Goal: Task Accomplishment & Management: Complete application form

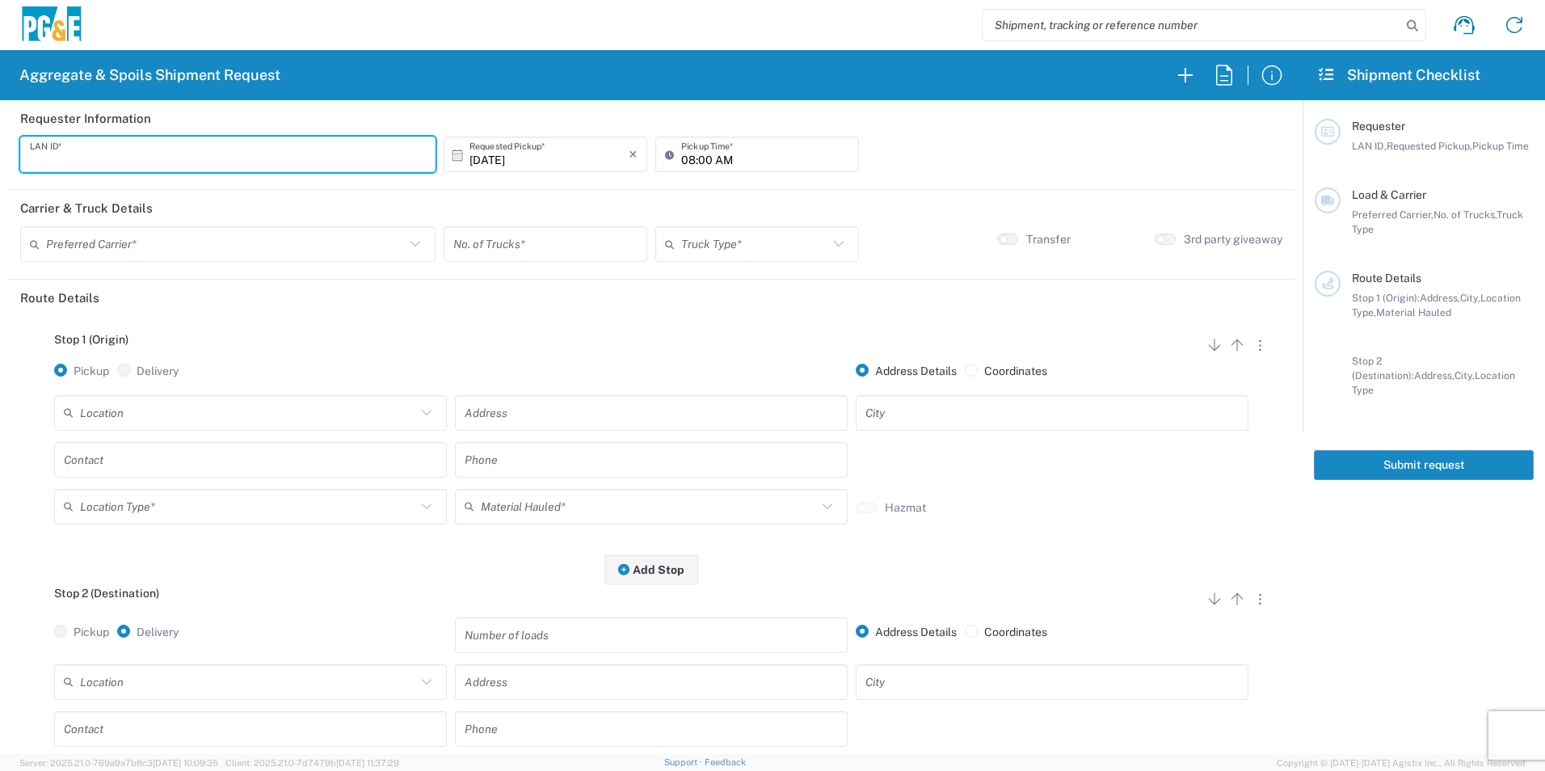
drag, startPoint x: 140, startPoint y: 155, endPoint x: 146, endPoint y: 143, distance: 13.7
click at [140, 155] on input "text" at bounding box center [228, 155] width 396 height 28
type input "MTDK"
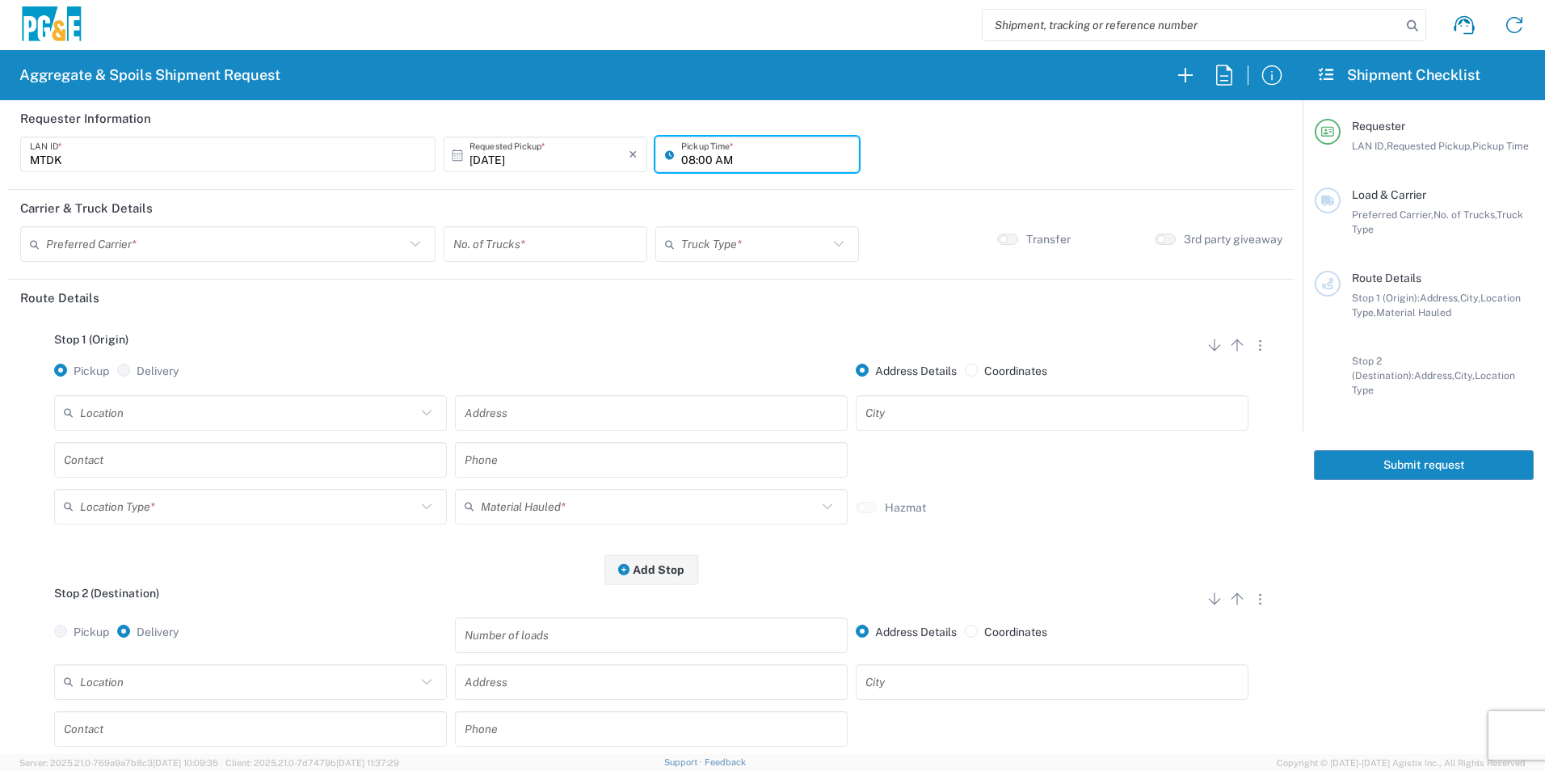
click at [681, 160] on input "08:00 AM" at bounding box center [765, 155] width 168 height 28
click at [701, 154] on input "05:00 AM" at bounding box center [765, 155] width 168 height 28
type input "05:30 AM"
click at [316, 249] on input "text" at bounding box center [225, 244] width 359 height 28
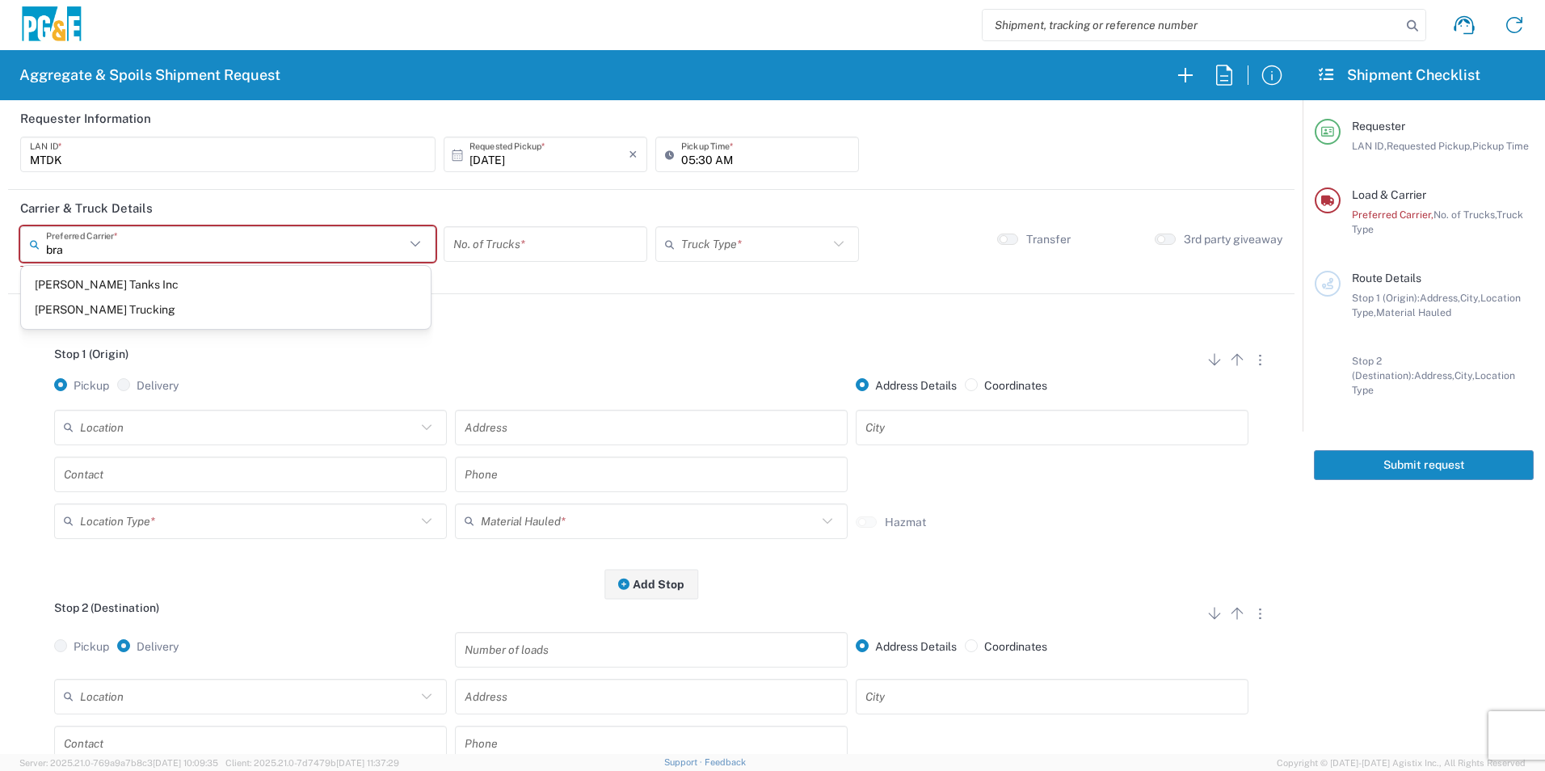
click at [129, 302] on span "Bray Trucking" at bounding box center [226, 309] width 410 height 25
type input "Bray Trucking"
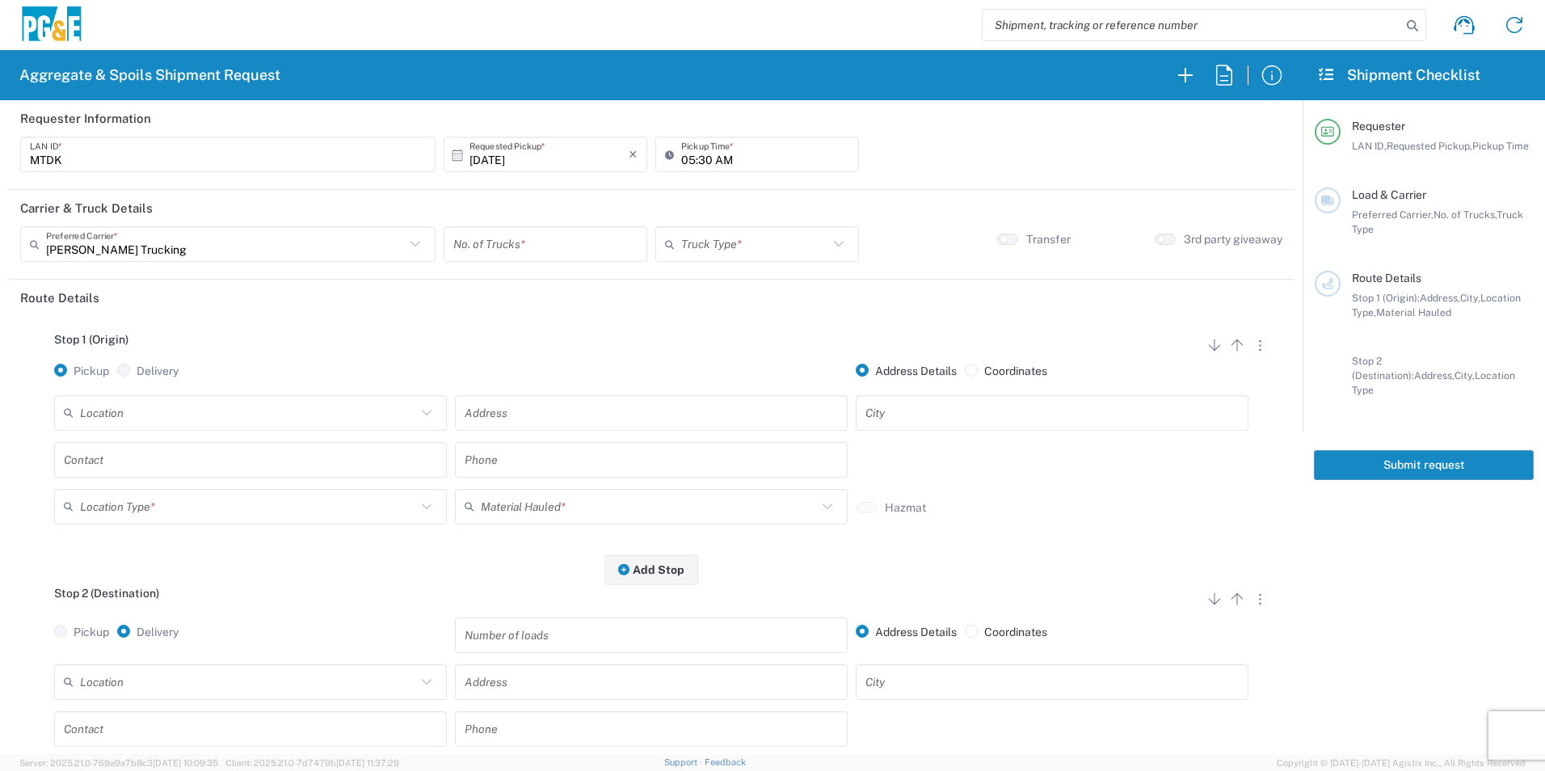
click at [501, 243] on input "number" at bounding box center [545, 244] width 184 height 28
type input "4"
click at [704, 255] on input "text" at bounding box center [754, 244] width 147 height 28
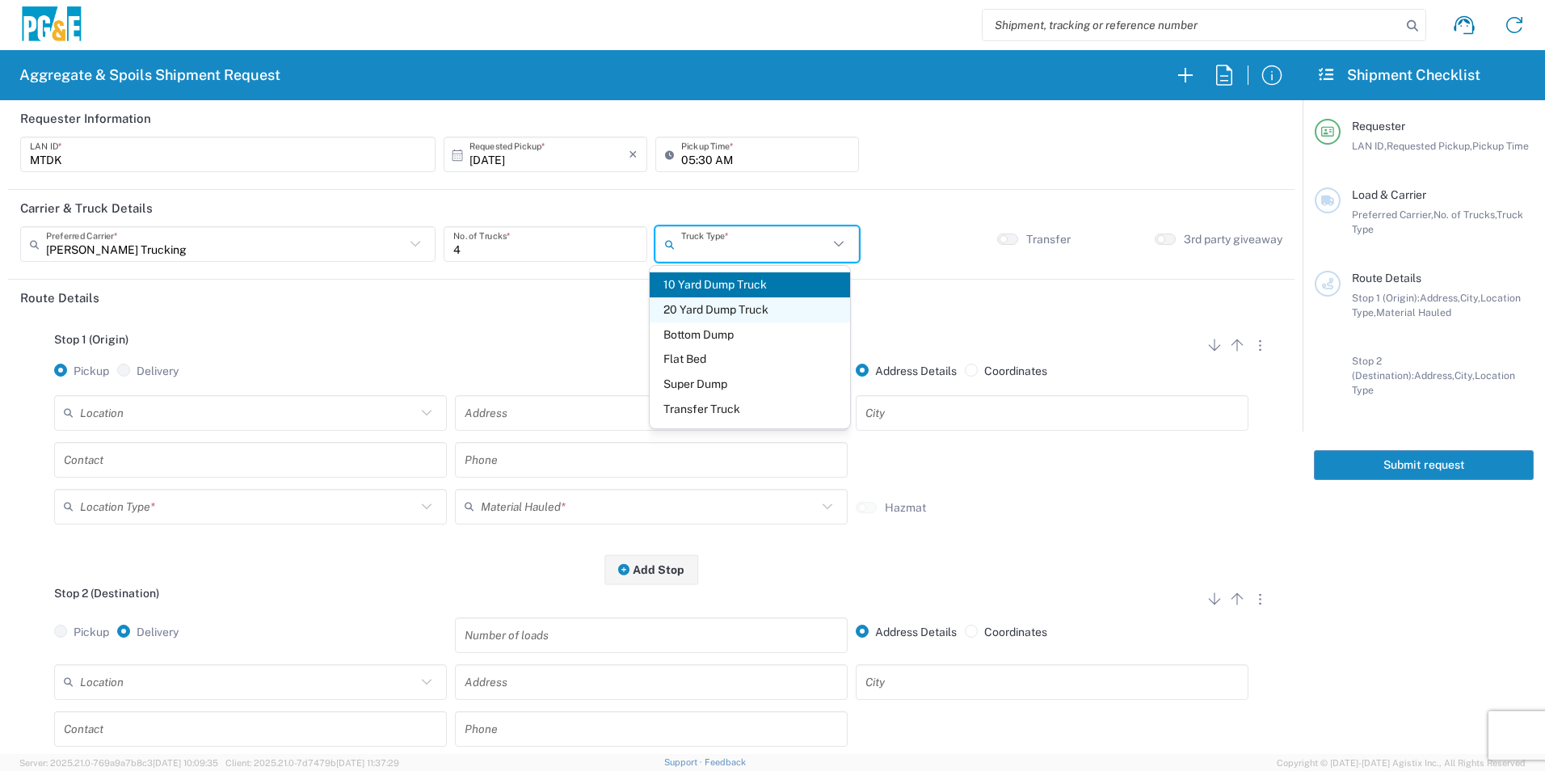
click at [701, 306] on span "20 Yard Dump Truck" at bounding box center [750, 309] width 200 height 25
type input "20 Yard Dump Truck"
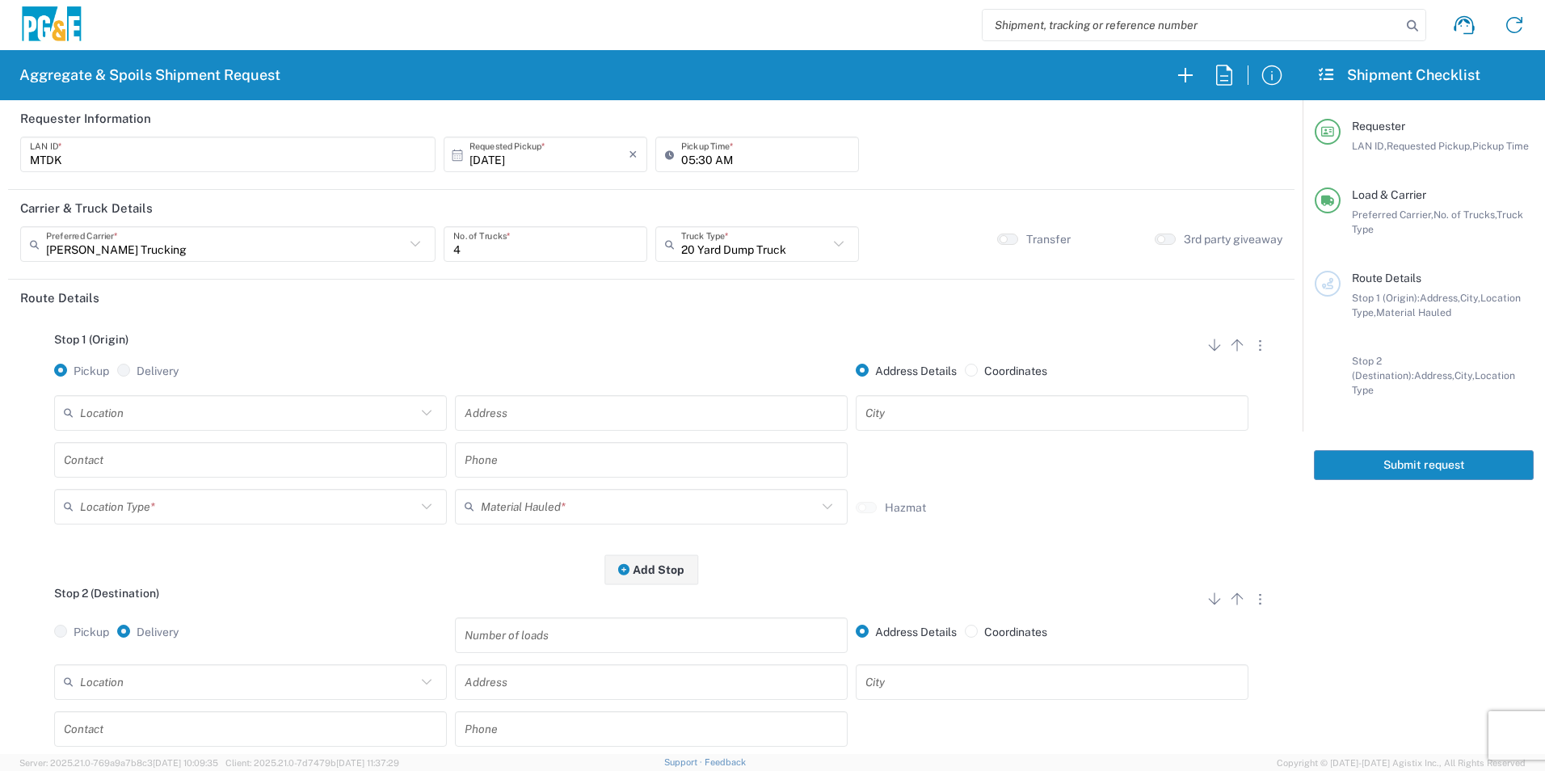
click at [205, 414] on input "text" at bounding box center [248, 412] width 336 height 28
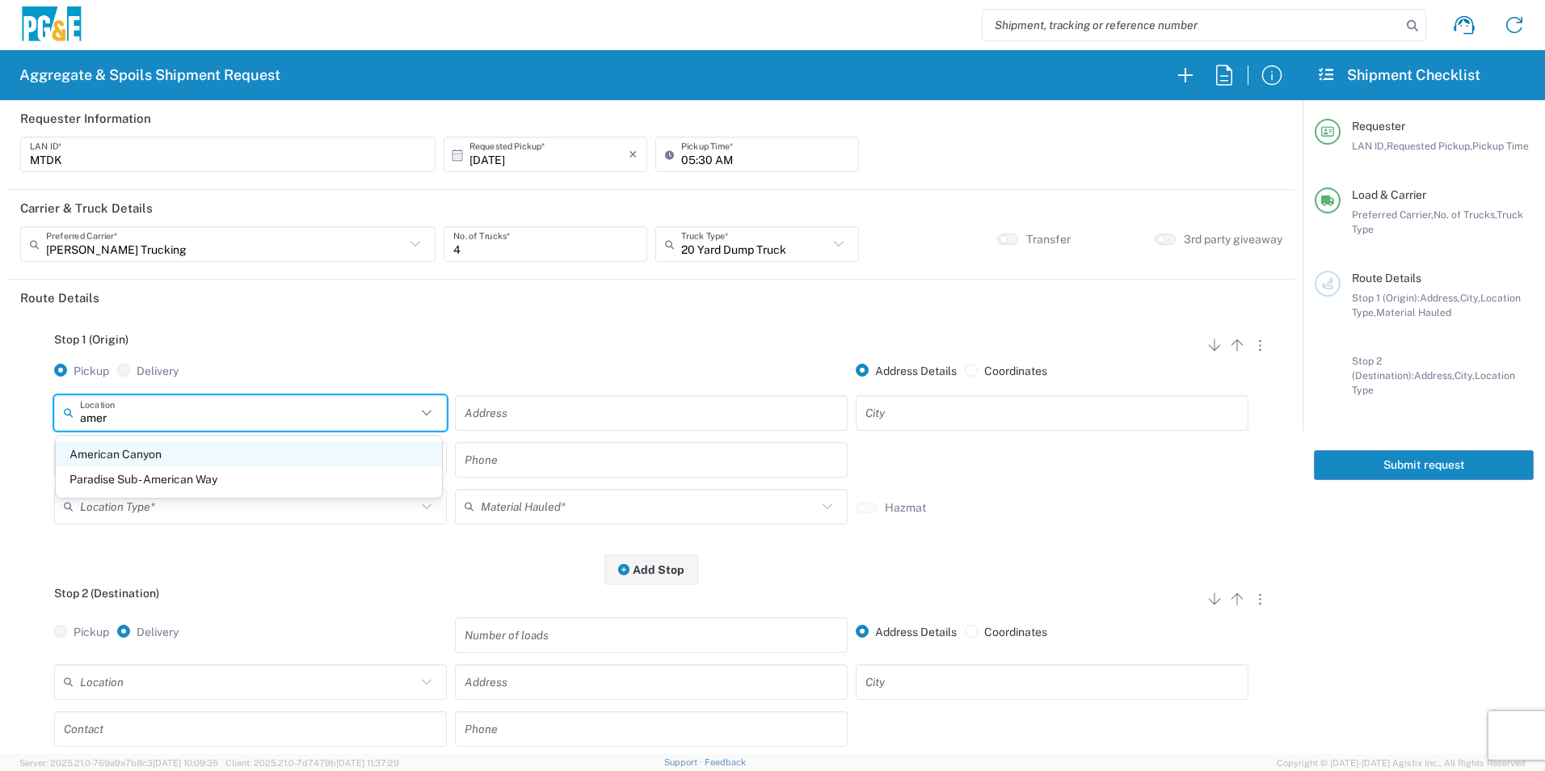
click at [183, 456] on span "American Canyon" at bounding box center [249, 454] width 386 height 25
type input "American Canyon"
type input "500 Boone Dr"
type input "American Canyon"
type input "Business No Loading Dock"
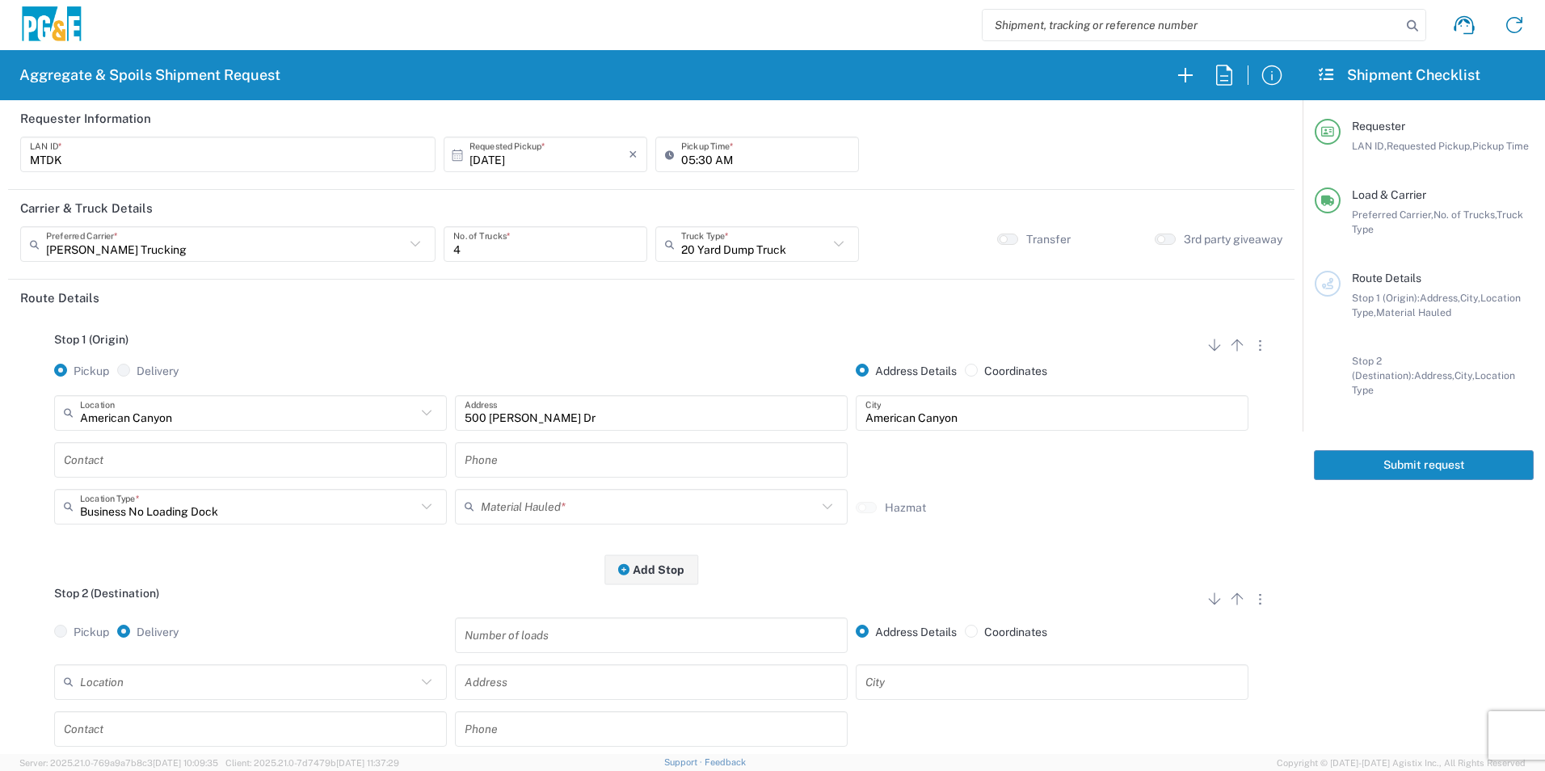
click at [126, 456] on input "text" at bounding box center [250, 459] width 373 height 28
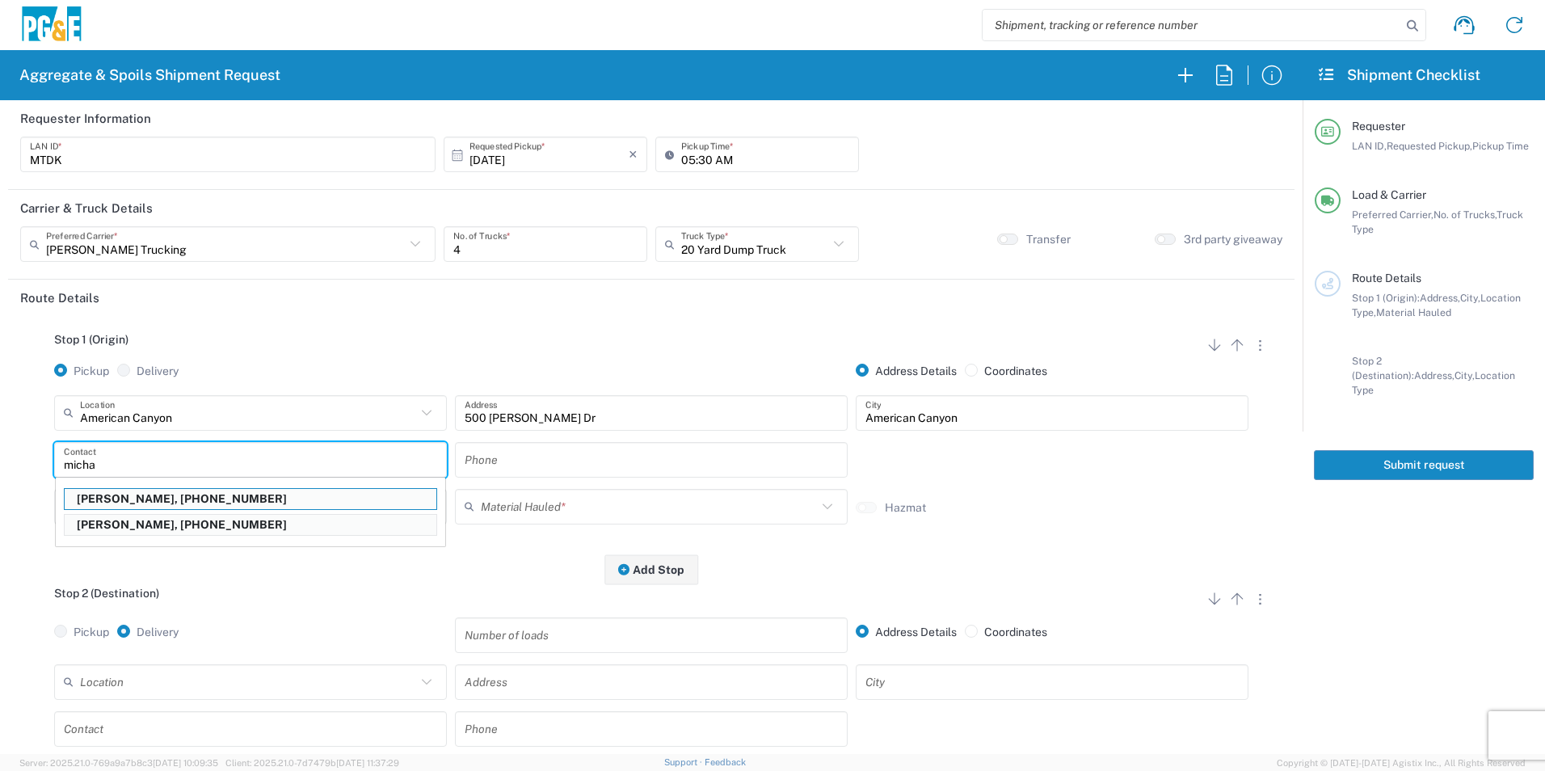
click at [141, 498] on p "Michael Dorton, 707-315-7722" at bounding box center [251, 499] width 372 height 20
type input "Michael Dorton"
type input "707-315-7722"
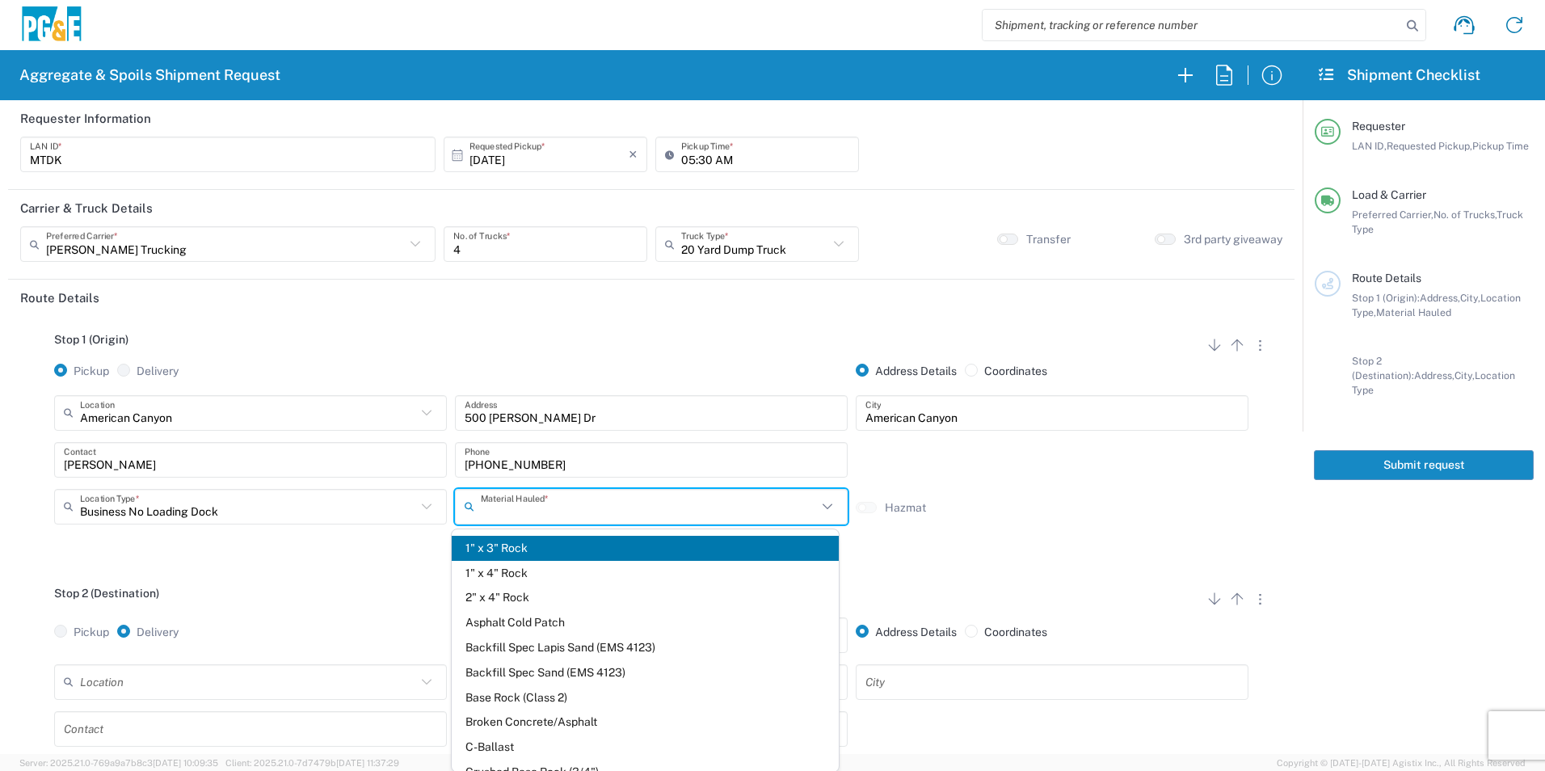
click at [645, 514] on input "text" at bounding box center [649, 506] width 336 height 28
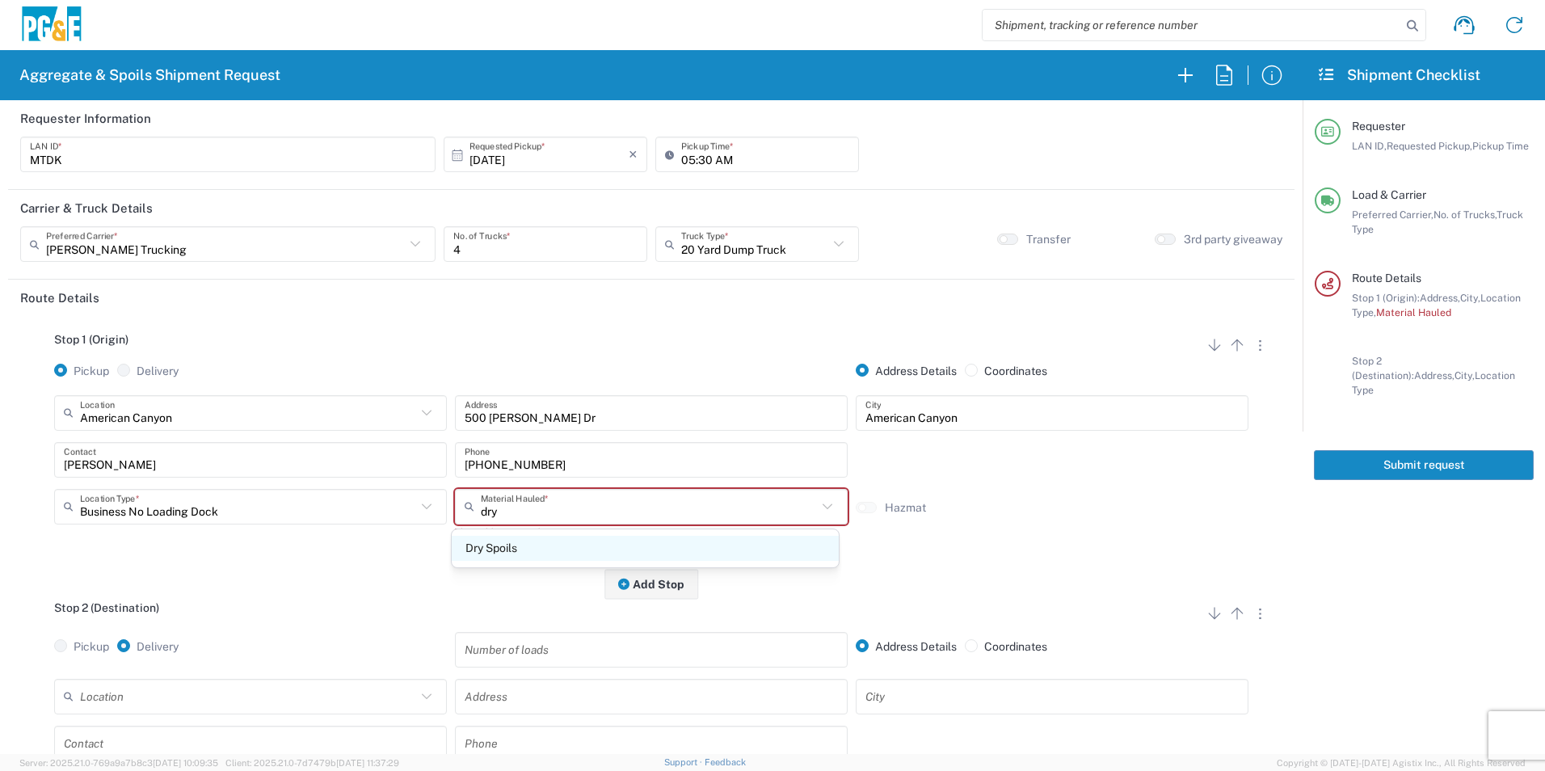
click at [528, 550] on span "Dry Spoils" at bounding box center [645, 548] width 386 height 25
type input "Dry Spoils"
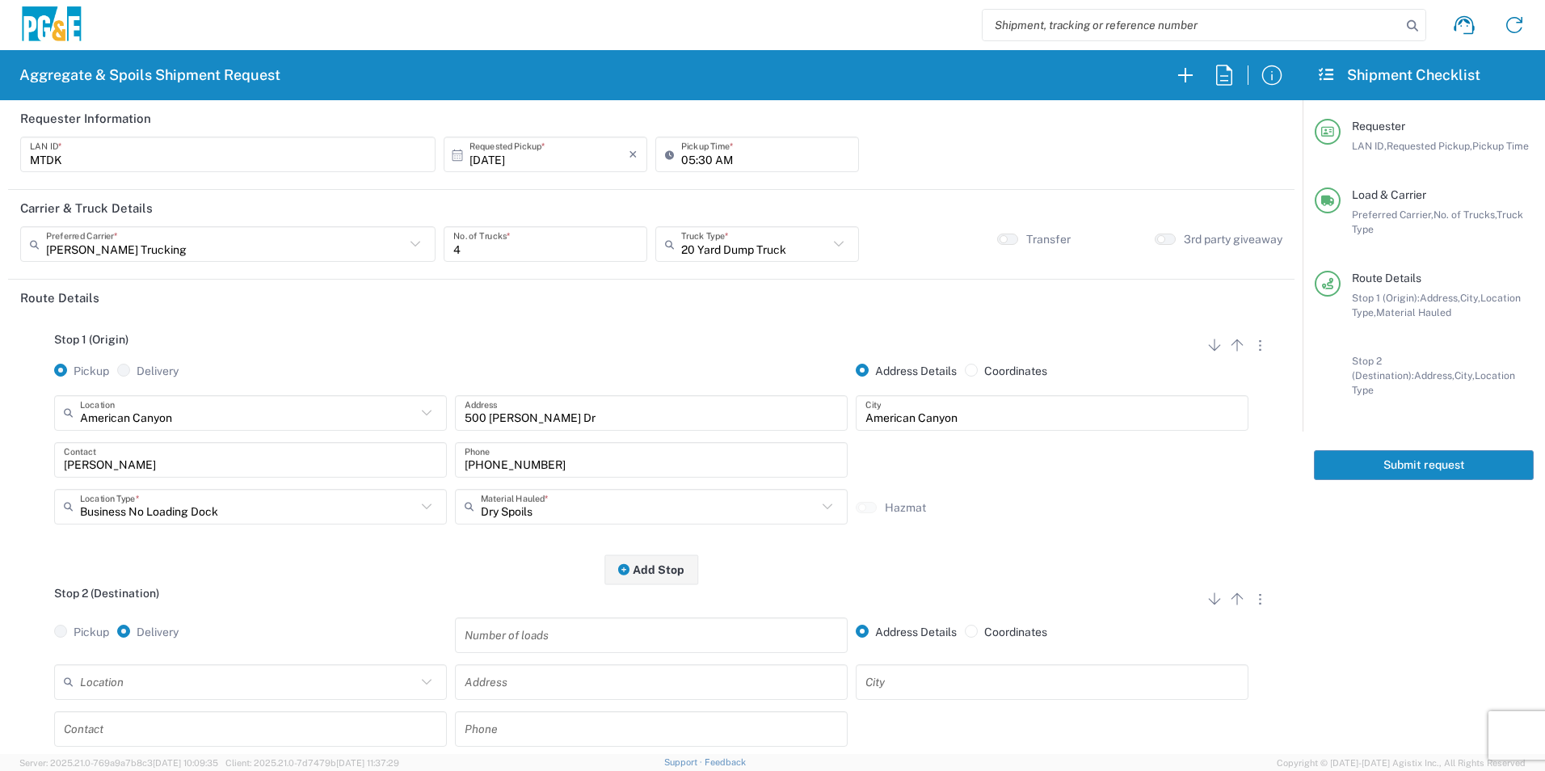
click at [221, 679] on input "text" at bounding box center [248, 682] width 336 height 28
click at [211, 646] on span "Keller Canyon Landfill Class II - Pittsburg" at bounding box center [249, 646] width 386 height 25
type input "Keller Canyon Landfill Class II - Pittsburg"
type input "901 Bailey Rd"
type input "Pittsburg"
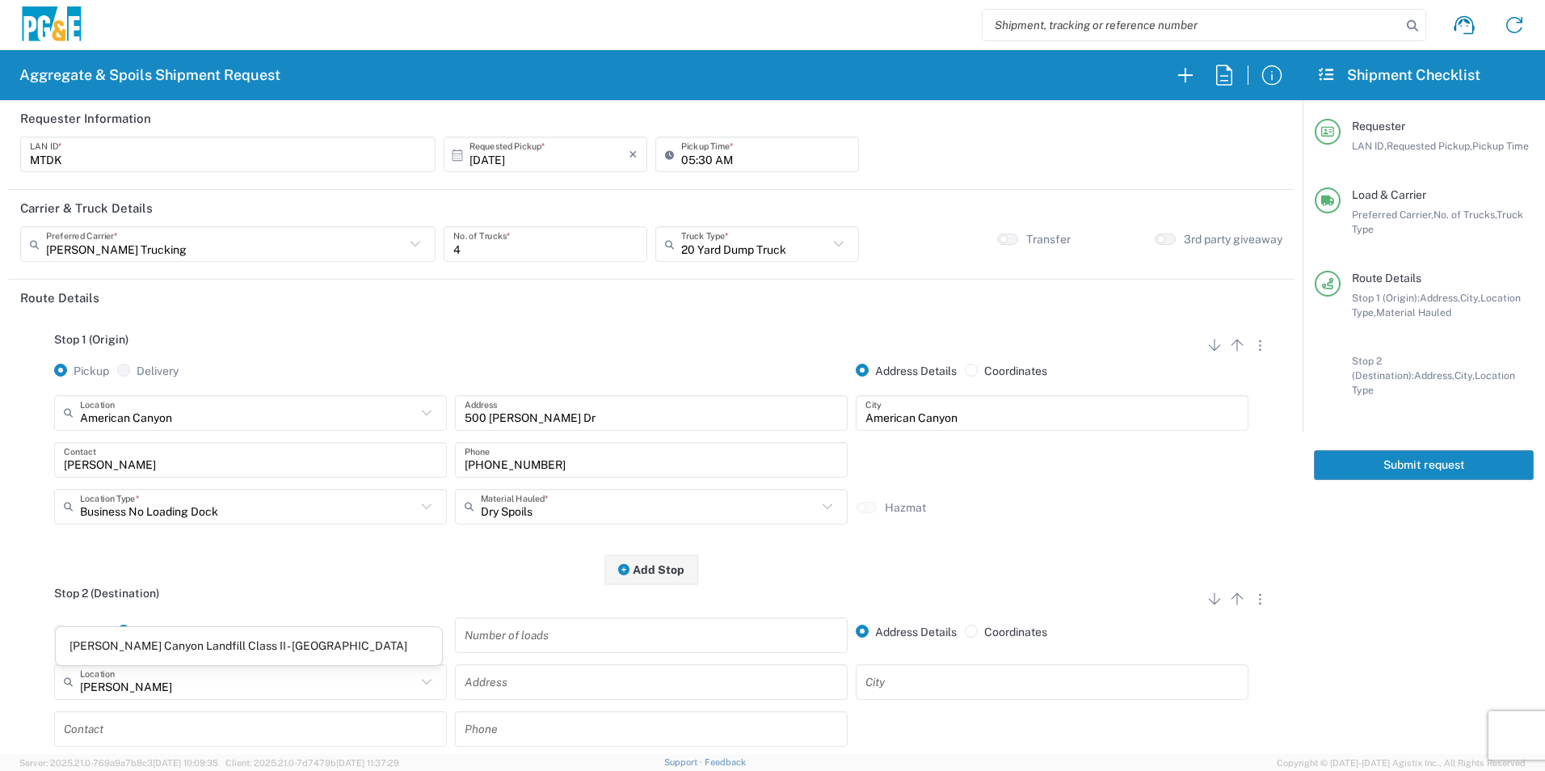
type input "Landfill"
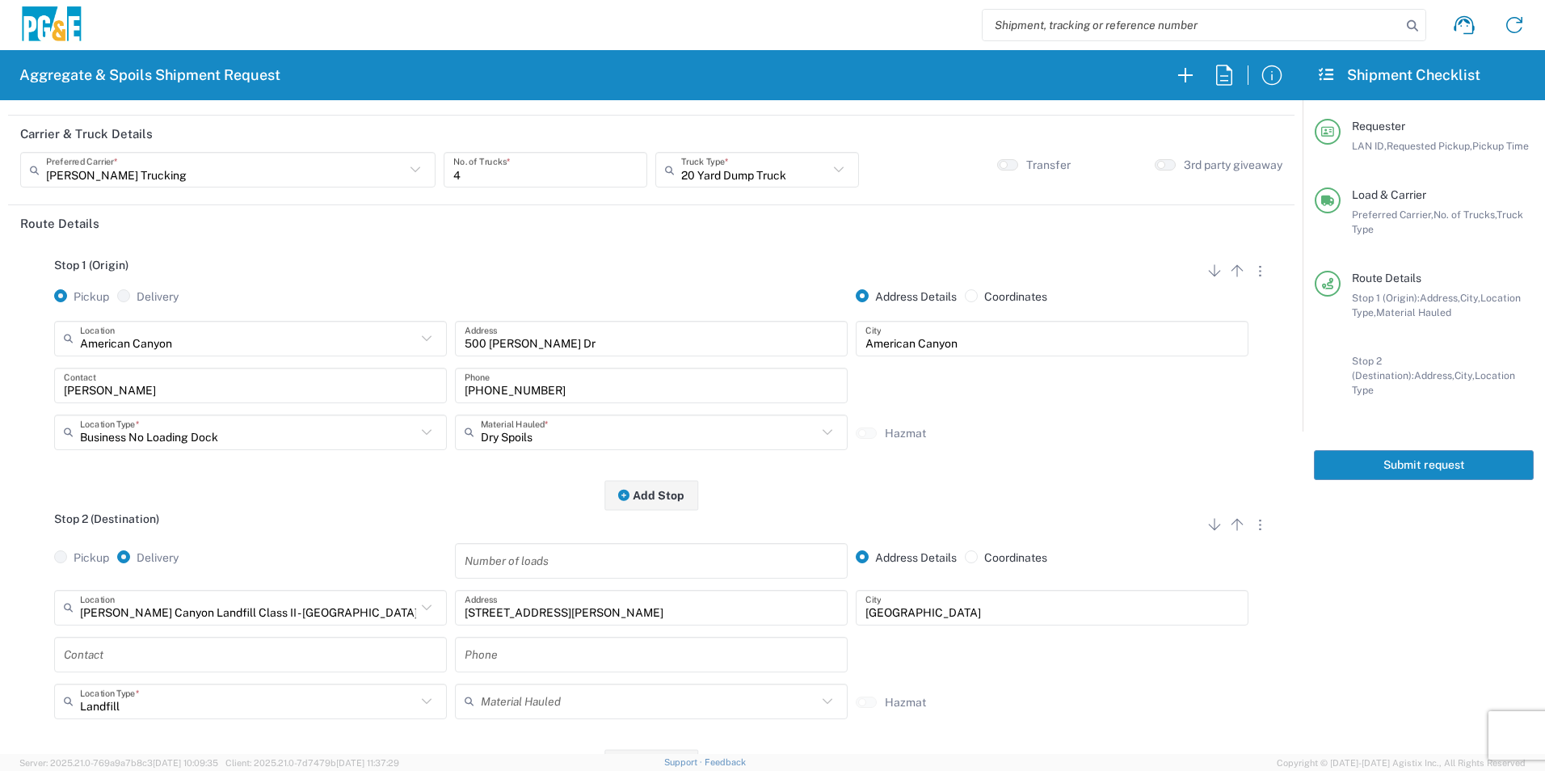
scroll to position [162, 0]
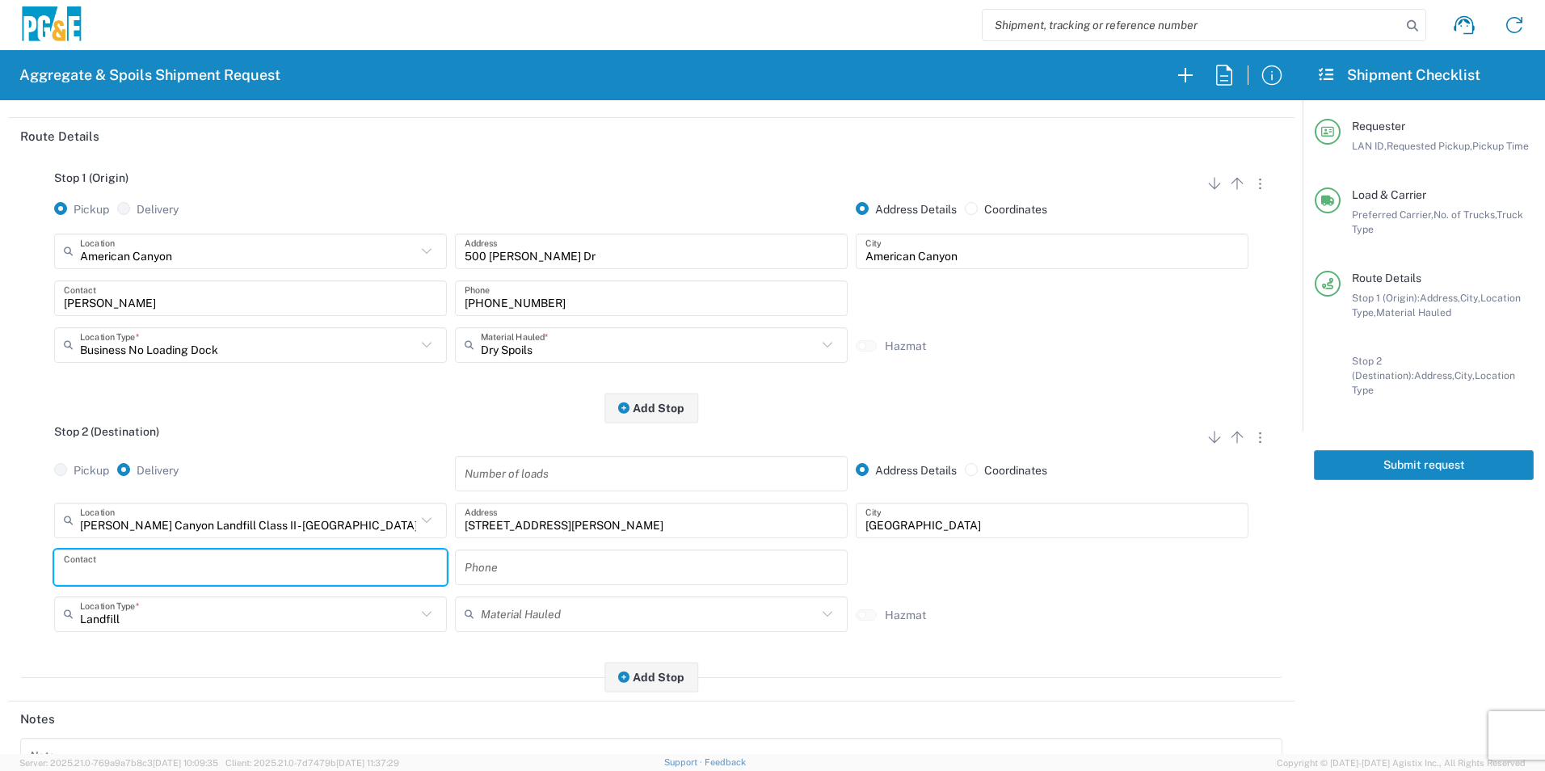
click at [145, 573] on input "text" at bounding box center [250, 567] width 373 height 28
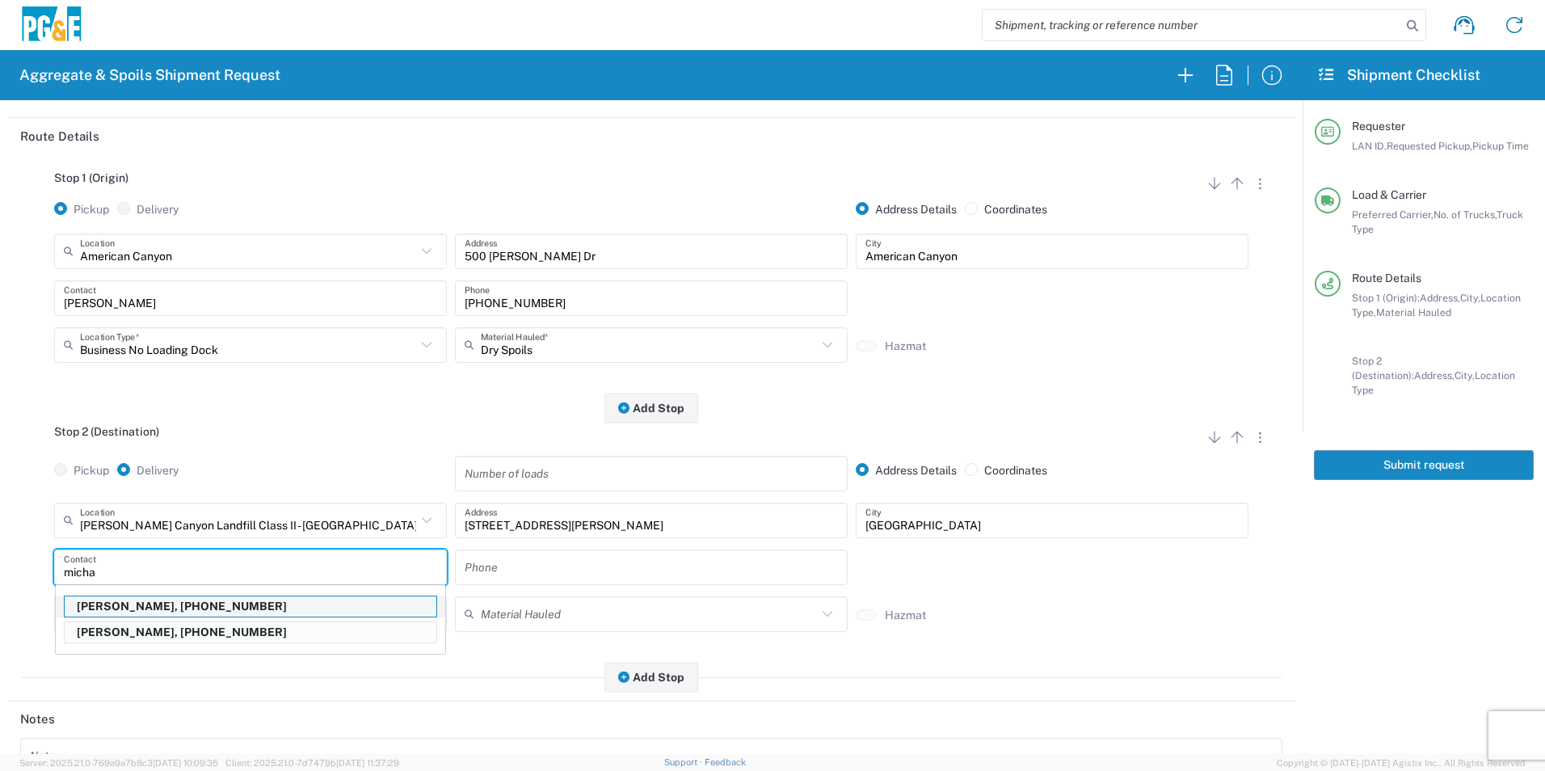
click at [138, 609] on p "Michael Dorton, 707-315-7722" at bounding box center [251, 607] width 372 height 20
type input "Michael Dorton"
type input "707-315-7722"
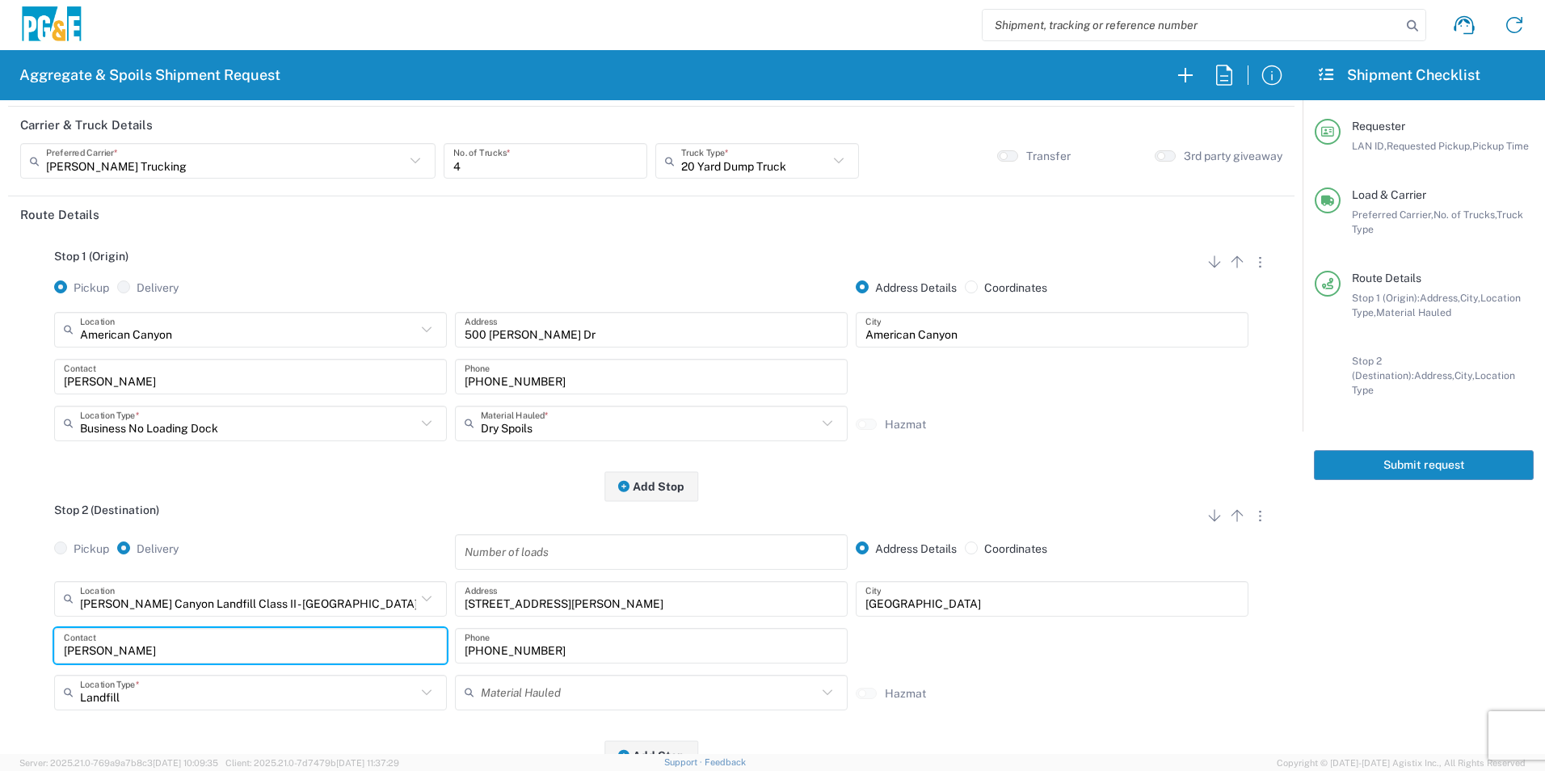
scroll to position [0, 0]
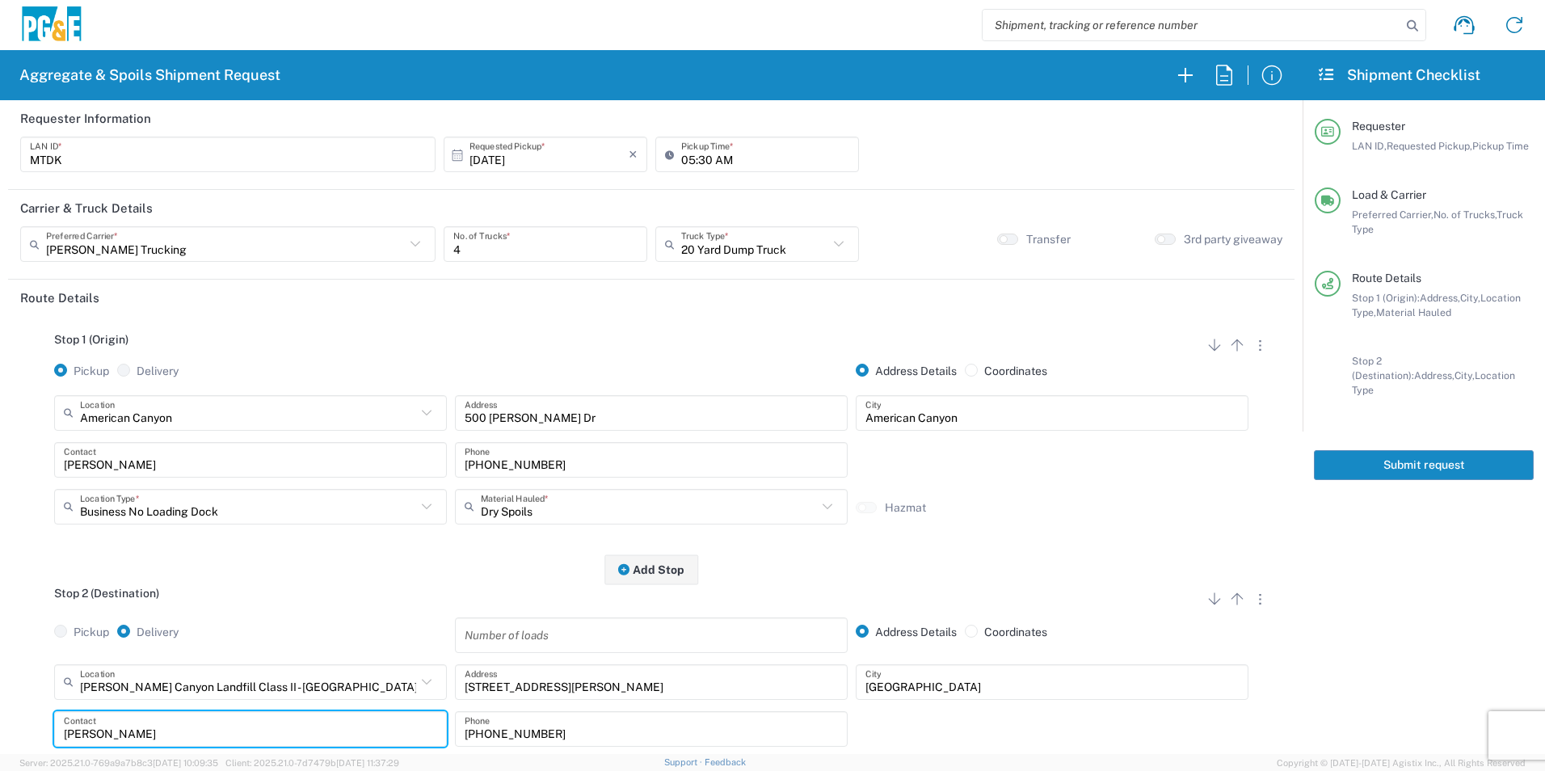
click at [1475, 452] on button "Submit request" at bounding box center [1424, 465] width 220 height 30
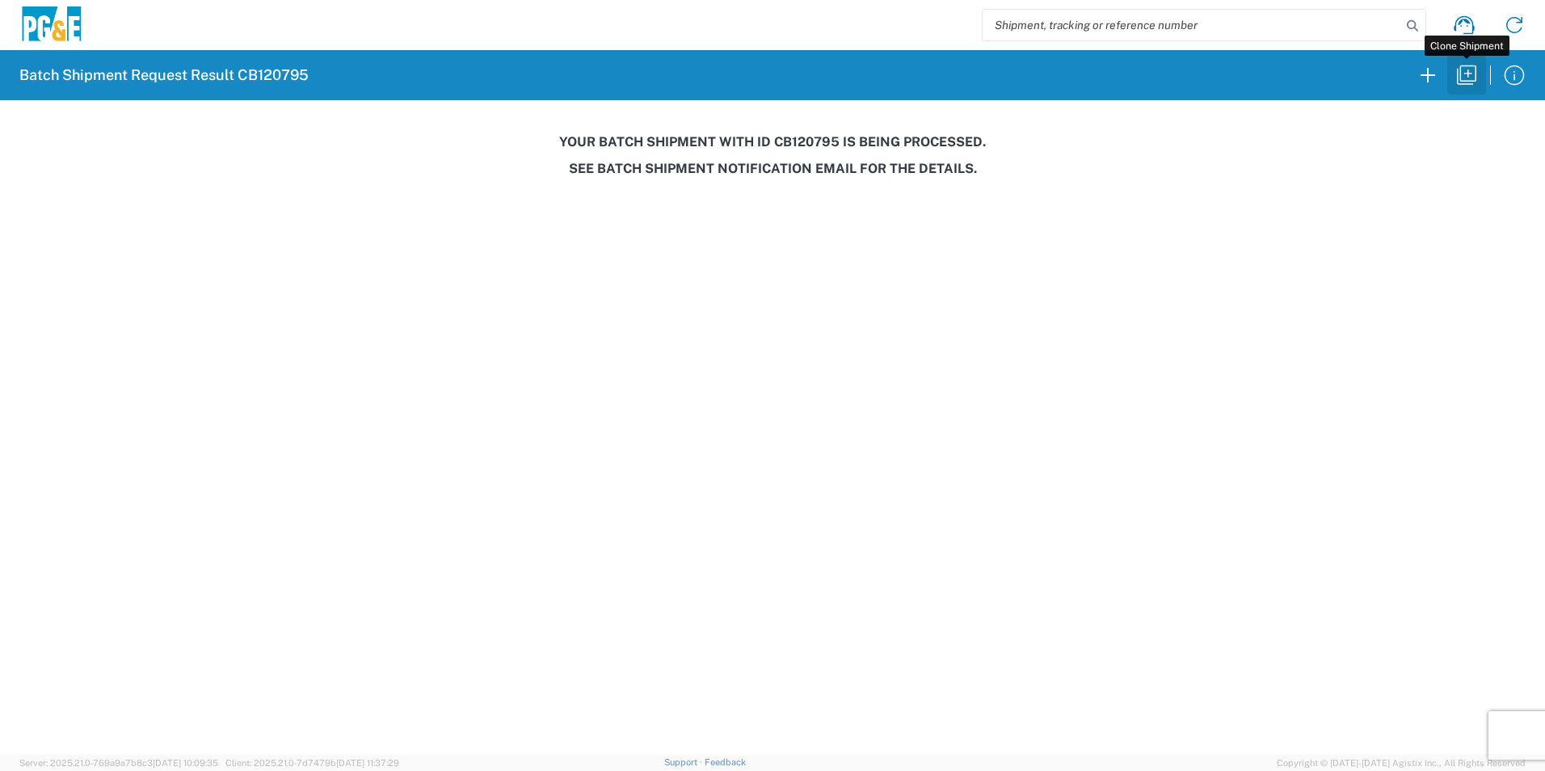
click at [1465, 80] on icon "button" at bounding box center [1467, 75] width 26 height 26
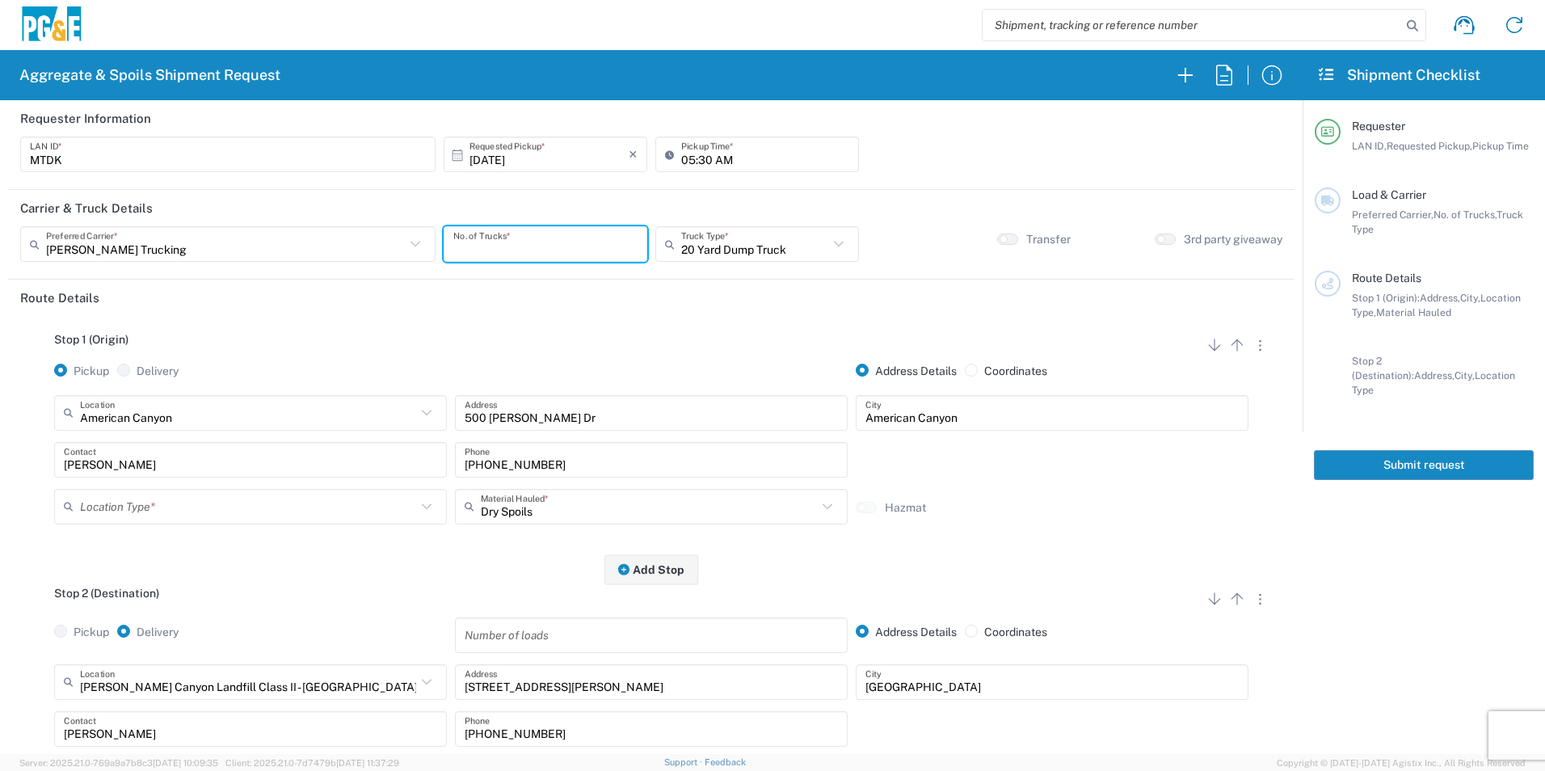
click at [532, 243] on input "number" at bounding box center [545, 244] width 184 height 28
type input "4"
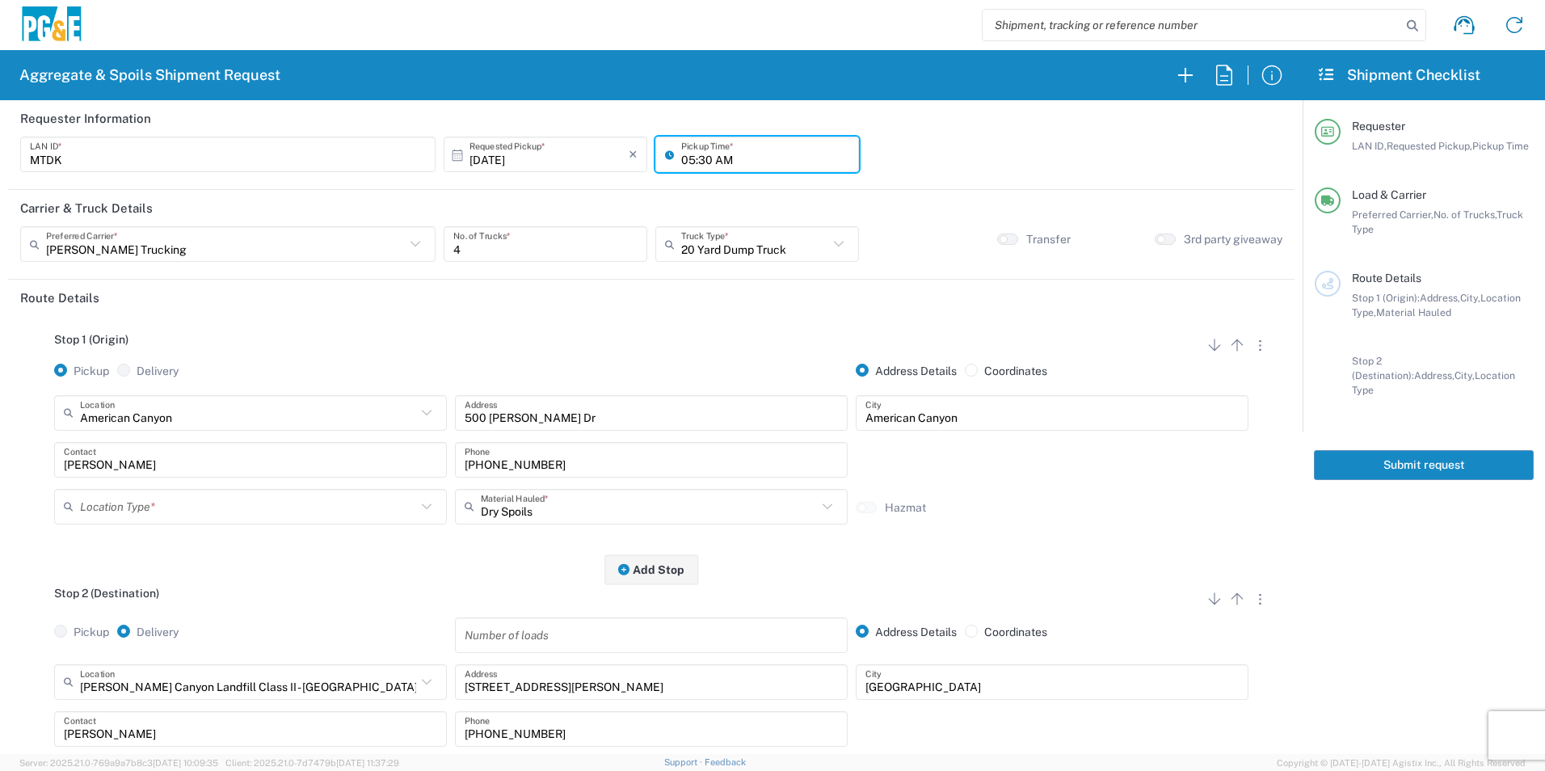
click at [683, 158] on input "05:30 AM" at bounding box center [765, 155] width 168 height 28
click at [703, 162] on input "06:30 AM" at bounding box center [765, 155] width 168 height 28
type input "06:00 AM"
click at [143, 508] on input "text" at bounding box center [248, 506] width 336 height 28
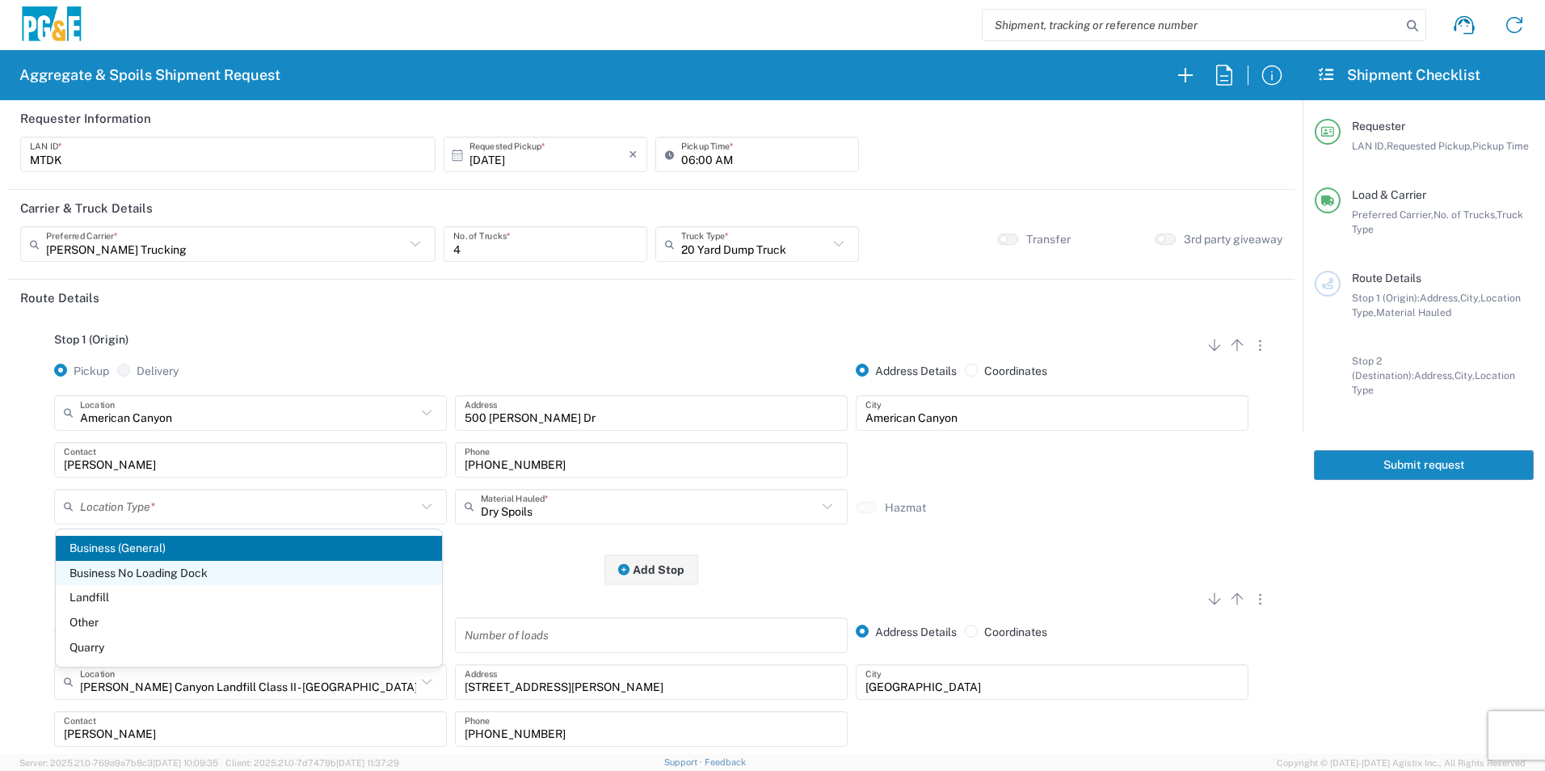
click at [149, 567] on span "Business No Loading Dock" at bounding box center [249, 573] width 386 height 25
type input "Business No Loading Dock"
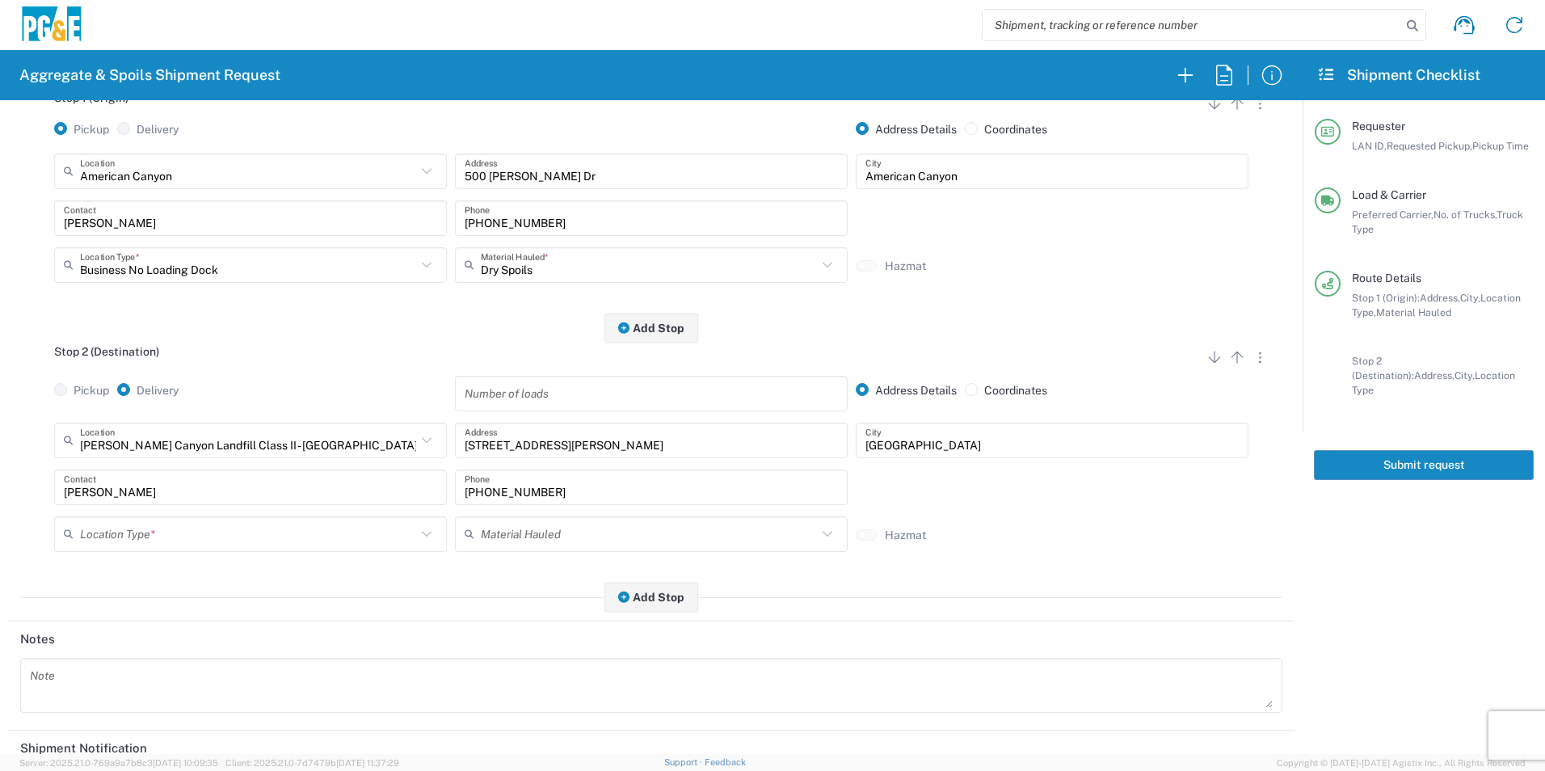
scroll to position [242, 0]
click at [143, 533] on input "text" at bounding box center [248, 533] width 336 height 28
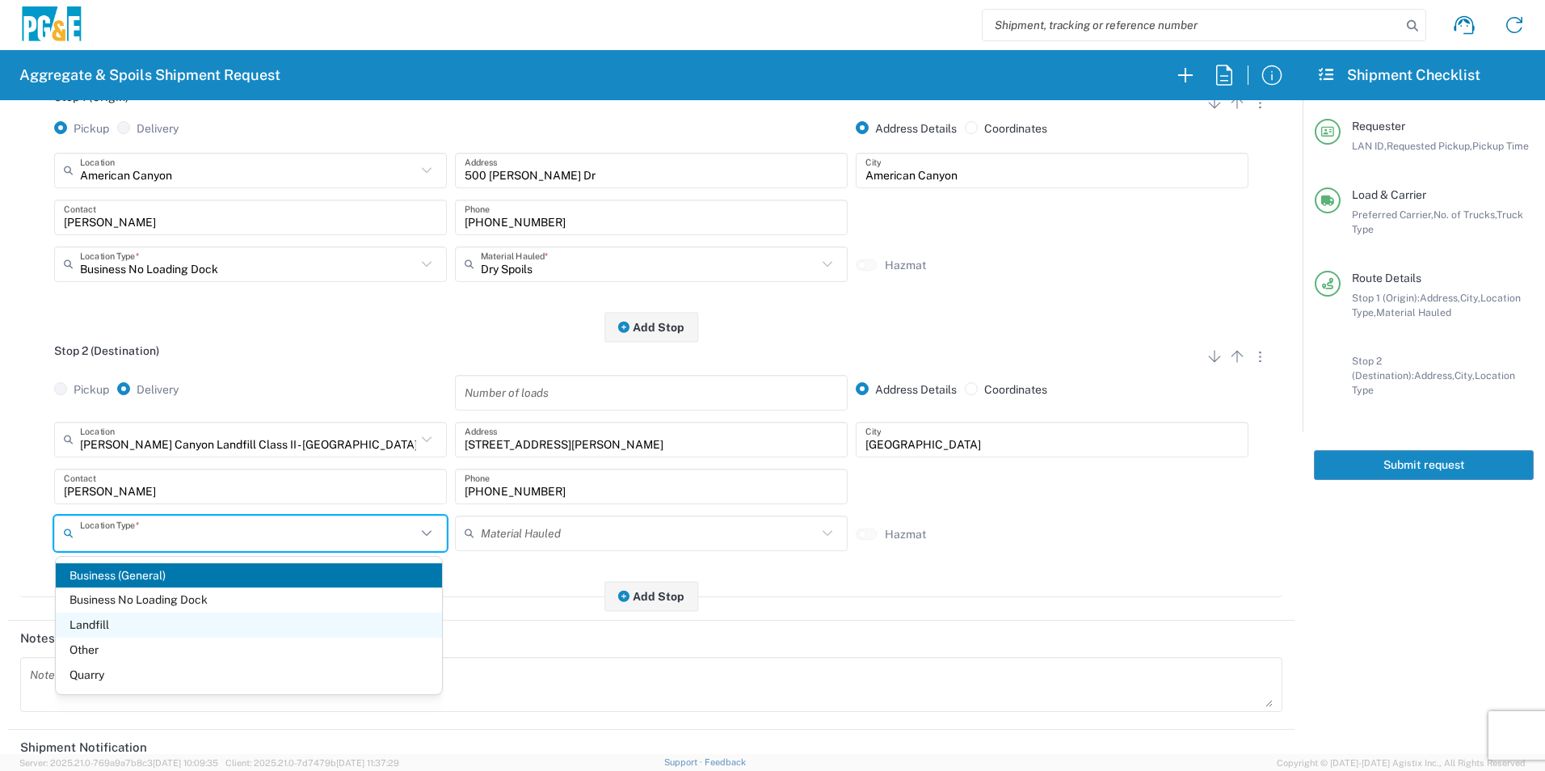
click at [112, 624] on span "Landfill" at bounding box center [249, 625] width 386 height 25
type input "Landfill"
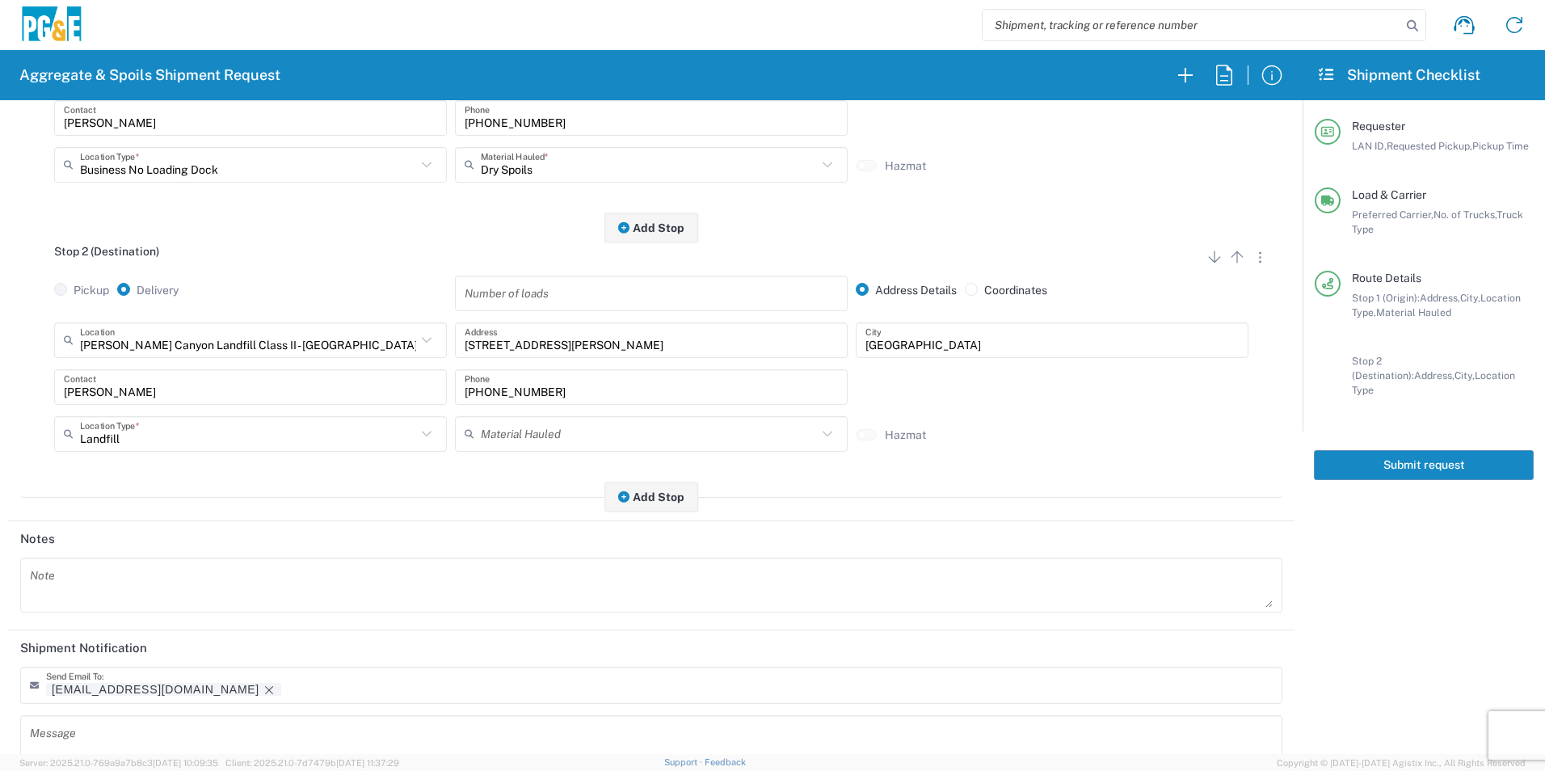
scroll to position [467, 0]
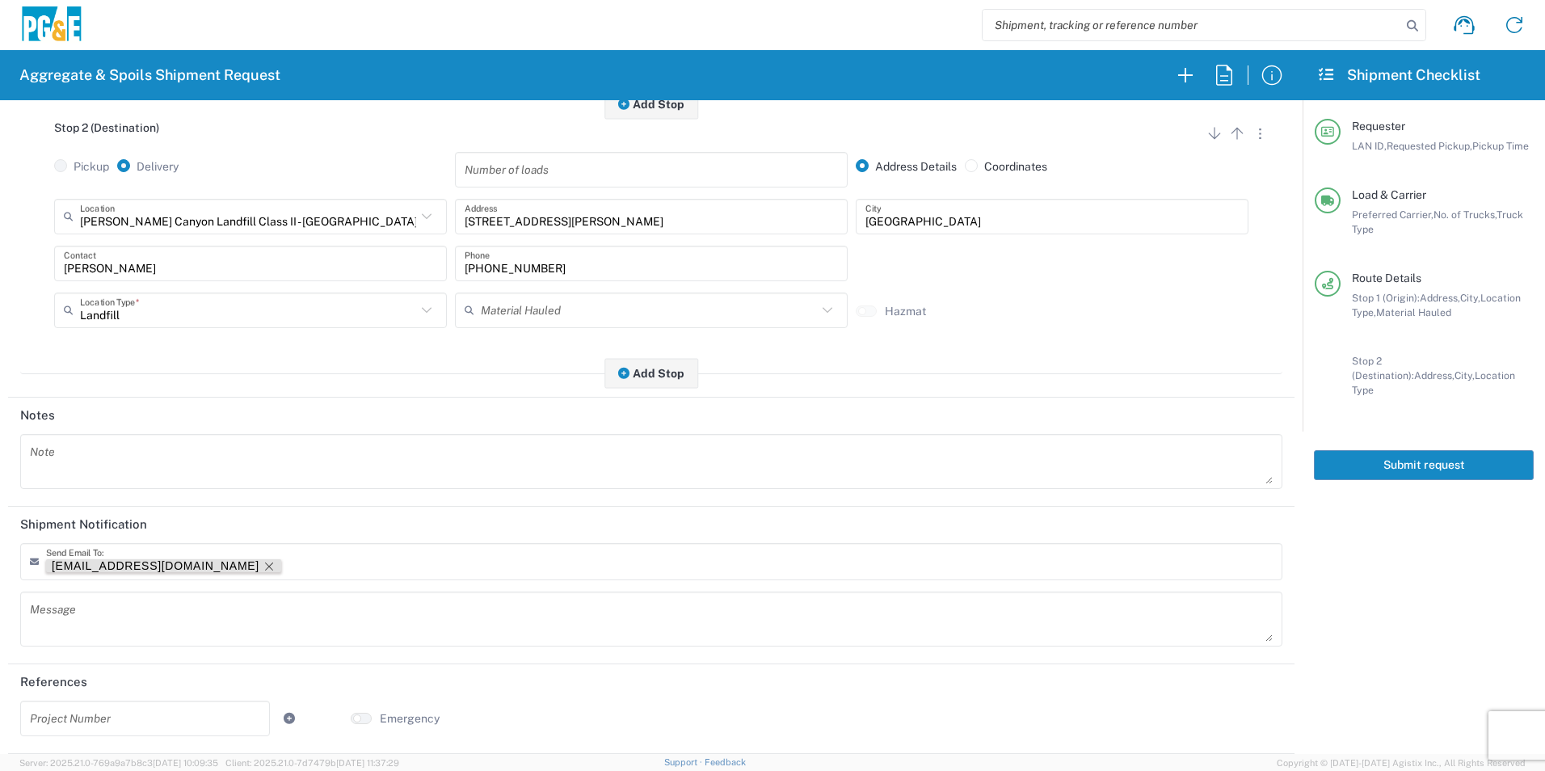
click at [263, 568] on icon "Remove tag" at bounding box center [269, 566] width 13 height 13
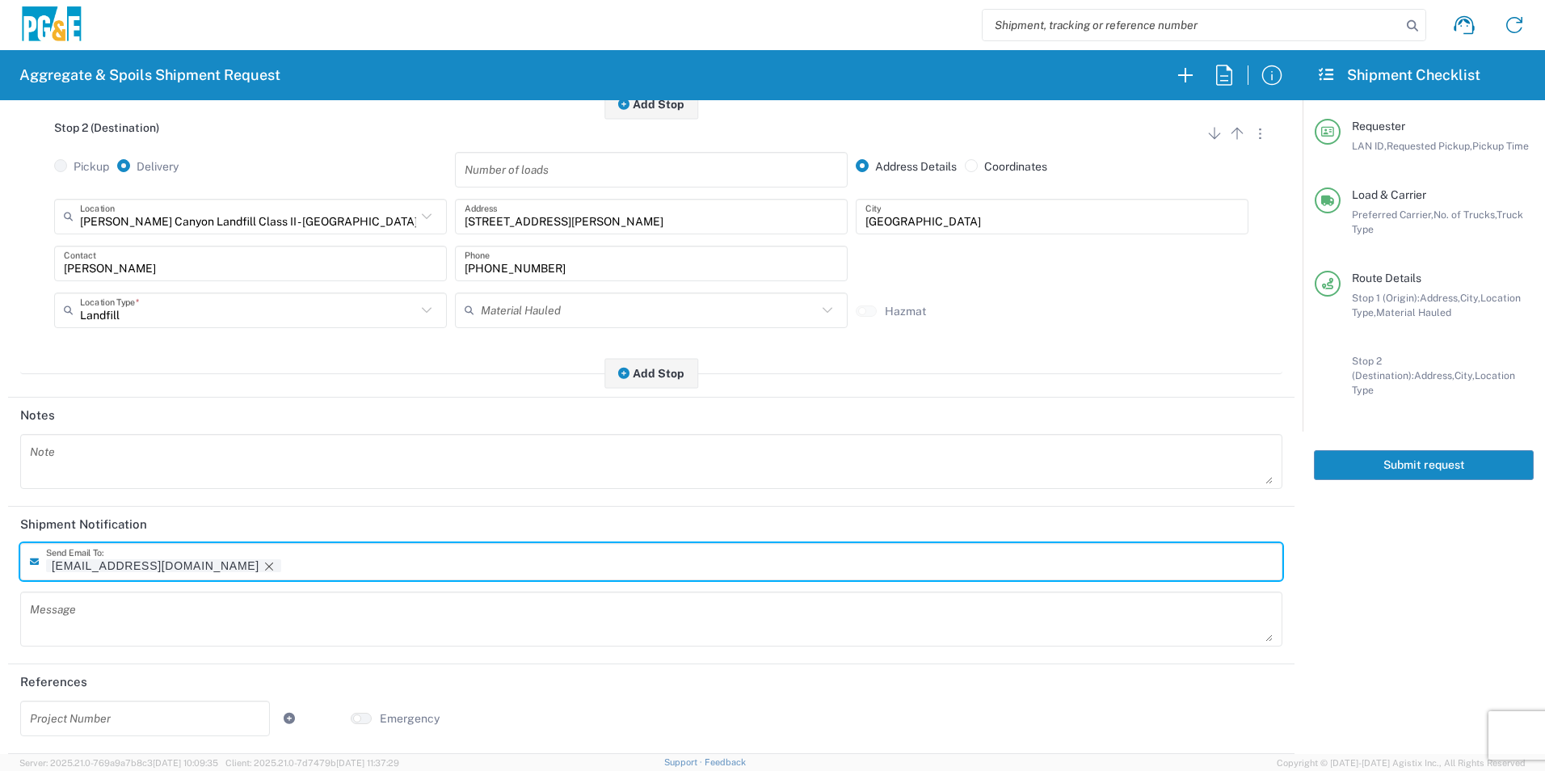
scroll to position [466, 0]
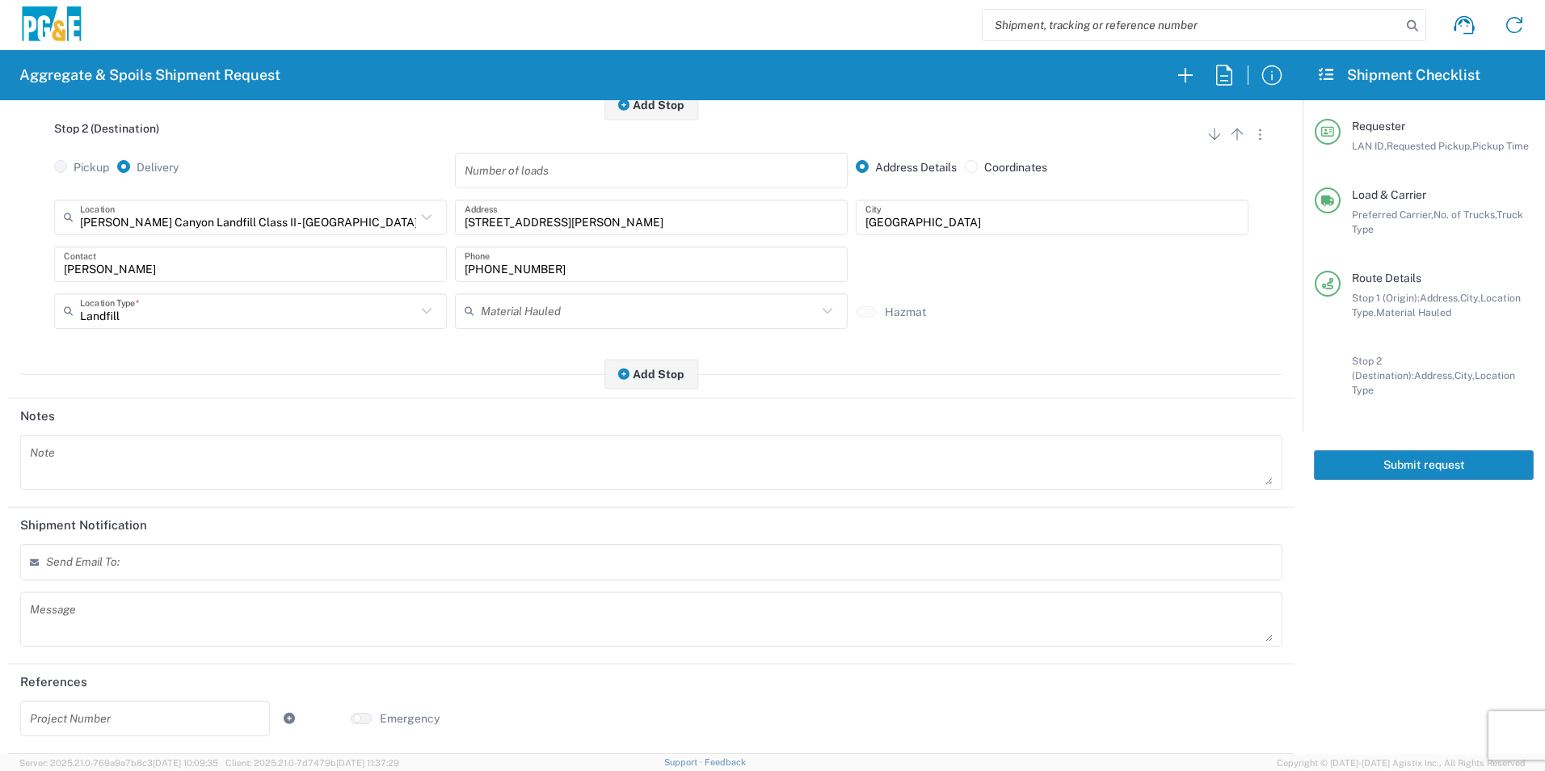
click at [1433, 457] on button "Submit request" at bounding box center [1424, 465] width 220 height 30
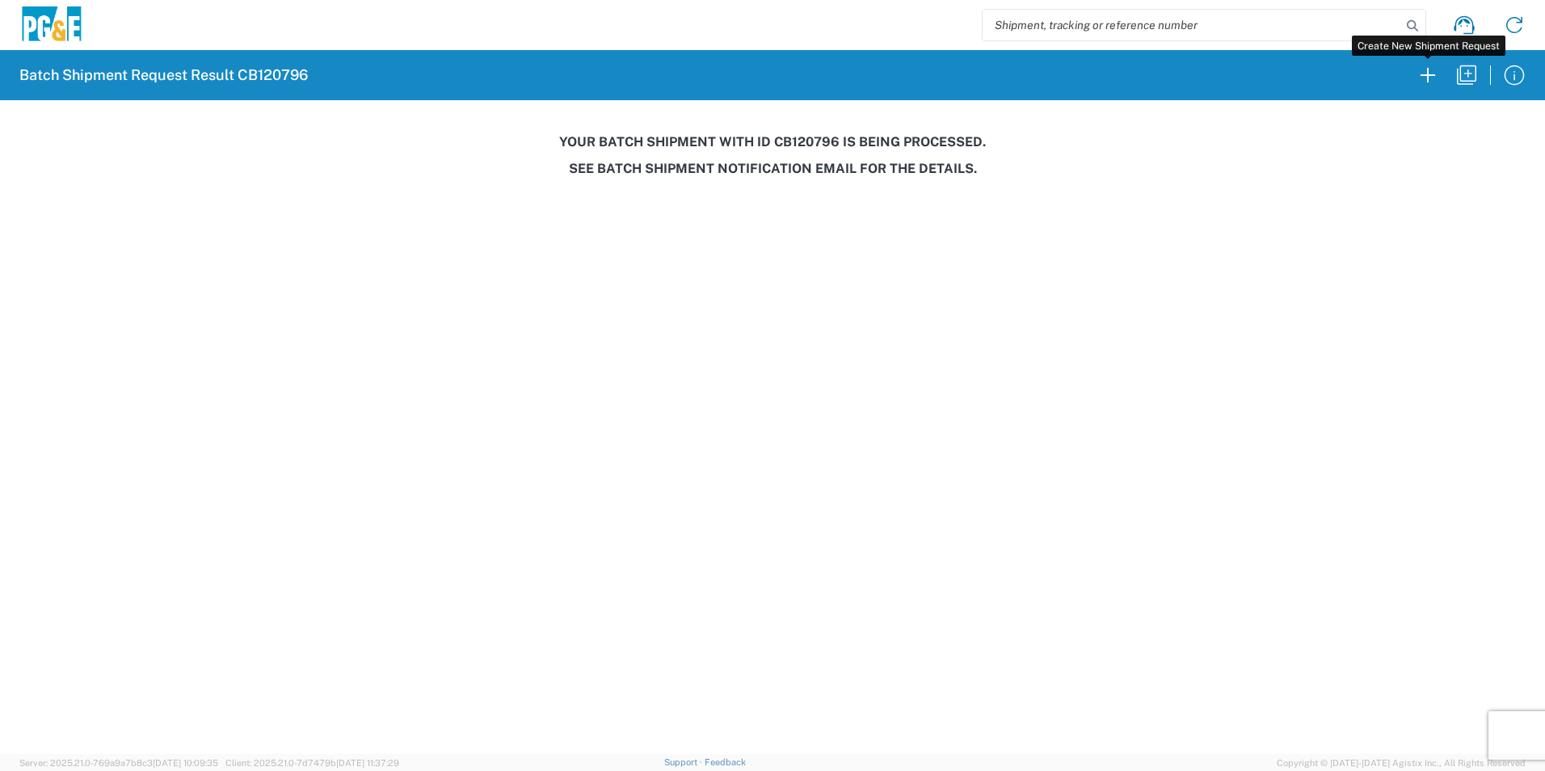
drag, startPoint x: 1432, startPoint y: 77, endPoint x: 1350, endPoint y: 133, distance: 98.9
click at [1432, 77] on icon "button" at bounding box center [1428, 75] width 26 height 26
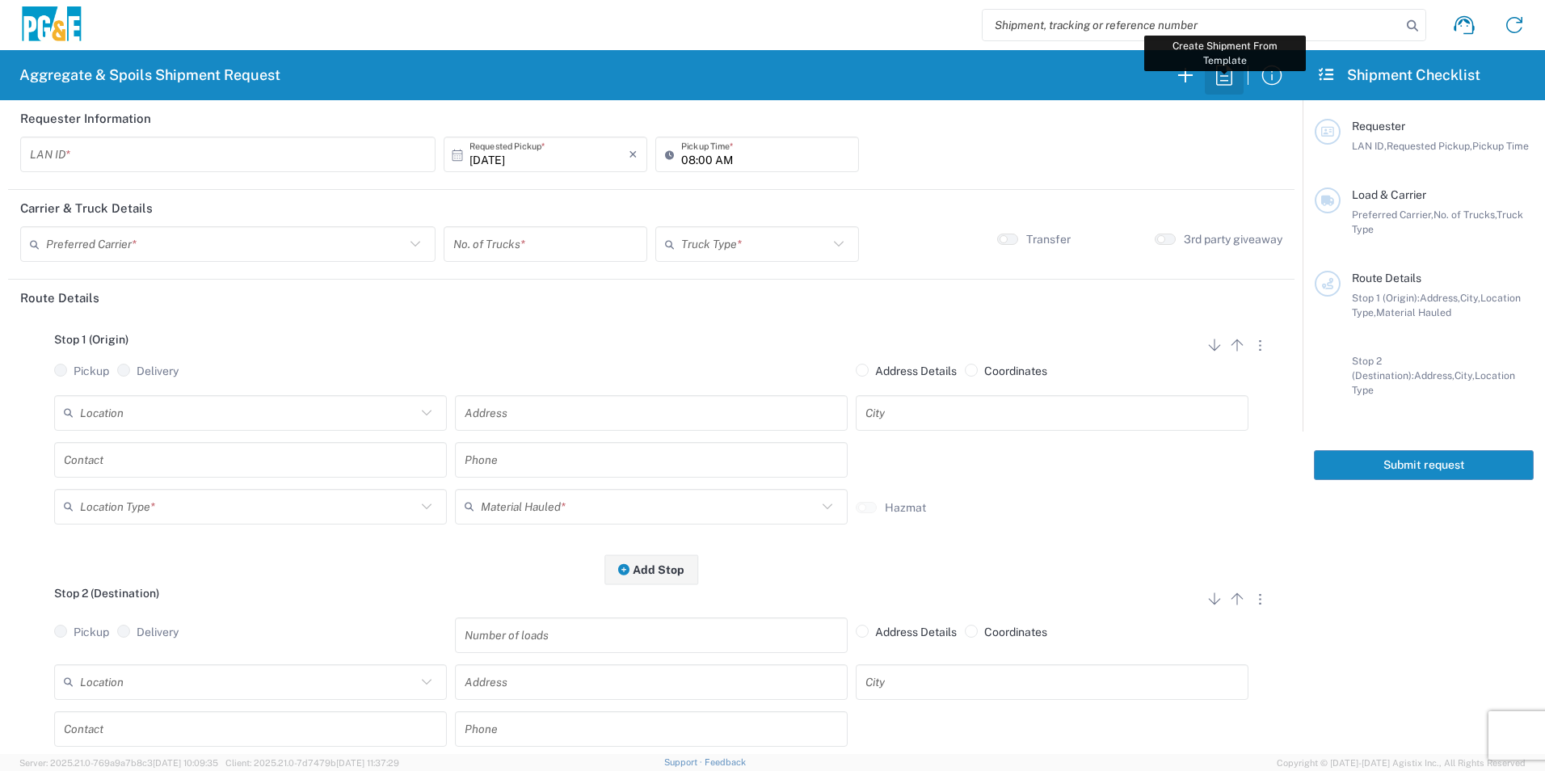
click at [1225, 75] on icon "button" at bounding box center [1225, 75] width 26 height 26
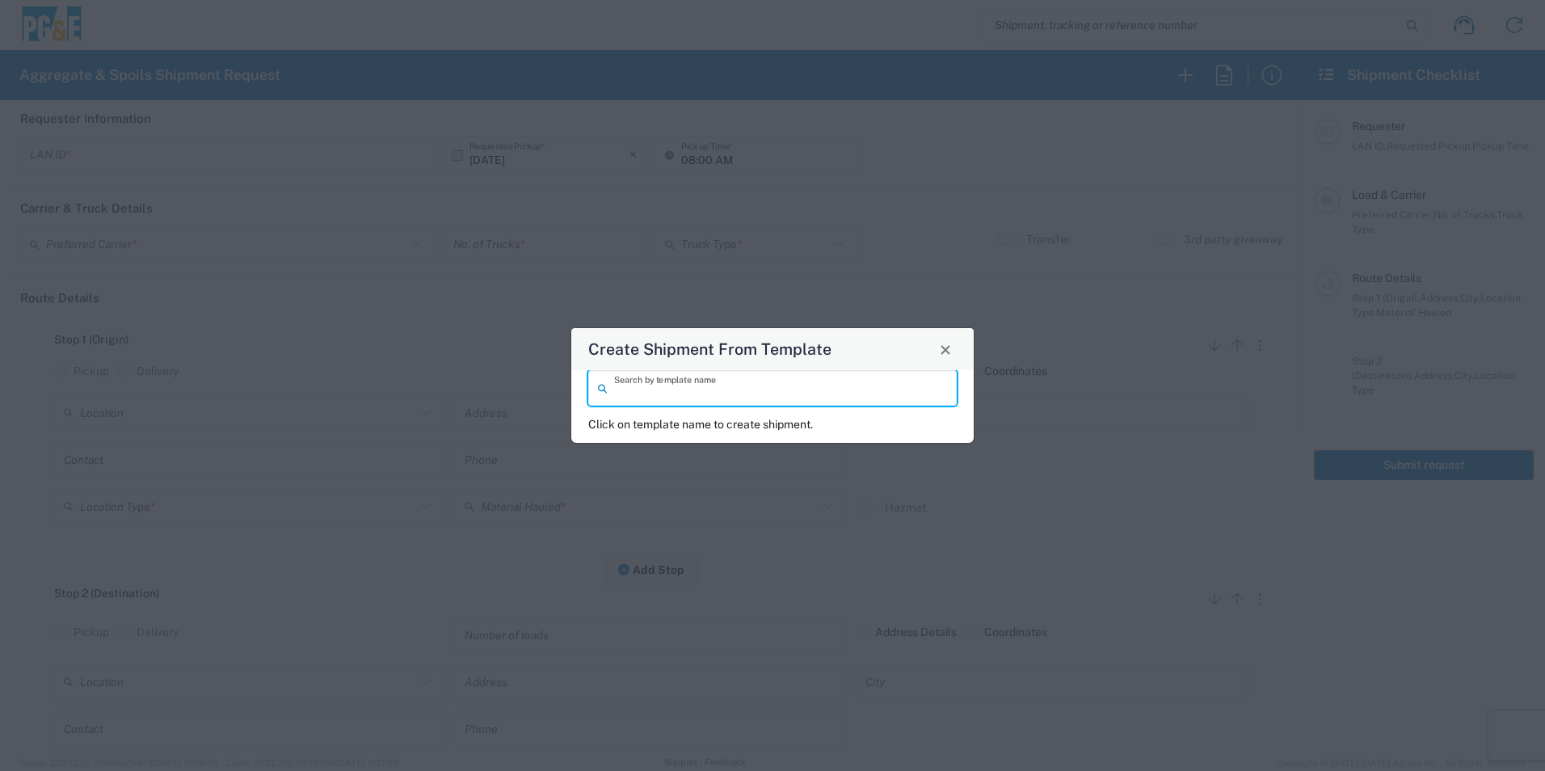
click at [853, 389] on input "search" at bounding box center [780, 388] width 333 height 28
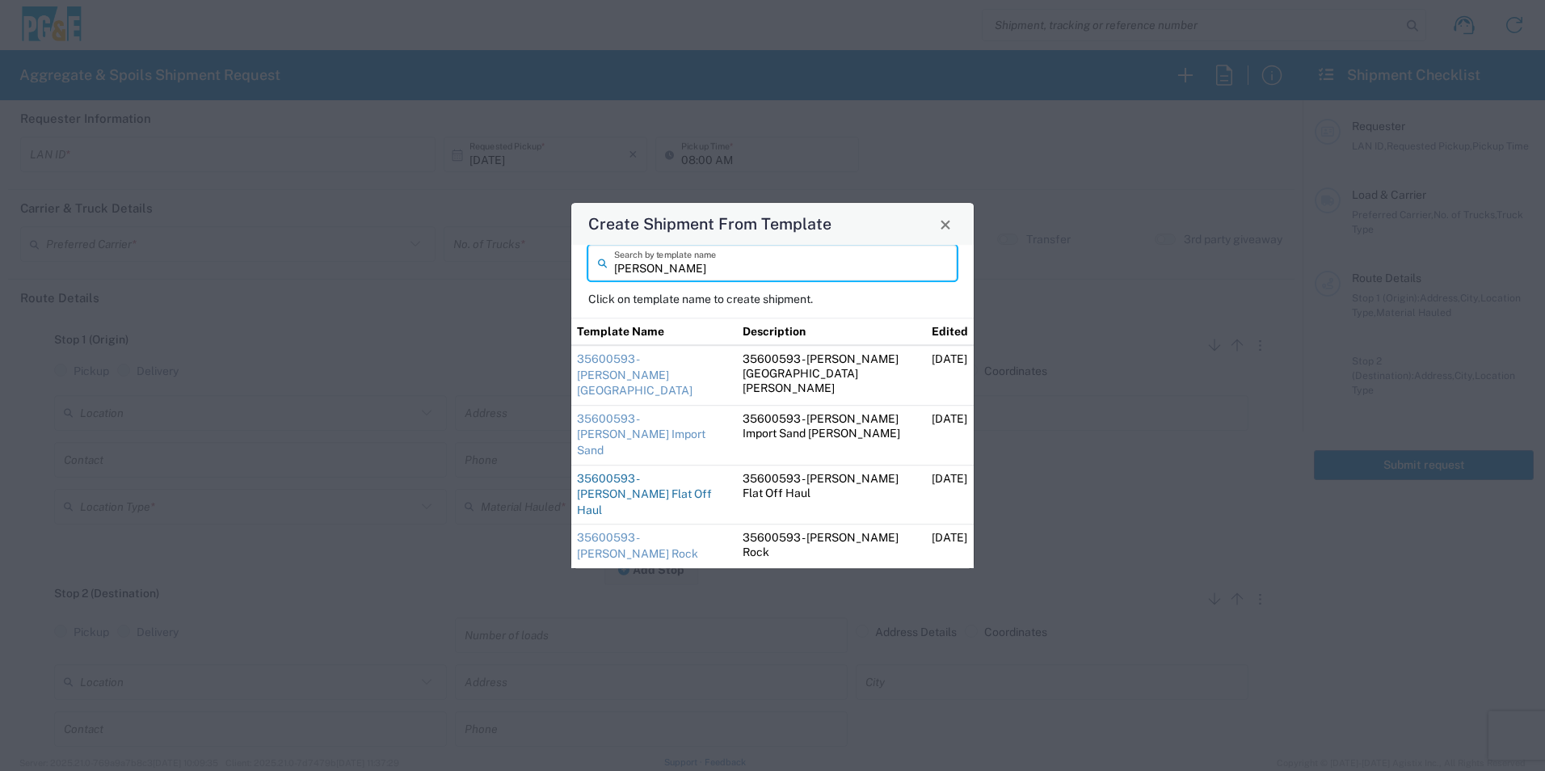
type input "jose"
click at [644, 472] on link "35600593 - Jose Dutch Flat Off Haul" at bounding box center [644, 494] width 135 height 44
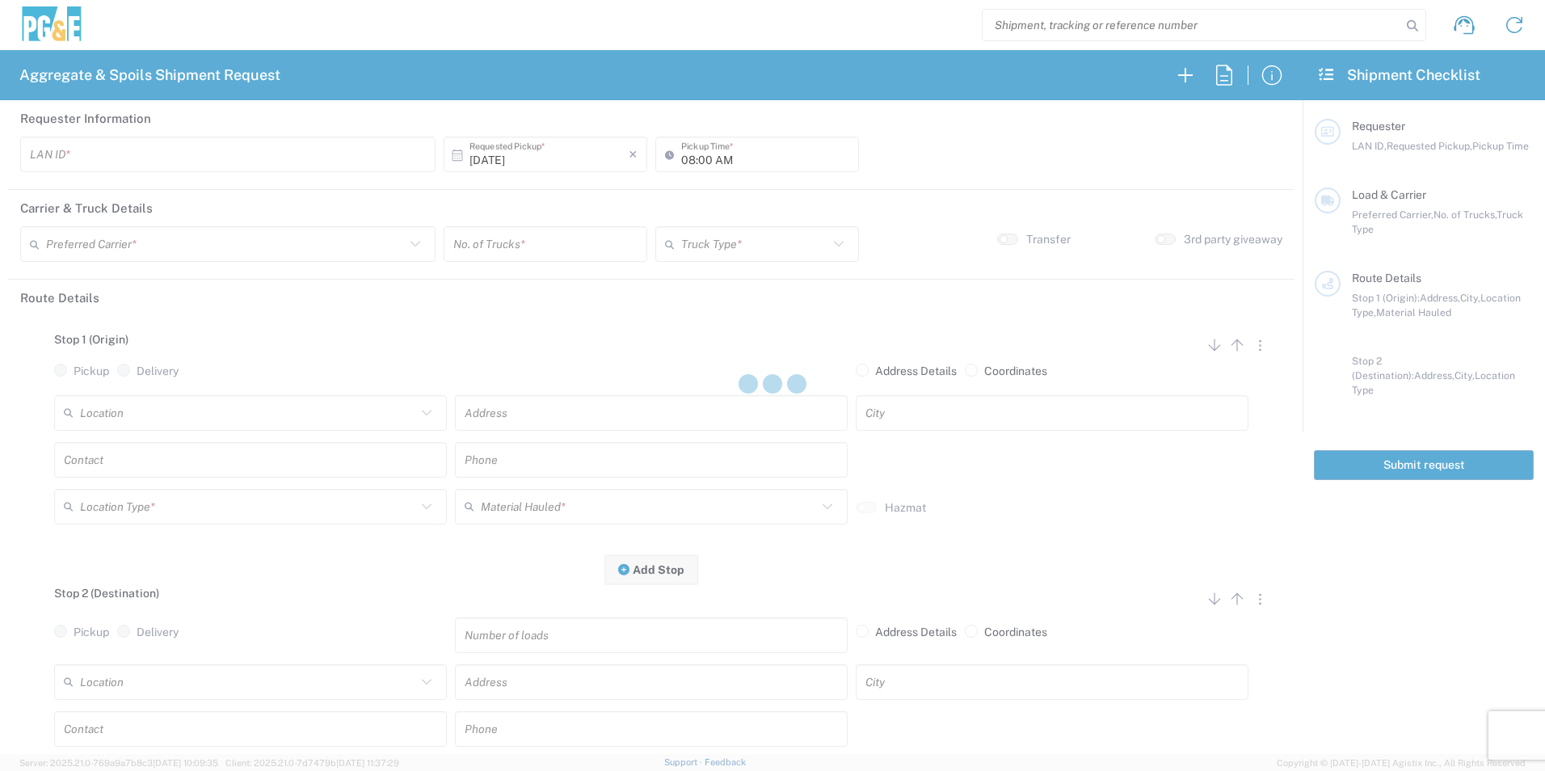
type input "J92Y"
type input "Bowman & Sons Trucking, Inc"
type input "Super Dump"
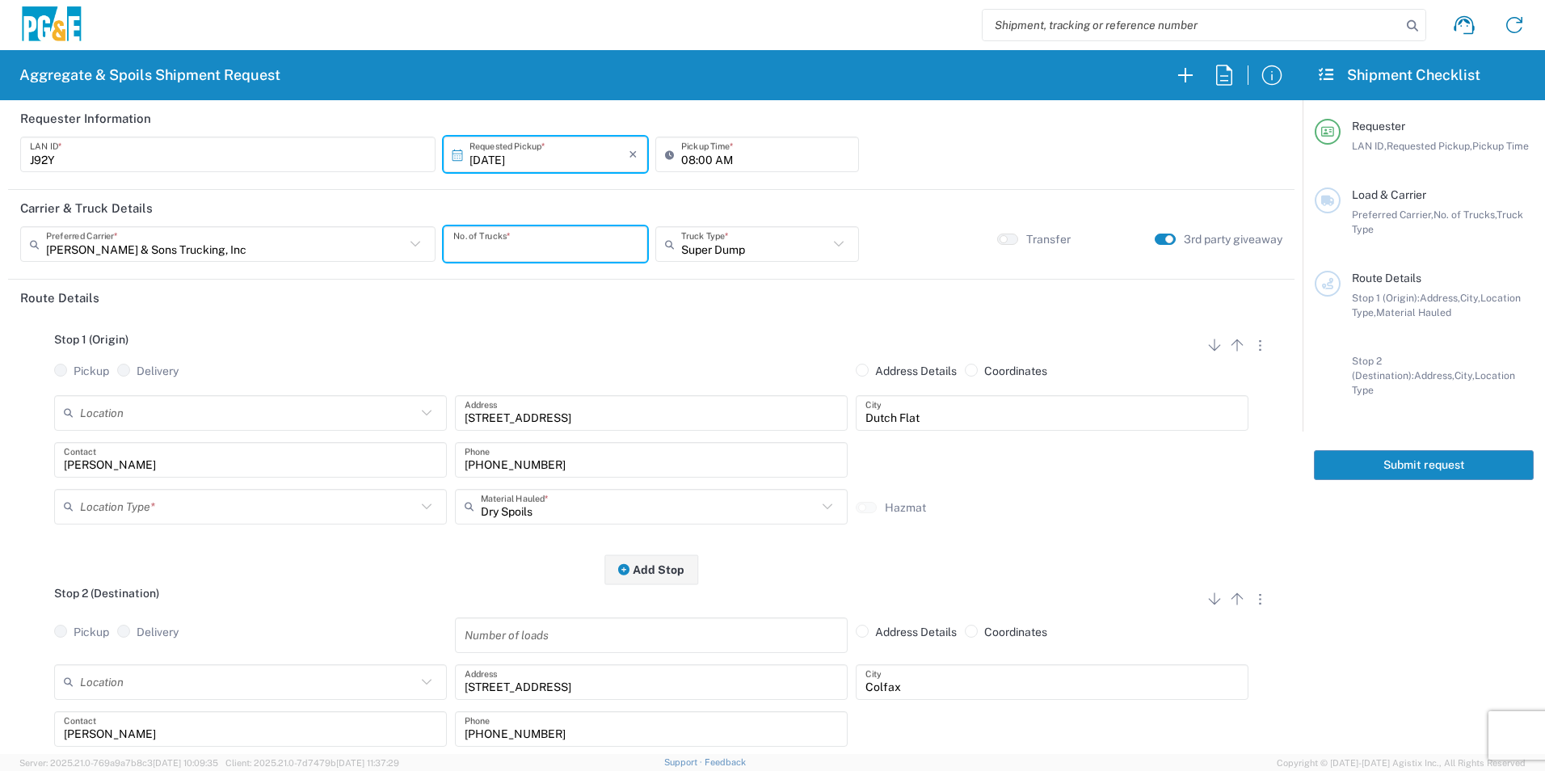
click at [524, 247] on input "number" at bounding box center [545, 244] width 184 height 28
type input "5"
drag, startPoint x: 112, startPoint y: 504, endPoint x: 129, endPoint y: 496, distance: 18.8
click at [112, 504] on input "text" at bounding box center [248, 506] width 336 height 28
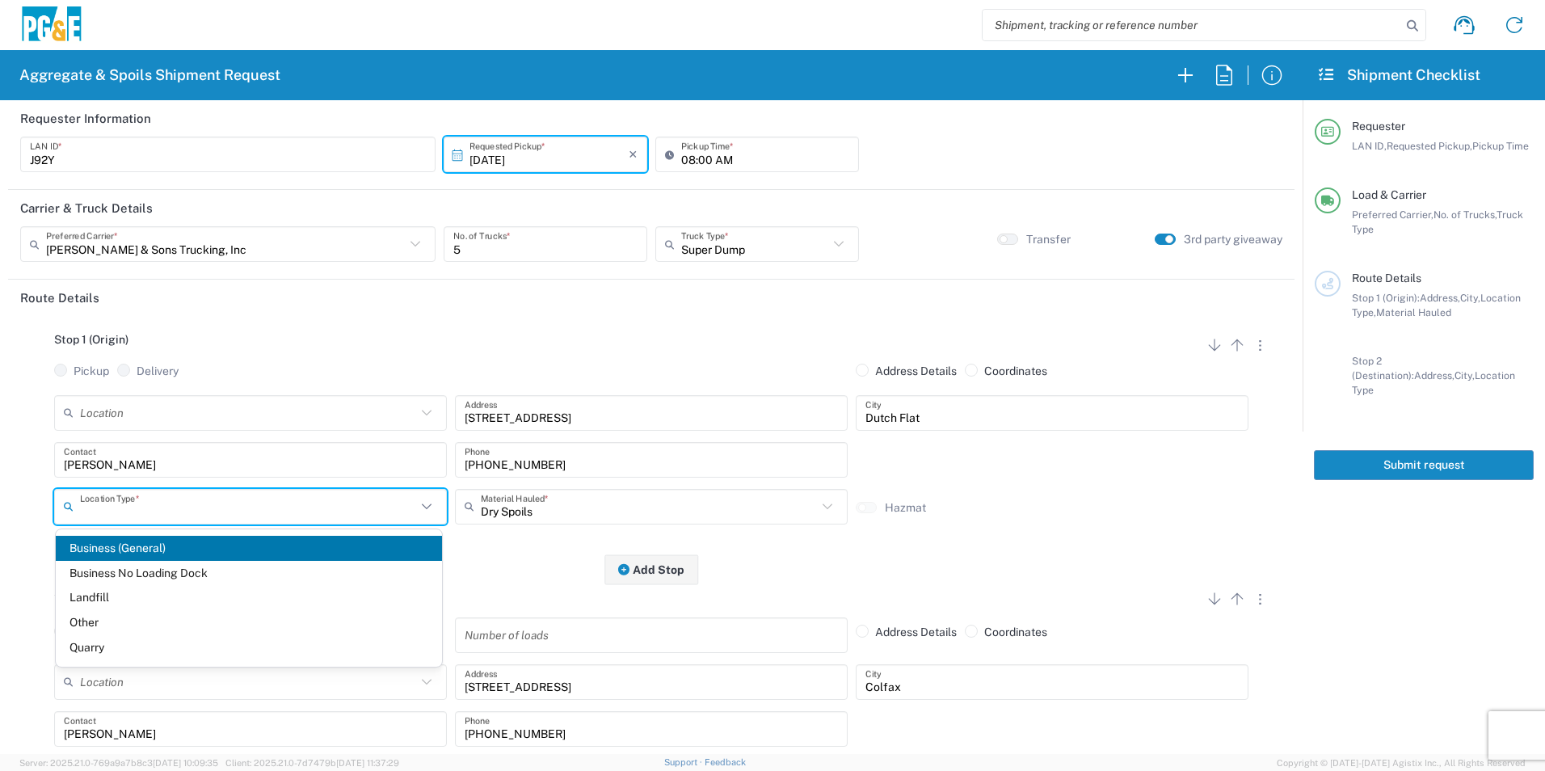
click at [102, 626] on span "Other" at bounding box center [249, 622] width 386 height 25
type input "Other"
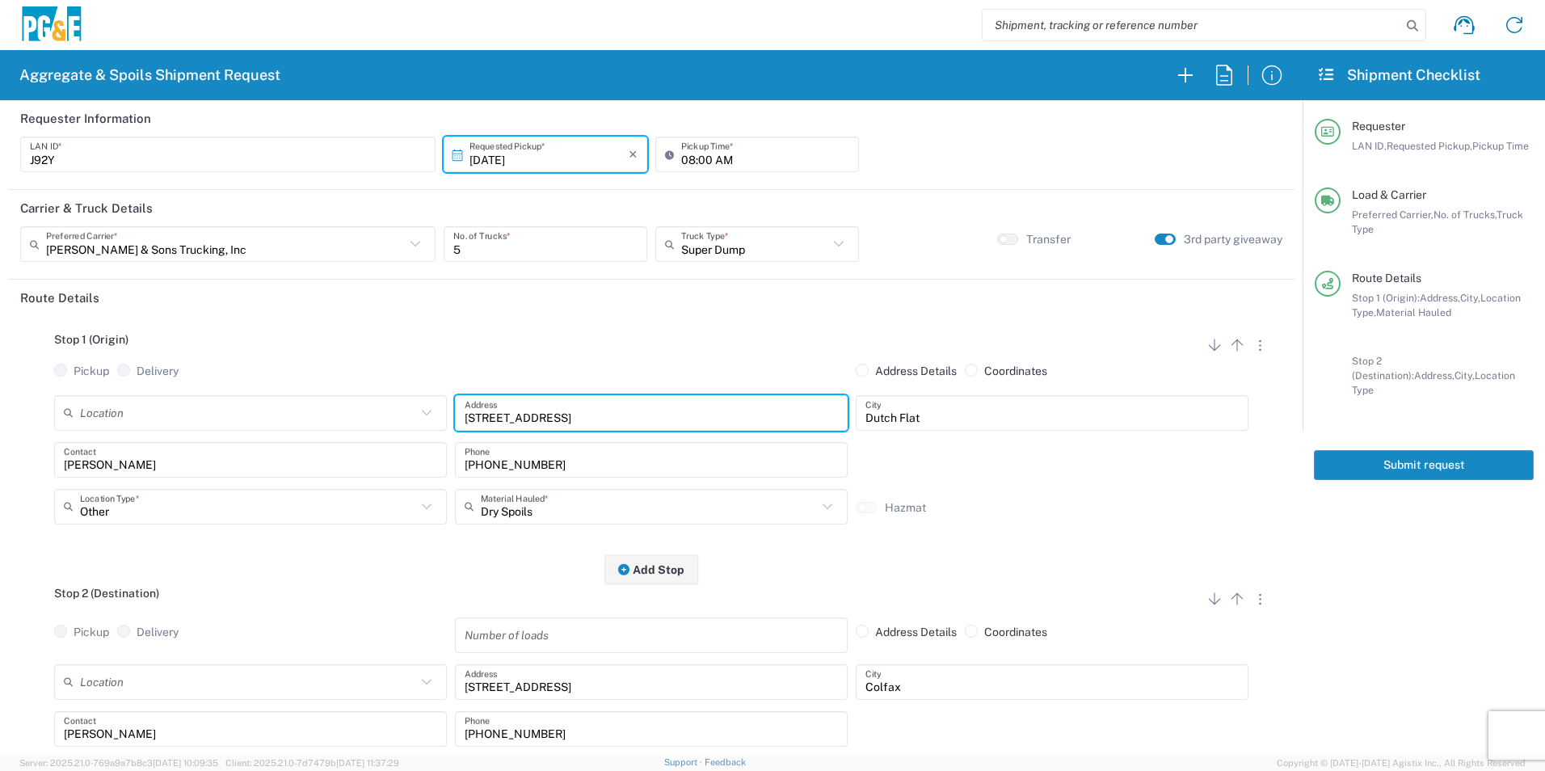
drag, startPoint x: 493, startPoint y: 404, endPoint x: 259, endPoint y: 393, distance: 233.9
click at [259, 393] on div "Stop 1 (Origin) Add Stop Above Add Stop Below Remove Stop Pickup Delivery Addre…" at bounding box center [651, 443] width 1263 height 254
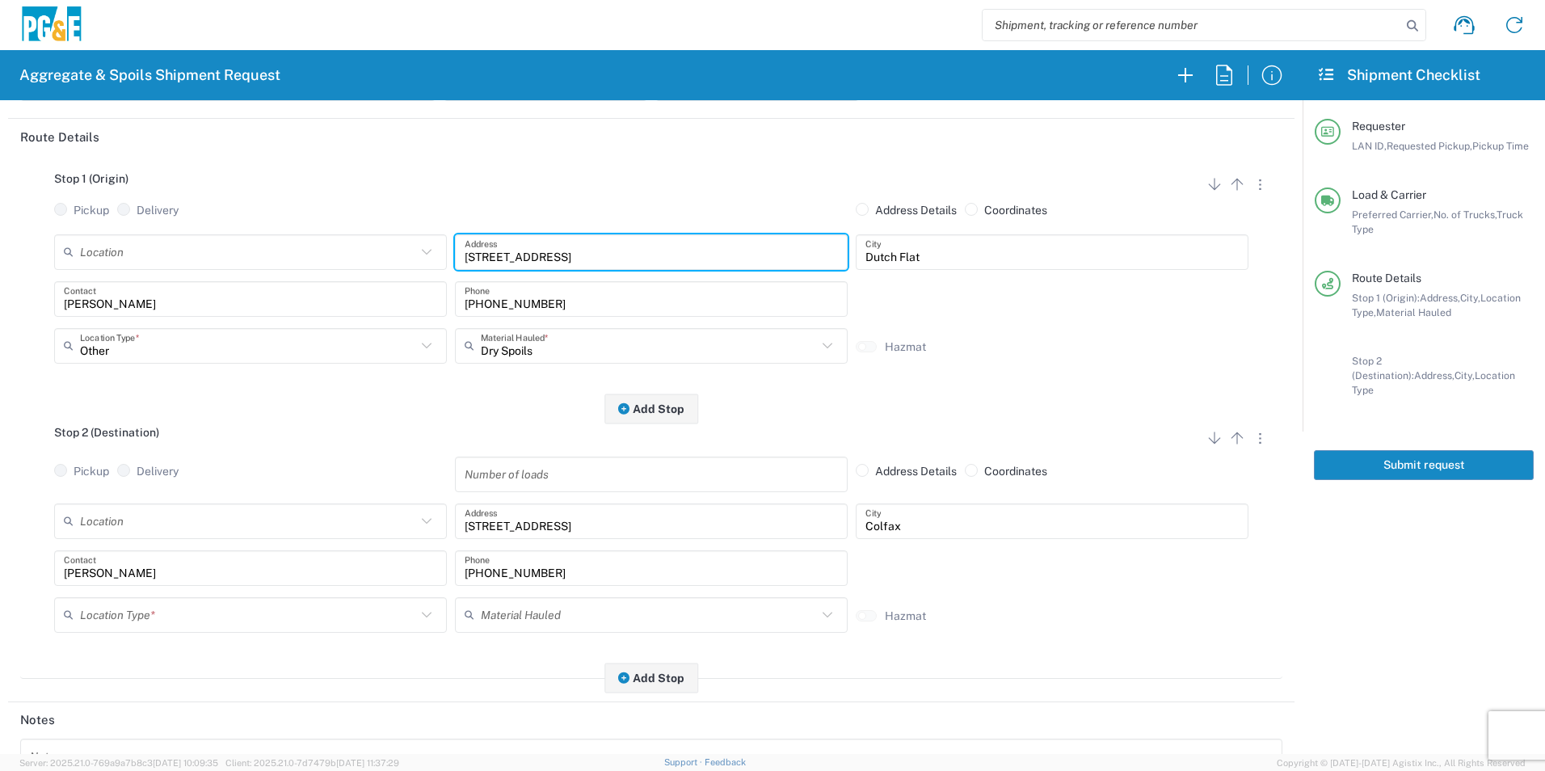
scroll to position [162, 0]
click at [128, 607] on input "text" at bounding box center [248, 614] width 336 height 28
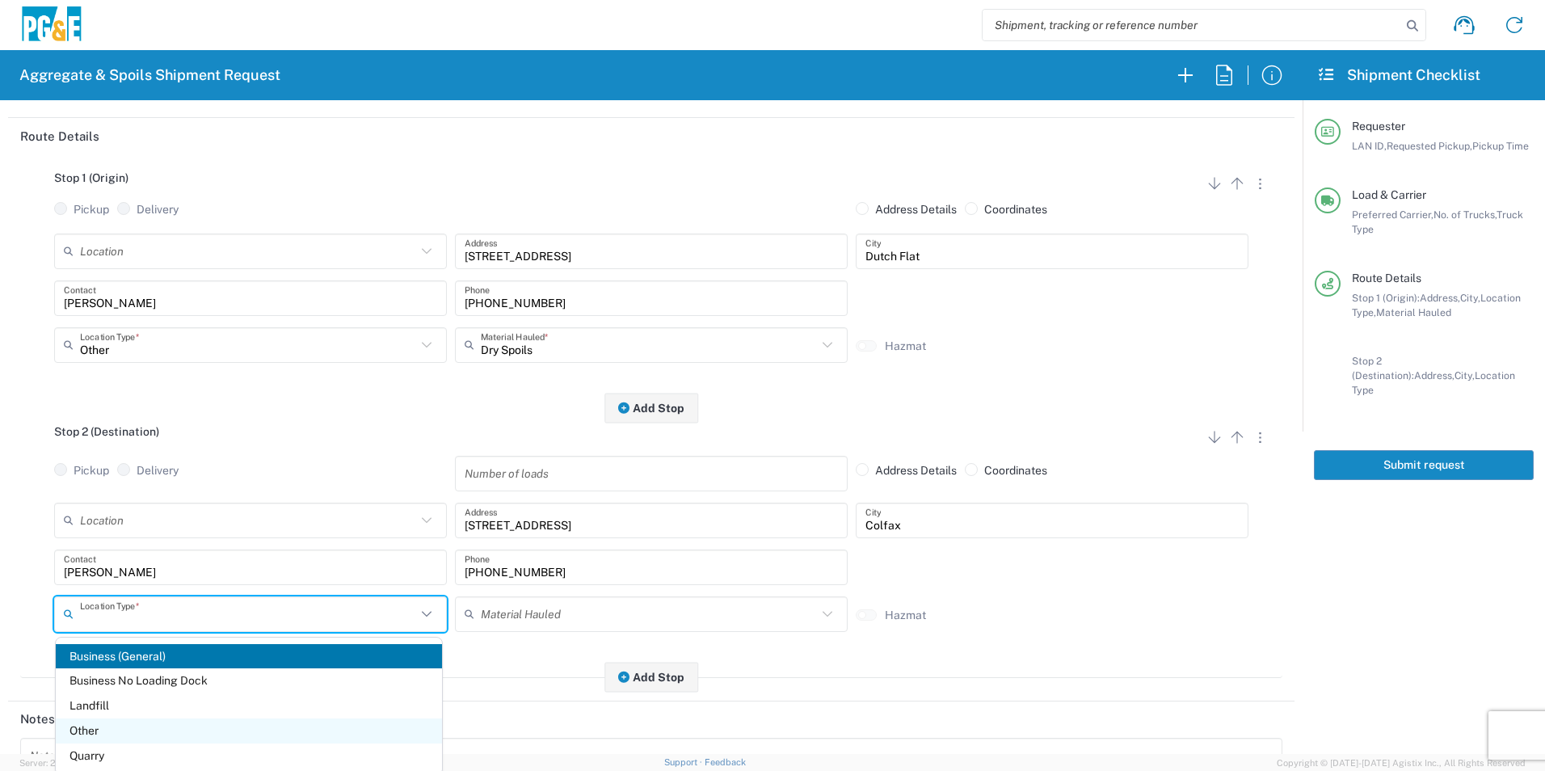
click at [111, 733] on span "Other" at bounding box center [249, 731] width 386 height 25
type input "Other"
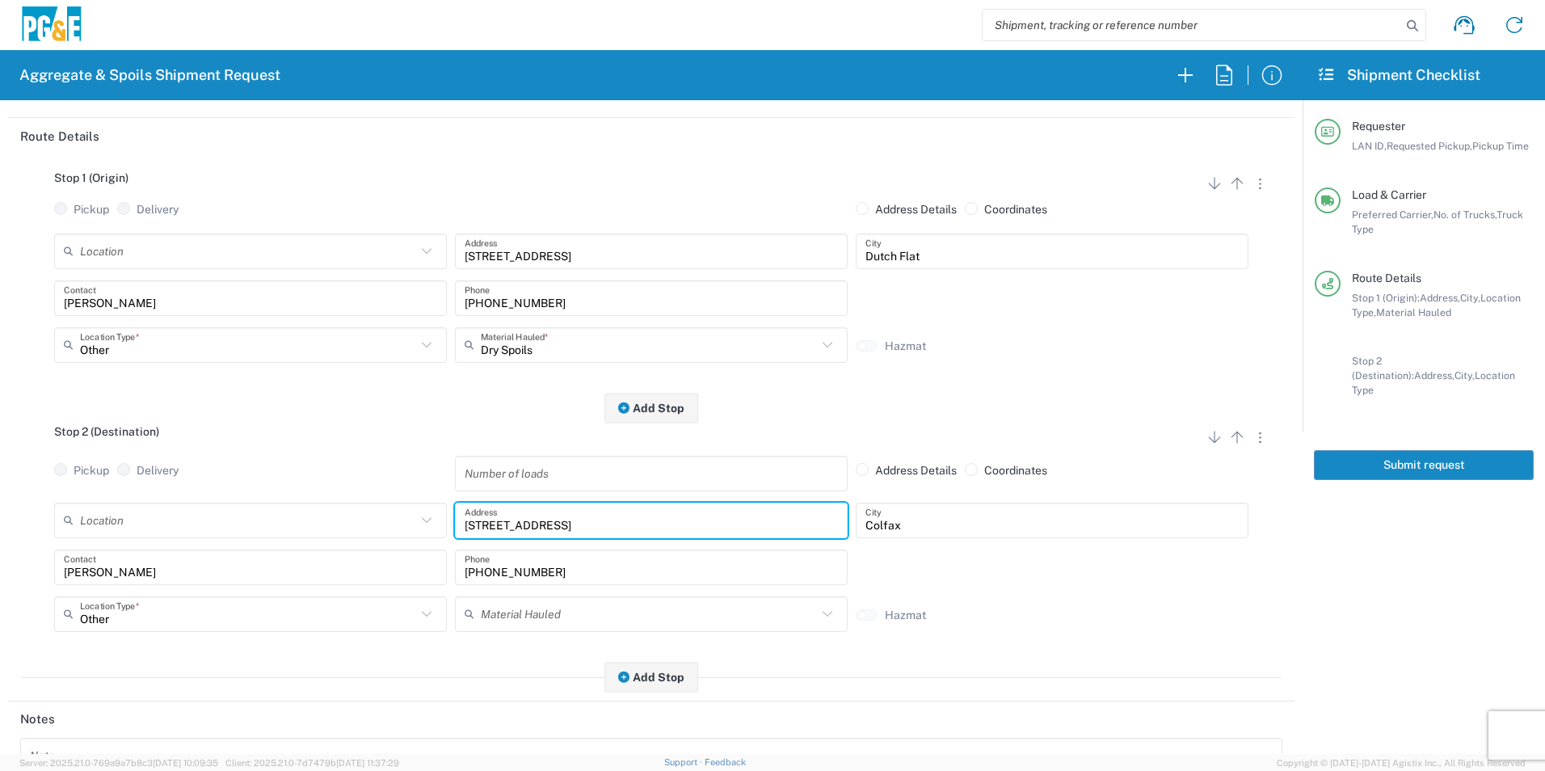
drag, startPoint x: 550, startPoint y: 515, endPoint x: 592, endPoint y: 524, distance: 43.8
click at [550, 515] on input "22715 Canyon Way" at bounding box center [651, 520] width 373 height 28
drag, startPoint x: 612, startPoint y: 524, endPoint x: 201, endPoint y: 495, distance: 411.6
click at [201, 495] on div "Stop 2 (Destination) Add Stop Above Add Stop Below Remove Stop Pickup Delivery …" at bounding box center [651, 543] width 1263 height 270
type input "23100 Placer Hills Rd"
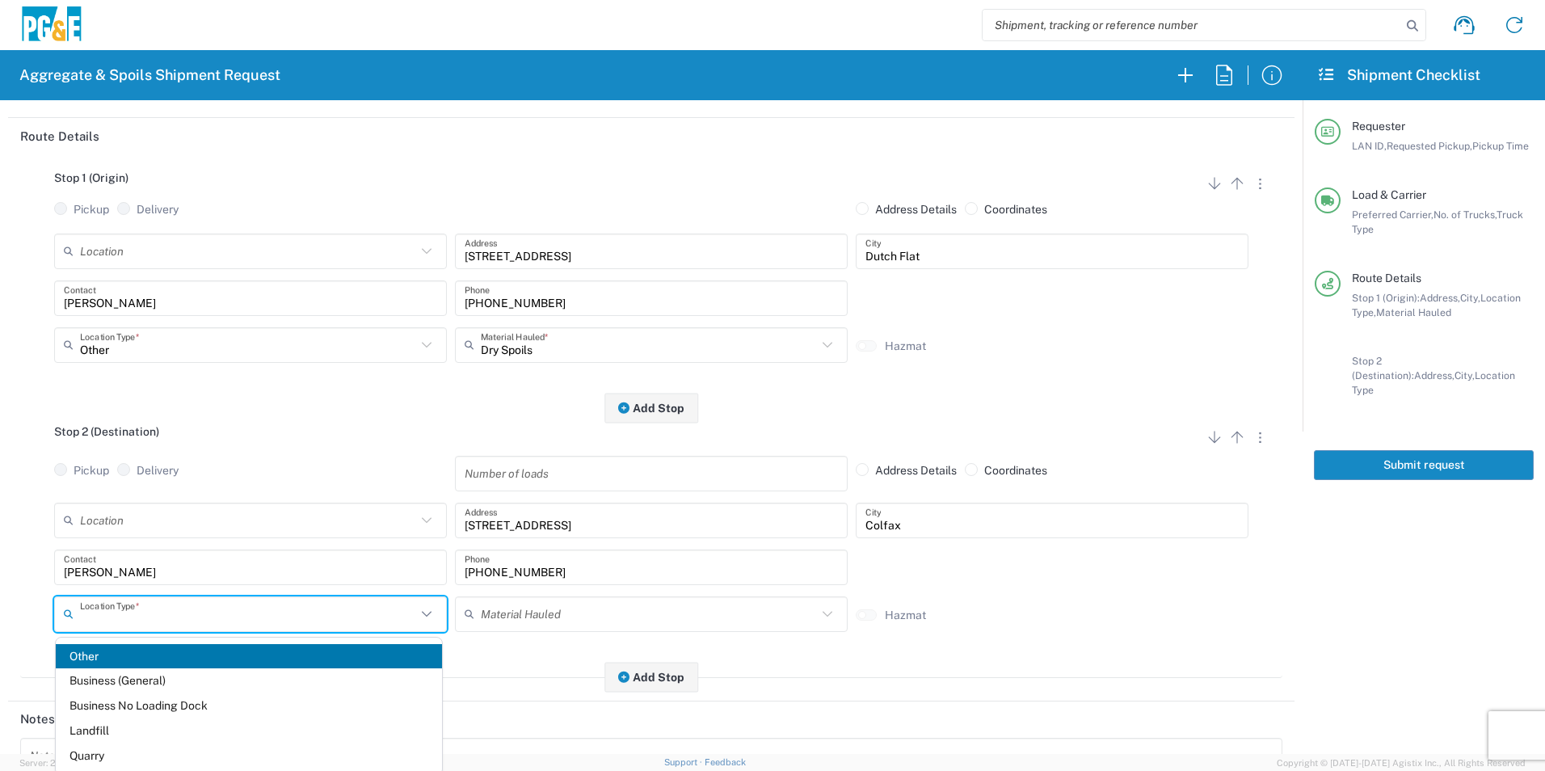
click at [268, 614] on input "text" at bounding box center [248, 614] width 336 height 28
click at [1110, 613] on div "Hazmat" at bounding box center [1052, 626] width 401 height 36
type input "Other"
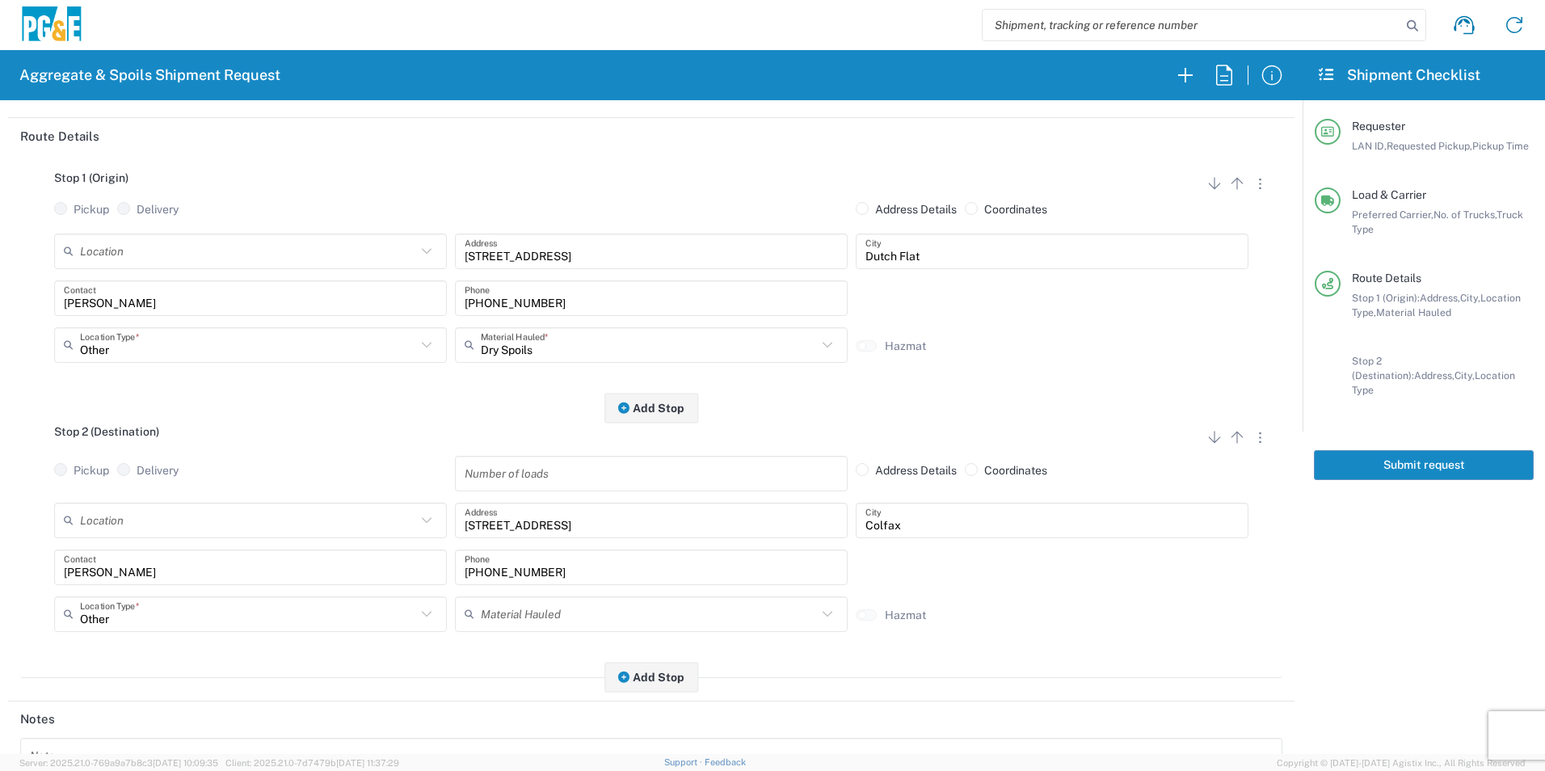
scroll to position [467, 0]
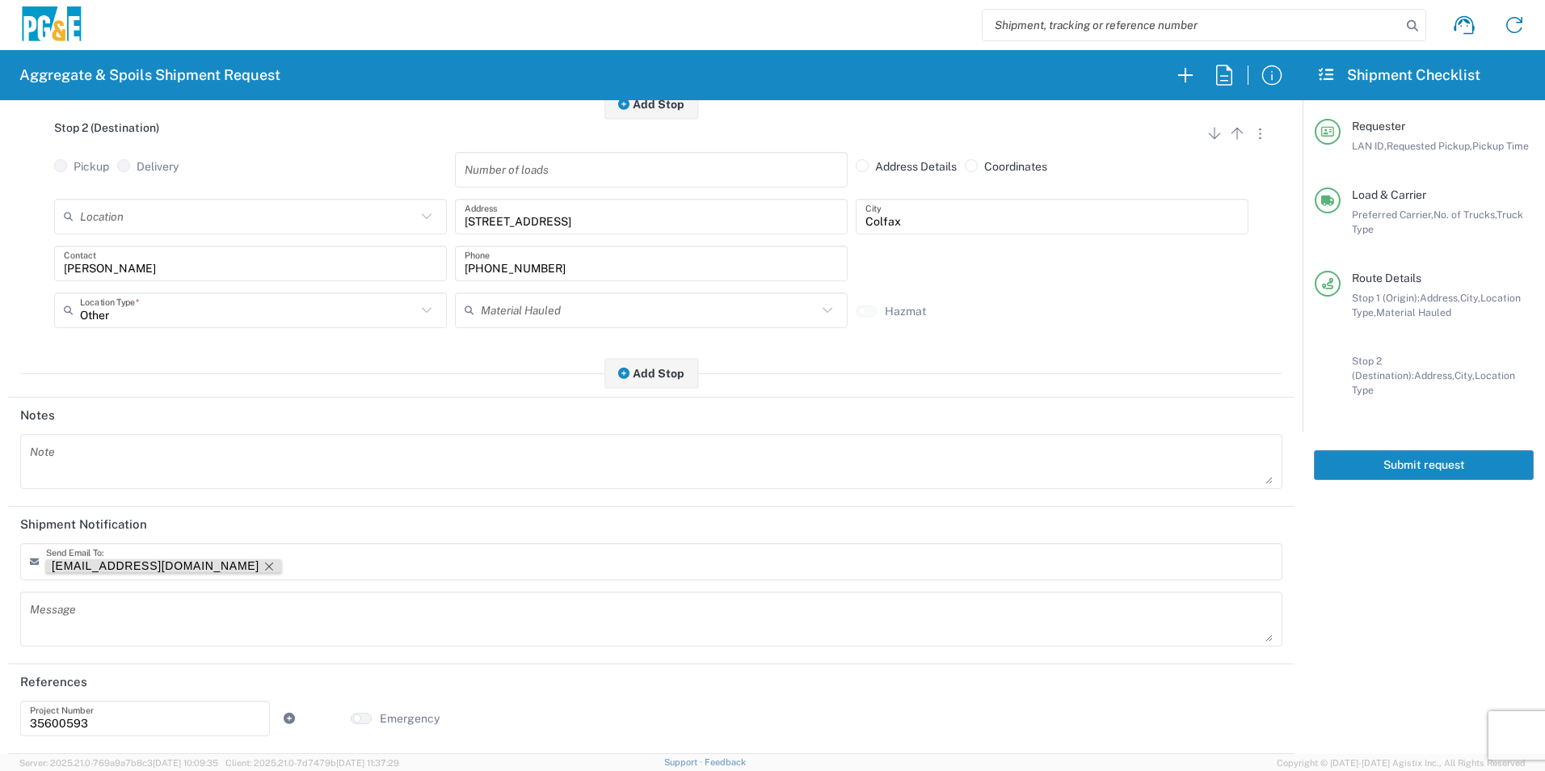
click at [263, 567] on icon "Remove tag" at bounding box center [269, 566] width 13 height 13
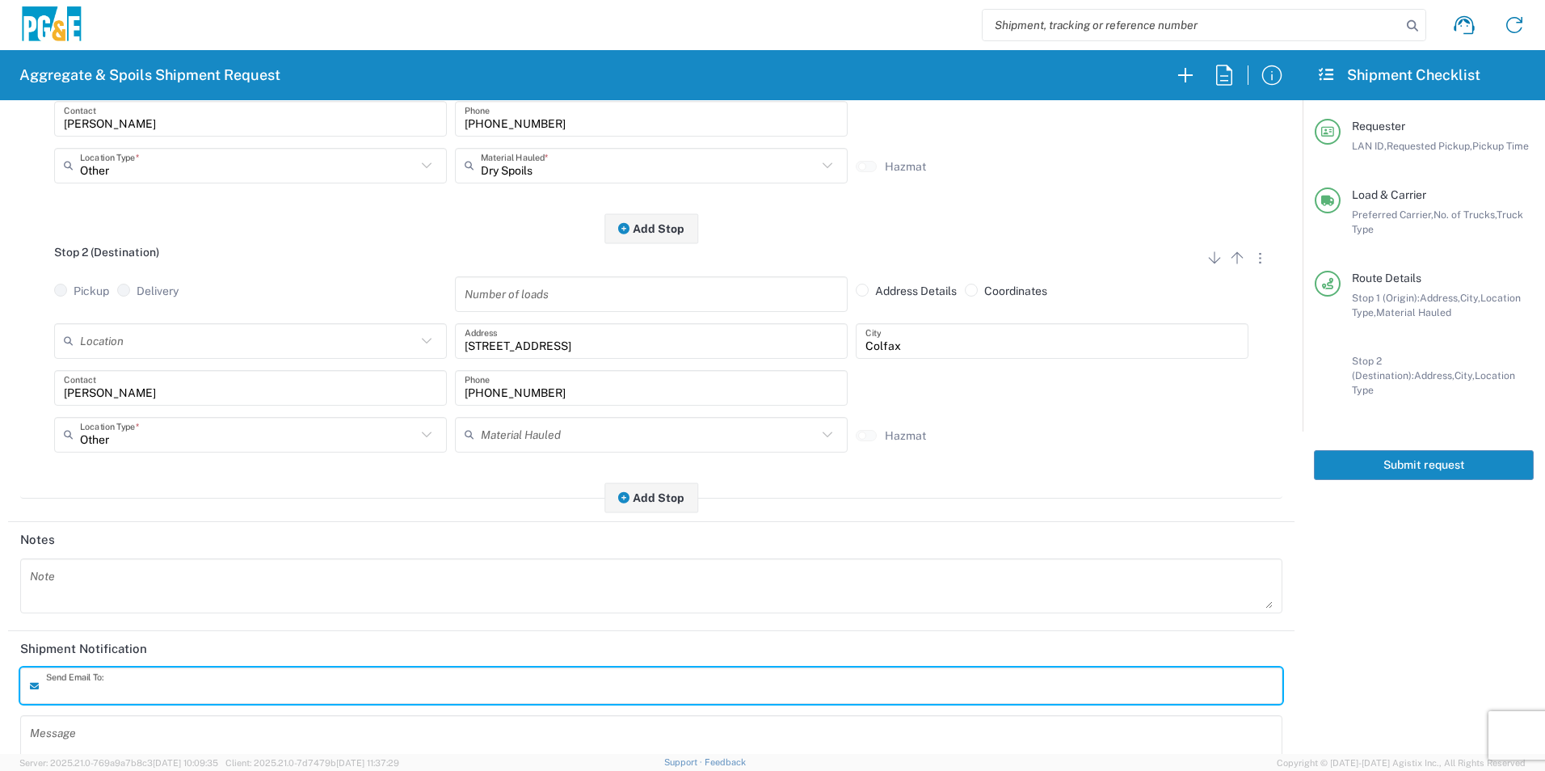
scroll to position [0, 0]
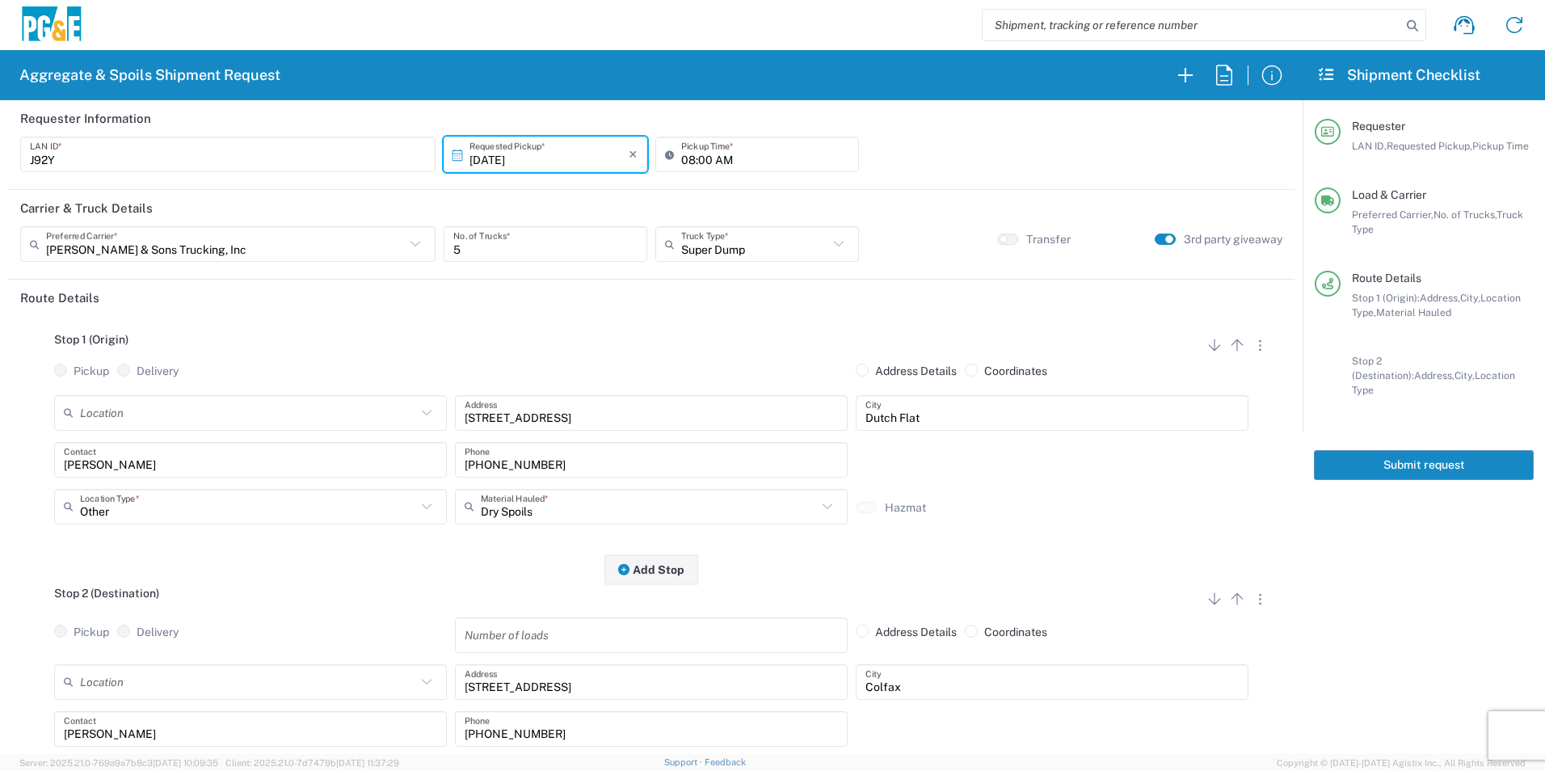
click at [1366, 450] on button "Submit request" at bounding box center [1424, 465] width 220 height 30
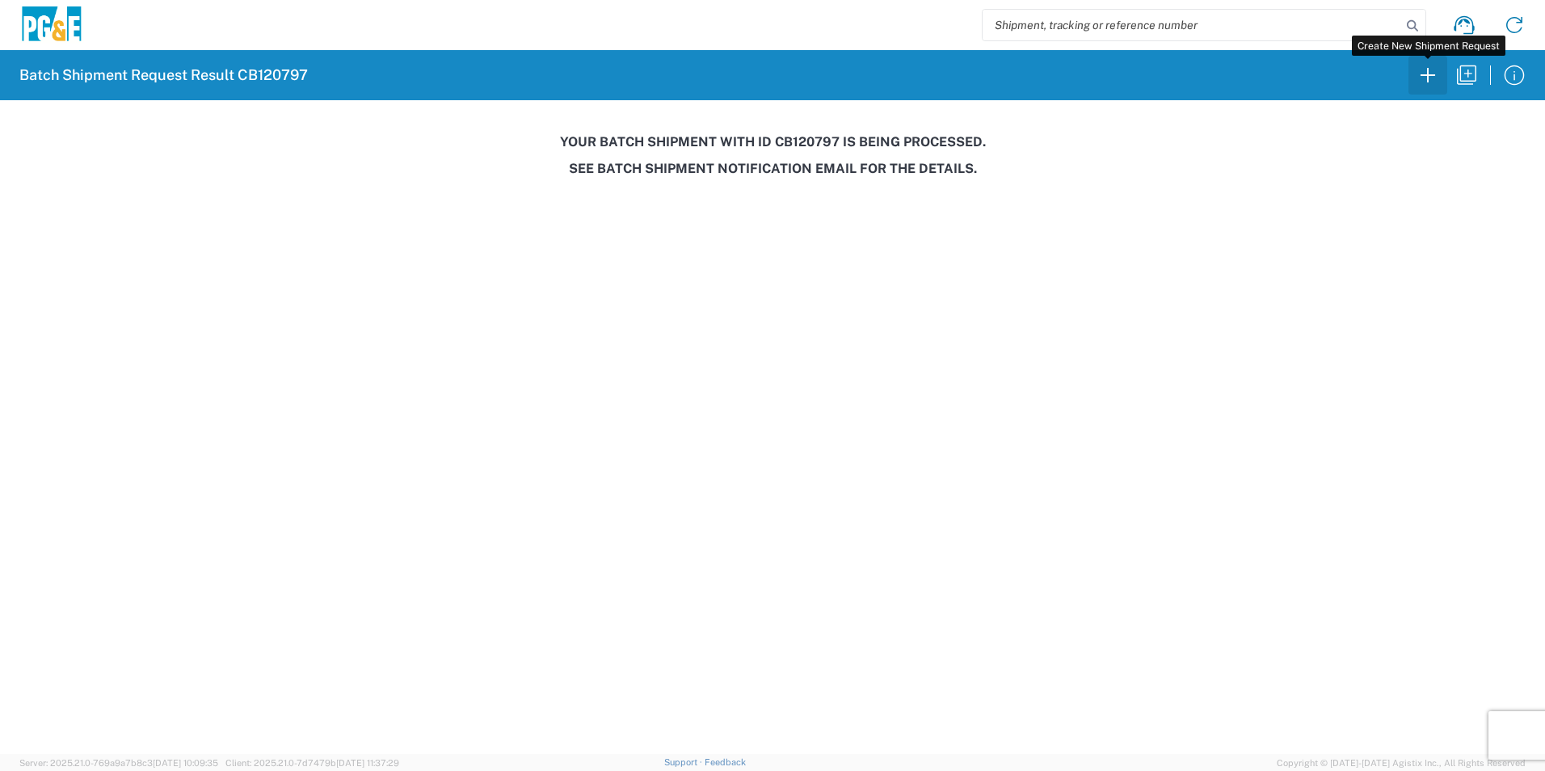
click at [1428, 67] on icon "button" at bounding box center [1428, 75] width 26 height 26
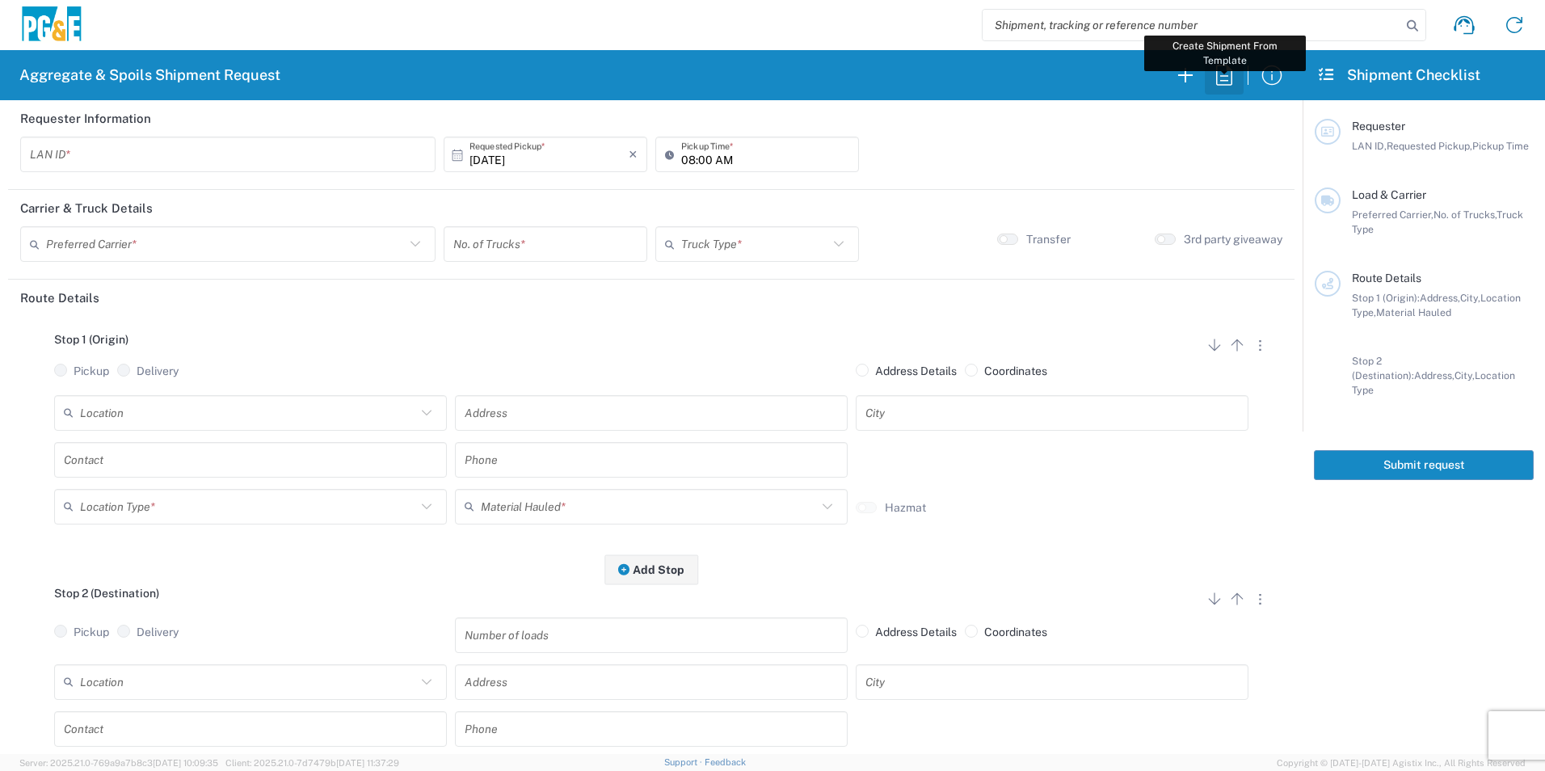
click at [1220, 75] on icon "button" at bounding box center [1225, 75] width 26 height 26
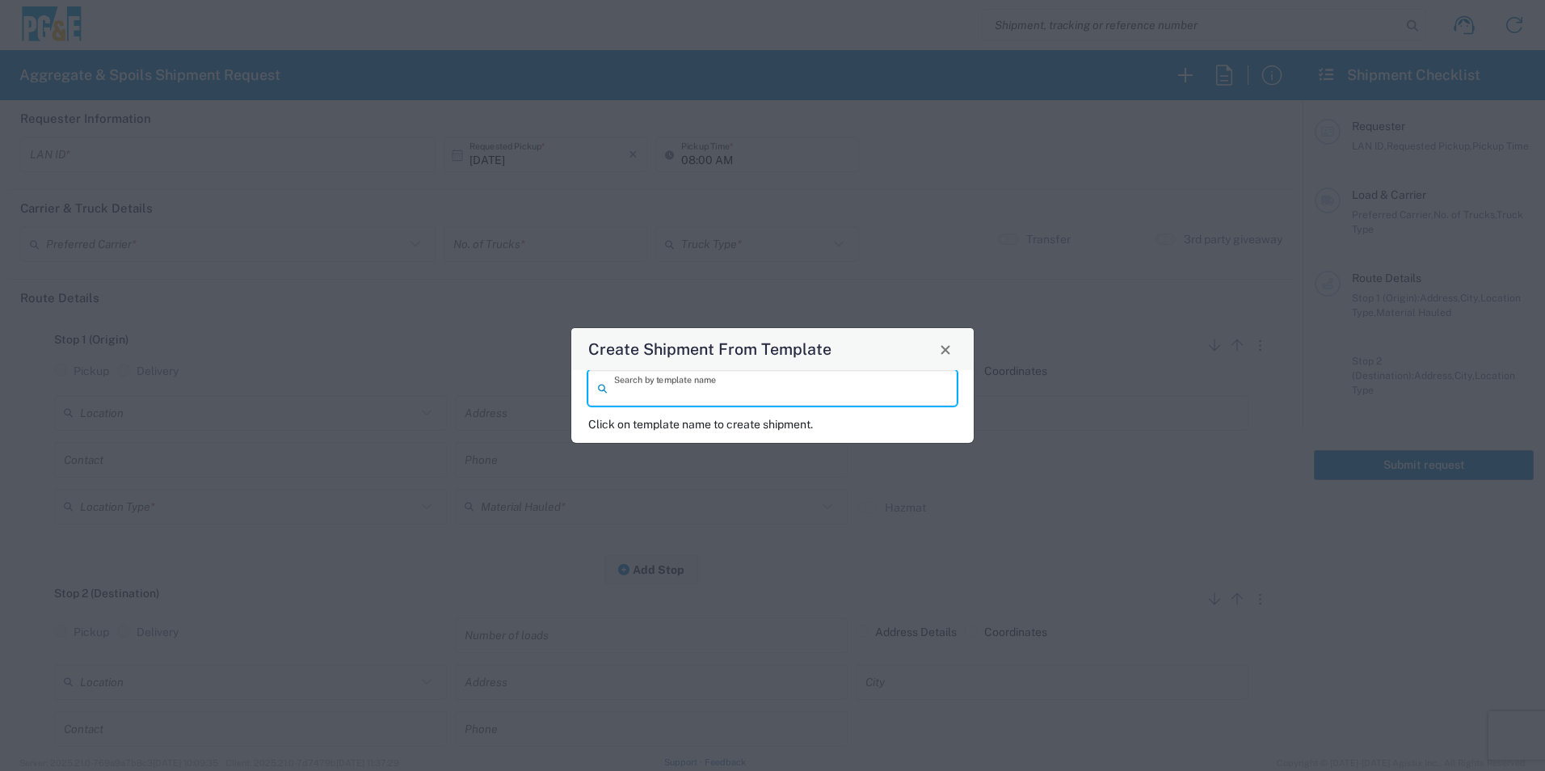
click at [719, 398] on input "search" at bounding box center [780, 388] width 333 height 28
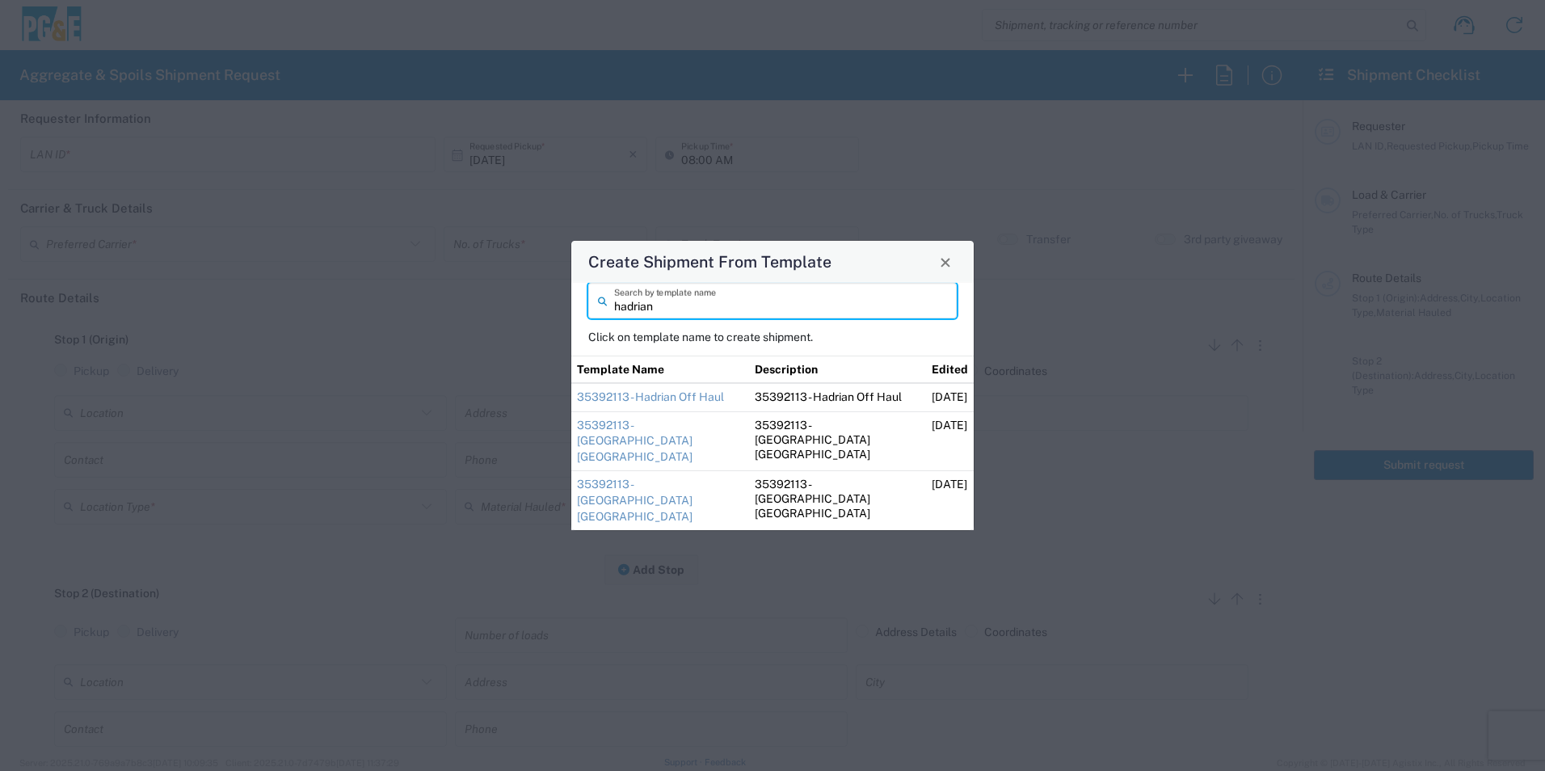
type input "hadrian"
click at [681, 441] on link "35392113 - Hadrian School St Yard Base" at bounding box center [635, 441] width 116 height 44
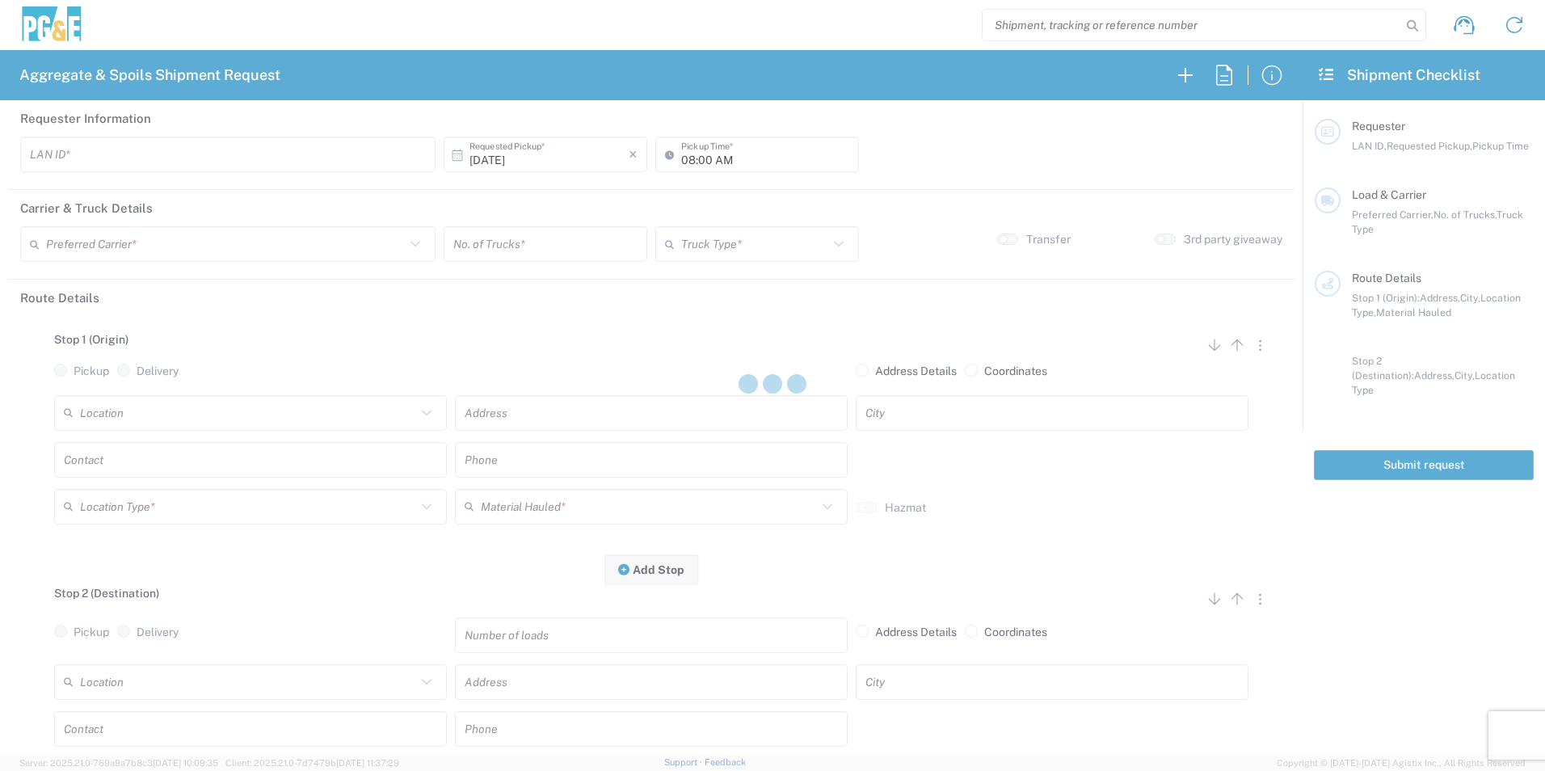
type input "HVM1"
type input "06:30 AM"
type input "Bowman & Sons Trucking, Inc"
type input "Super Dump"
type textarea "Please start with 1 load of Base Rock. Hadrian will direct from there."
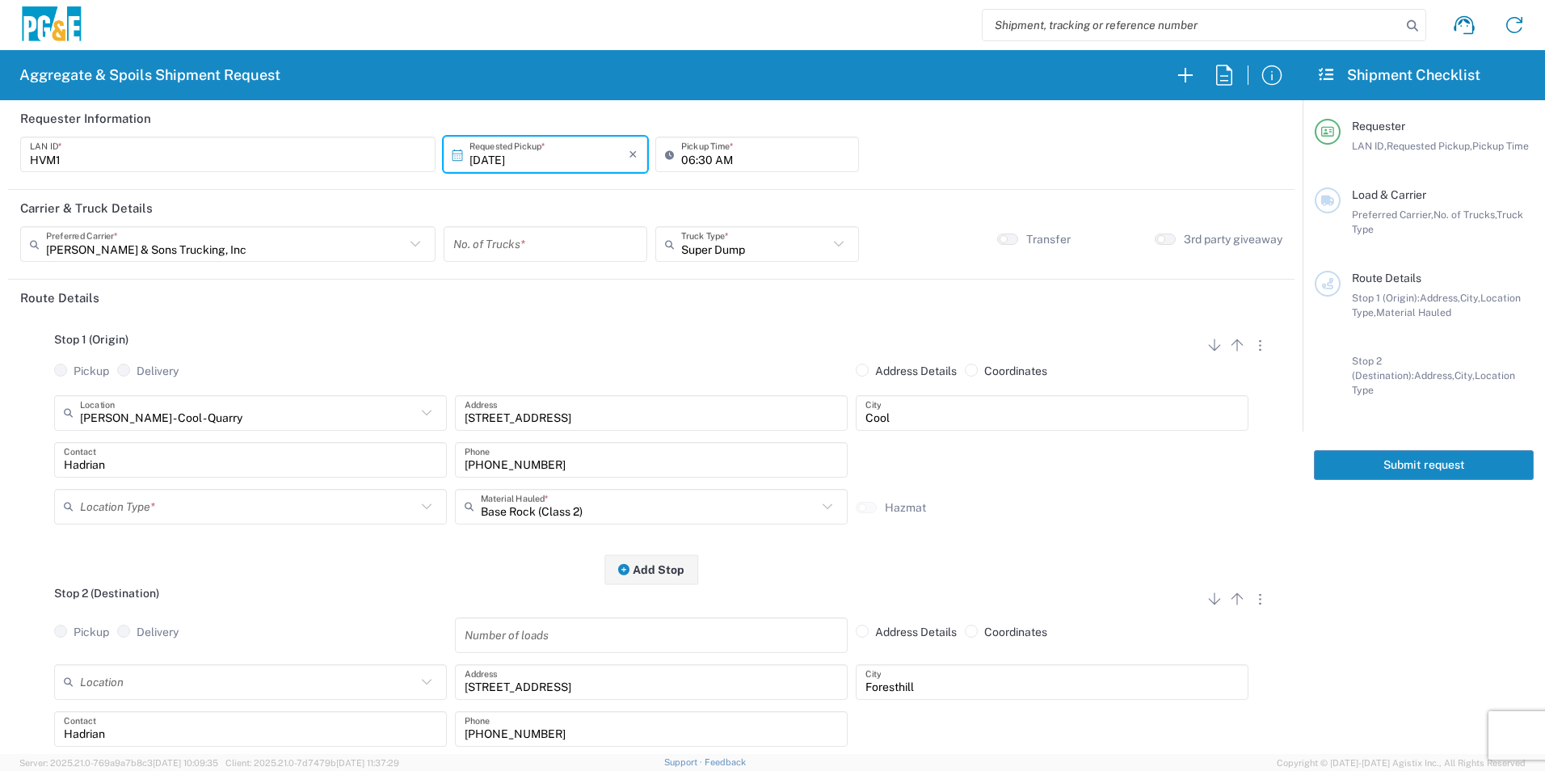
click at [509, 247] on input "number" at bounding box center [545, 244] width 184 height 28
type input "1"
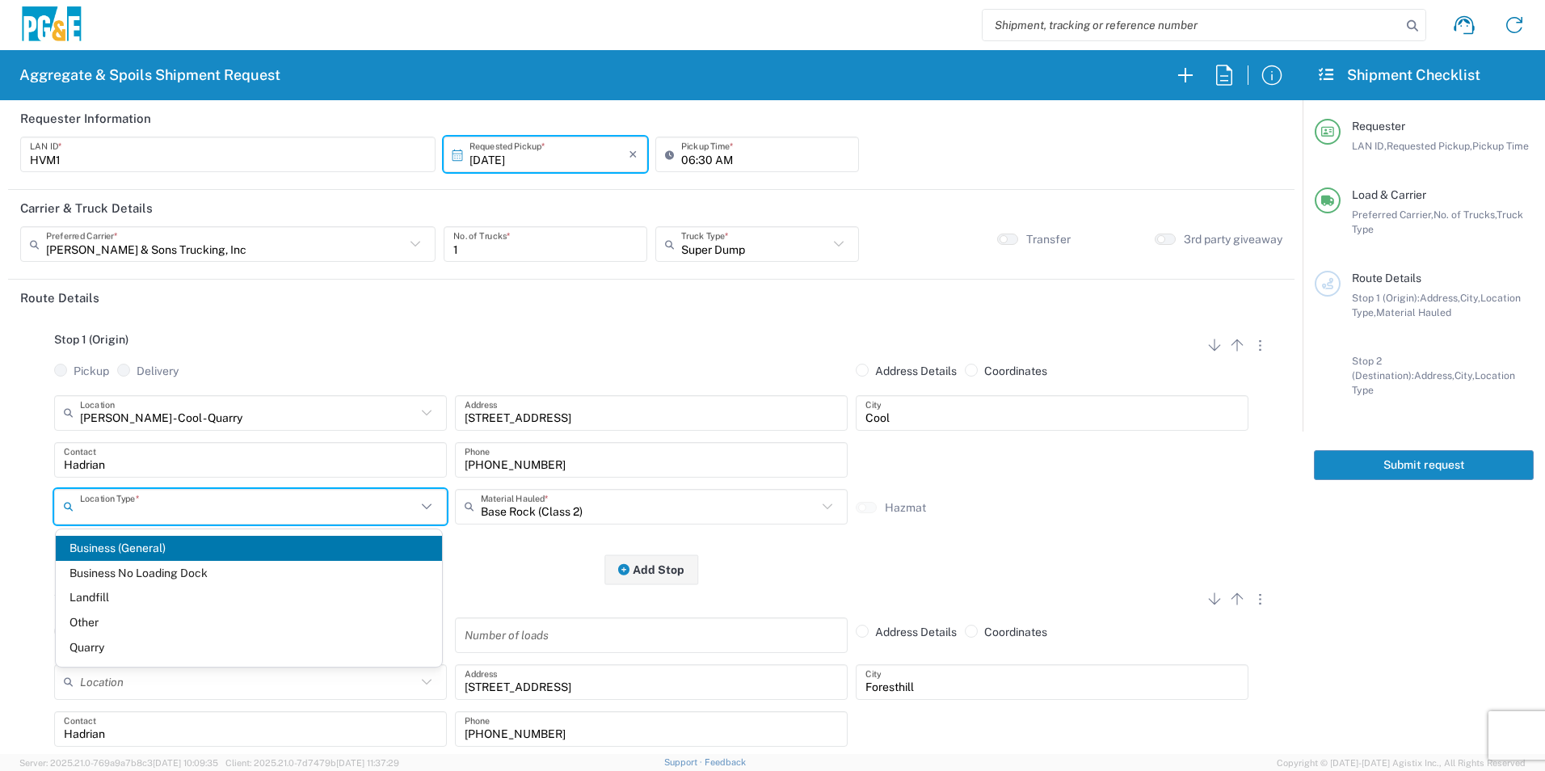
click at [150, 500] on input "text" at bounding box center [248, 506] width 336 height 28
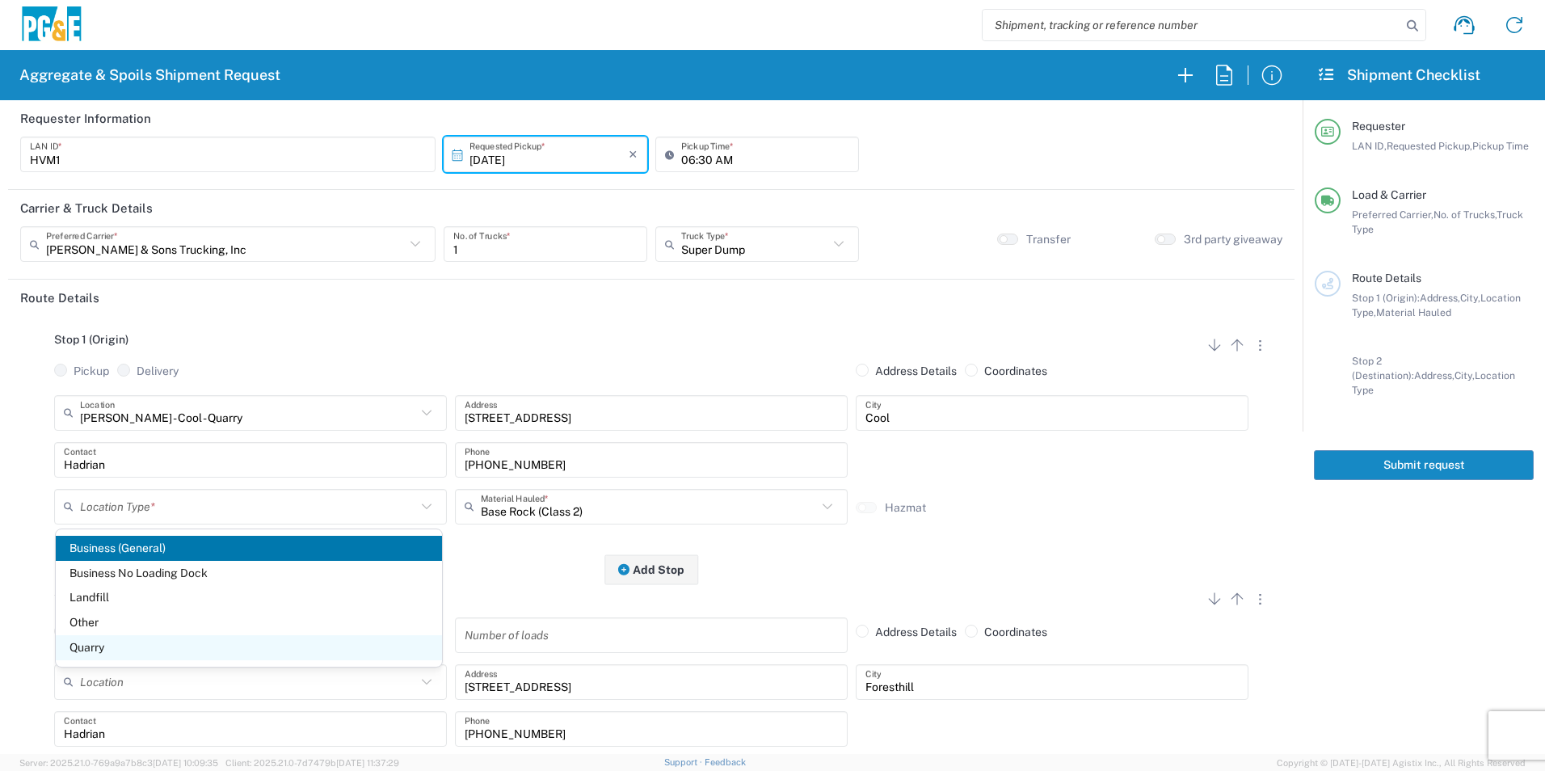
click at [99, 643] on span "Quarry" at bounding box center [249, 647] width 386 height 25
type input "Quarry"
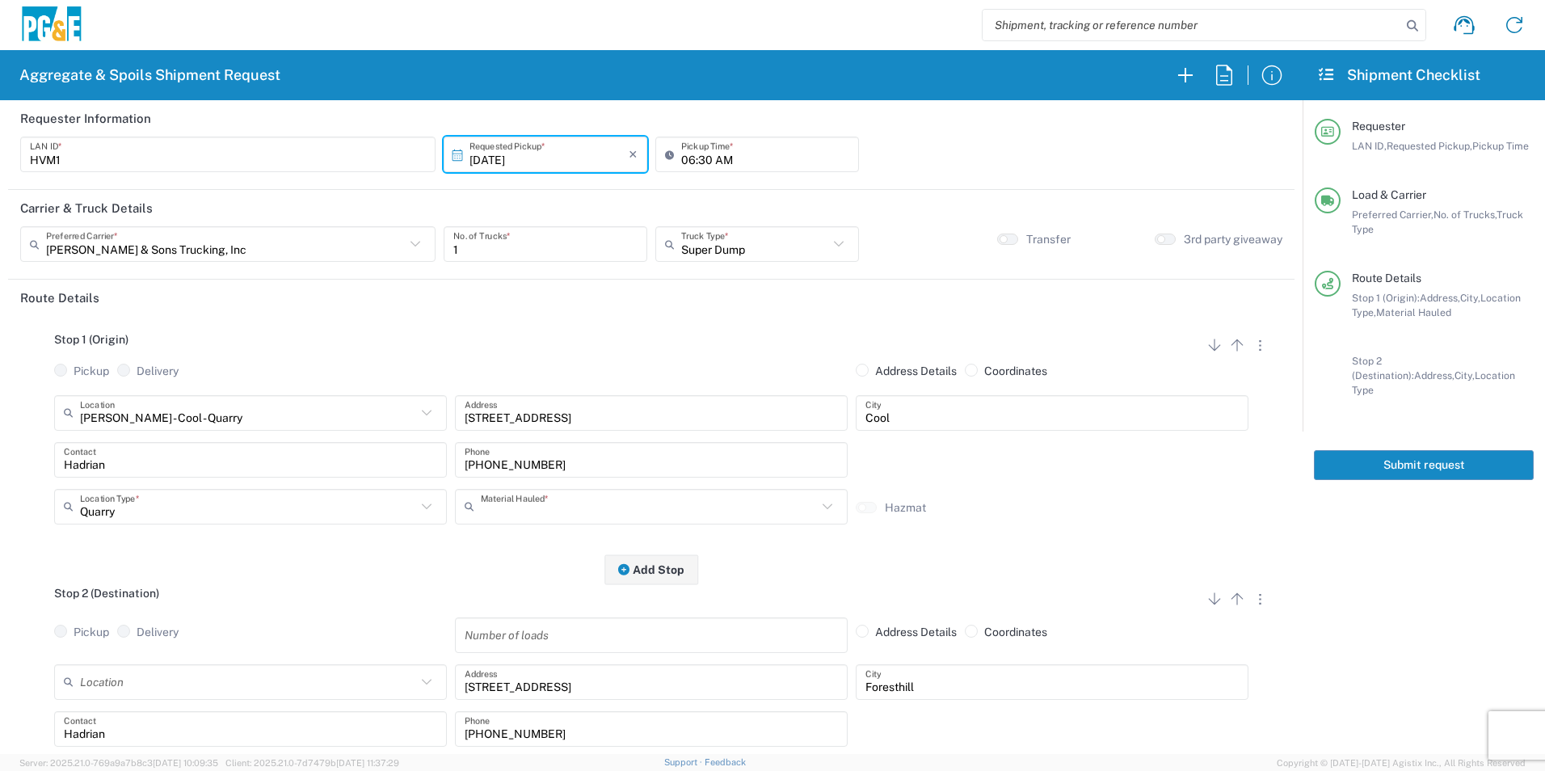
click at [605, 504] on input "text" at bounding box center [649, 506] width 336 height 28
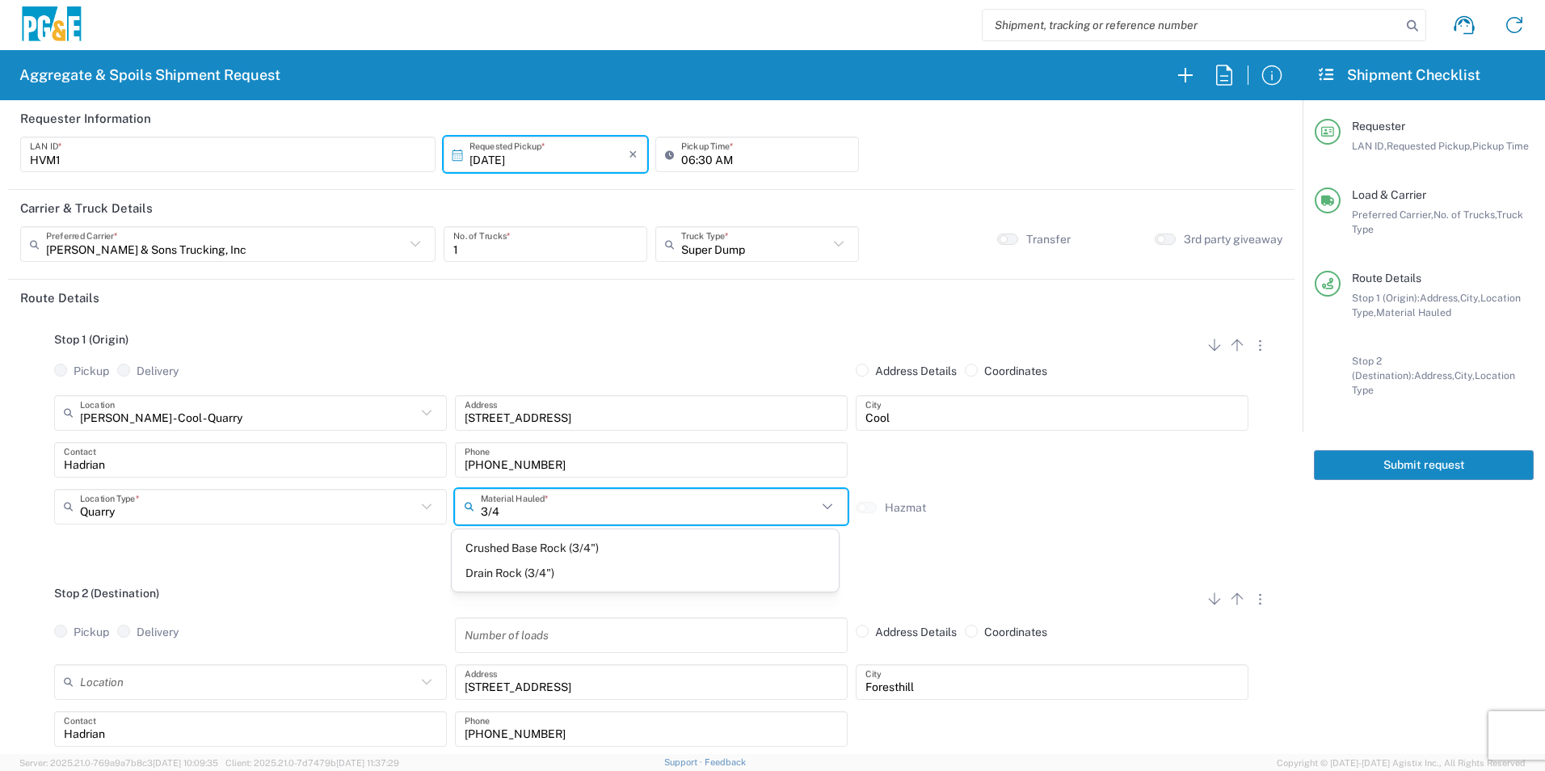
click at [525, 545] on span "Crushed Base Rock (3/4")" at bounding box center [645, 548] width 386 height 25
type input "Crushed Base Rock (3/4")"
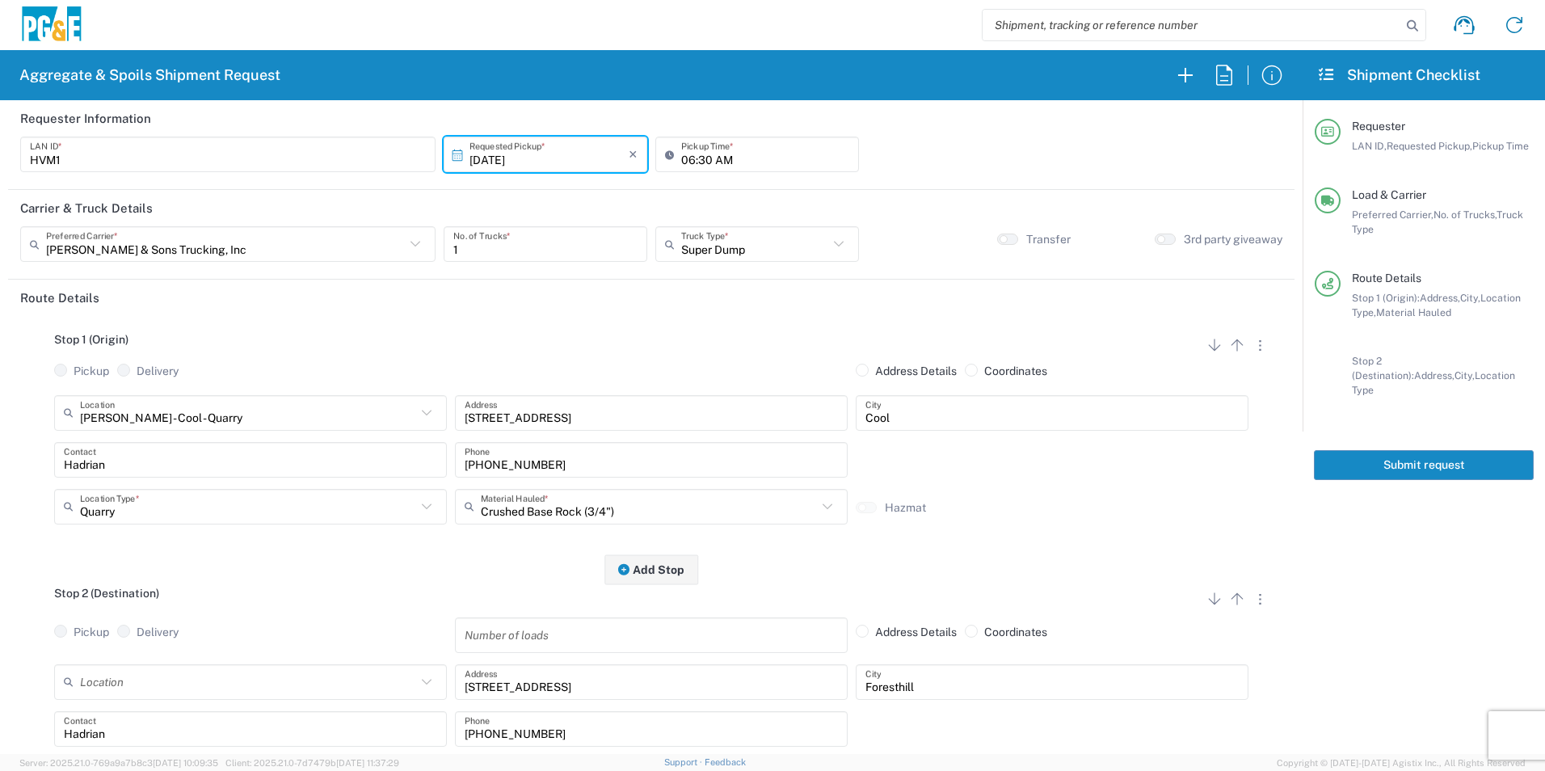
scroll to position [242, 0]
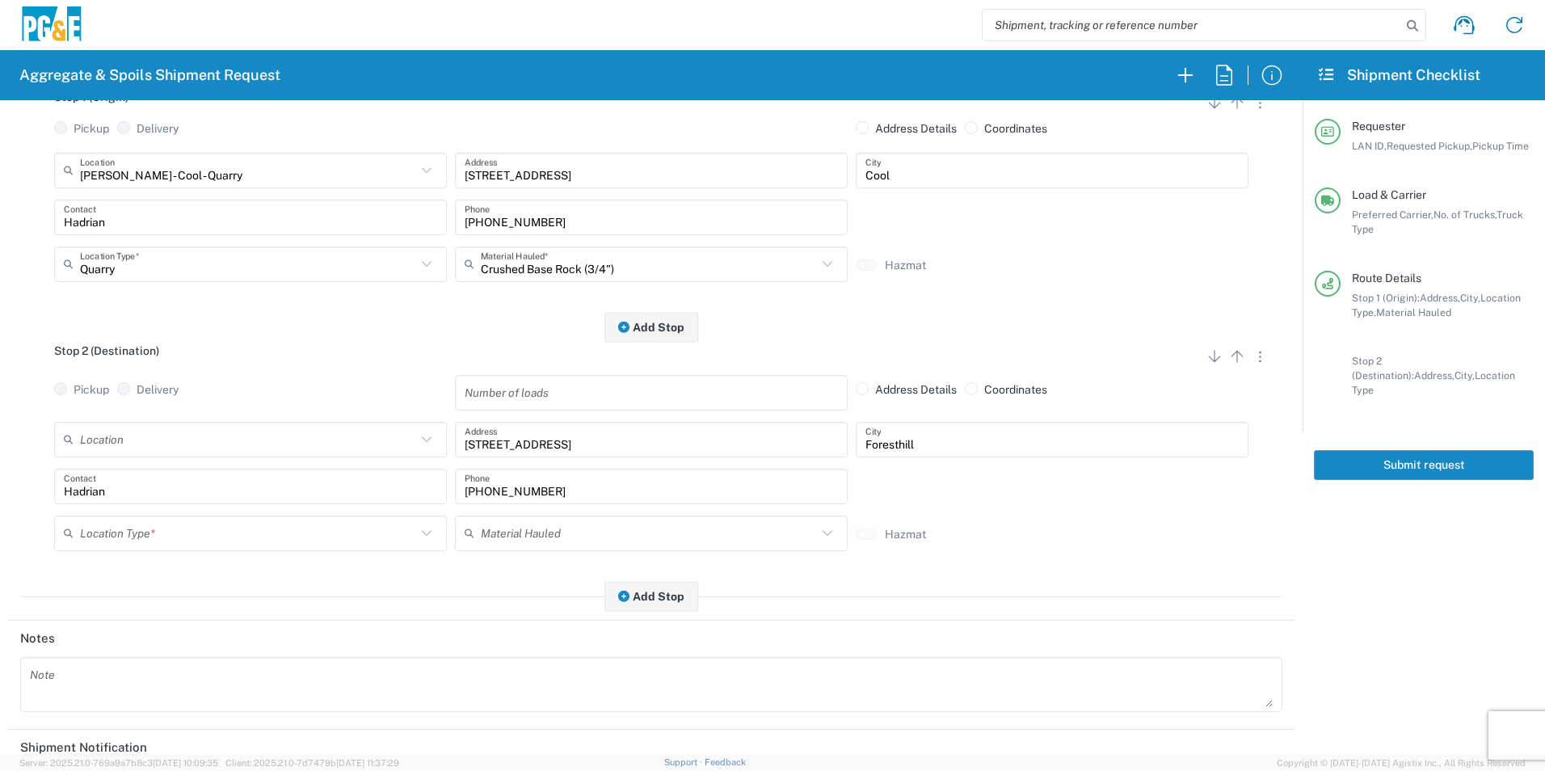
click at [154, 536] on input "text" at bounding box center [248, 533] width 336 height 28
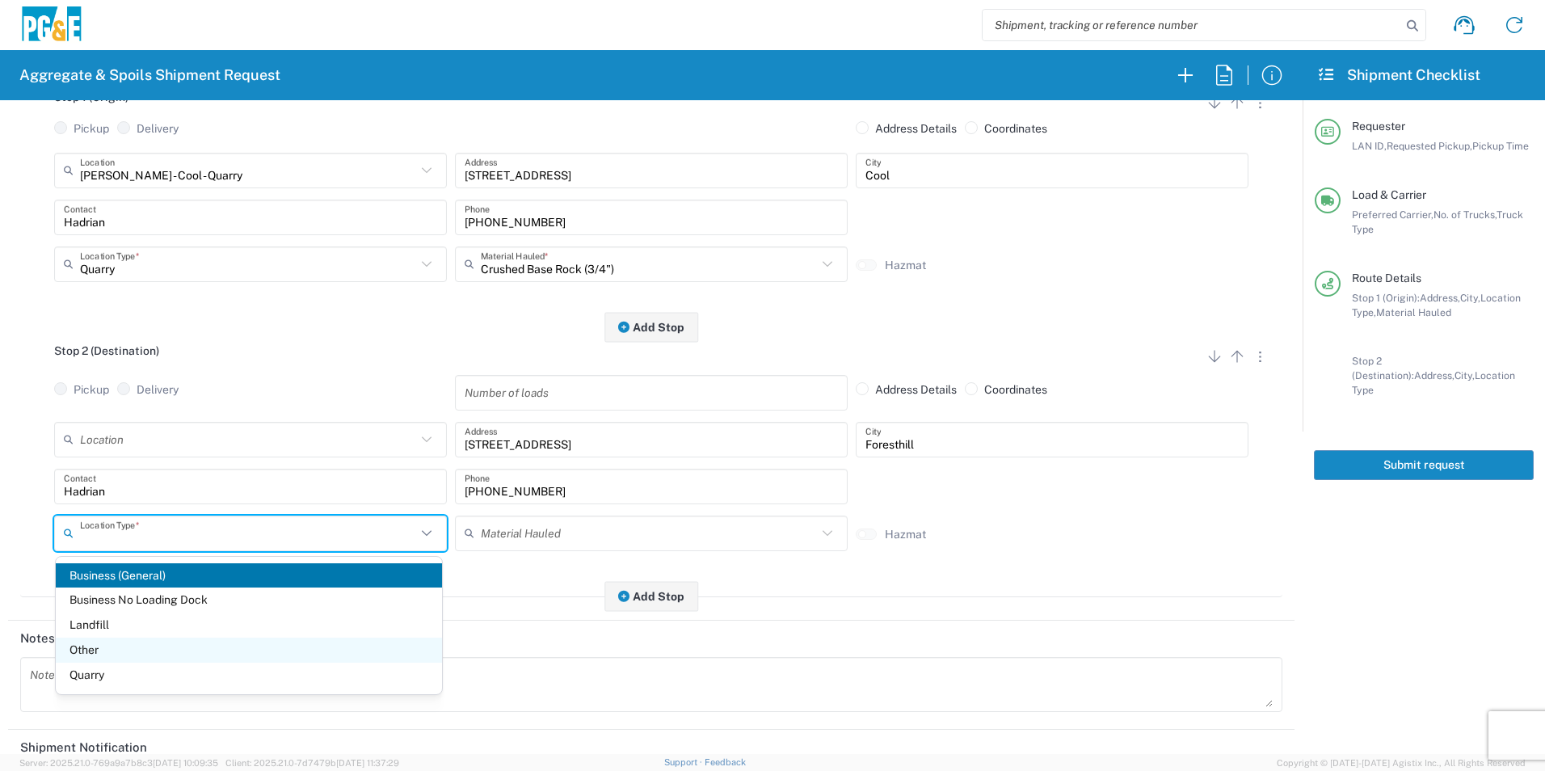
click at [93, 645] on span "Other" at bounding box center [249, 650] width 386 height 25
type input "Other"
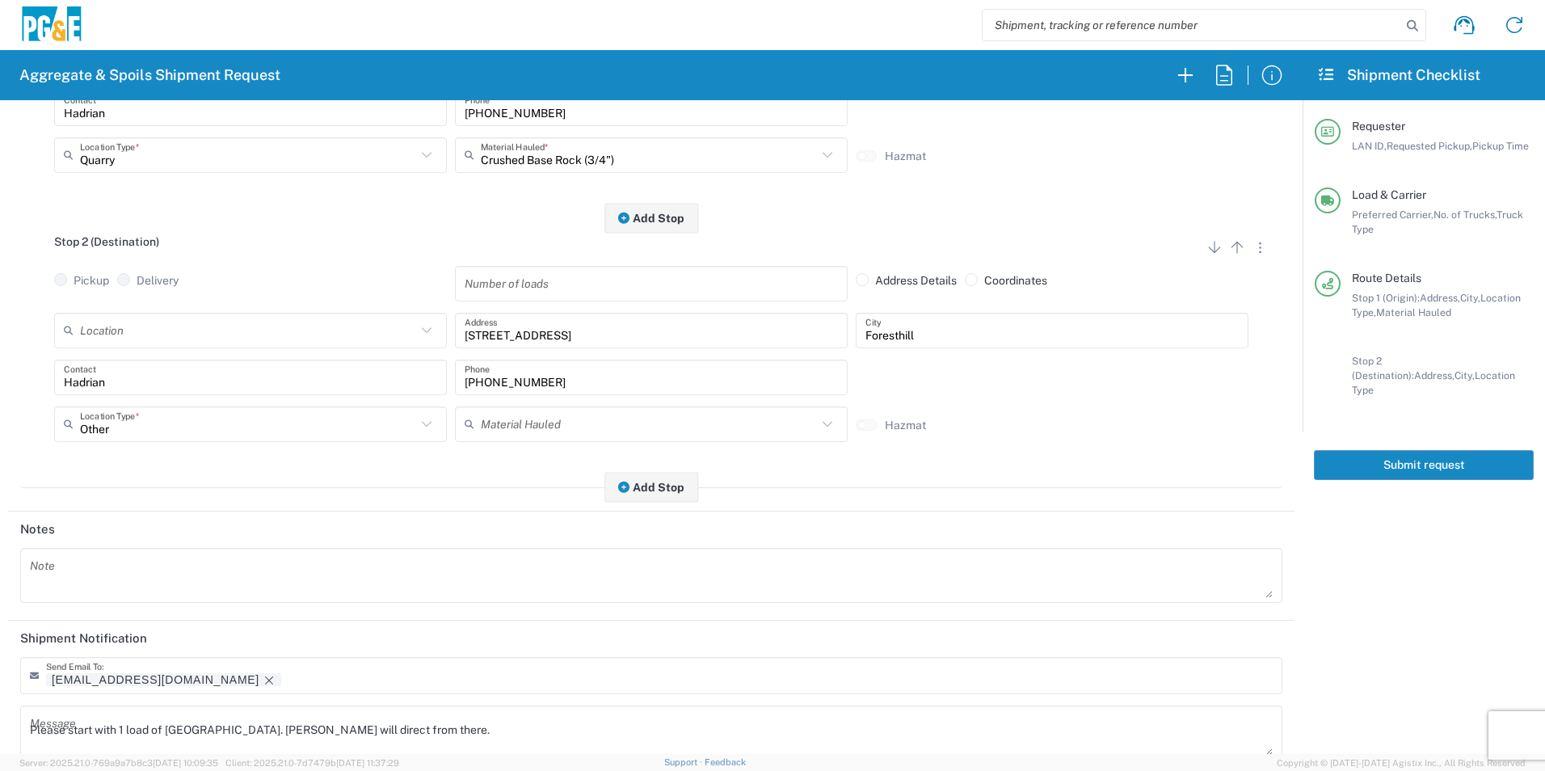
scroll to position [467, 0]
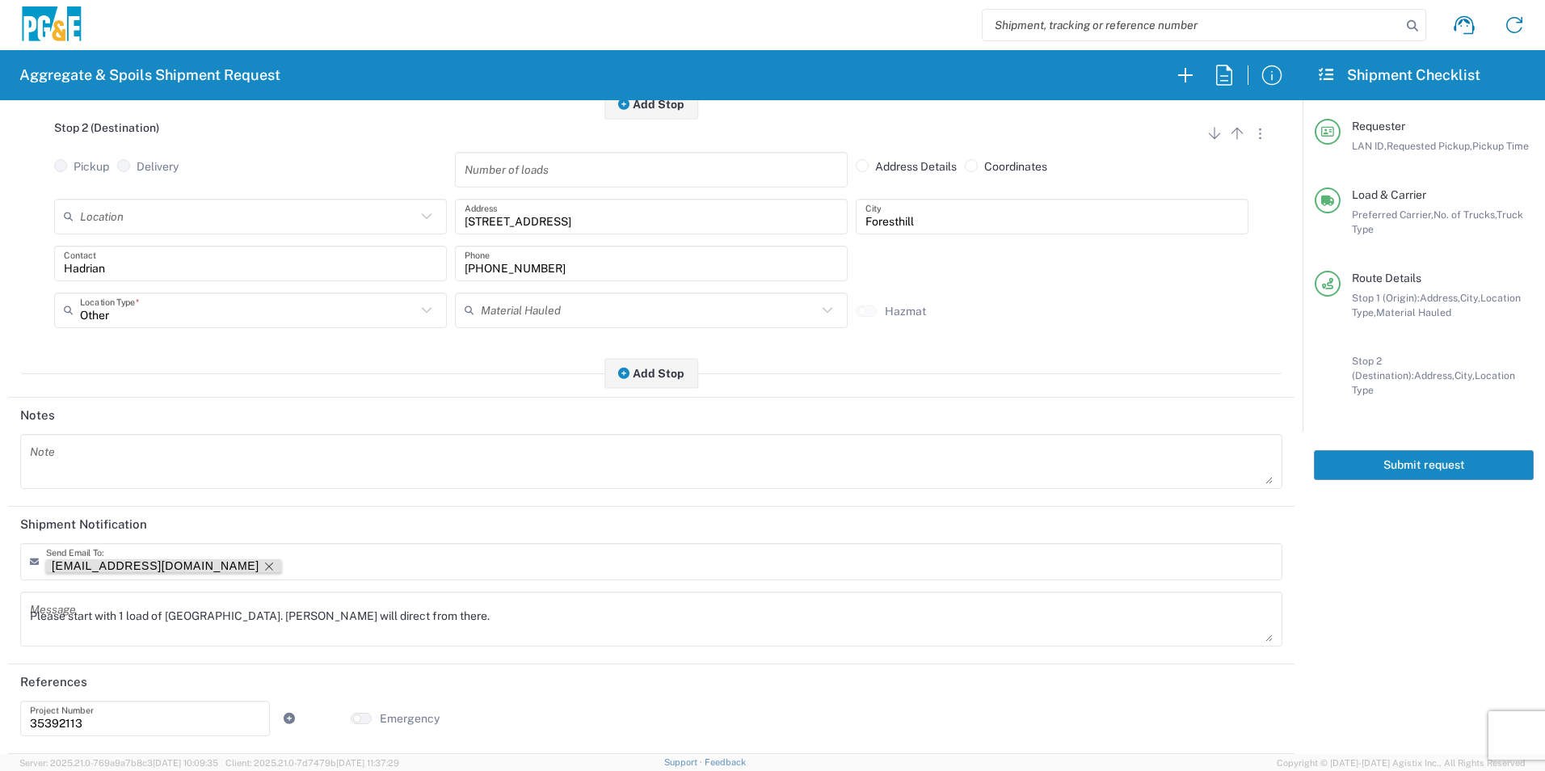
click at [263, 562] on icon "Remove tag" at bounding box center [269, 566] width 13 height 13
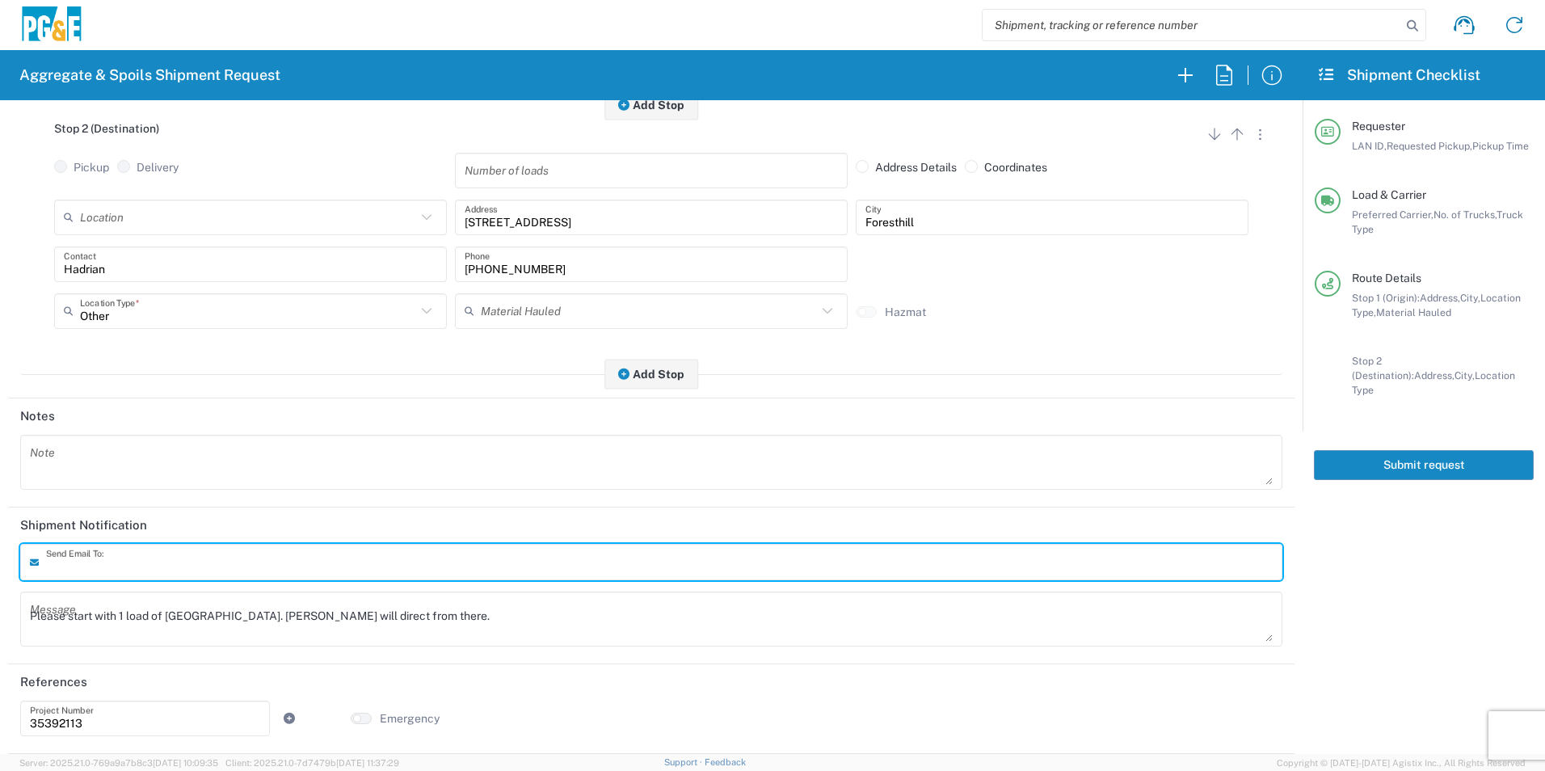
scroll to position [466, 0]
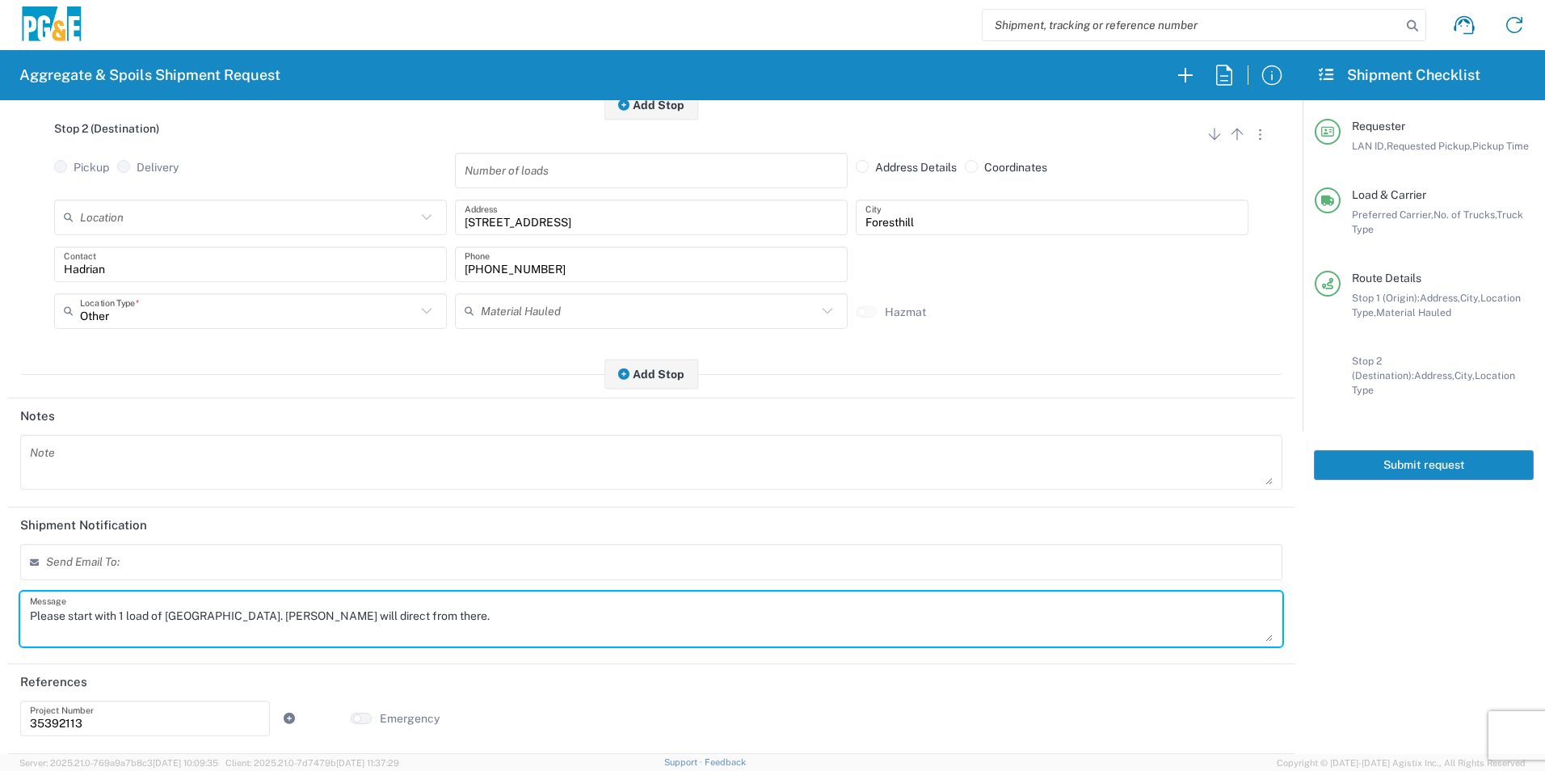
drag, startPoint x: 510, startPoint y: 608, endPoint x: -3, endPoint y: 601, distance: 513.3
click at [0, 601] on html "Aggregate & Spoils Shipment Request Requester Information HVM1 LAN ID * 10/15/2…" at bounding box center [772, 385] width 1545 height 771
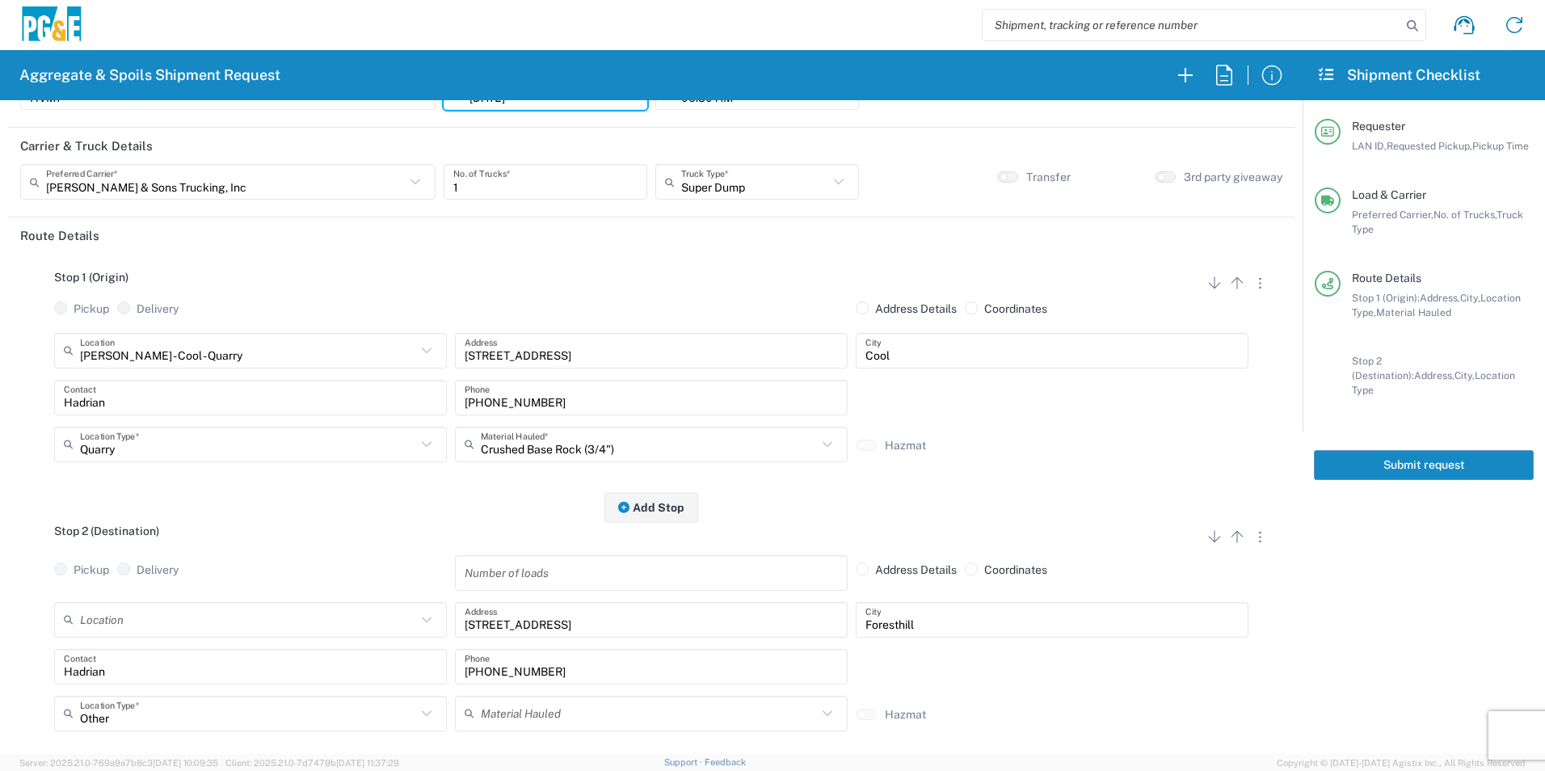
scroll to position [0, 0]
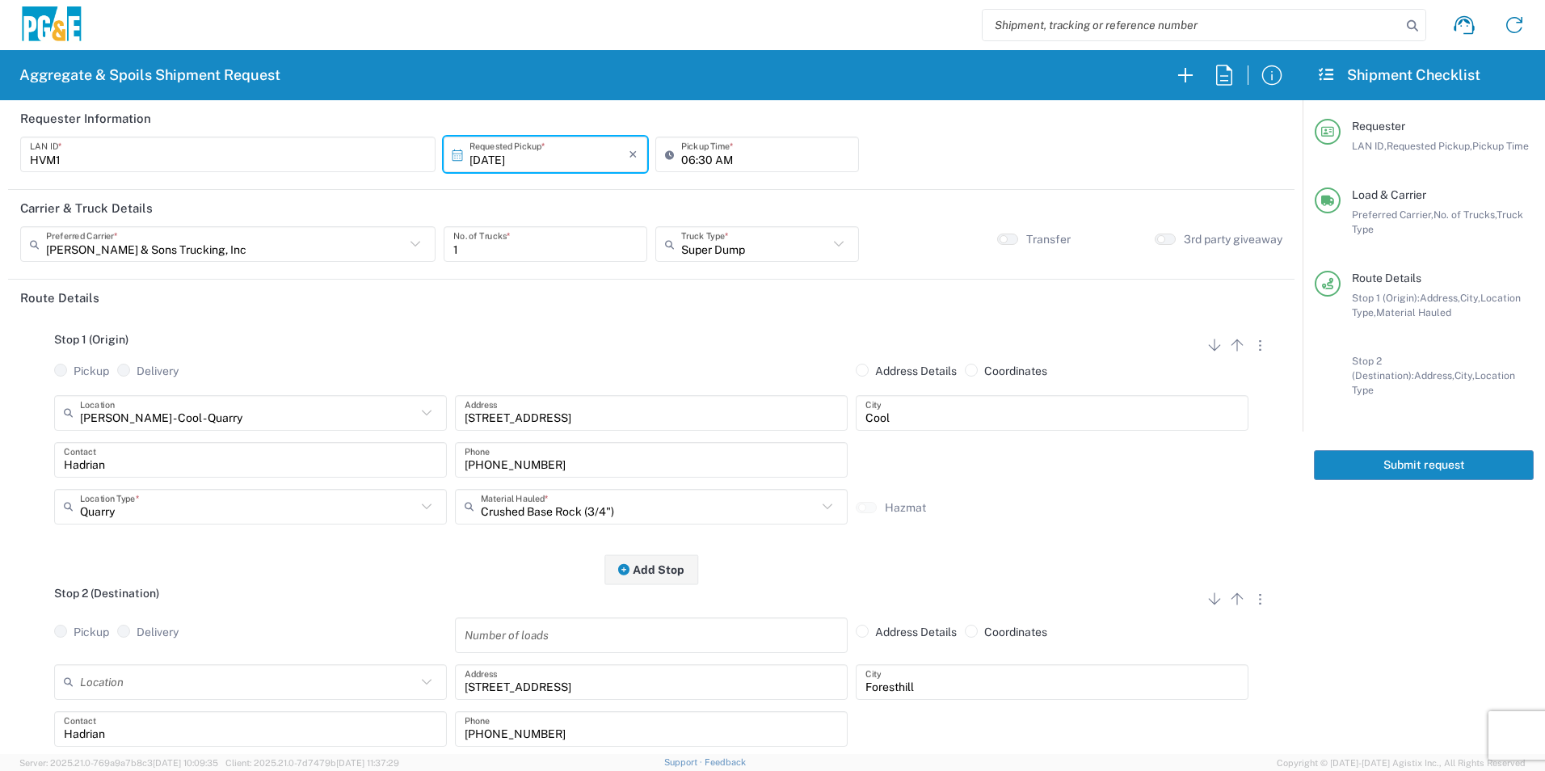
click at [1366, 450] on button "Submit request" at bounding box center [1424, 465] width 220 height 30
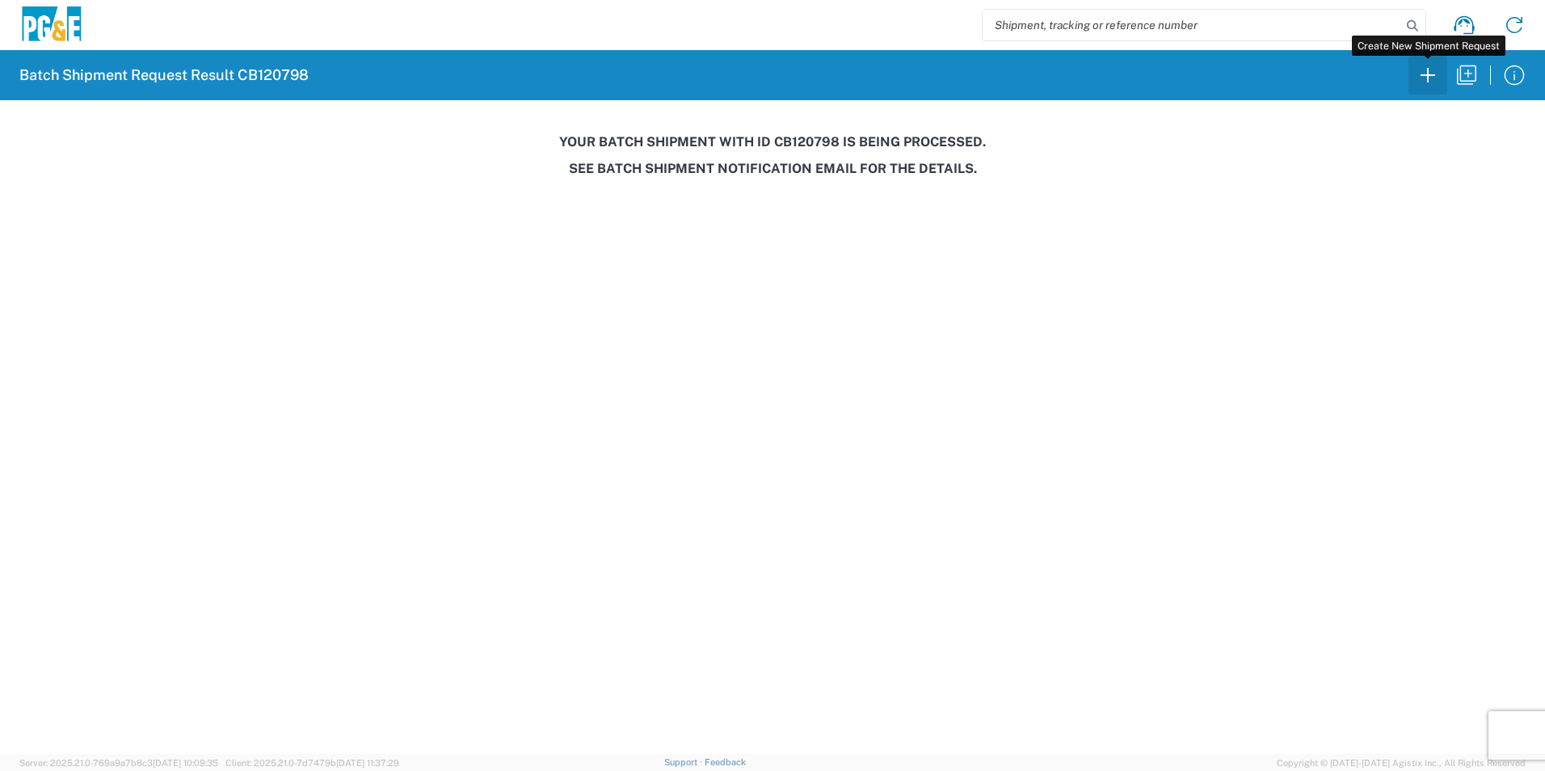
click at [1430, 80] on icon "button" at bounding box center [1428, 75] width 26 height 26
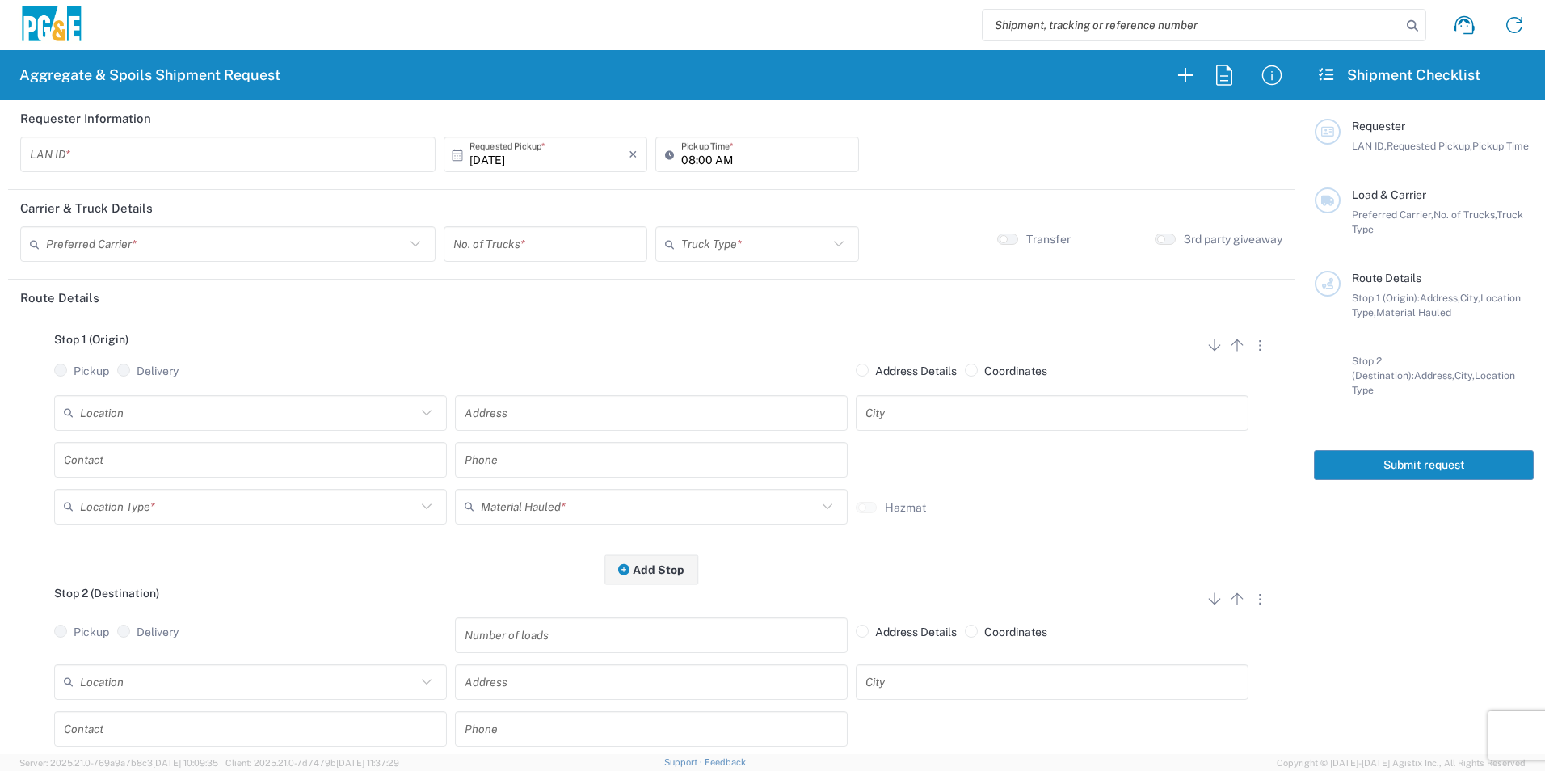
click at [102, 152] on input "text" at bounding box center [228, 155] width 396 height 28
type input "A2AT"
click at [685, 154] on input "08:00 AM" at bounding box center [765, 155] width 168 height 28
click at [698, 156] on input "07:00 AM" at bounding box center [765, 155] width 168 height 28
type input "07:30 AM"
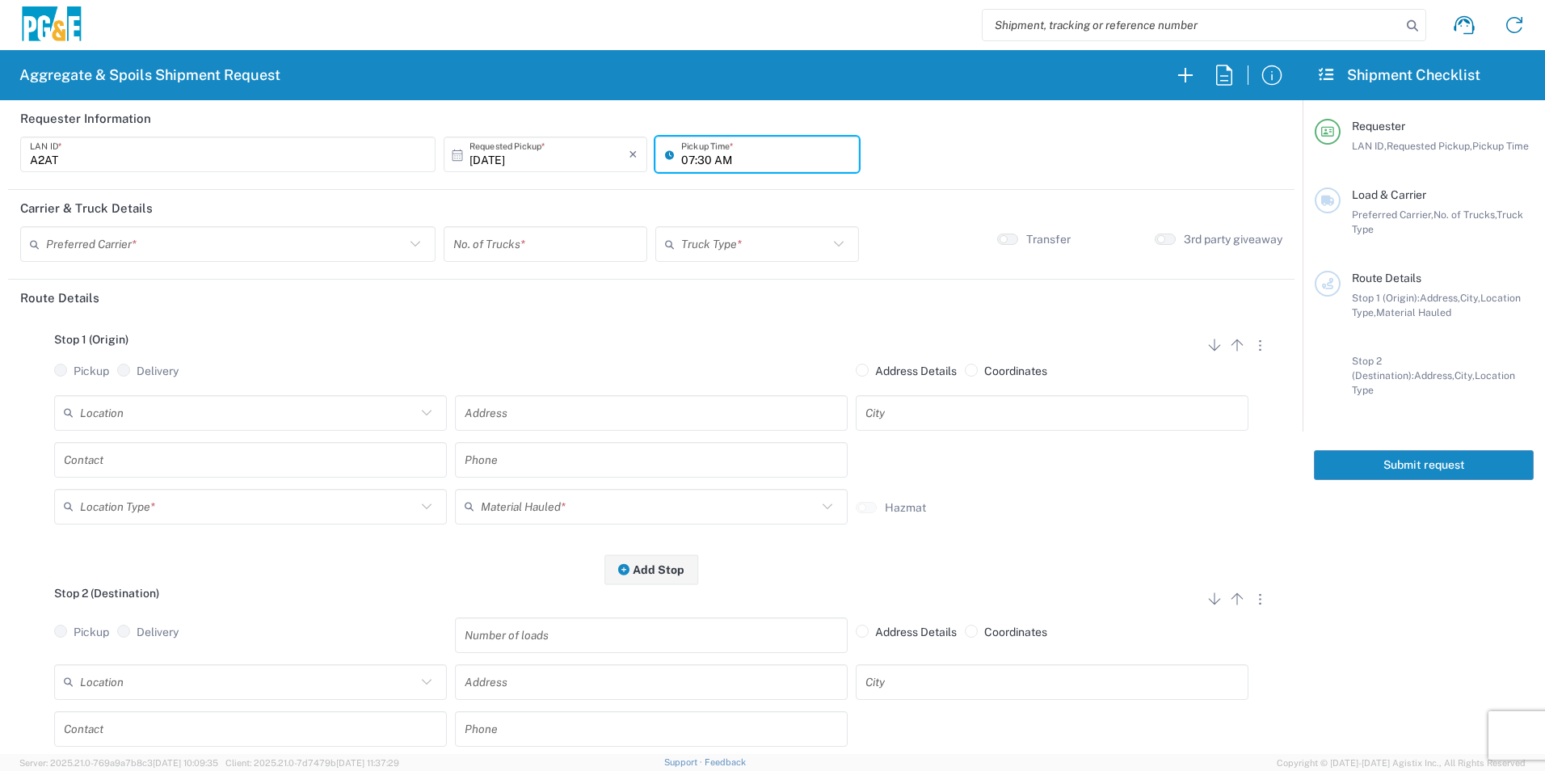
click at [234, 247] on input "text" at bounding box center [225, 244] width 359 height 28
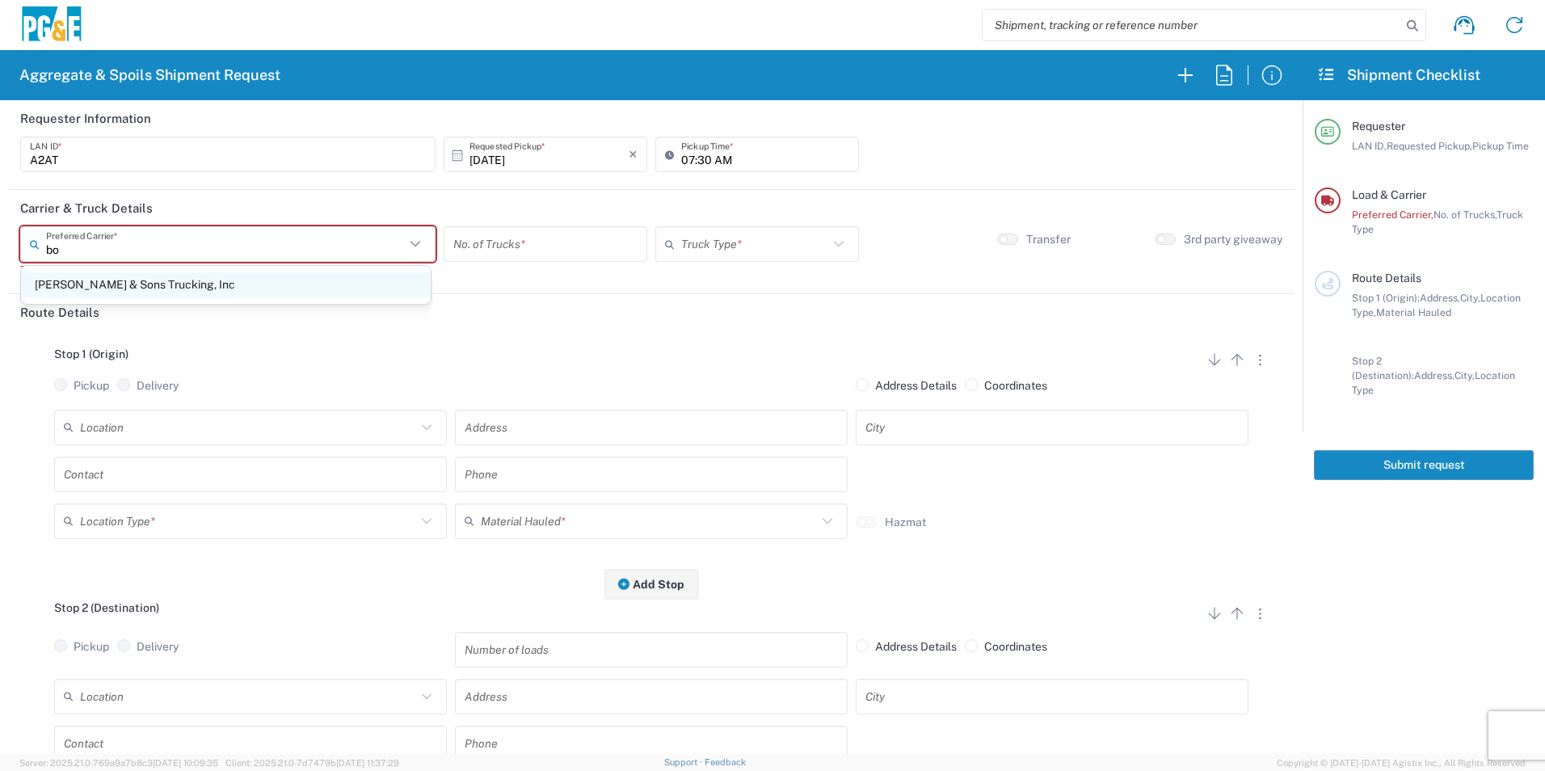
click at [85, 287] on span "Bowman & Sons Trucking, Inc" at bounding box center [226, 284] width 410 height 25
type input "Bowman & Sons Trucking, Inc"
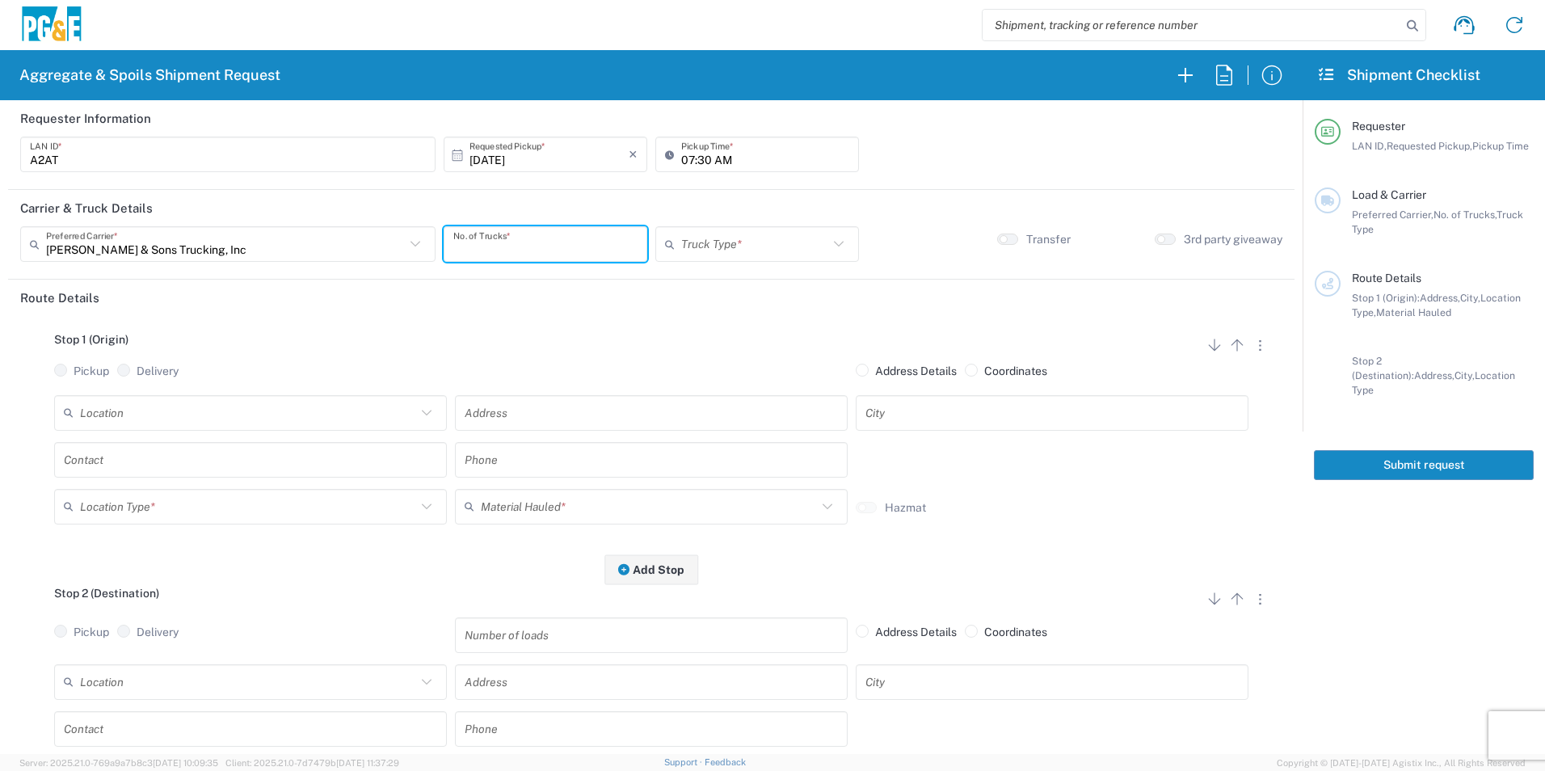
click at [555, 253] on input "number" at bounding box center [545, 244] width 184 height 28
type input "1"
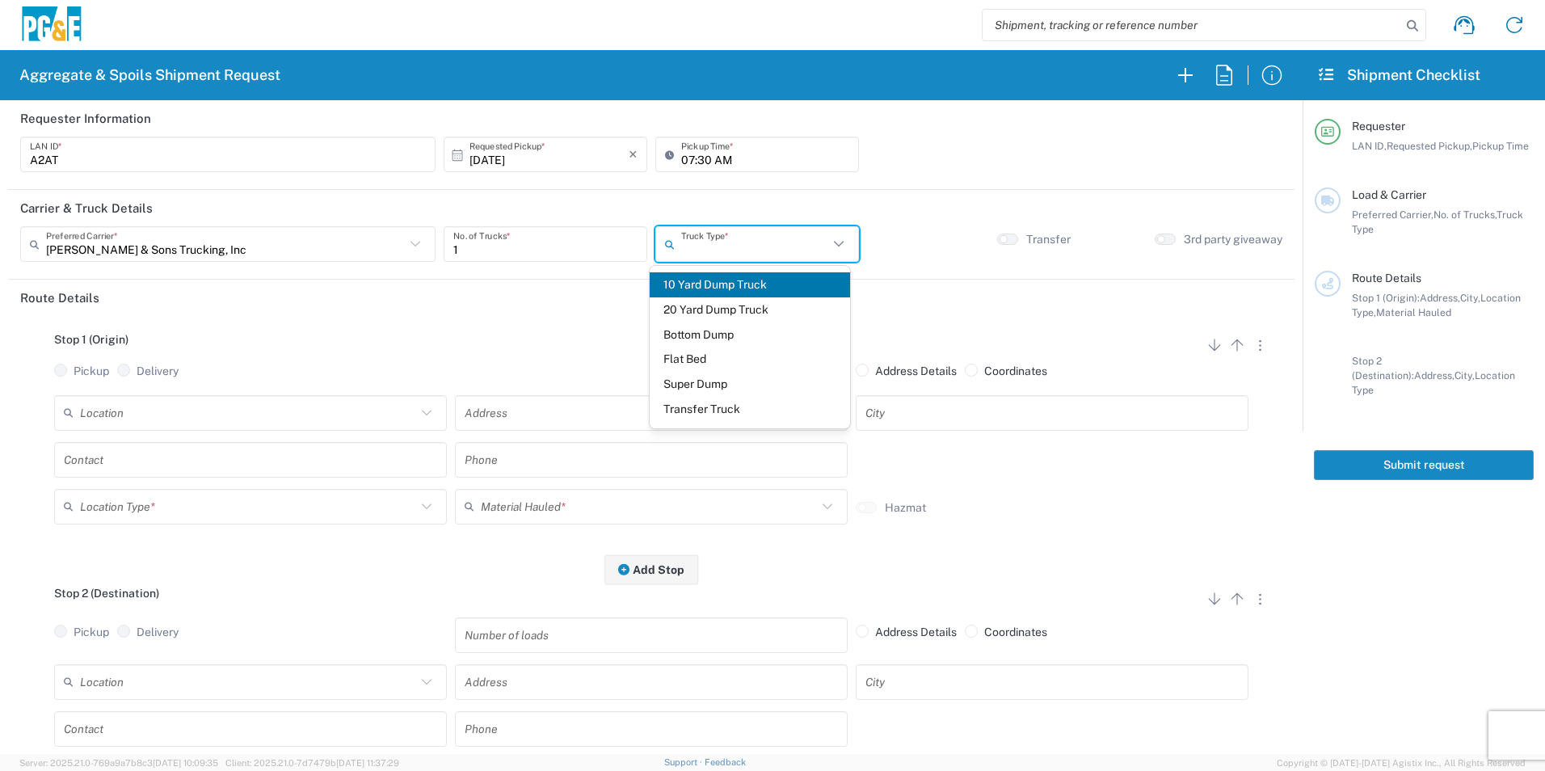
click at [723, 242] on input "text" at bounding box center [754, 244] width 147 height 28
click at [682, 384] on span "Super Dump" at bounding box center [750, 384] width 200 height 25
type input "Super Dump"
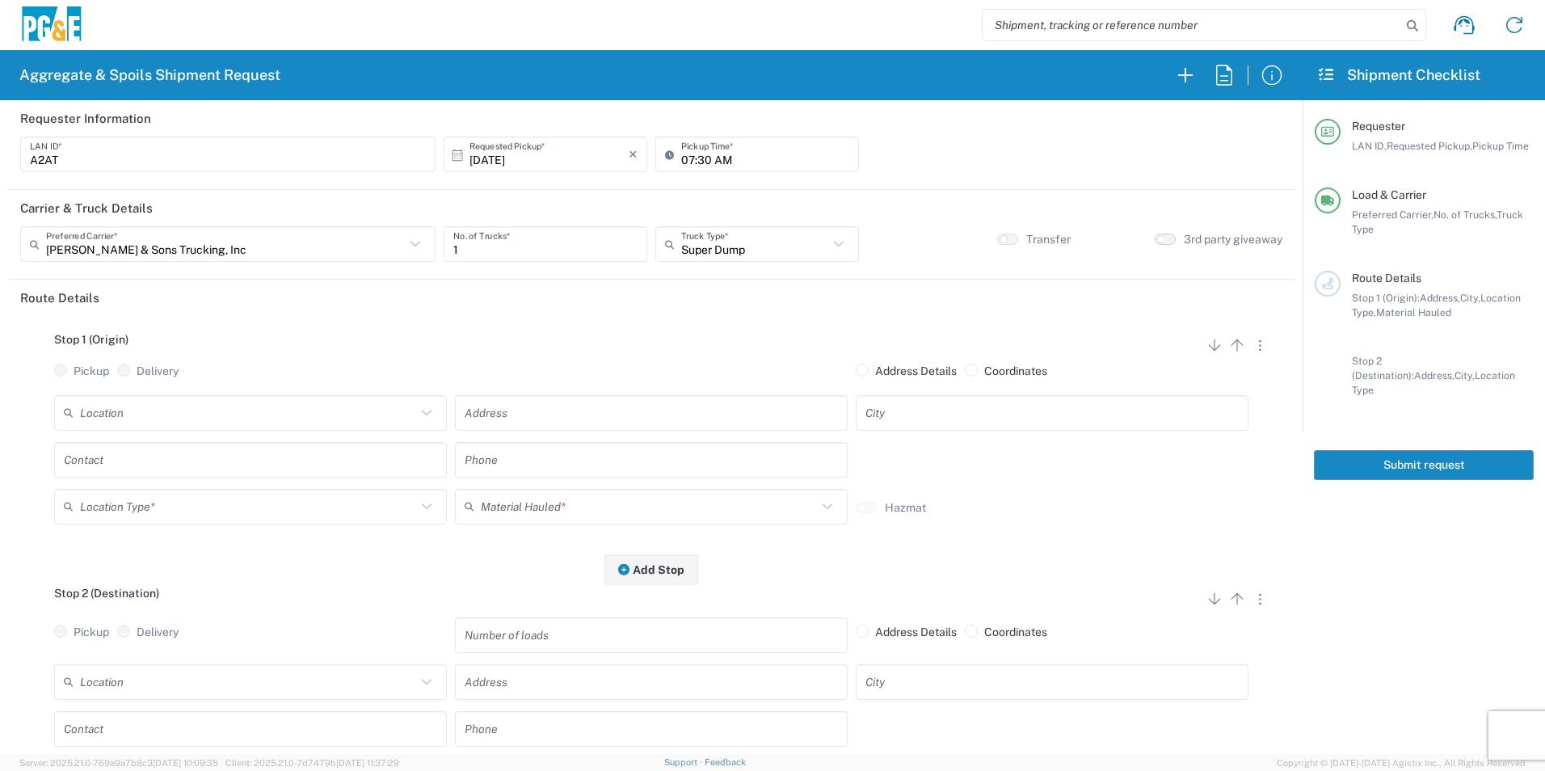
click at [1155, 238] on button "button" at bounding box center [1165, 239] width 21 height 11
click at [531, 420] on input "text" at bounding box center [651, 412] width 373 height 28
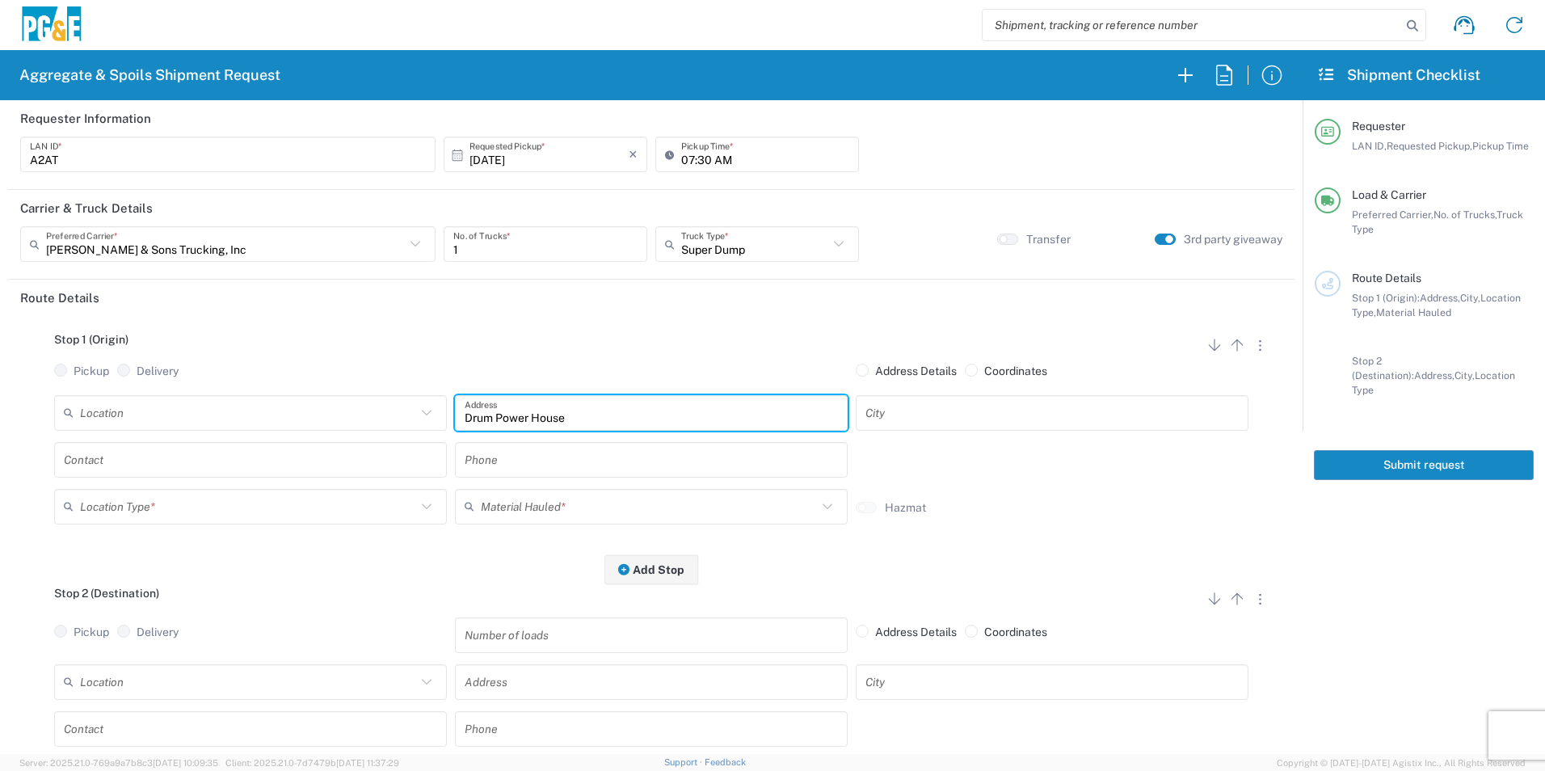
type input "Drum Power House"
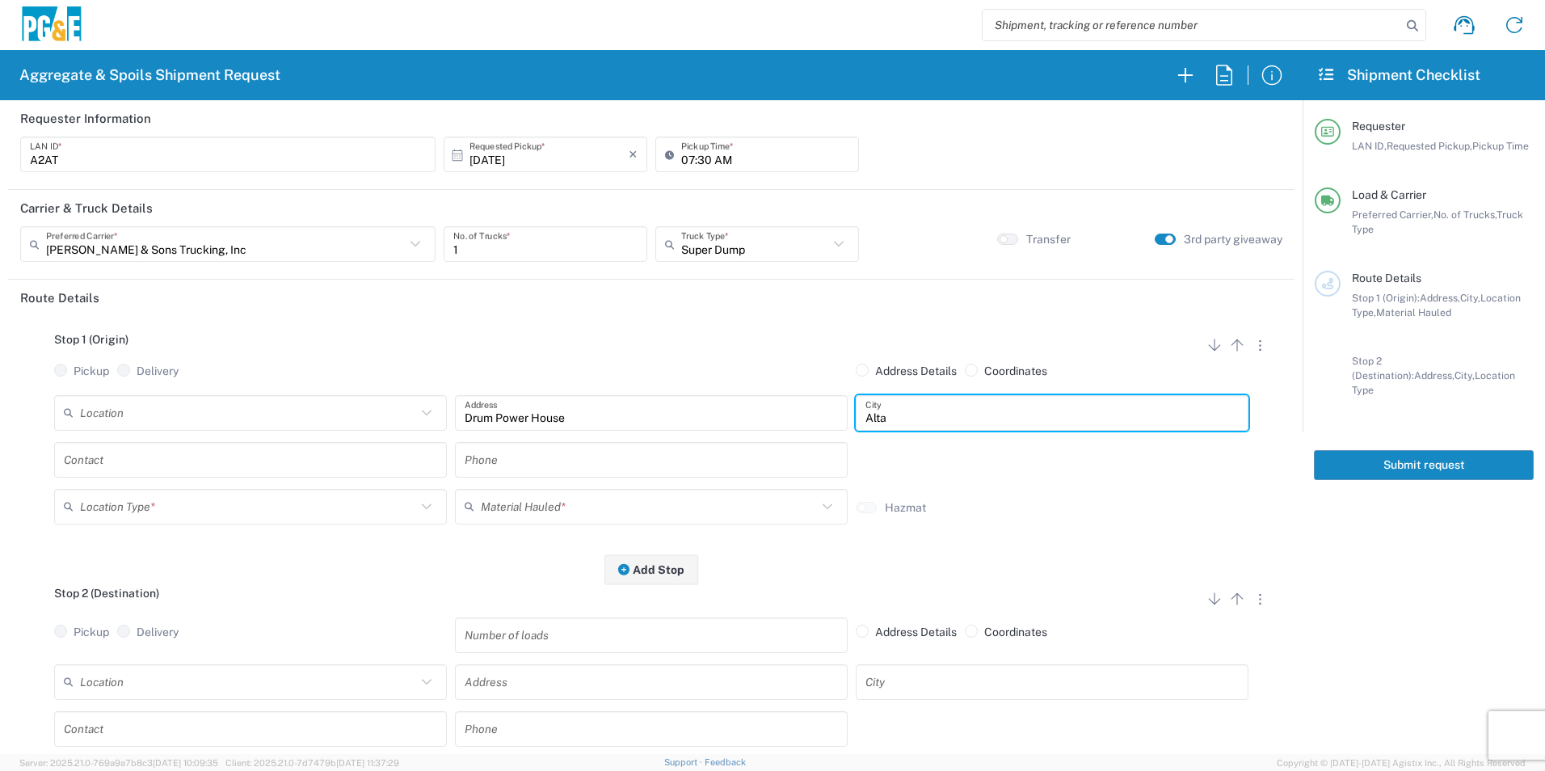
type input "Alta"
click at [235, 451] on input "text" at bounding box center [250, 459] width 373 height 28
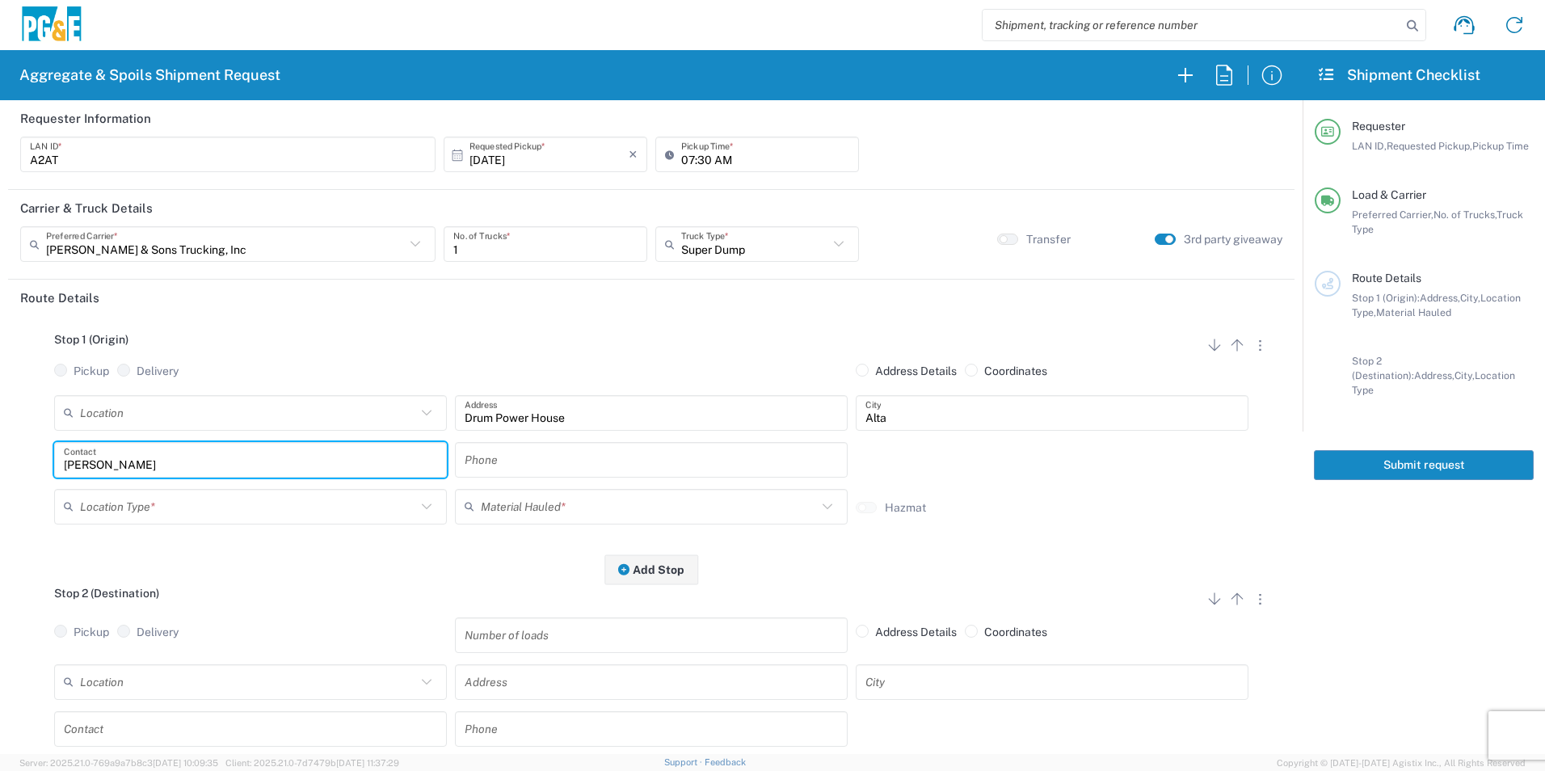
type input "Alex"
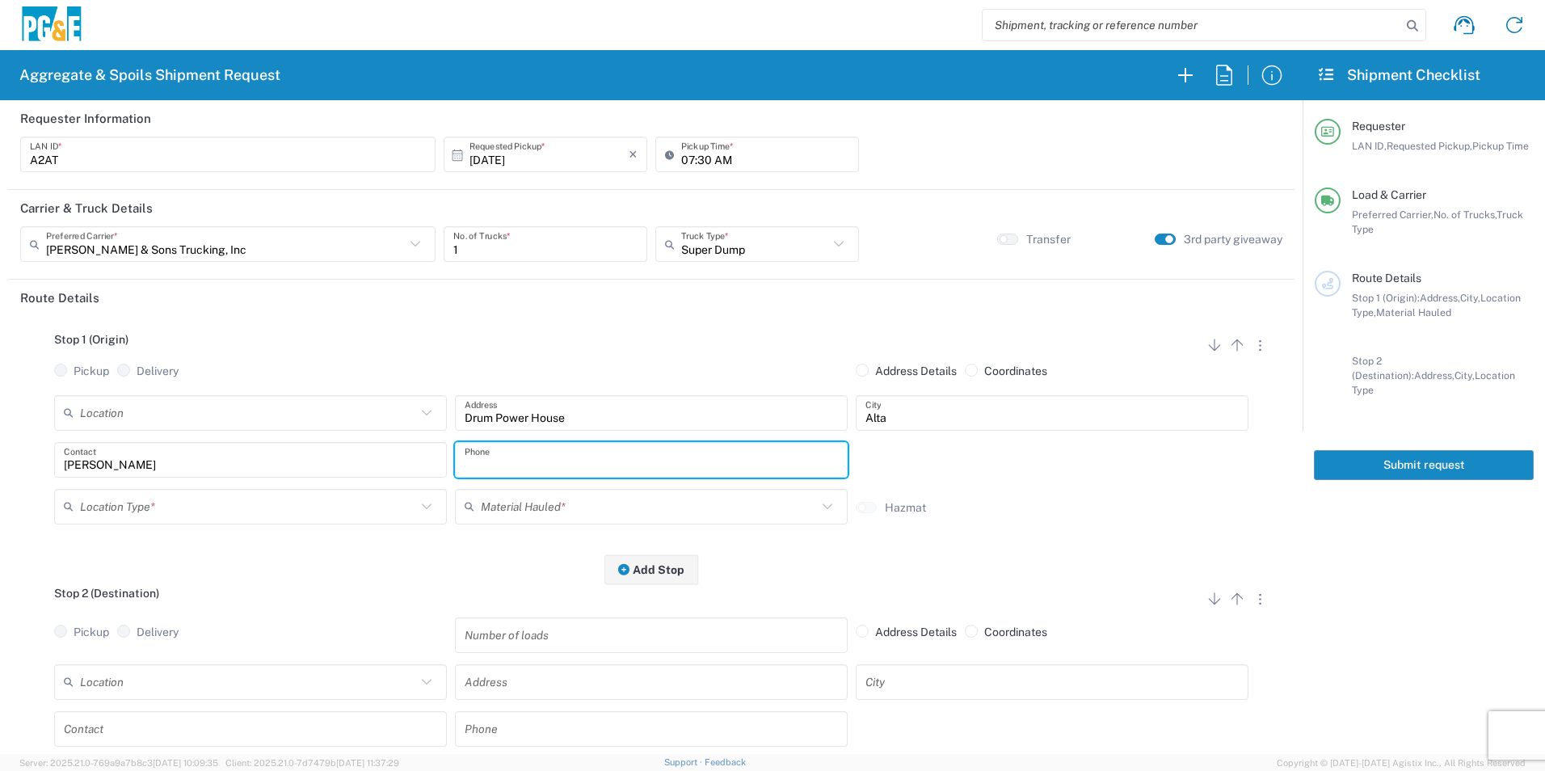
click at [120, 498] on input "text" at bounding box center [248, 506] width 336 height 28
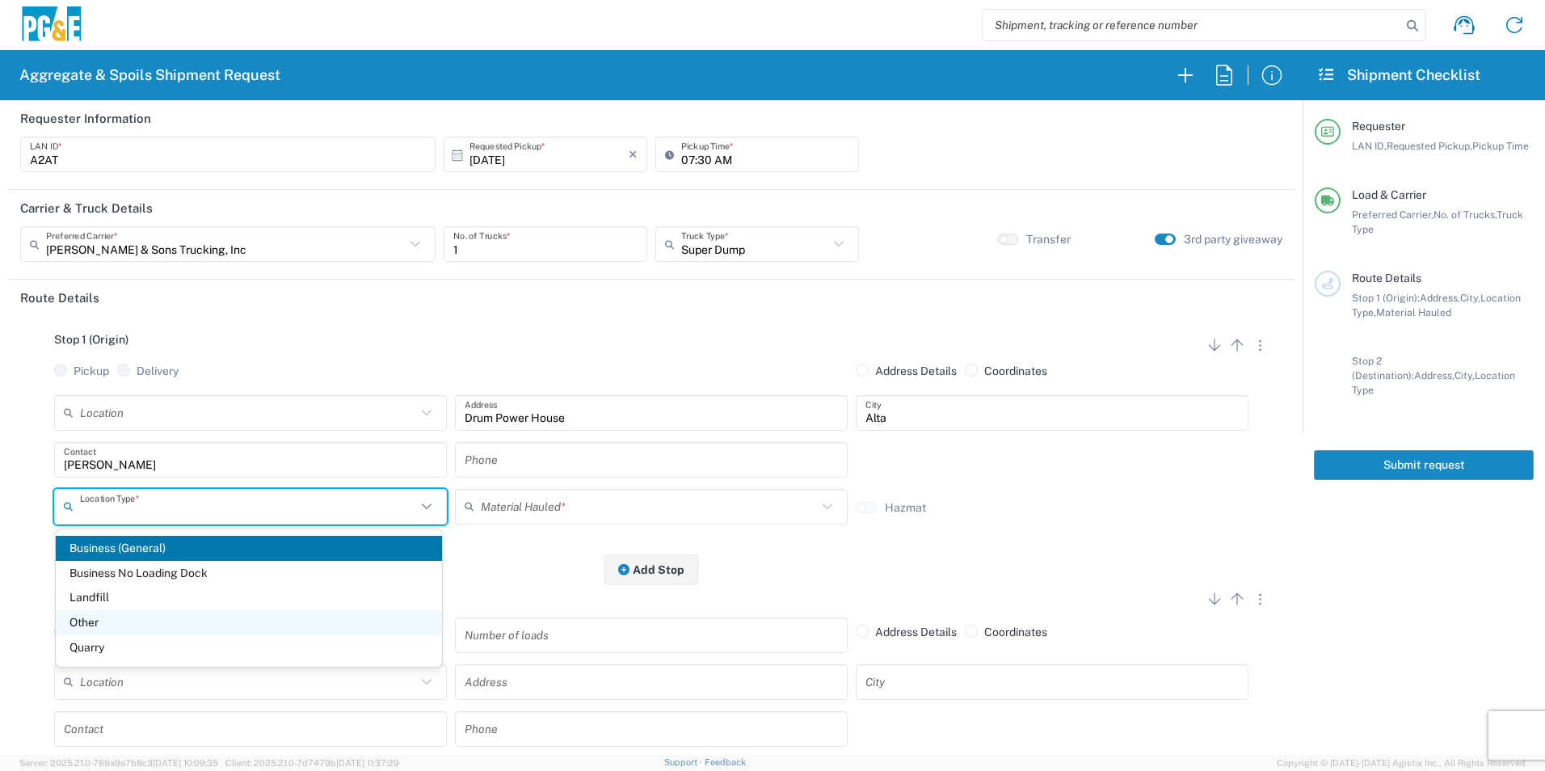
click at [157, 618] on span "Other" at bounding box center [249, 622] width 386 height 25
type input "Other"
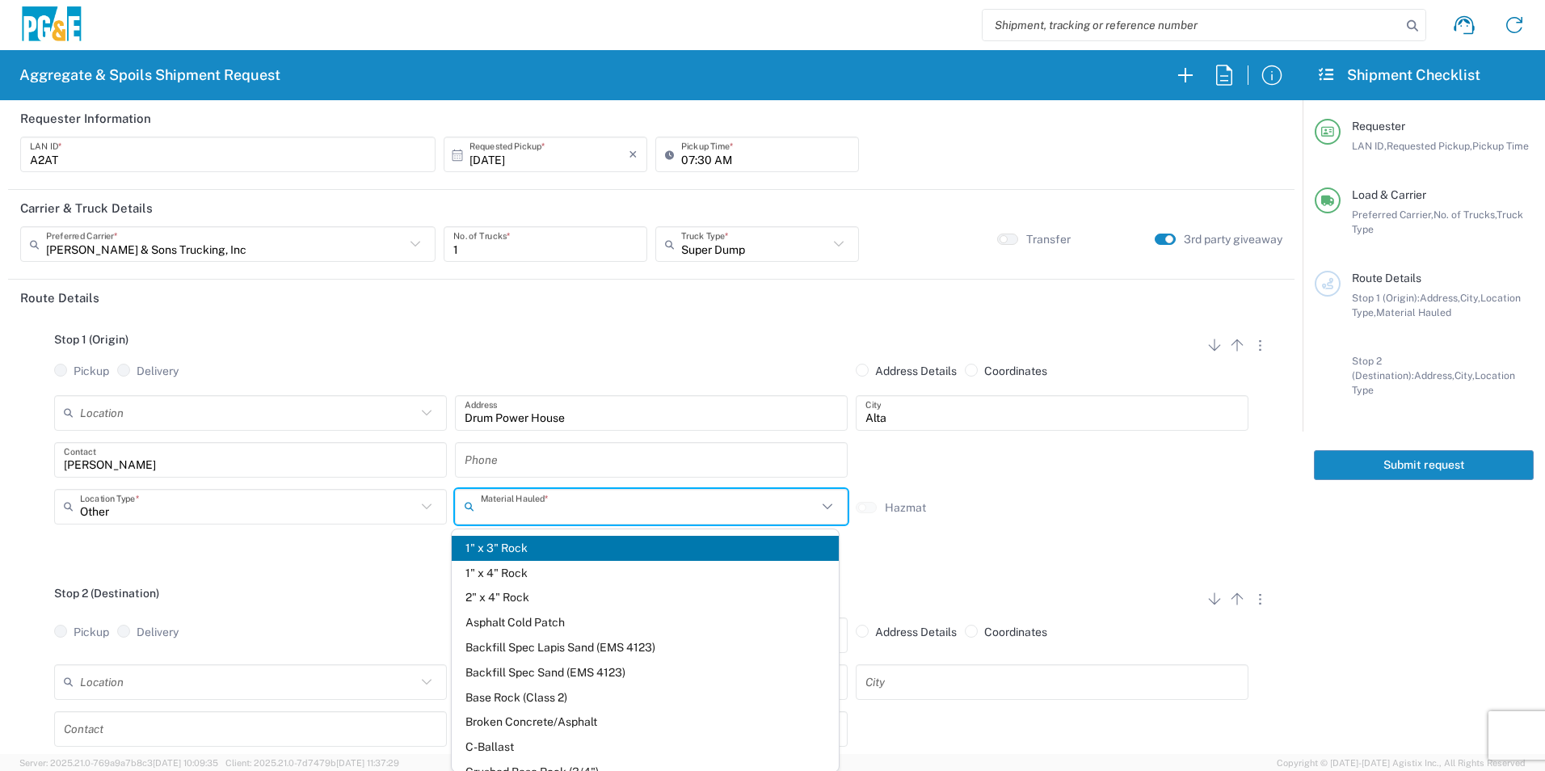
click at [558, 505] on input "text" at bounding box center [649, 506] width 336 height 28
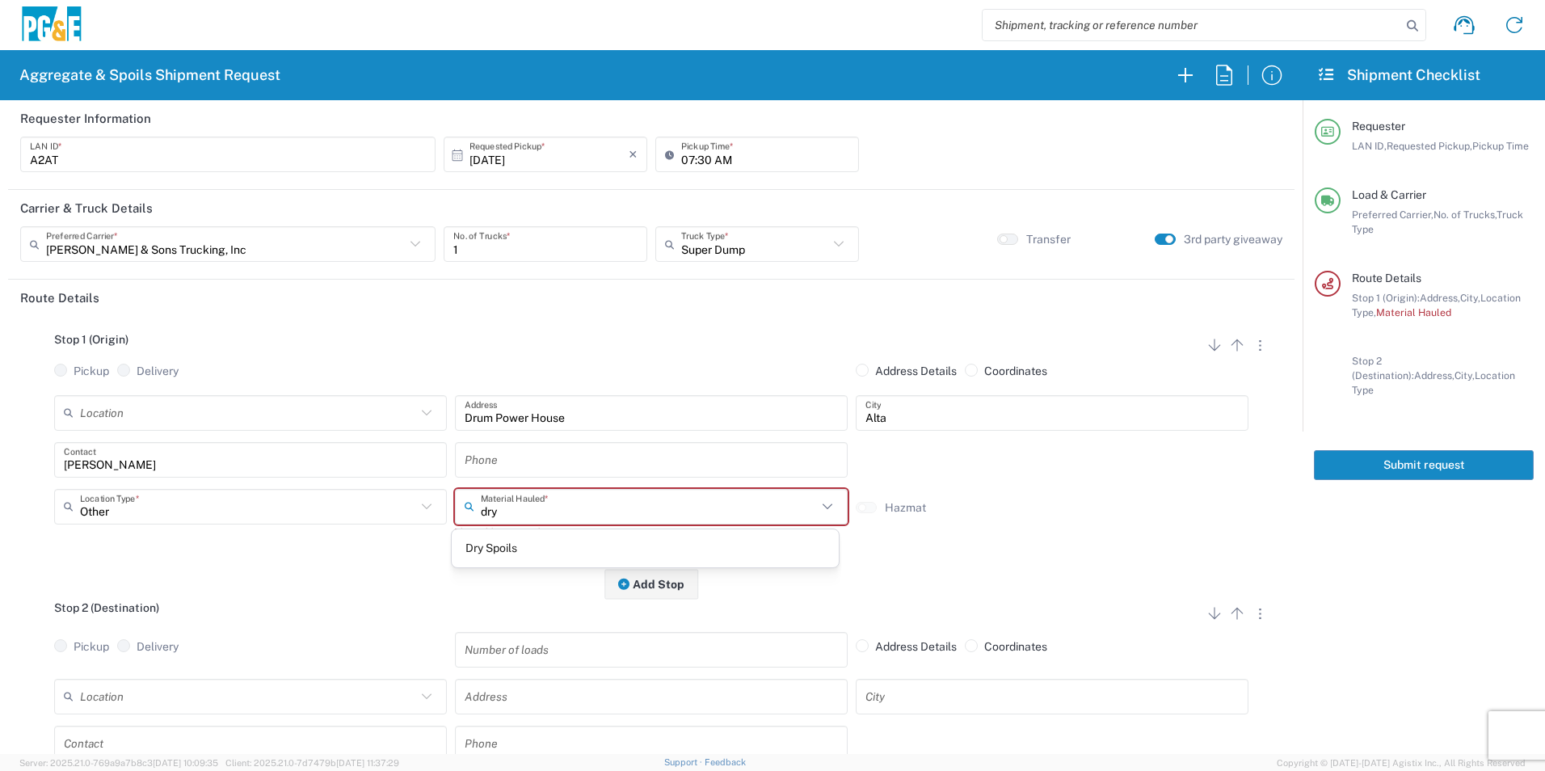
click at [518, 551] on span "Dry Spoils" at bounding box center [645, 548] width 386 height 25
type input "Dry Spoils"
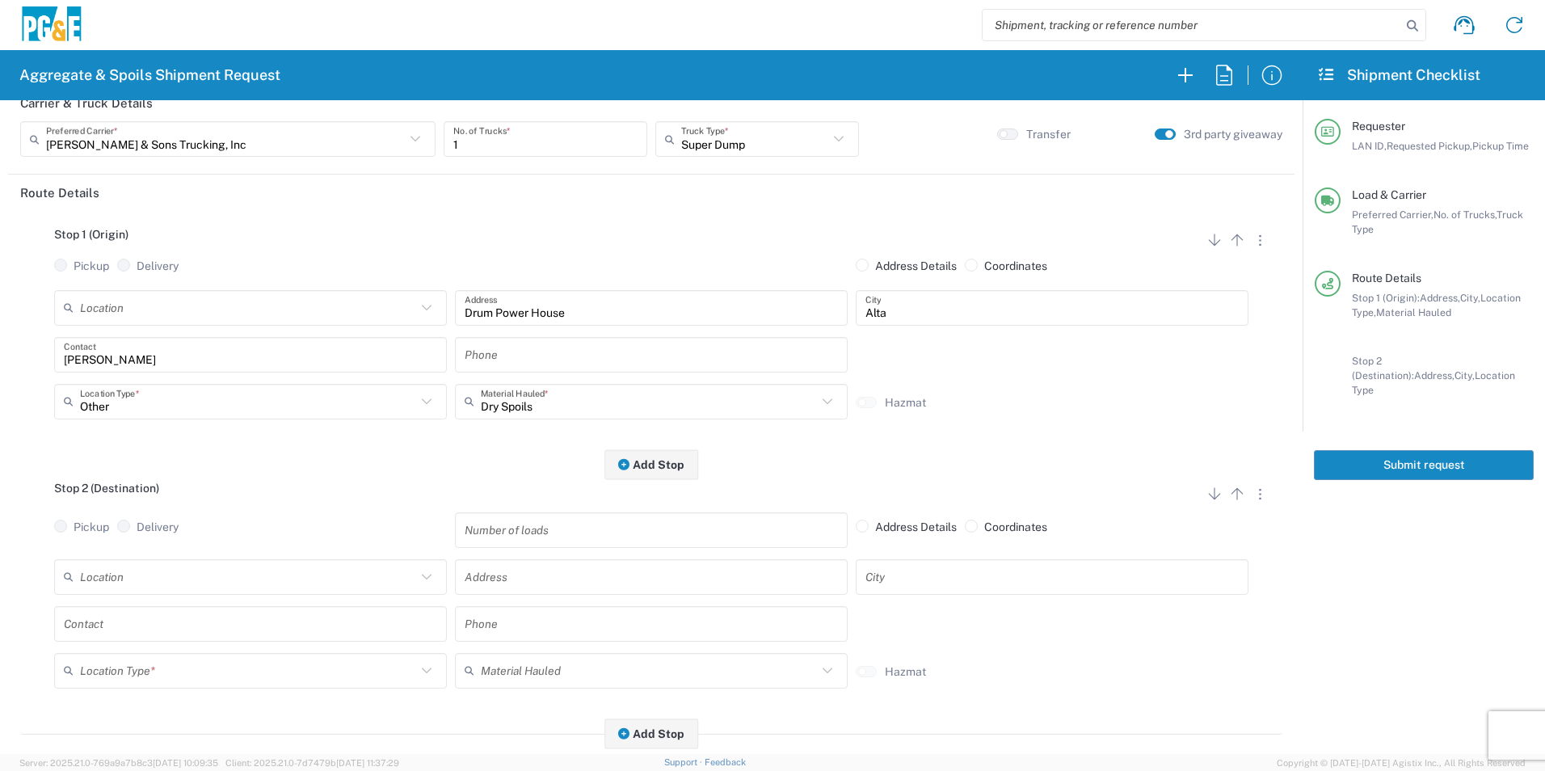
scroll to position [242, 0]
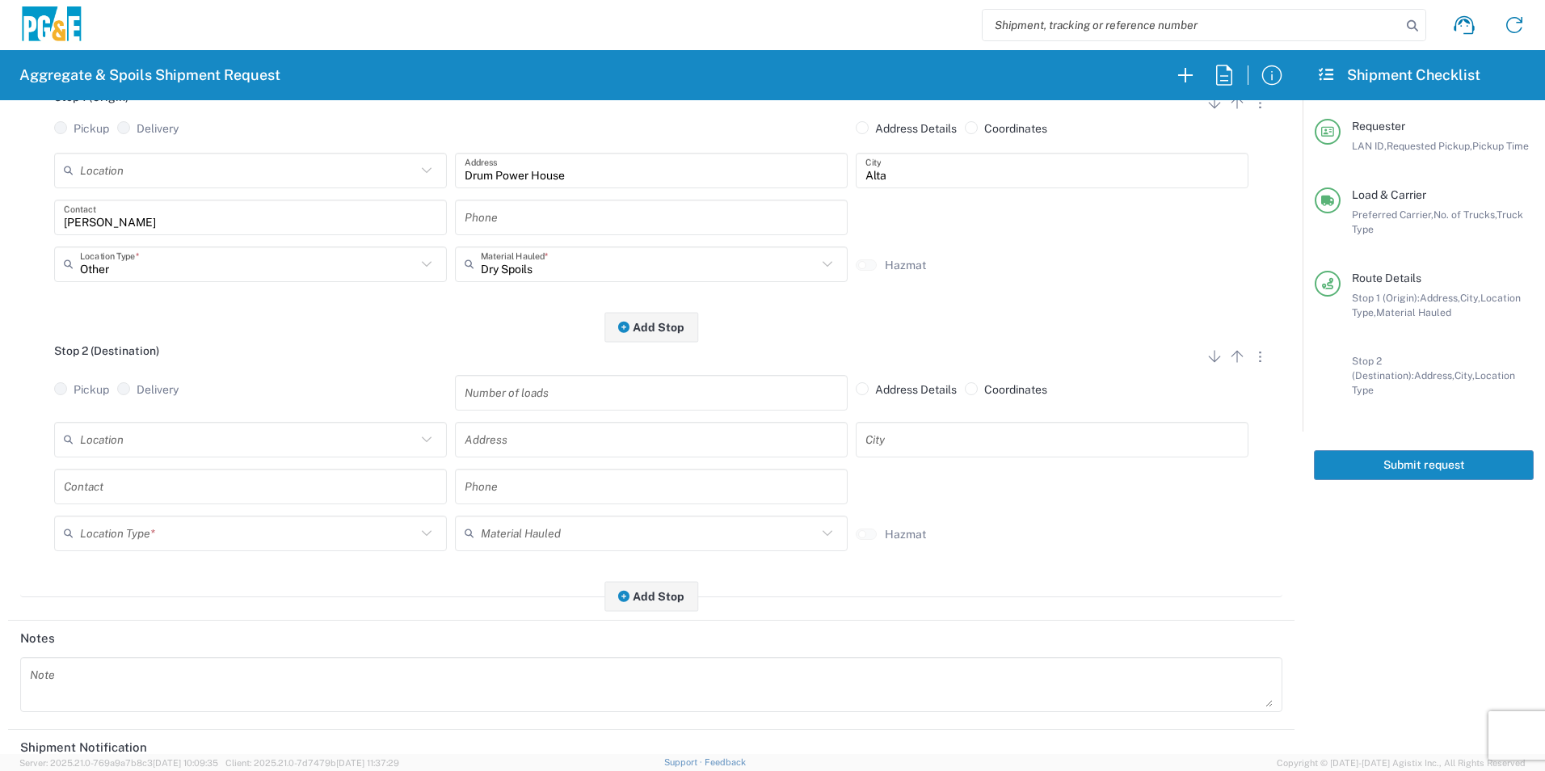
click at [548, 443] on input "text" at bounding box center [651, 439] width 373 height 28
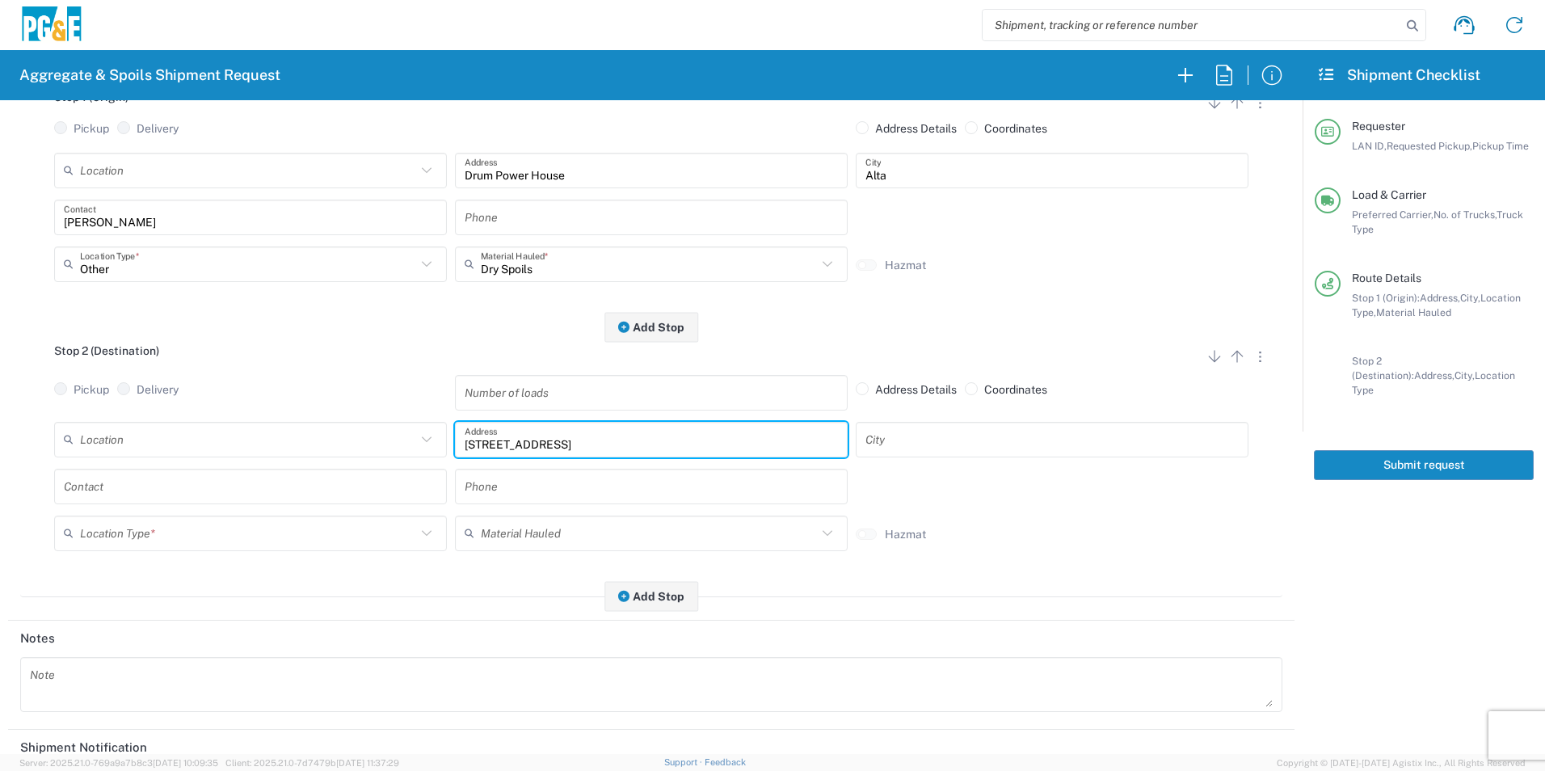
type input "22715 Canyon Way"
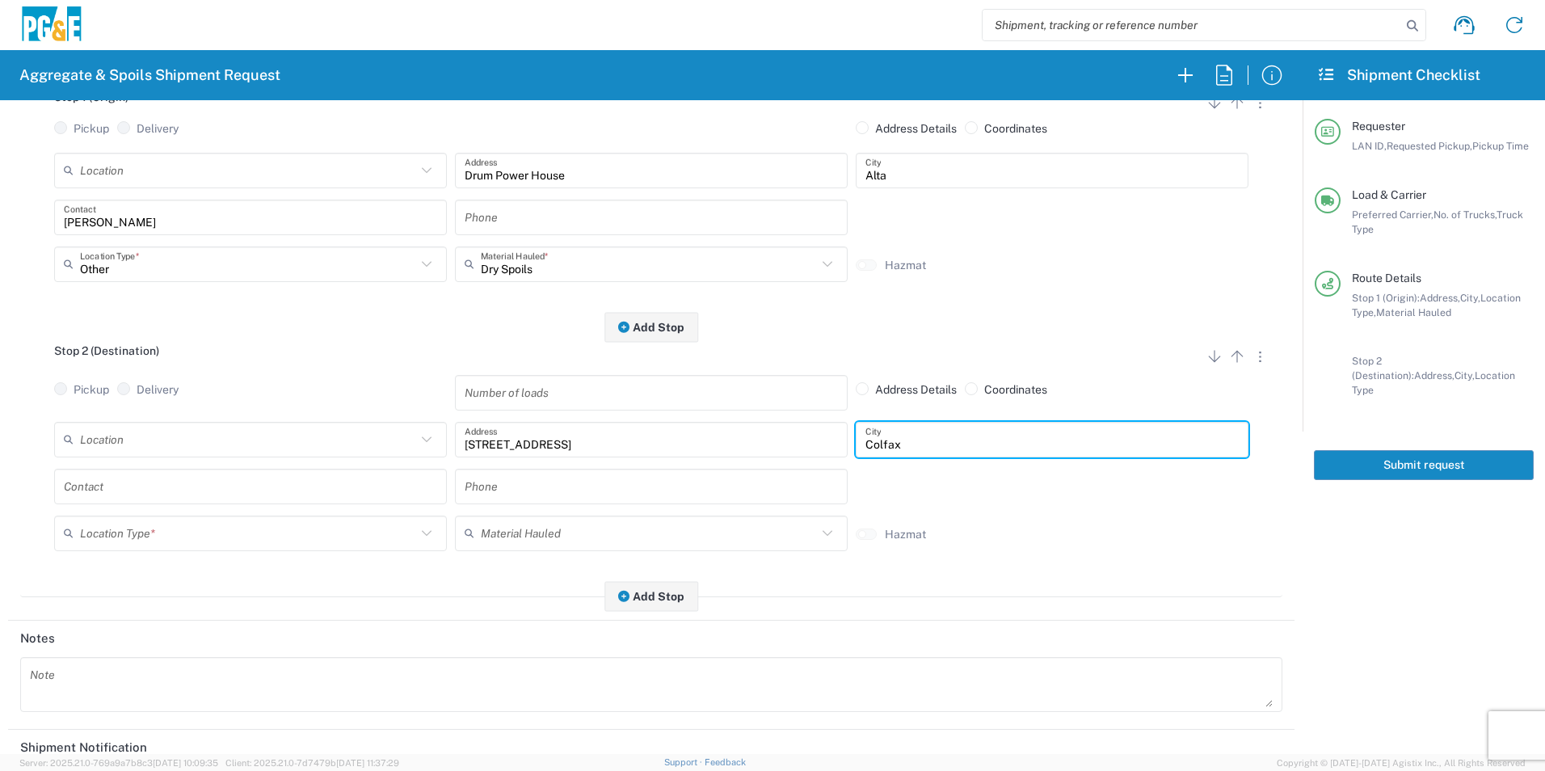
type input "Colfax"
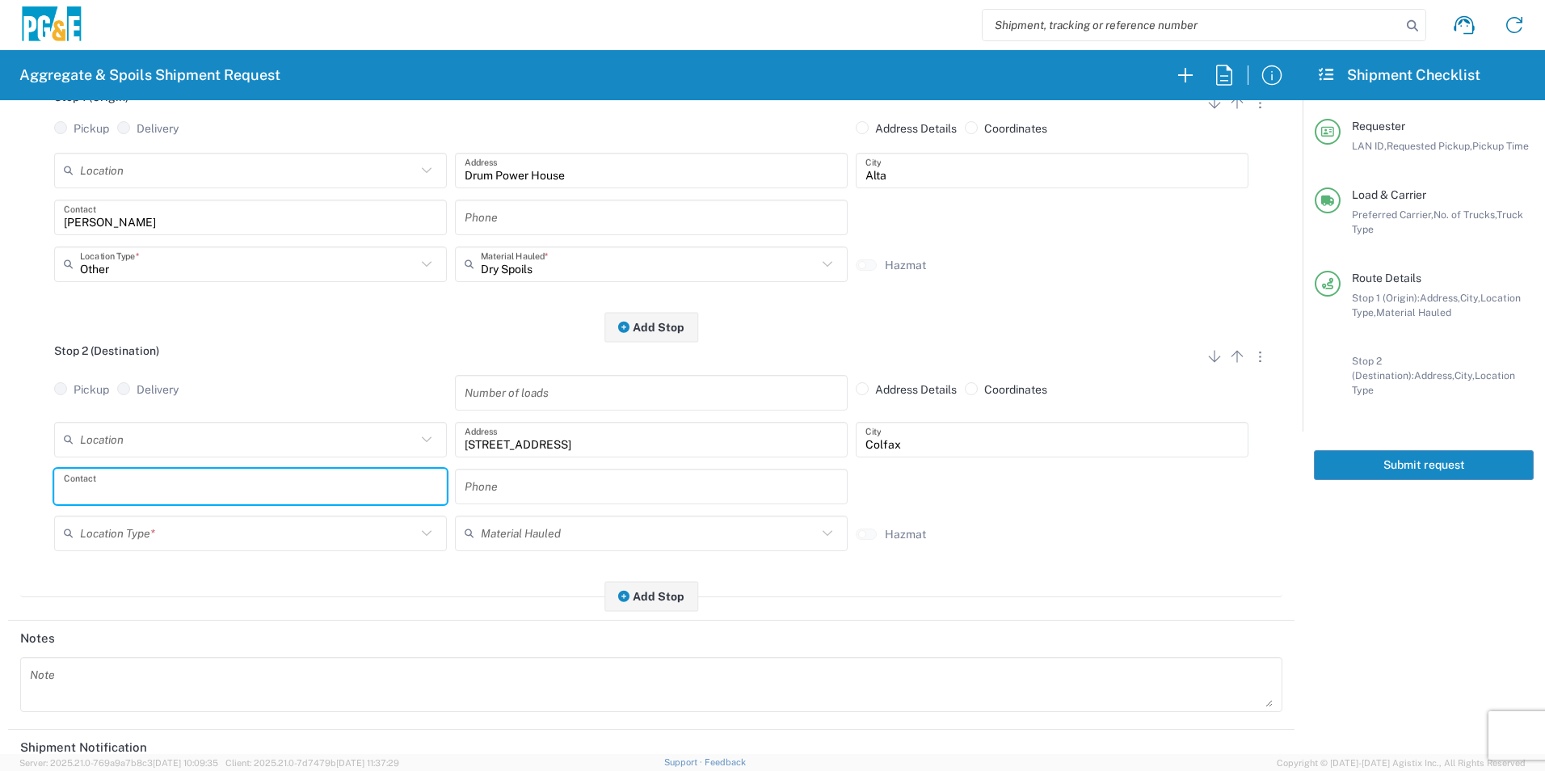
drag, startPoint x: 150, startPoint y: 487, endPoint x: 136, endPoint y: 493, distance: 15.6
click at [150, 487] on input "text" at bounding box center [250, 486] width 373 height 28
type input "Alex"
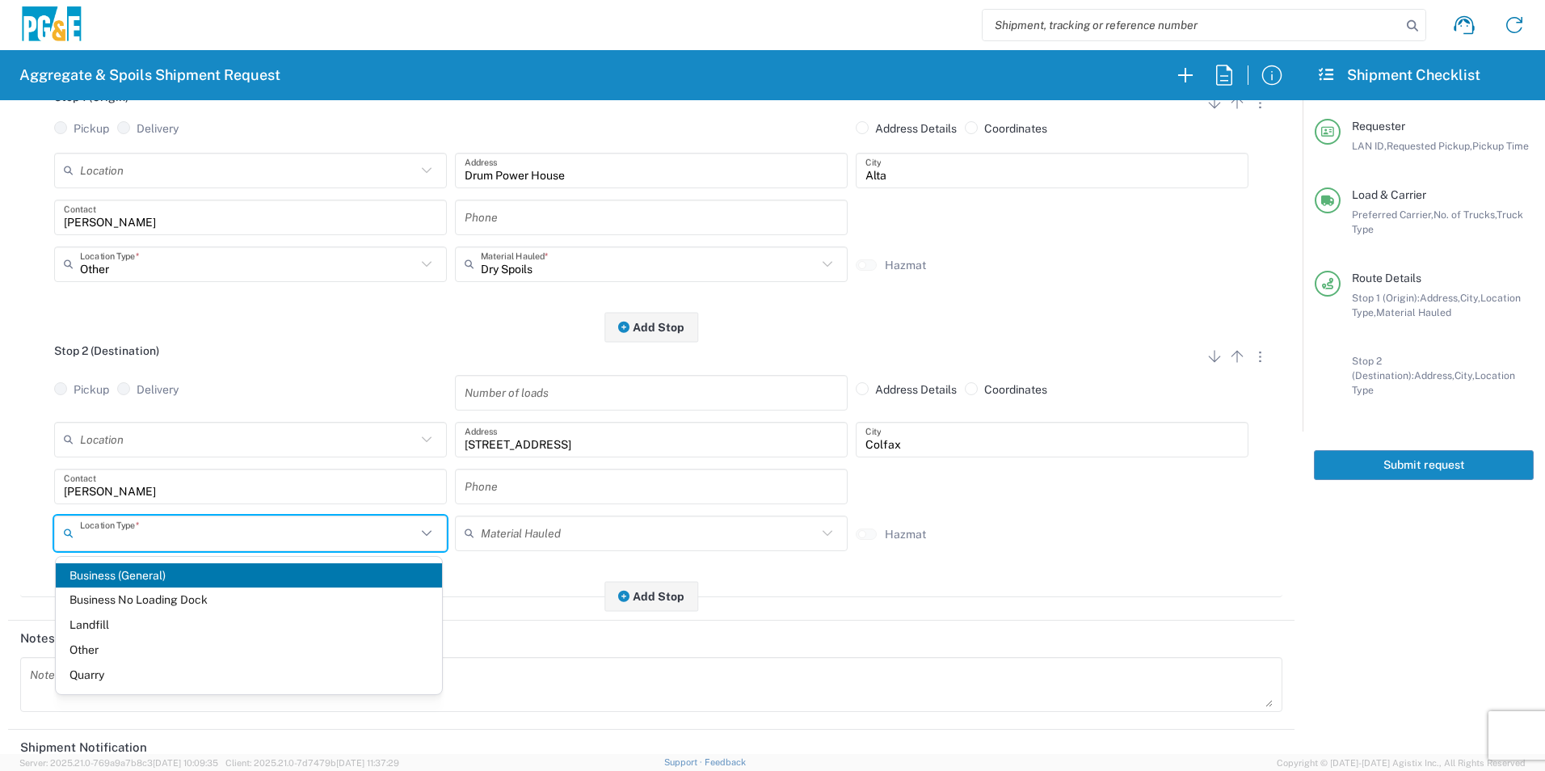
click at [99, 541] on input "text" at bounding box center [248, 533] width 336 height 28
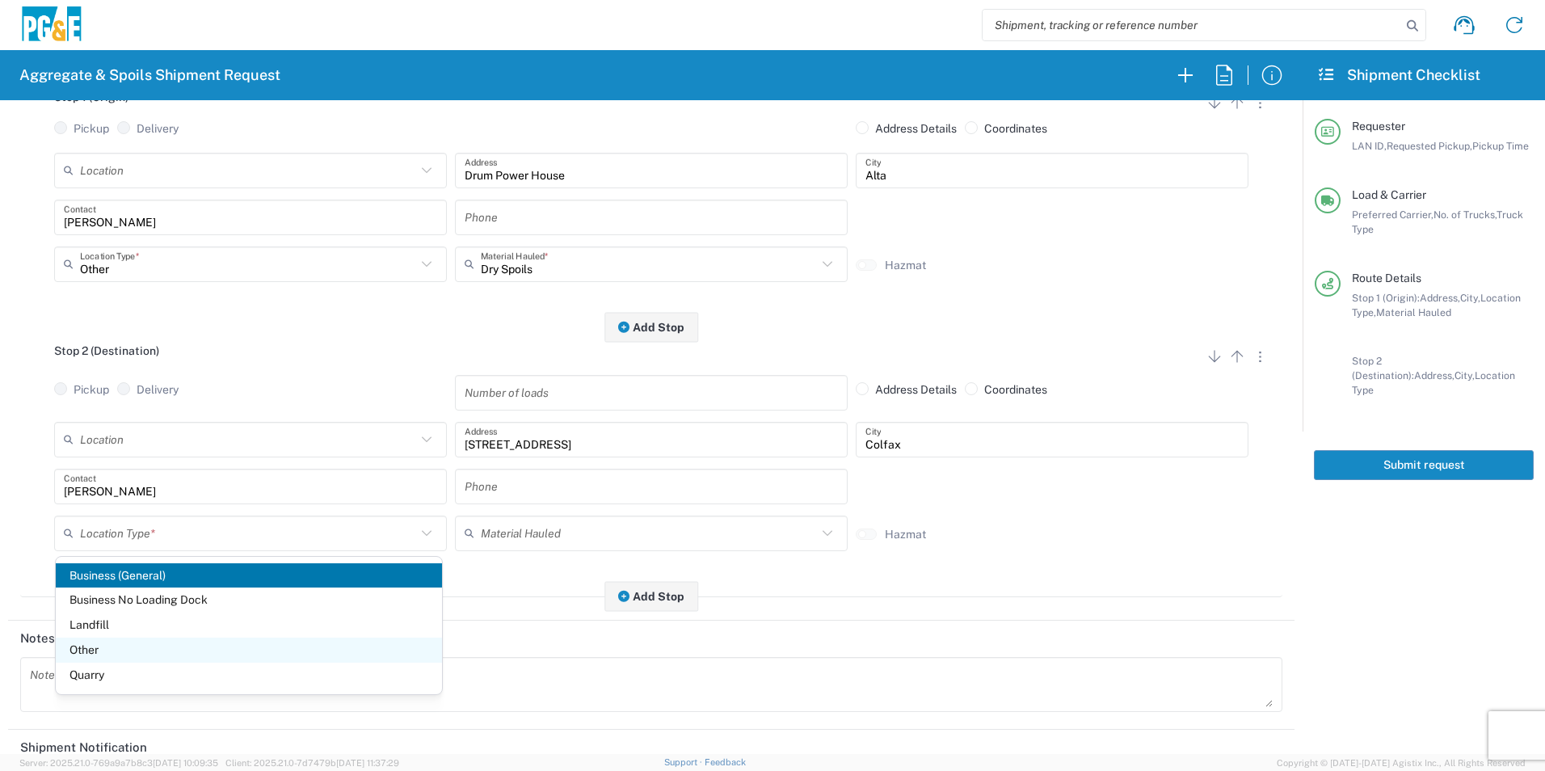
click at [108, 647] on span "Other" at bounding box center [249, 650] width 386 height 25
type input "Other"
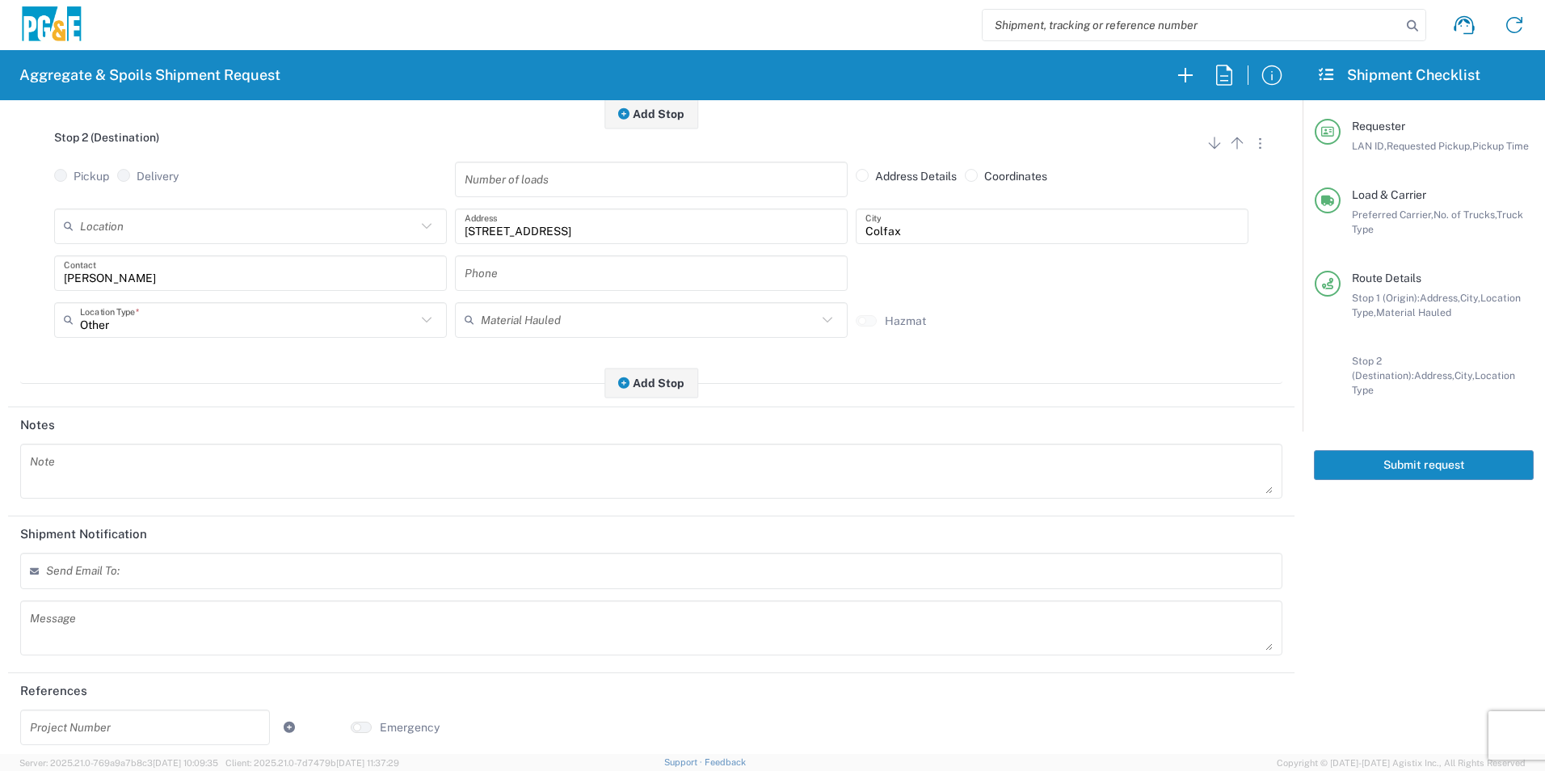
scroll to position [466, 0]
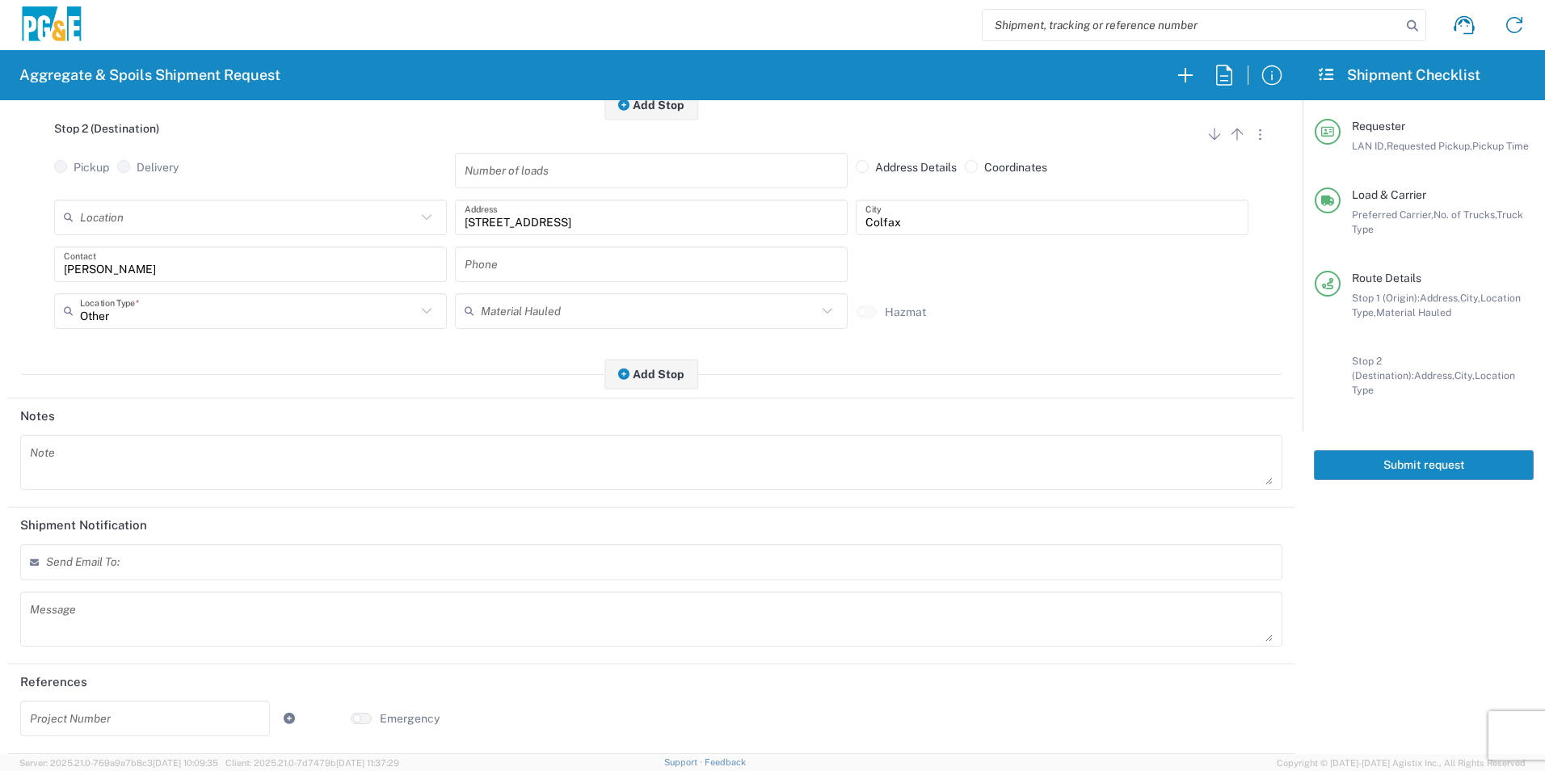
click at [61, 732] on input "text" at bounding box center [145, 718] width 230 height 28
type input "35600593"
click at [517, 266] on input "text" at bounding box center [651, 264] width 373 height 28
paste input "35600593"
type input "35600593"
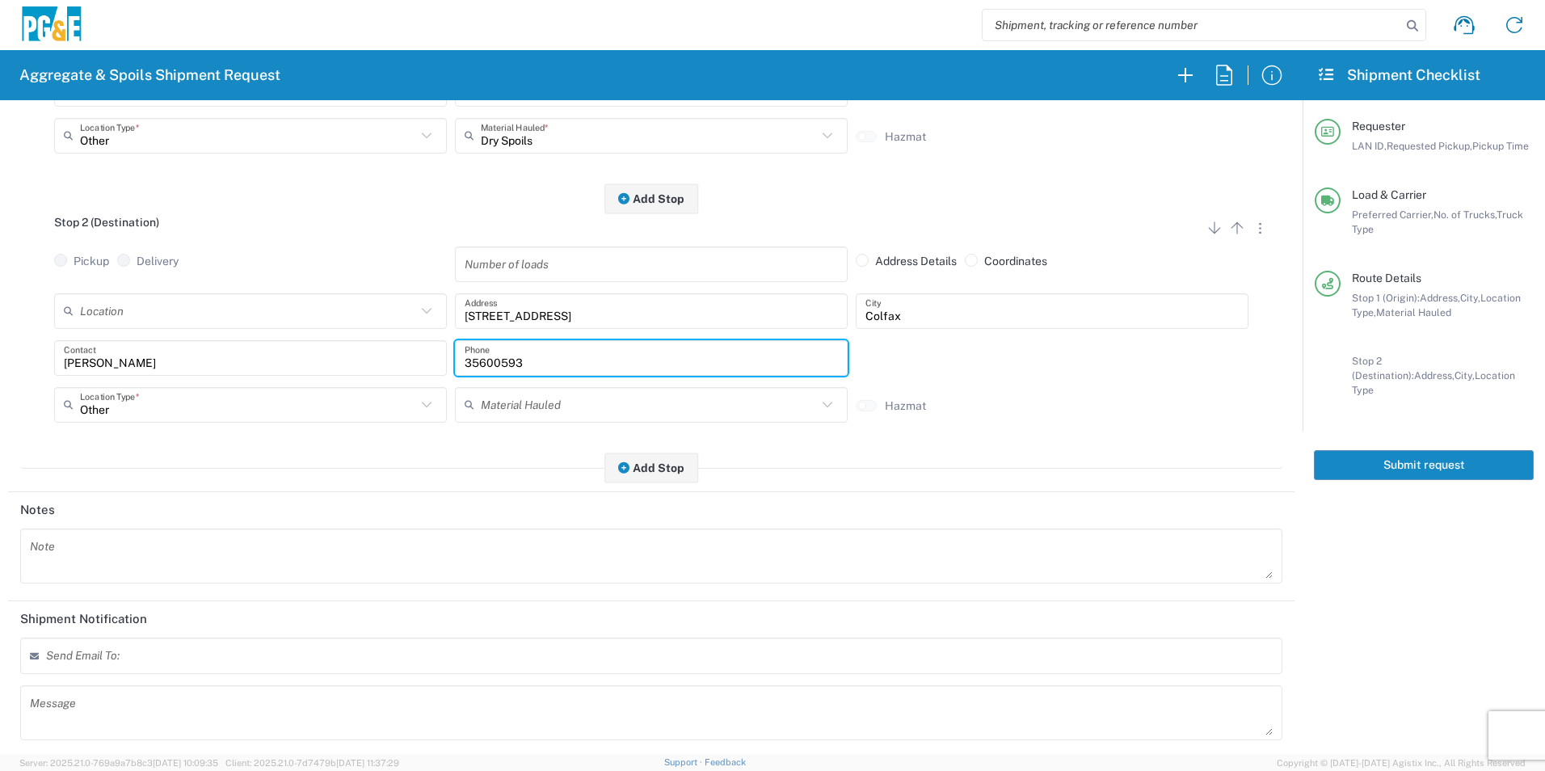
scroll to position [224, 0]
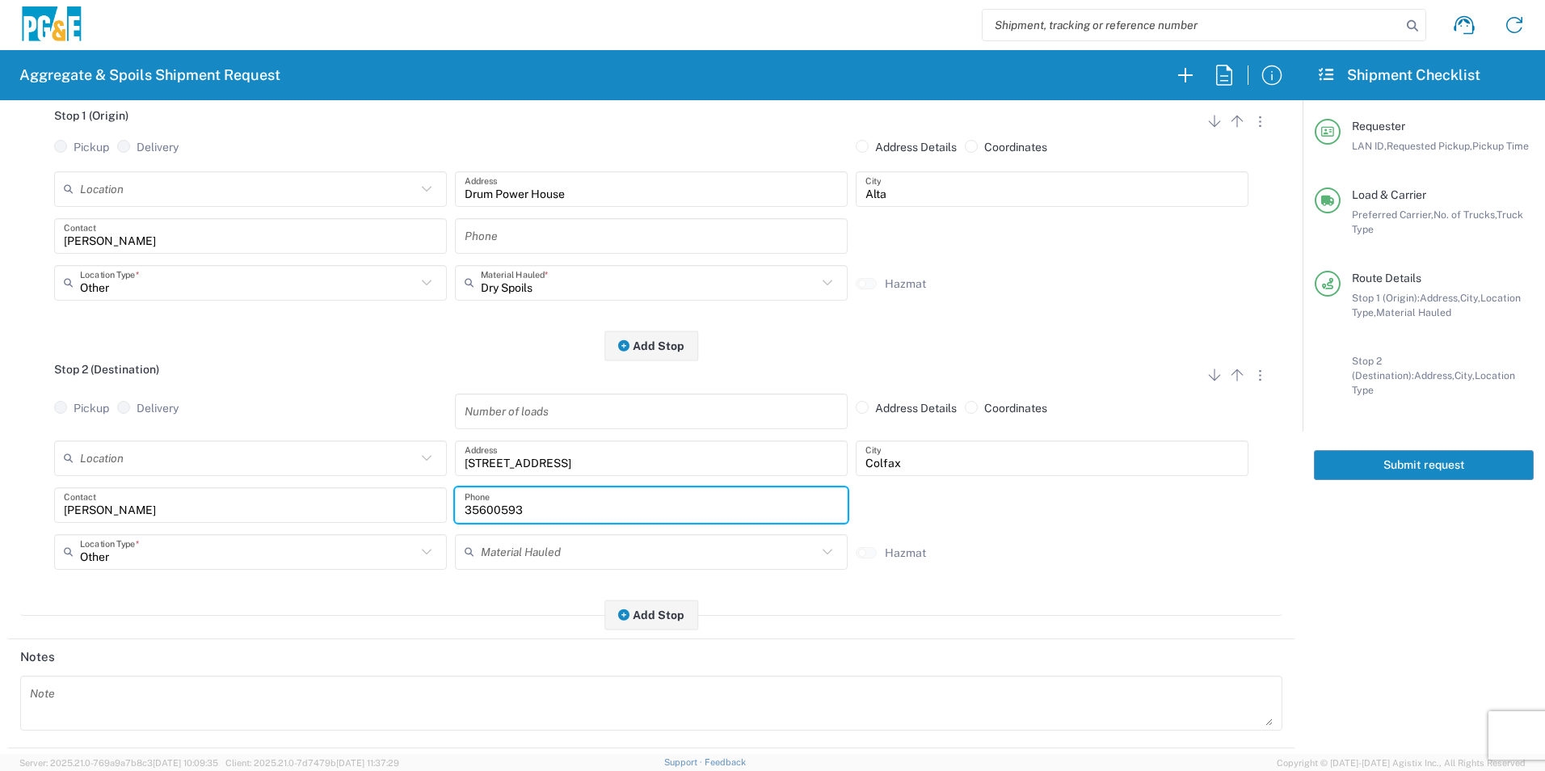
drag, startPoint x: 549, startPoint y: 512, endPoint x: 334, endPoint y: 509, distance: 215.0
click at [334, 509] on div "Alex Contact 35600593 Phone" at bounding box center [651, 510] width 1203 height 47
click at [495, 506] on input "text" at bounding box center [651, 505] width 373 height 28
paste input "916-532-8657"
type input "916-532-8657"
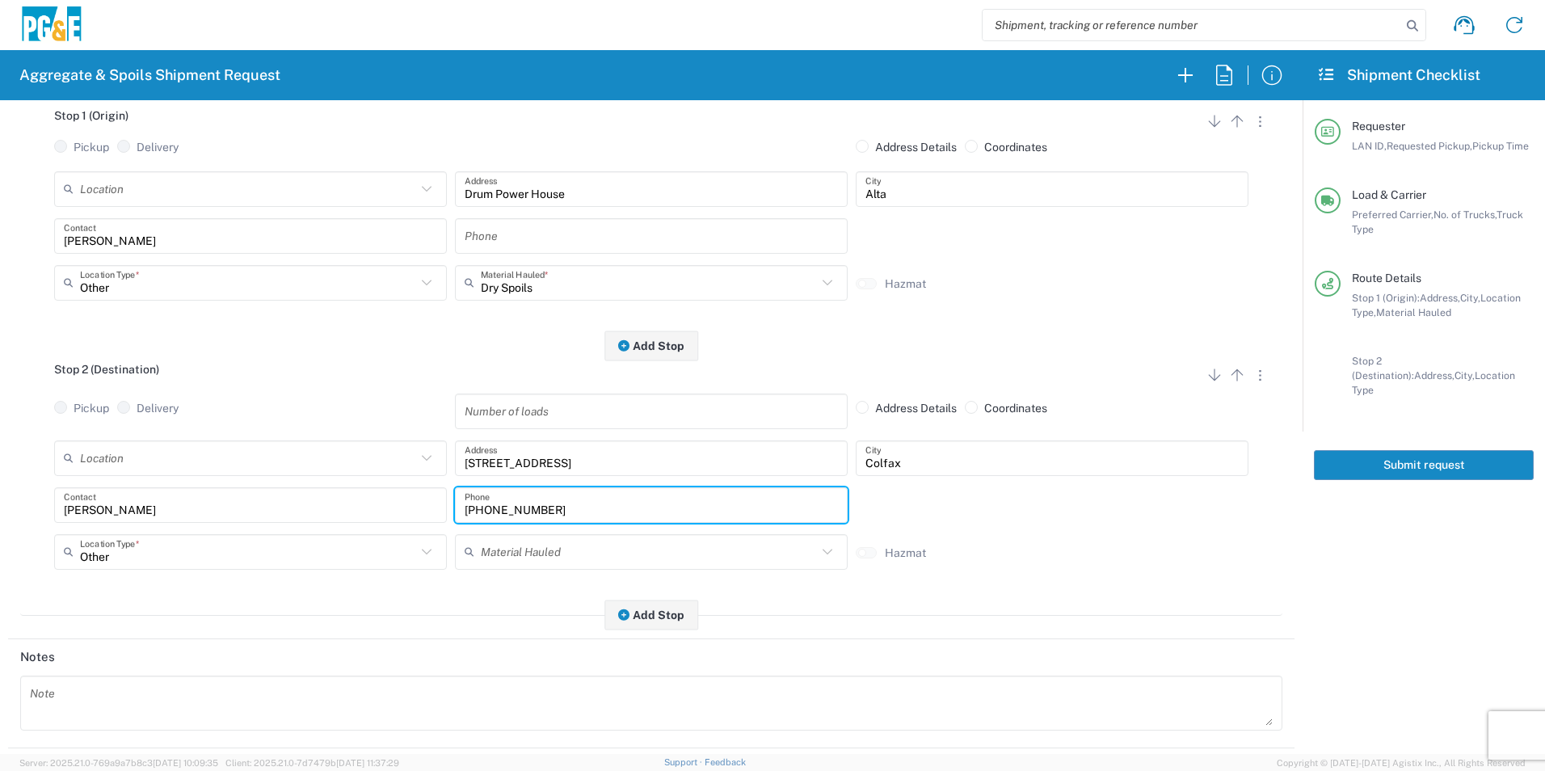
click at [487, 241] on input "text" at bounding box center [651, 235] width 373 height 28
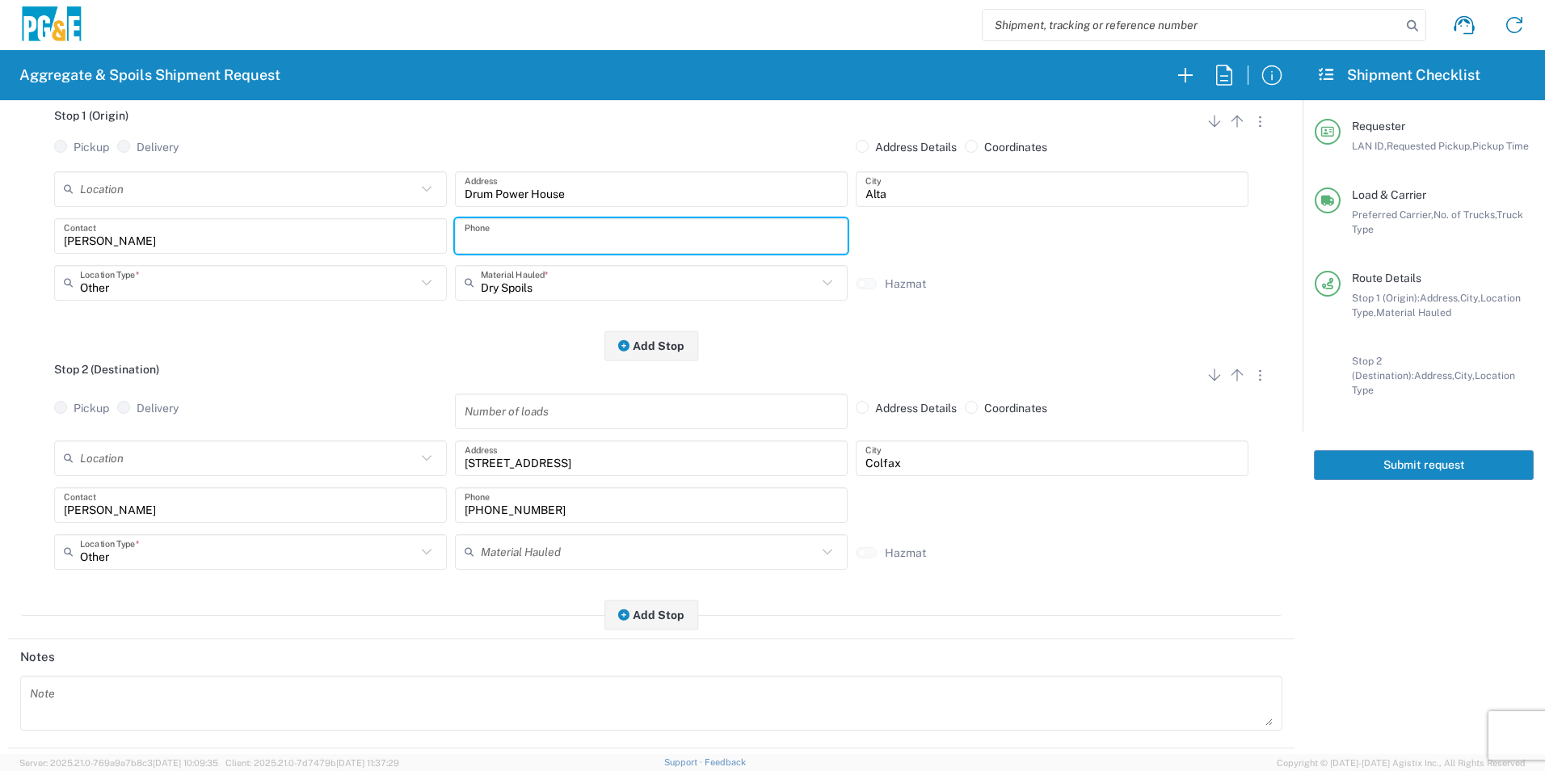
paste input "916-532-8657"
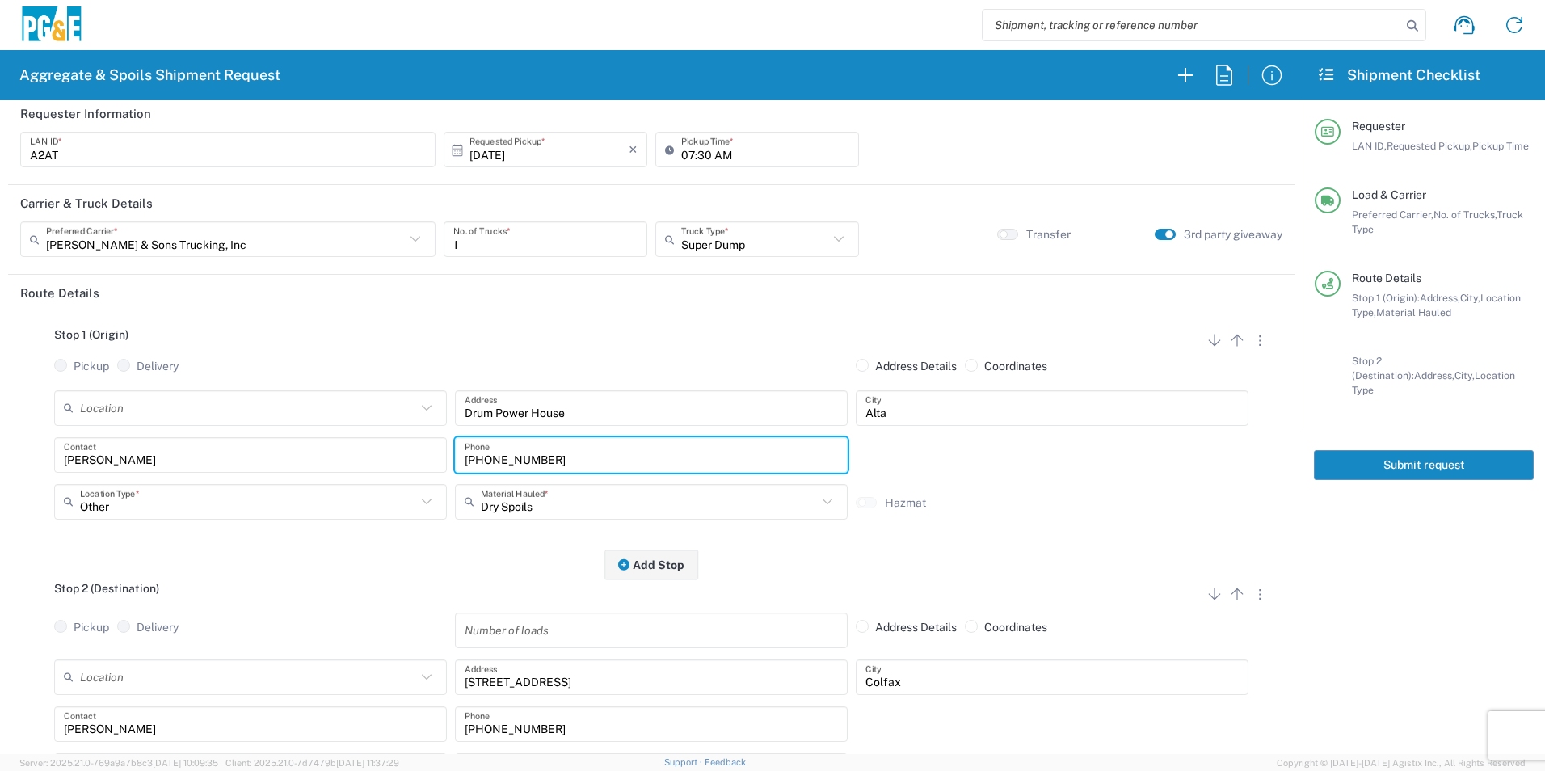
scroll to position [0, 0]
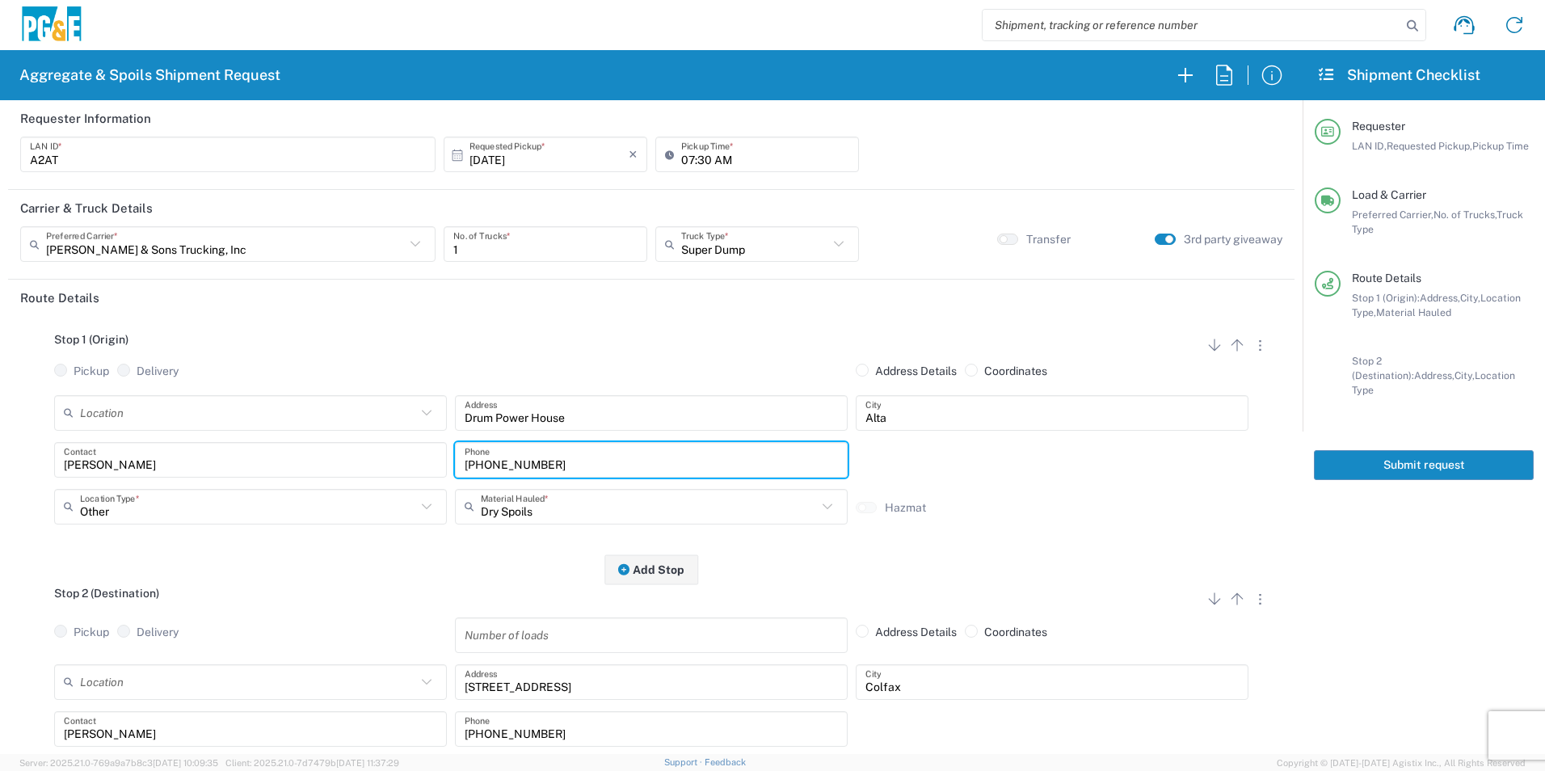
type input "916-532-8657"
click at [1403, 450] on button "Submit request" at bounding box center [1424, 465] width 220 height 30
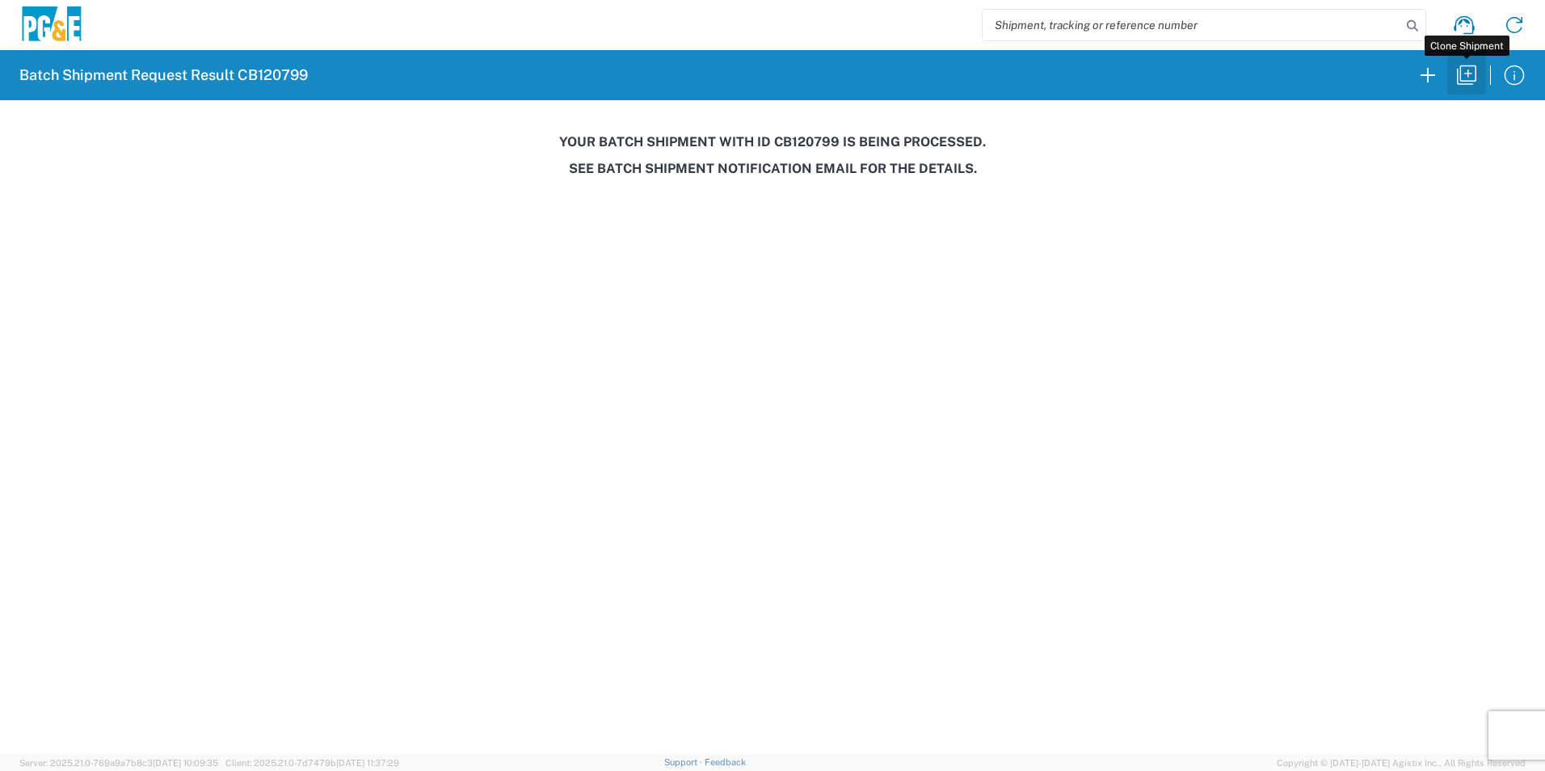
click at [1470, 74] on icon "button" at bounding box center [1467, 75] width 26 height 26
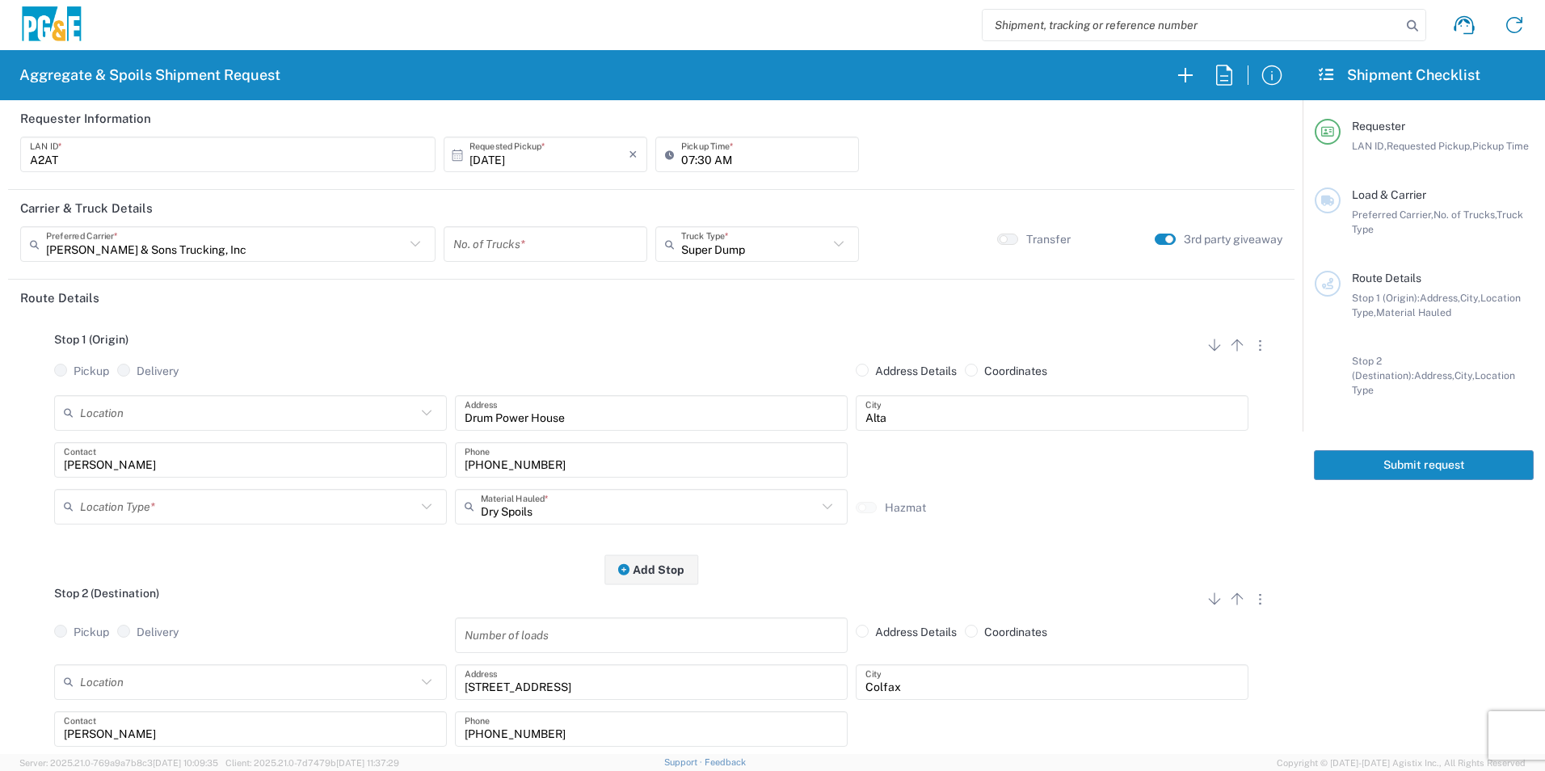
drag, startPoint x: 490, startPoint y: 158, endPoint x: 490, endPoint y: 167, distance: 8.9
click at [490, 157] on input "10/15/2025" at bounding box center [549, 155] width 159 height 28
click at [571, 276] on span "16" at bounding box center [566, 279] width 23 height 23
type input "10/16/2025"
click at [558, 242] on input "number" at bounding box center [545, 244] width 184 height 28
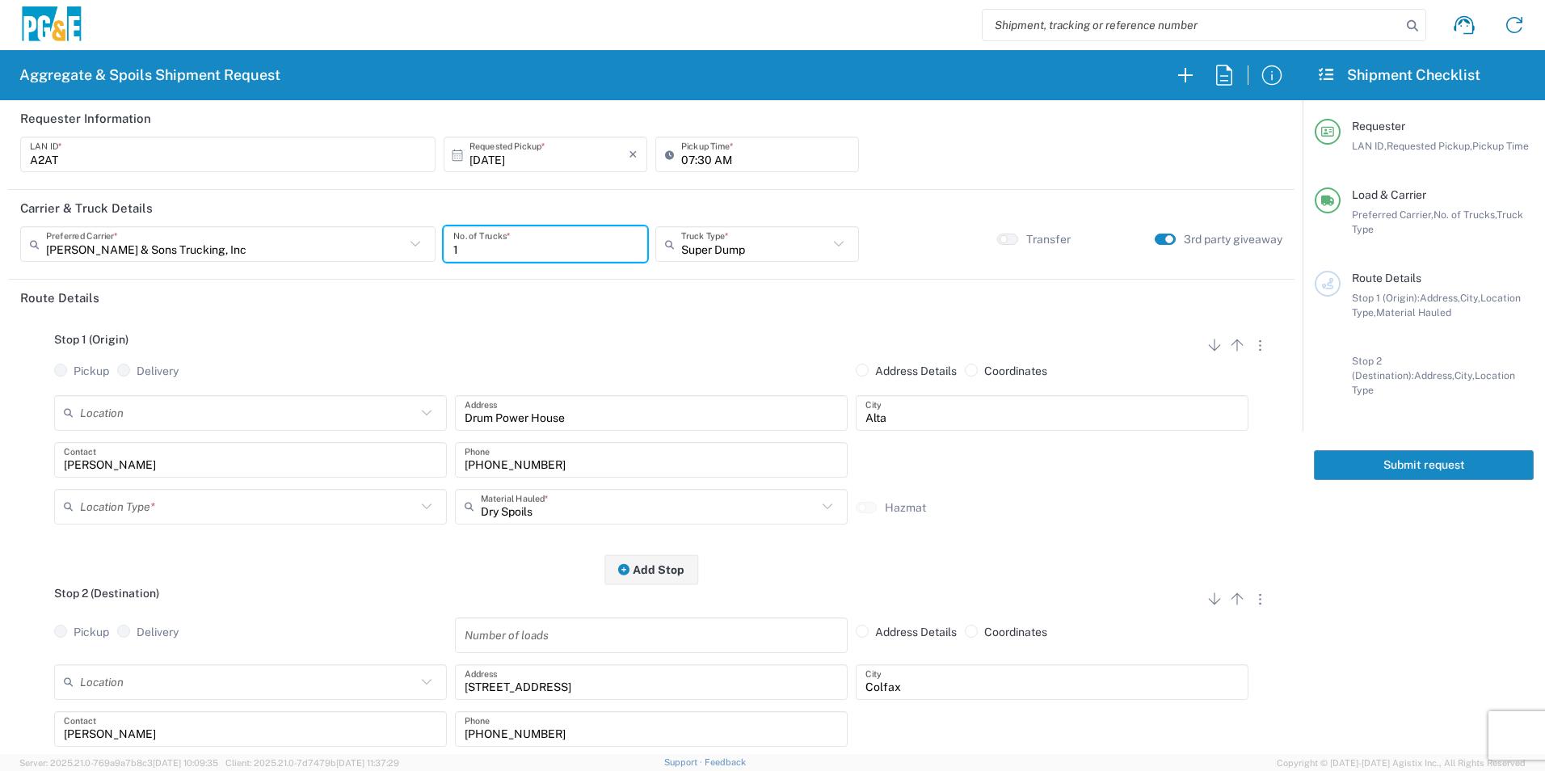
type input "1"
click at [260, 501] on input "text" at bounding box center [248, 506] width 336 height 28
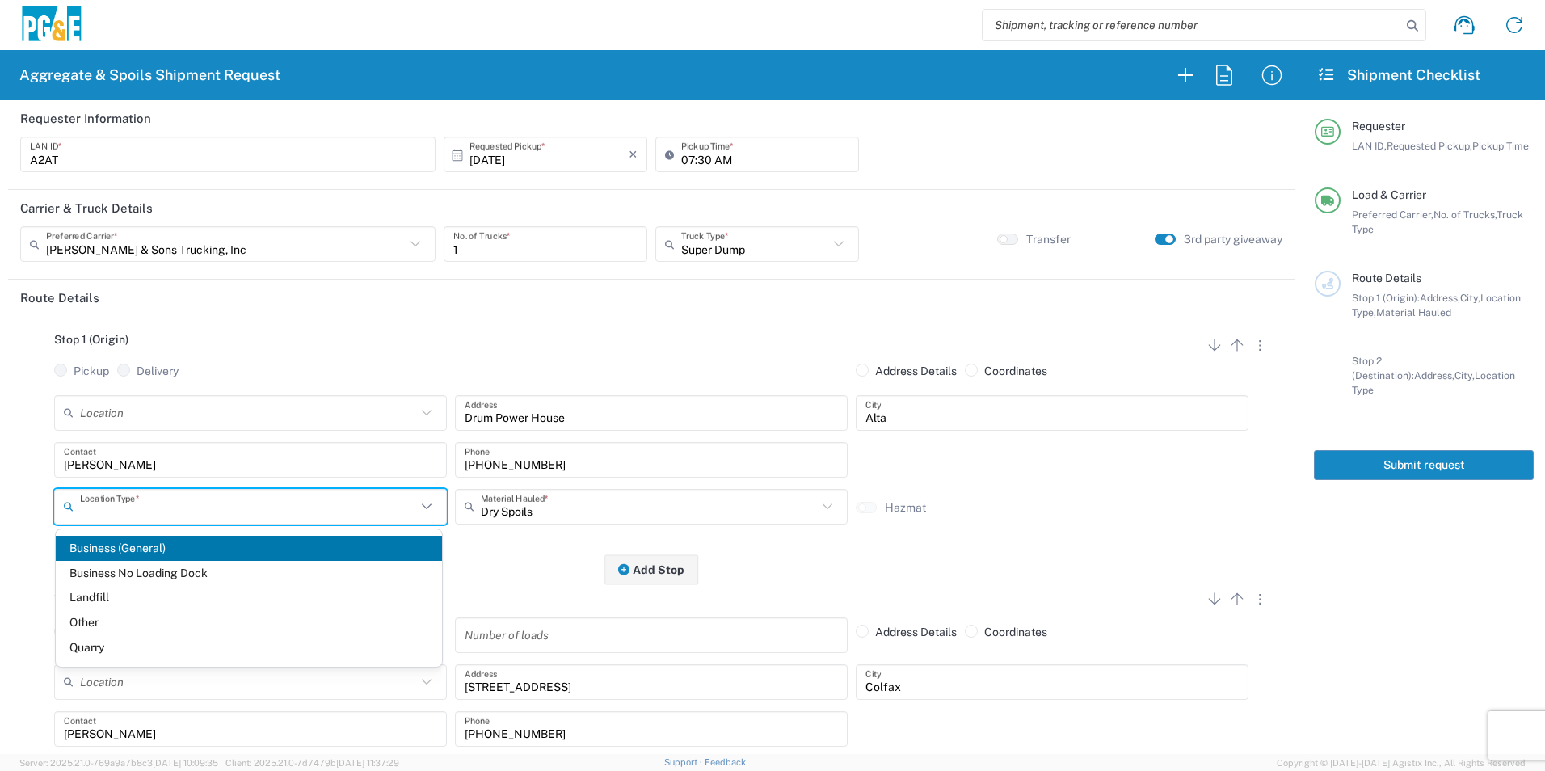
click at [144, 612] on span "Other" at bounding box center [249, 622] width 386 height 25
type input "Other"
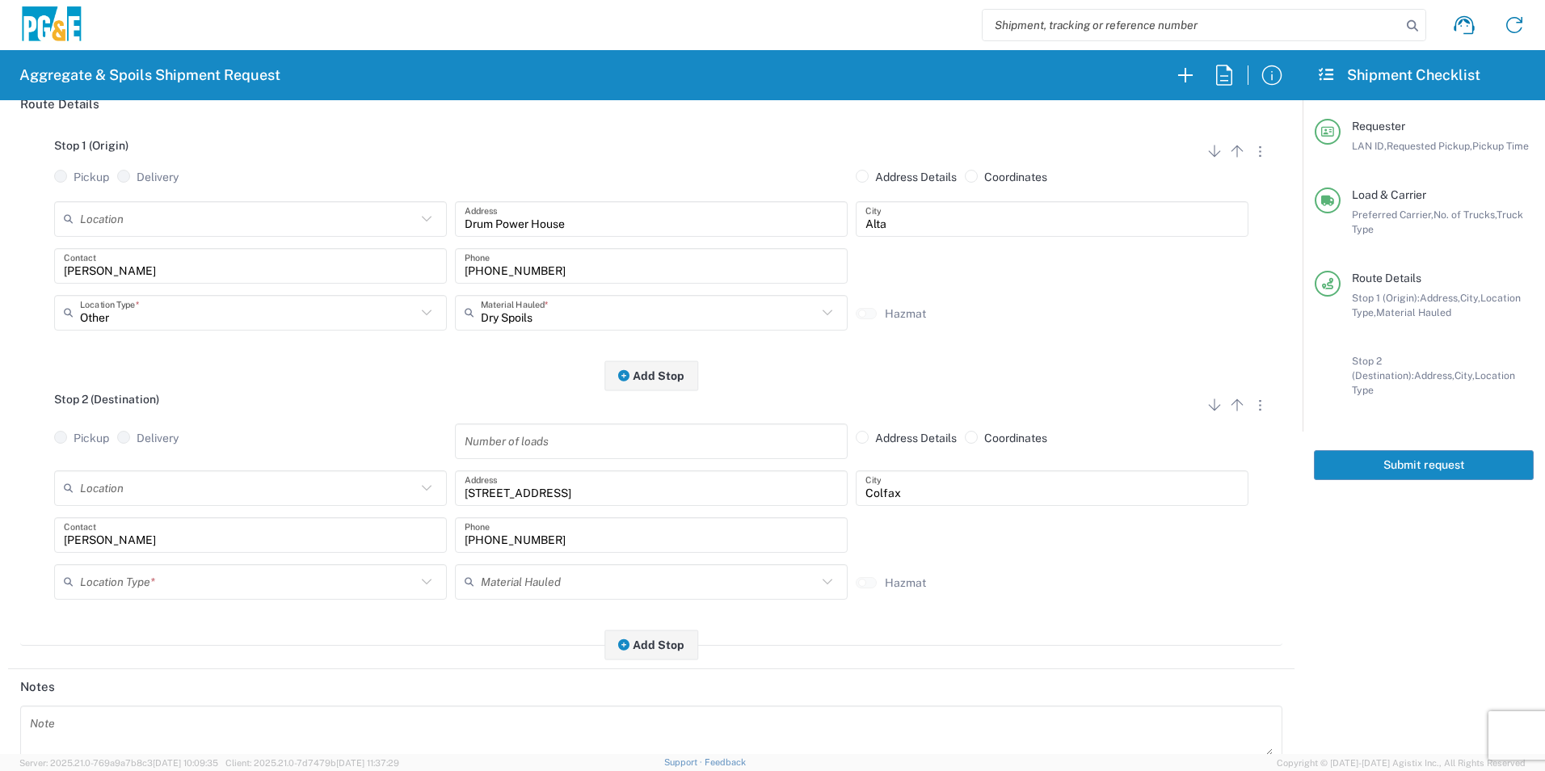
scroll to position [242, 0]
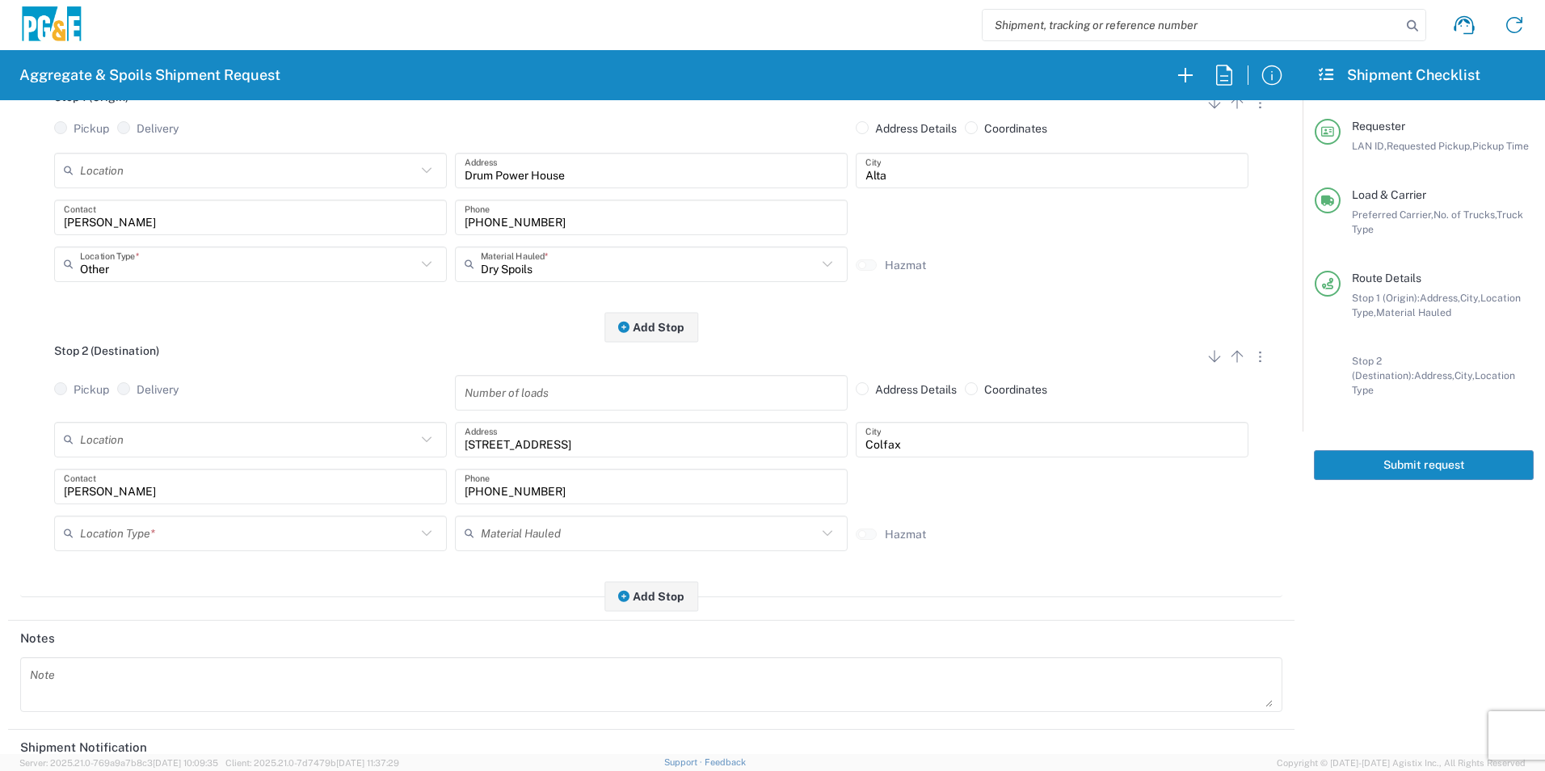
click at [149, 525] on input "text" at bounding box center [248, 533] width 336 height 28
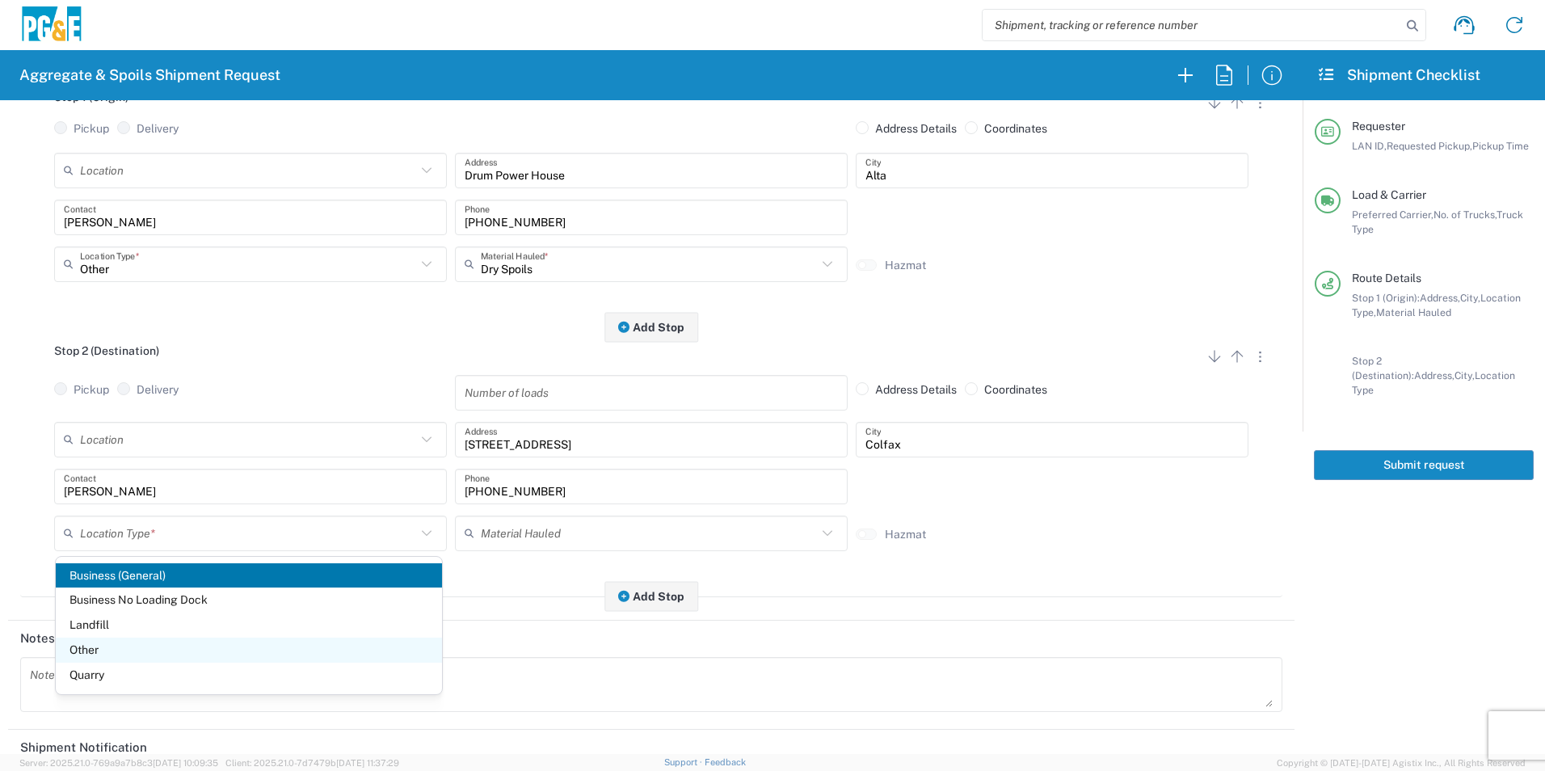
click at [99, 643] on span "Other" at bounding box center [249, 650] width 386 height 25
type input "Other"
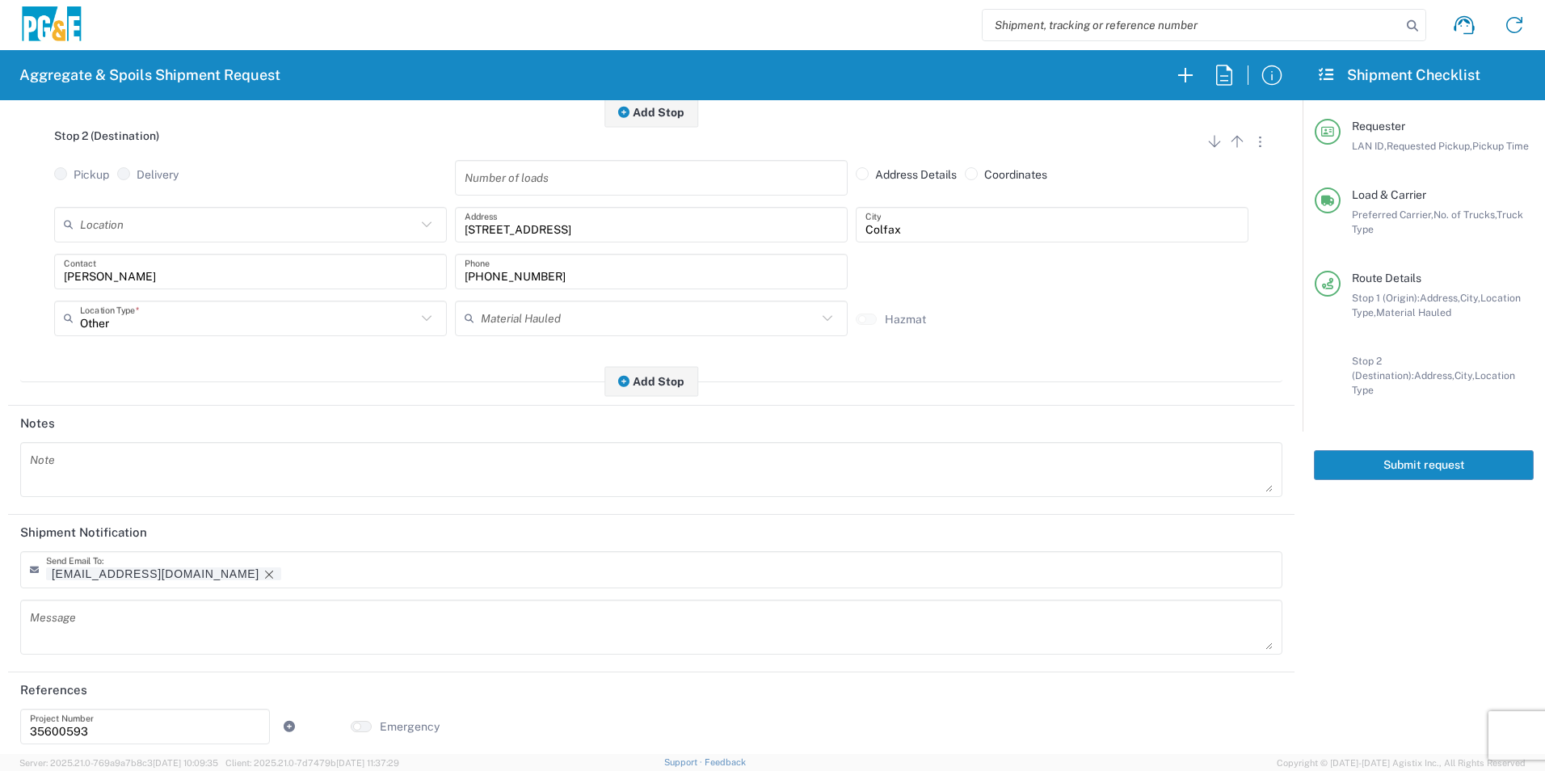
scroll to position [467, 0]
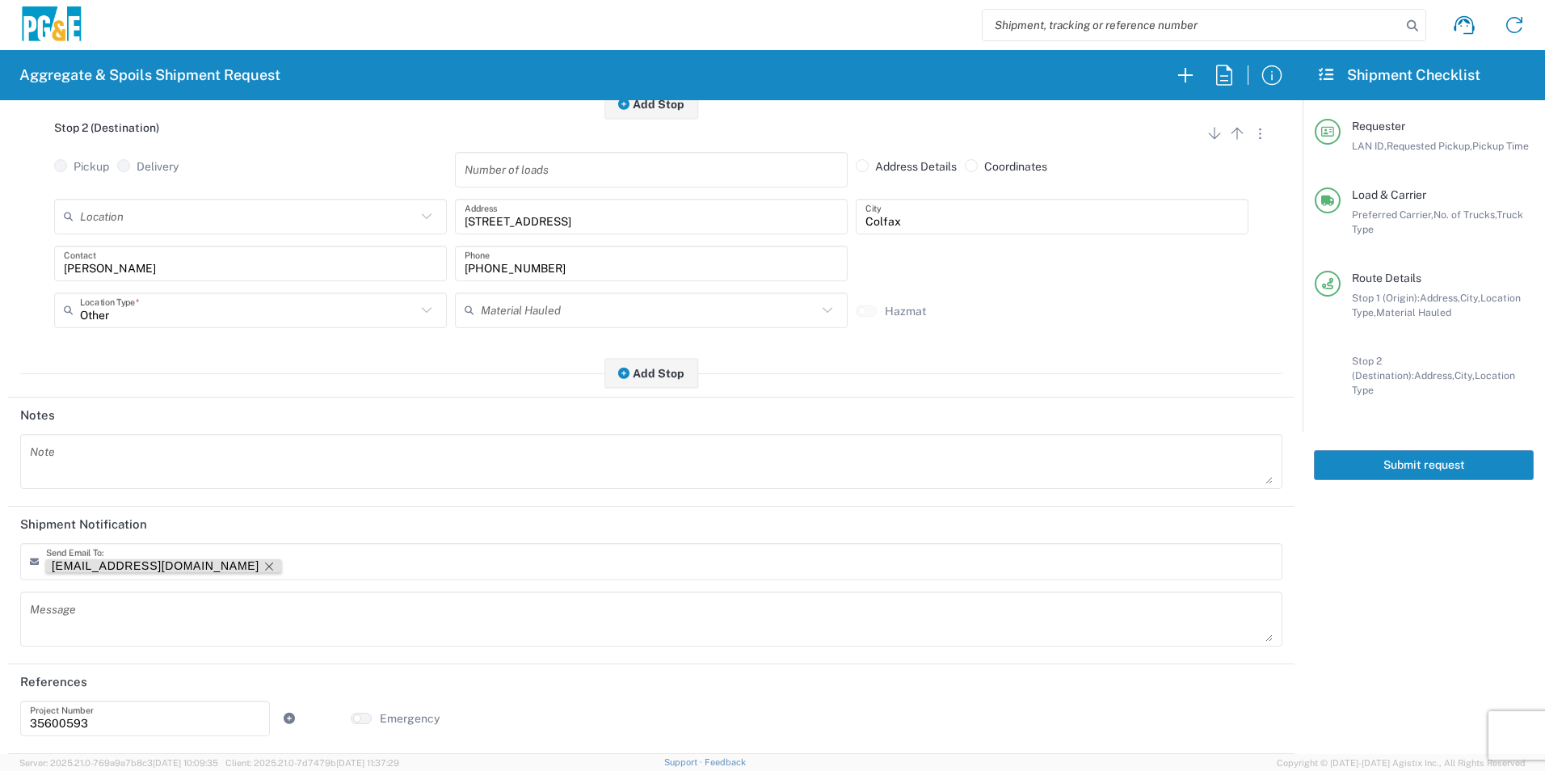
click at [263, 564] on icon "Remove tag" at bounding box center [269, 566] width 13 height 13
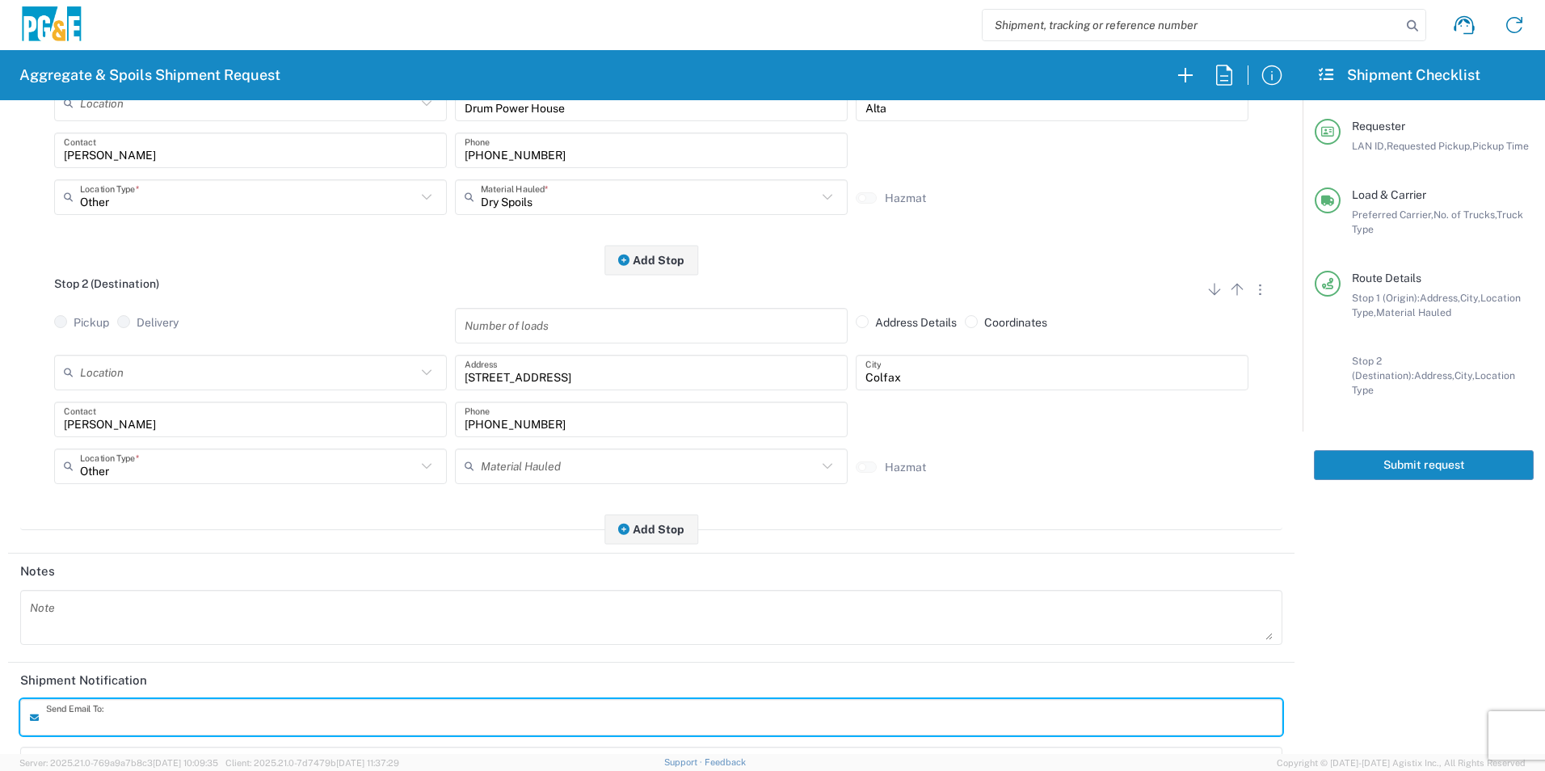
scroll to position [0, 0]
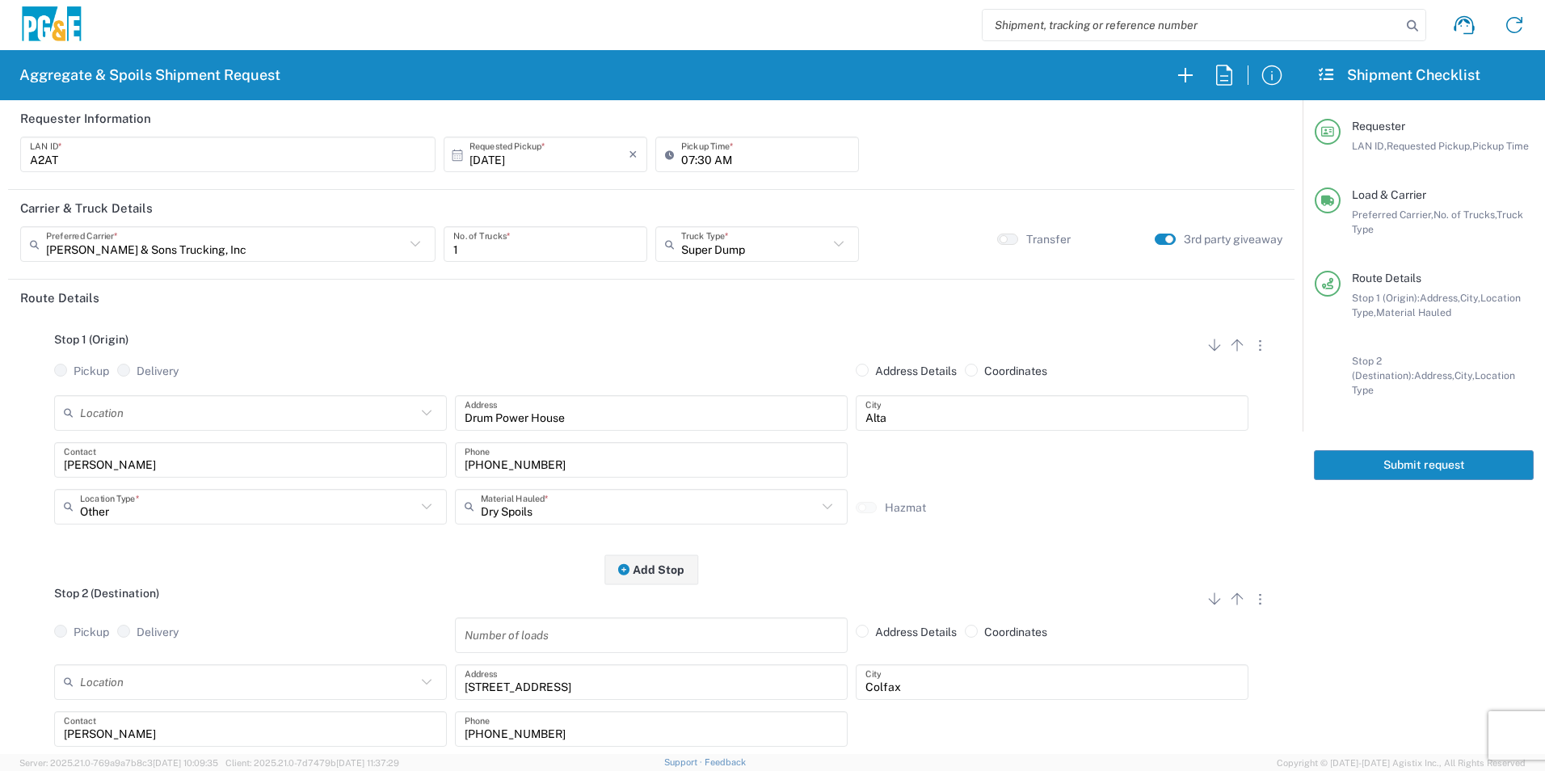
click at [1394, 450] on button "Submit request" at bounding box center [1424, 465] width 220 height 30
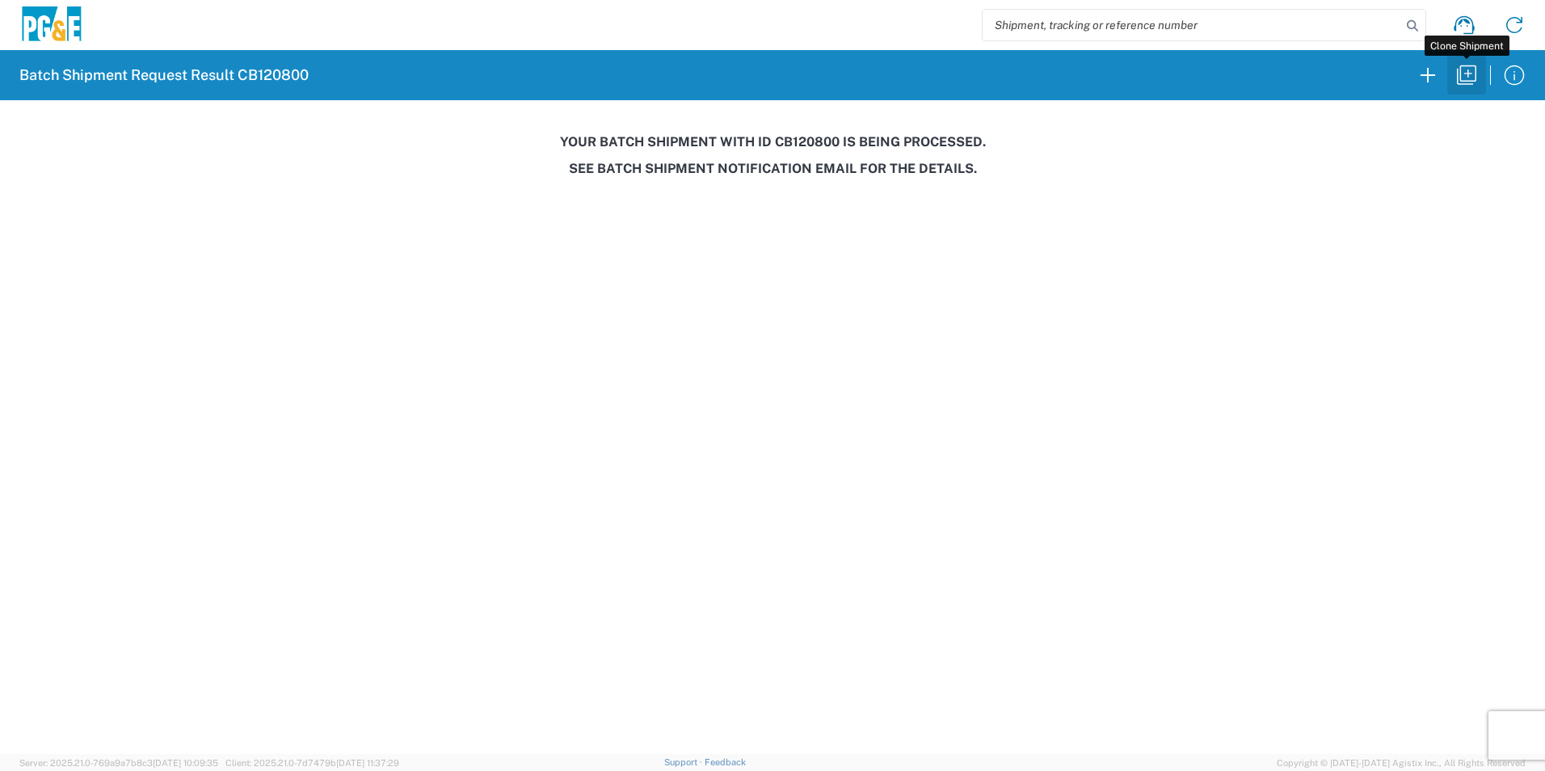
click at [1468, 76] on icon "button" at bounding box center [1467, 75] width 26 height 26
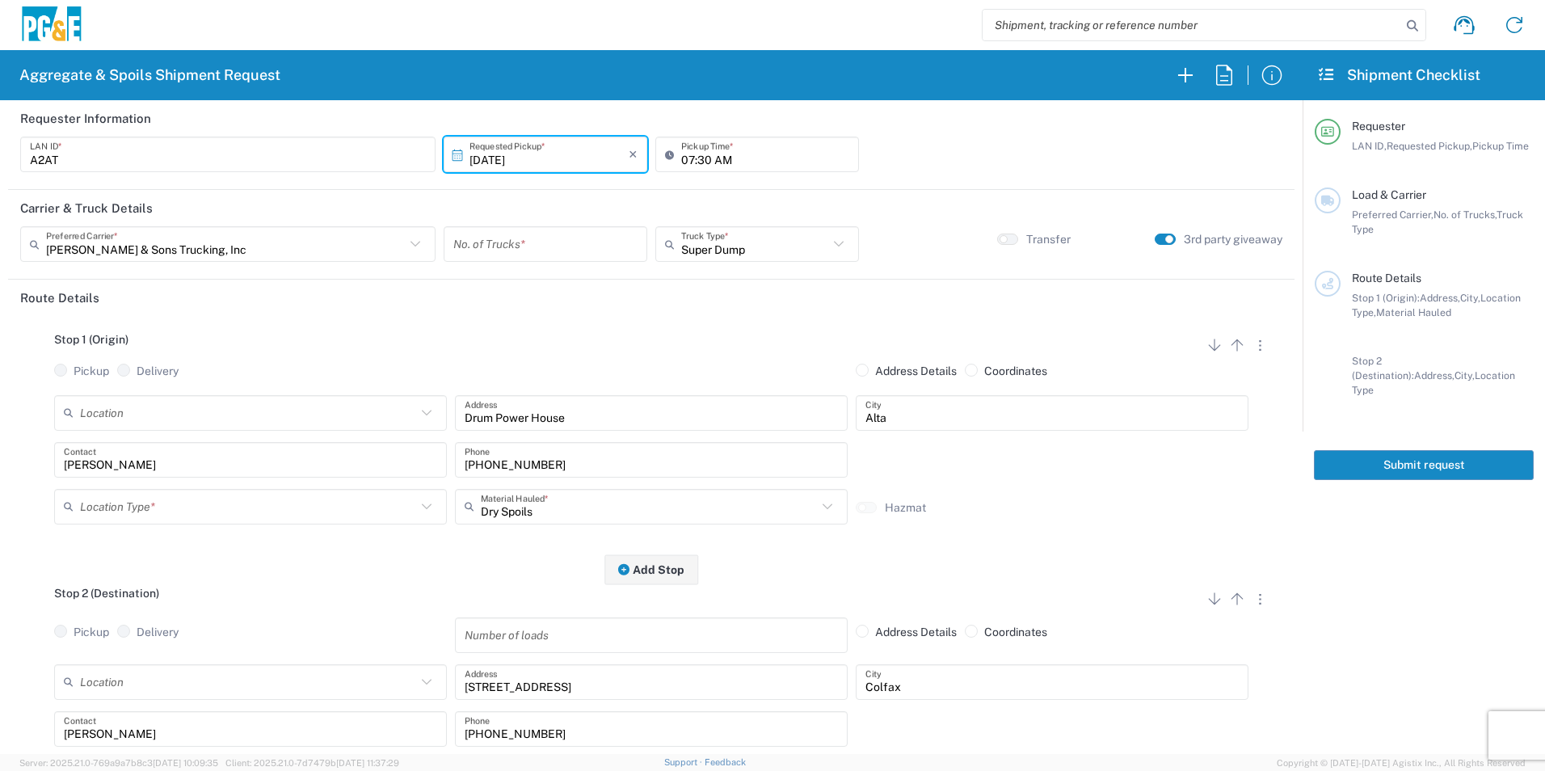
click at [491, 158] on input "10/15/2025" at bounding box center [549, 155] width 159 height 28
click at [599, 282] on span "17" at bounding box center [590, 279] width 23 height 23
type input "10/17/2025"
click at [554, 242] on input "number" at bounding box center [545, 244] width 184 height 28
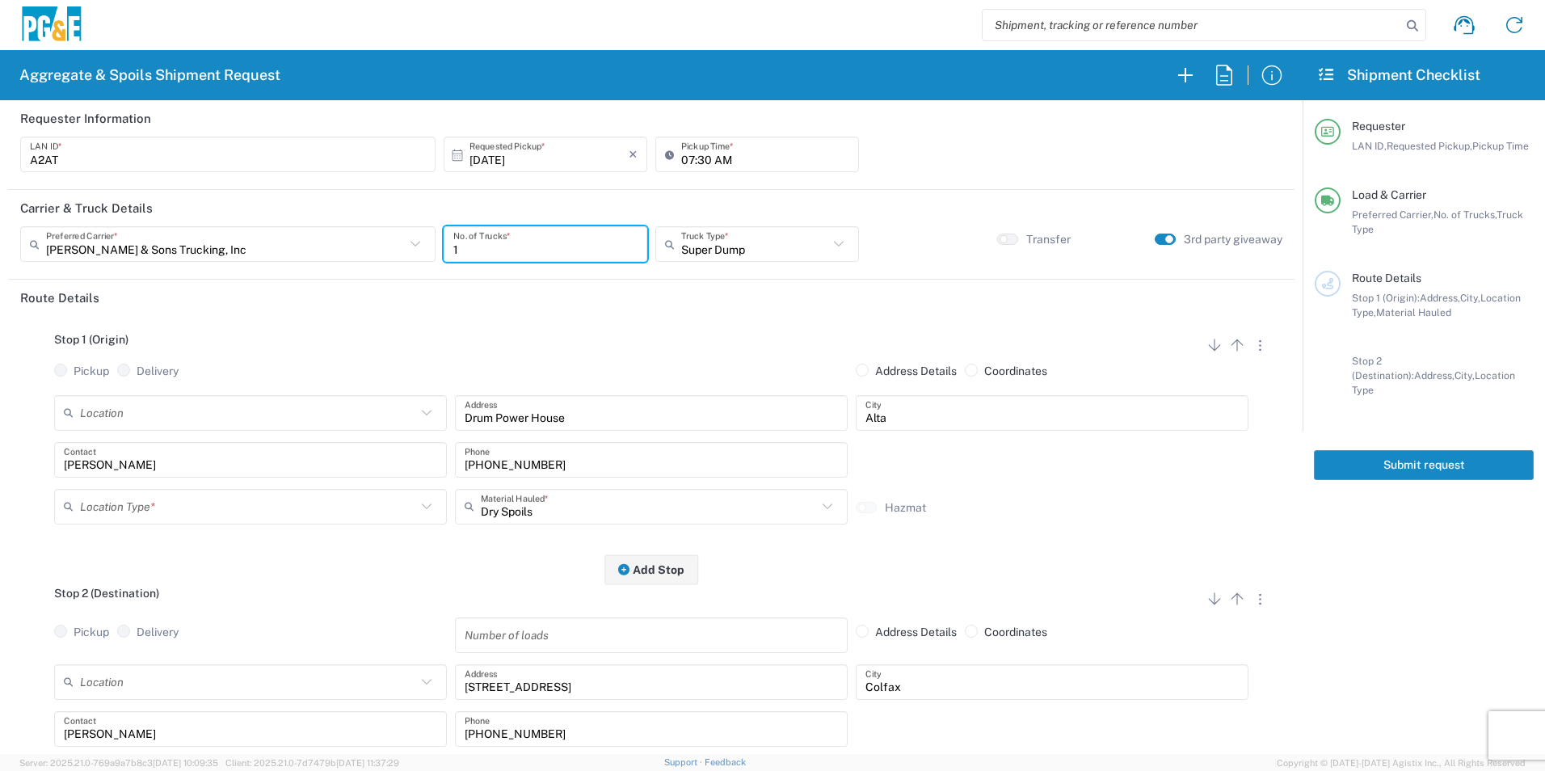
type input "1"
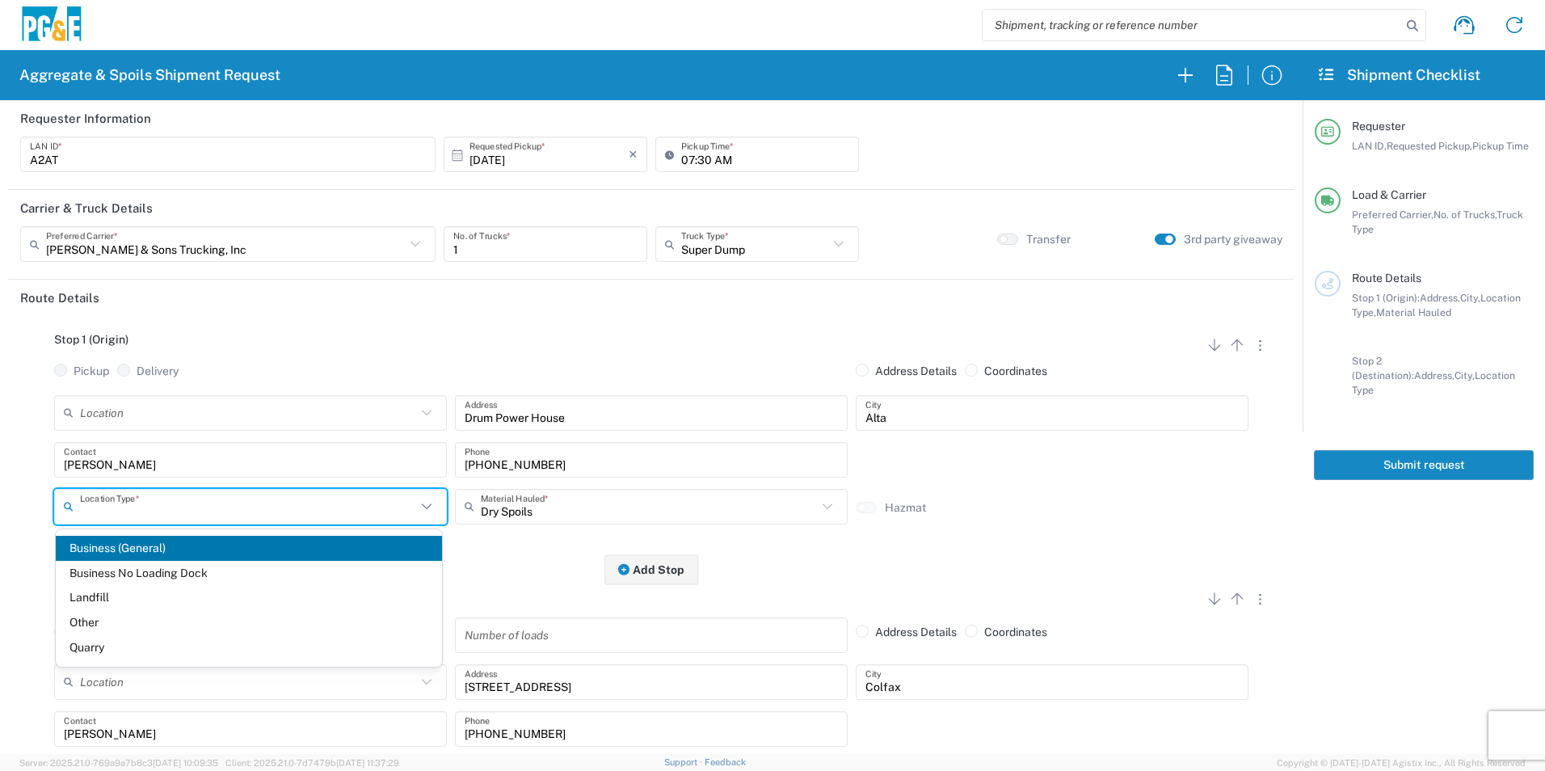
click at [123, 509] on input "text" at bounding box center [248, 506] width 336 height 28
click at [93, 618] on span "Other" at bounding box center [249, 622] width 386 height 25
type input "Other"
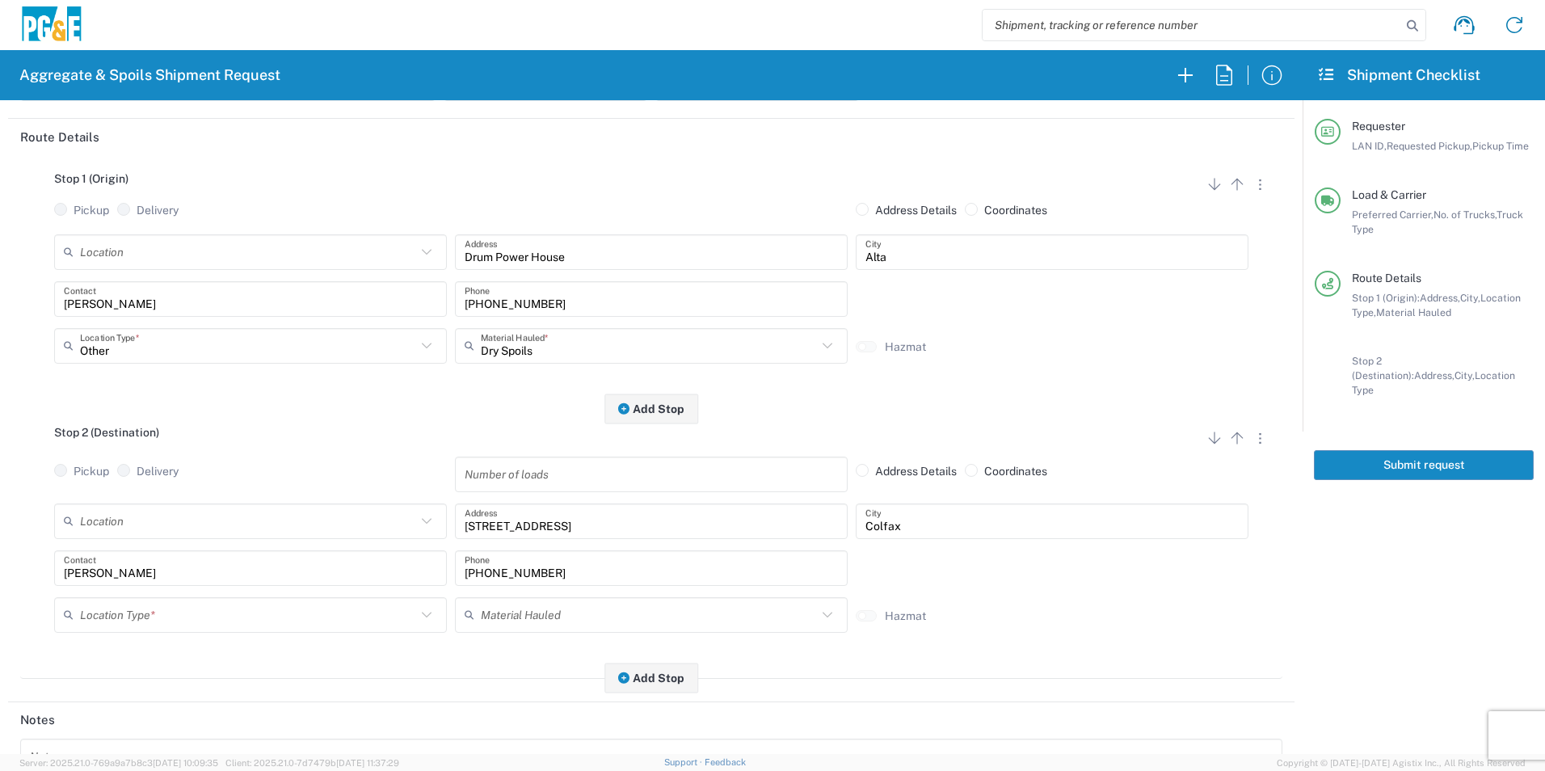
scroll to position [162, 0]
click at [112, 611] on input "text" at bounding box center [248, 614] width 336 height 28
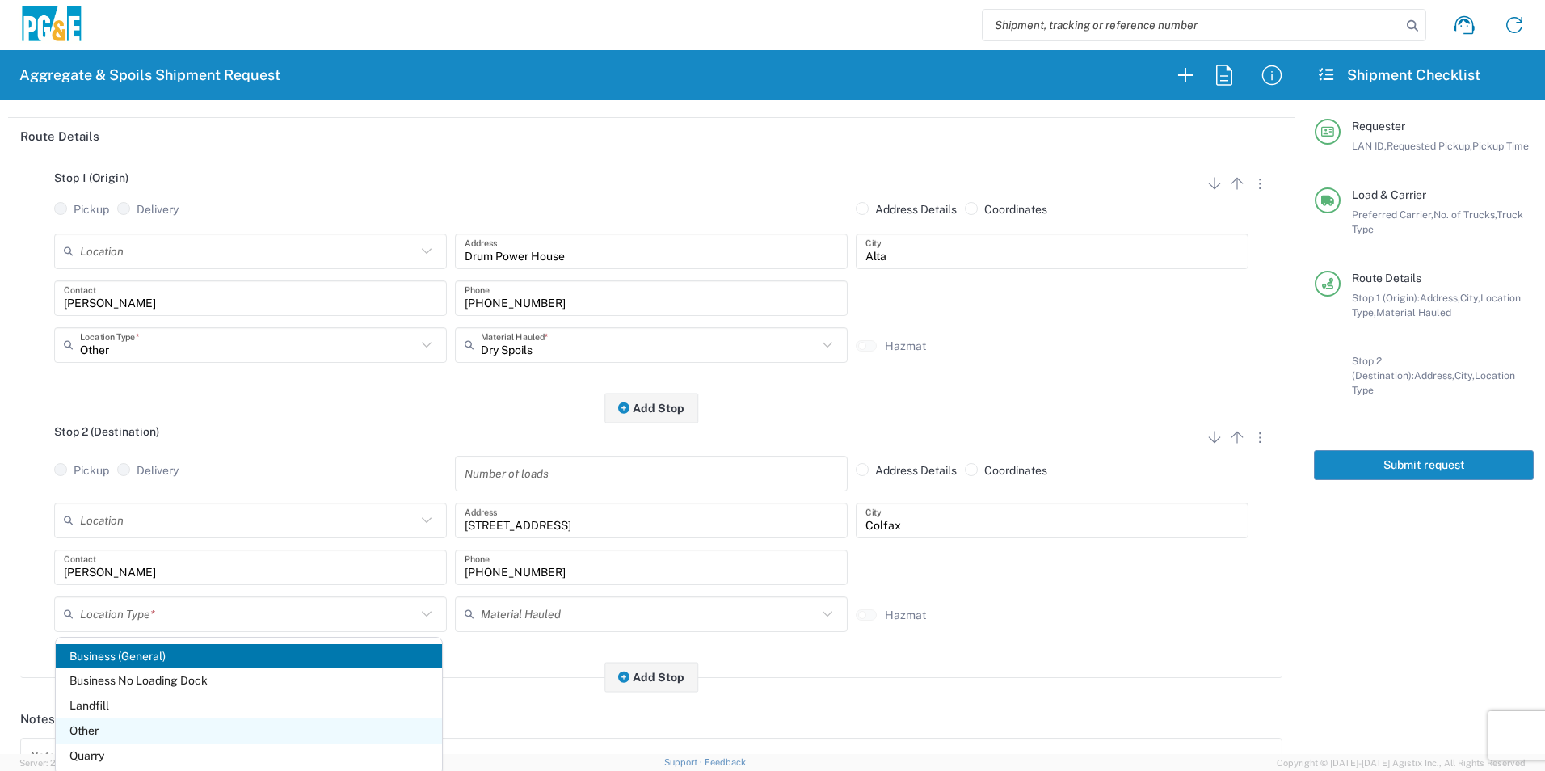
click at [100, 720] on span "Other" at bounding box center [249, 731] width 386 height 25
type input "Other"
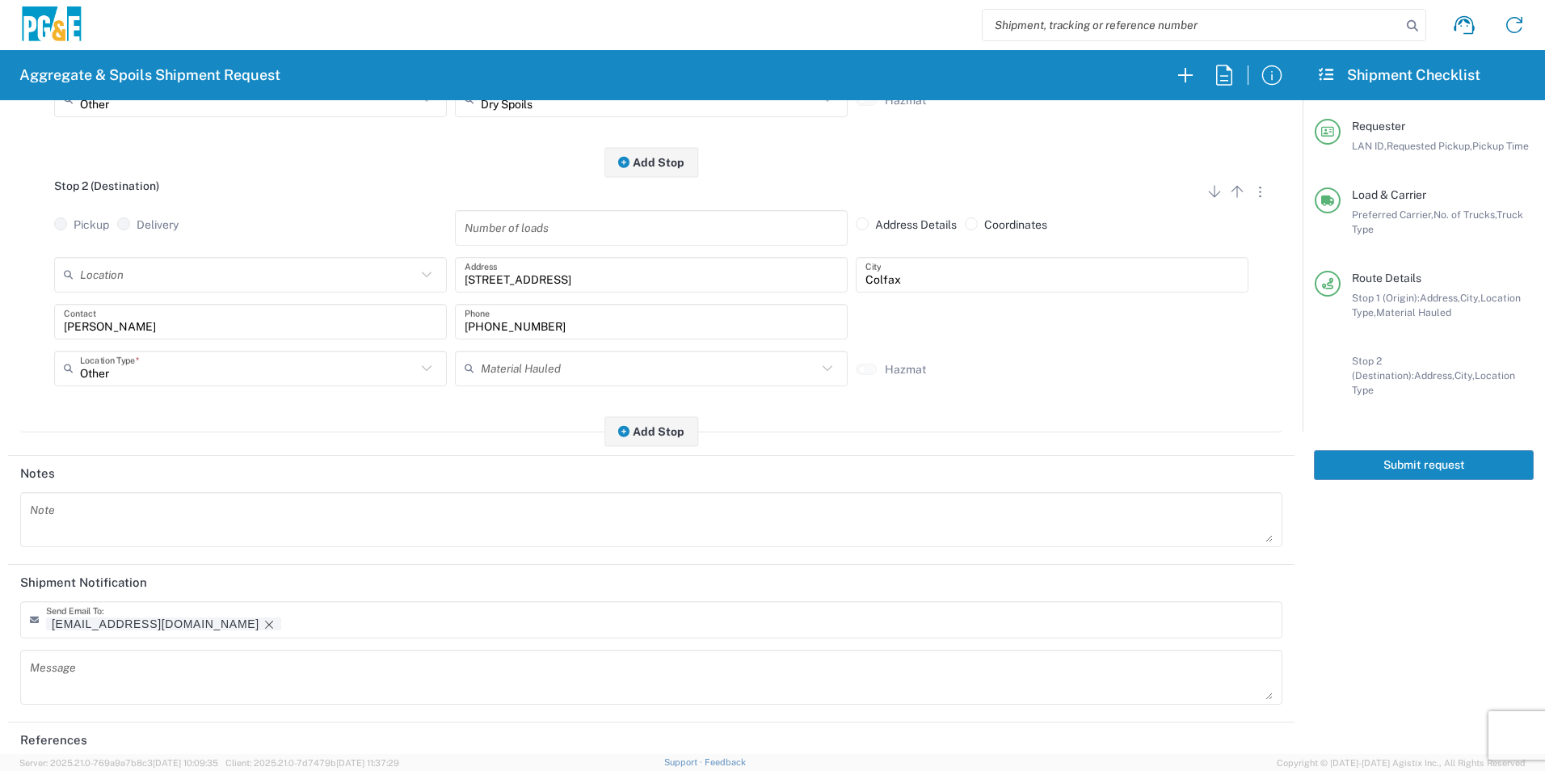
scroll to position [467, 0]
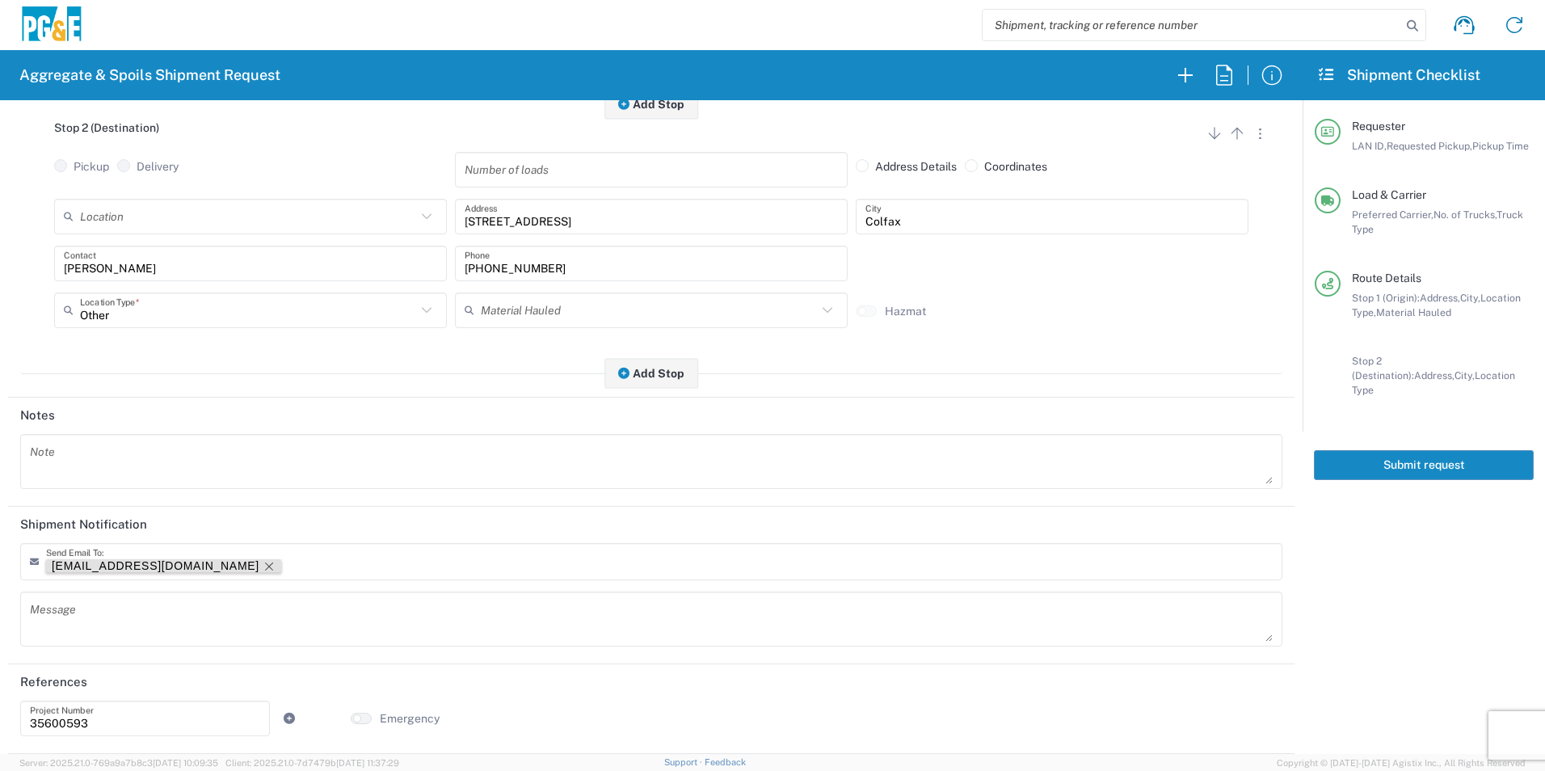
click at [263, 563] on icon "Remove tag" at bounding box center [269, 566] width 13 height 13
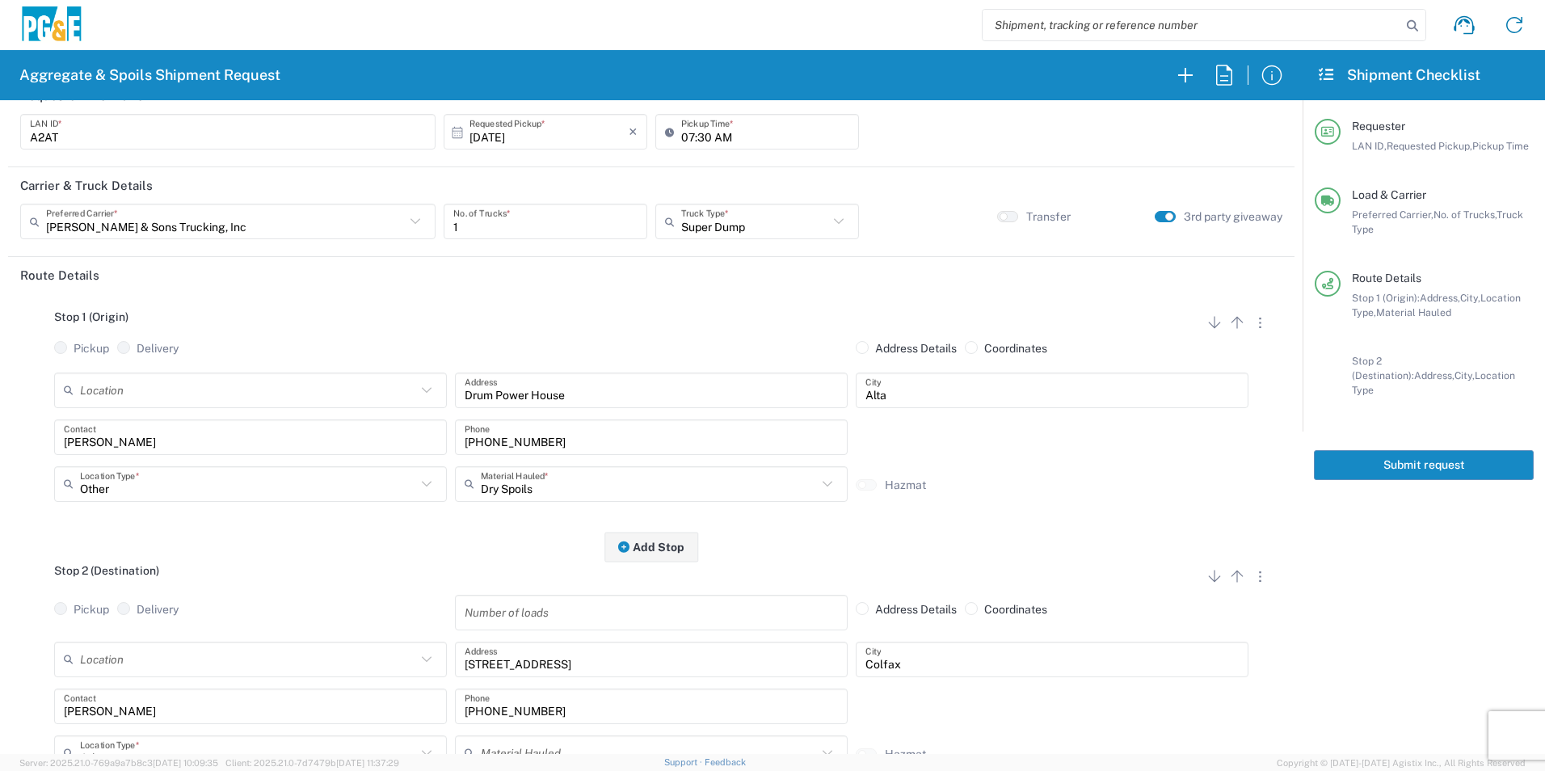
scroll to position [0, 0]
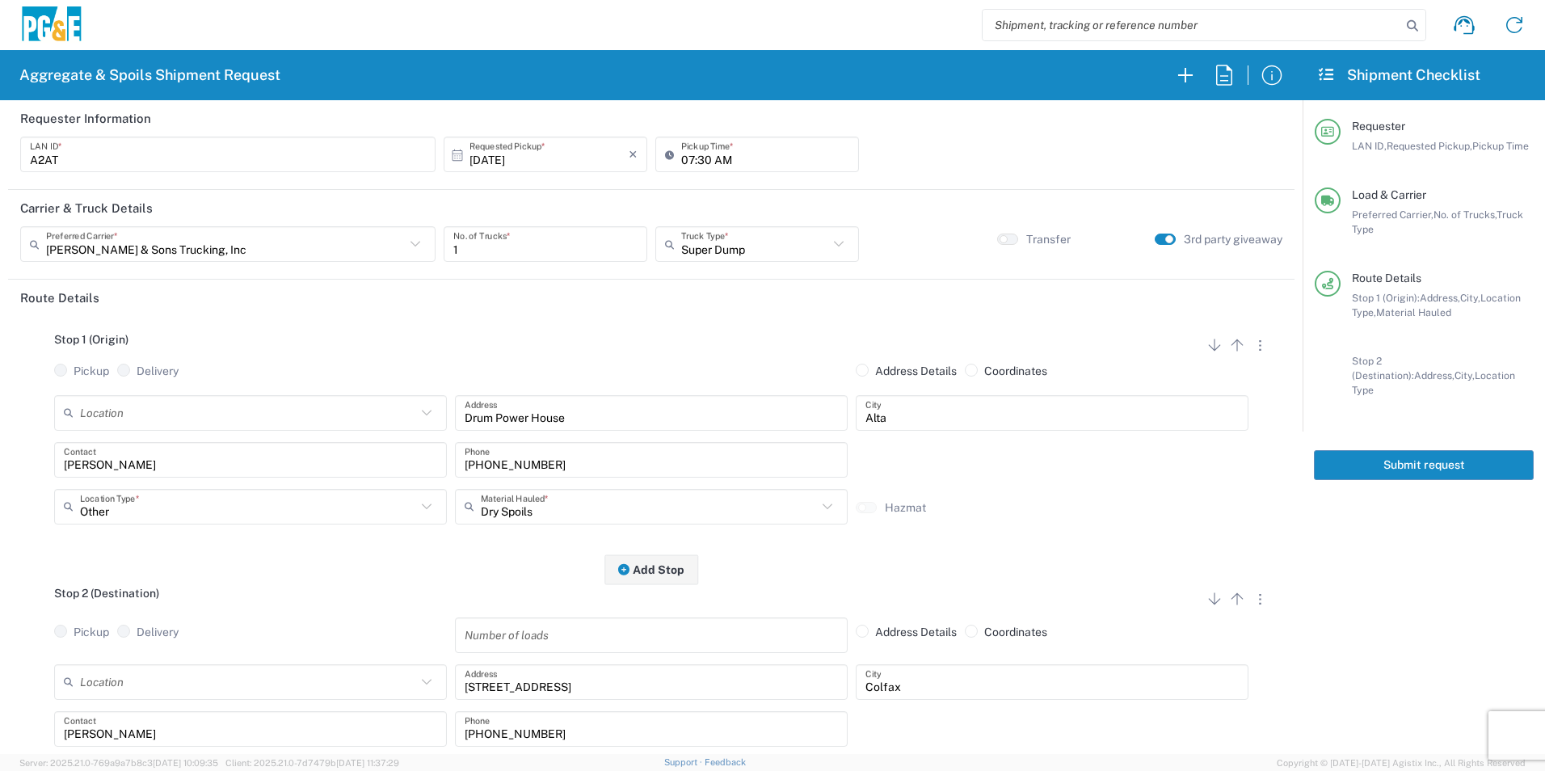
click at [1433, 450] on button "Submit request" at bounding box center [1424, 465] width 220 height 30
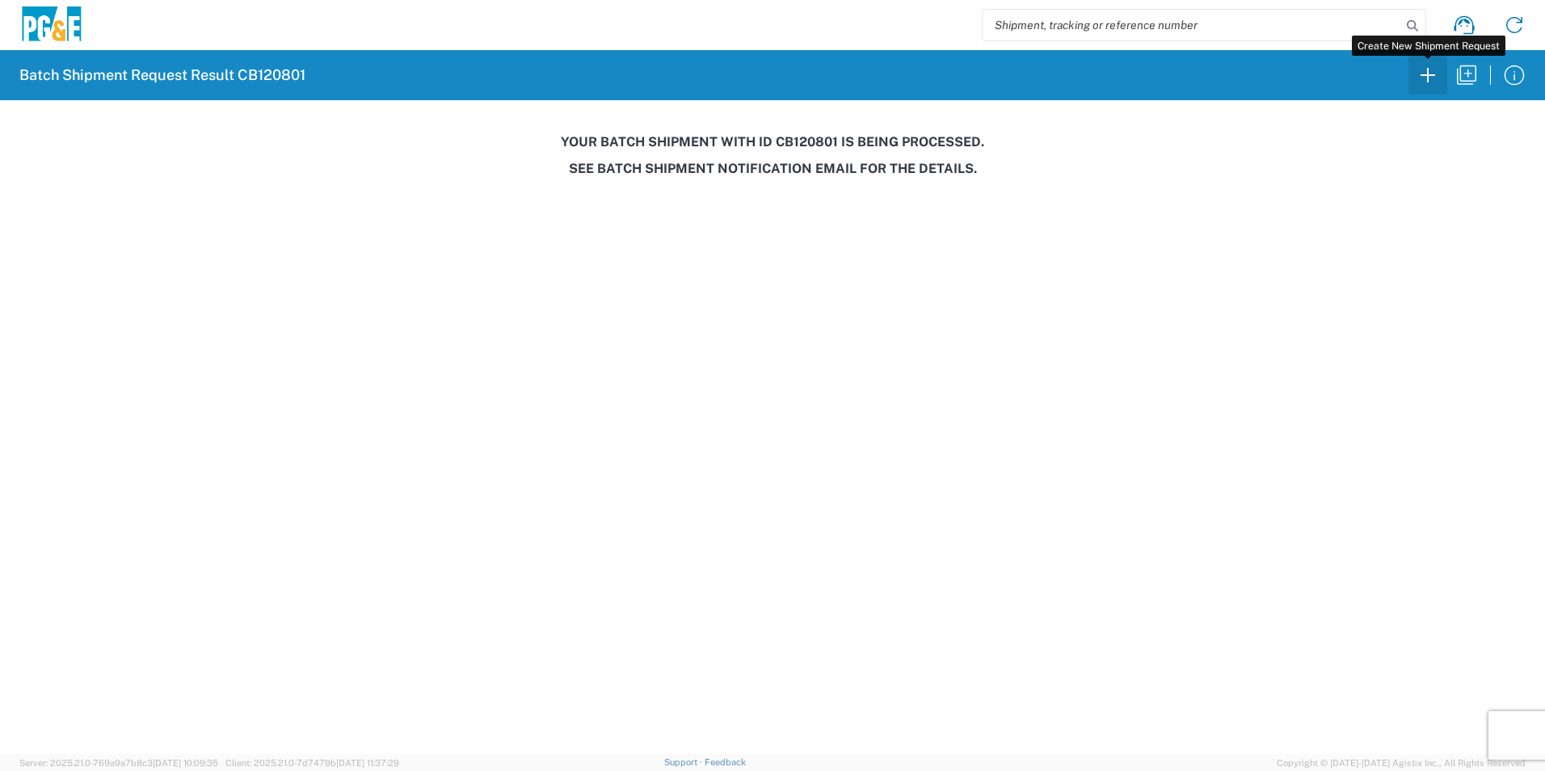
click at [1427, 76] on icon "button" at bounding box center [1428, 75] width 26 height 26
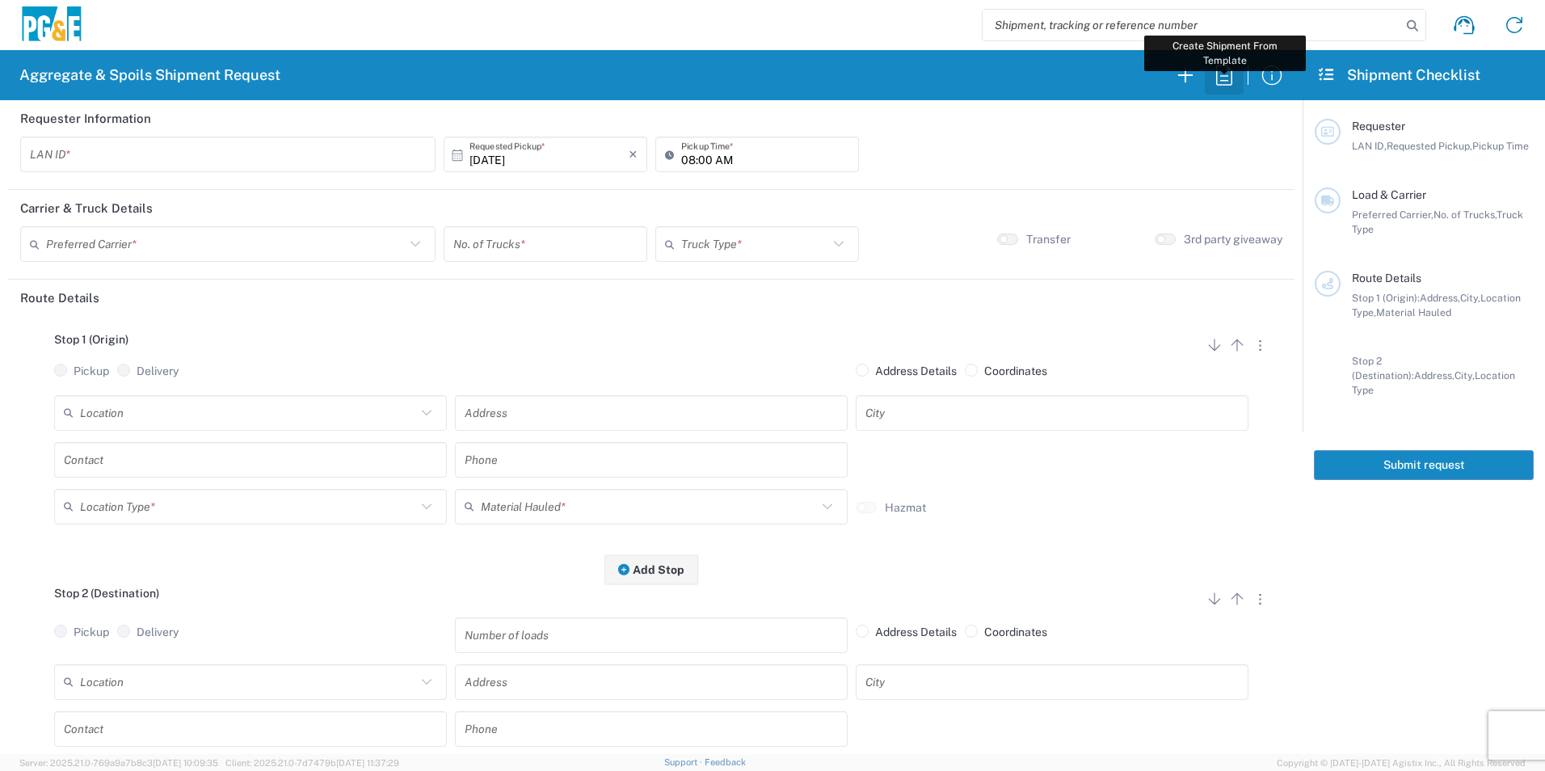
click at [1229, 80] on icon "button" at bounding box center [1225, 75] width 26 height 26
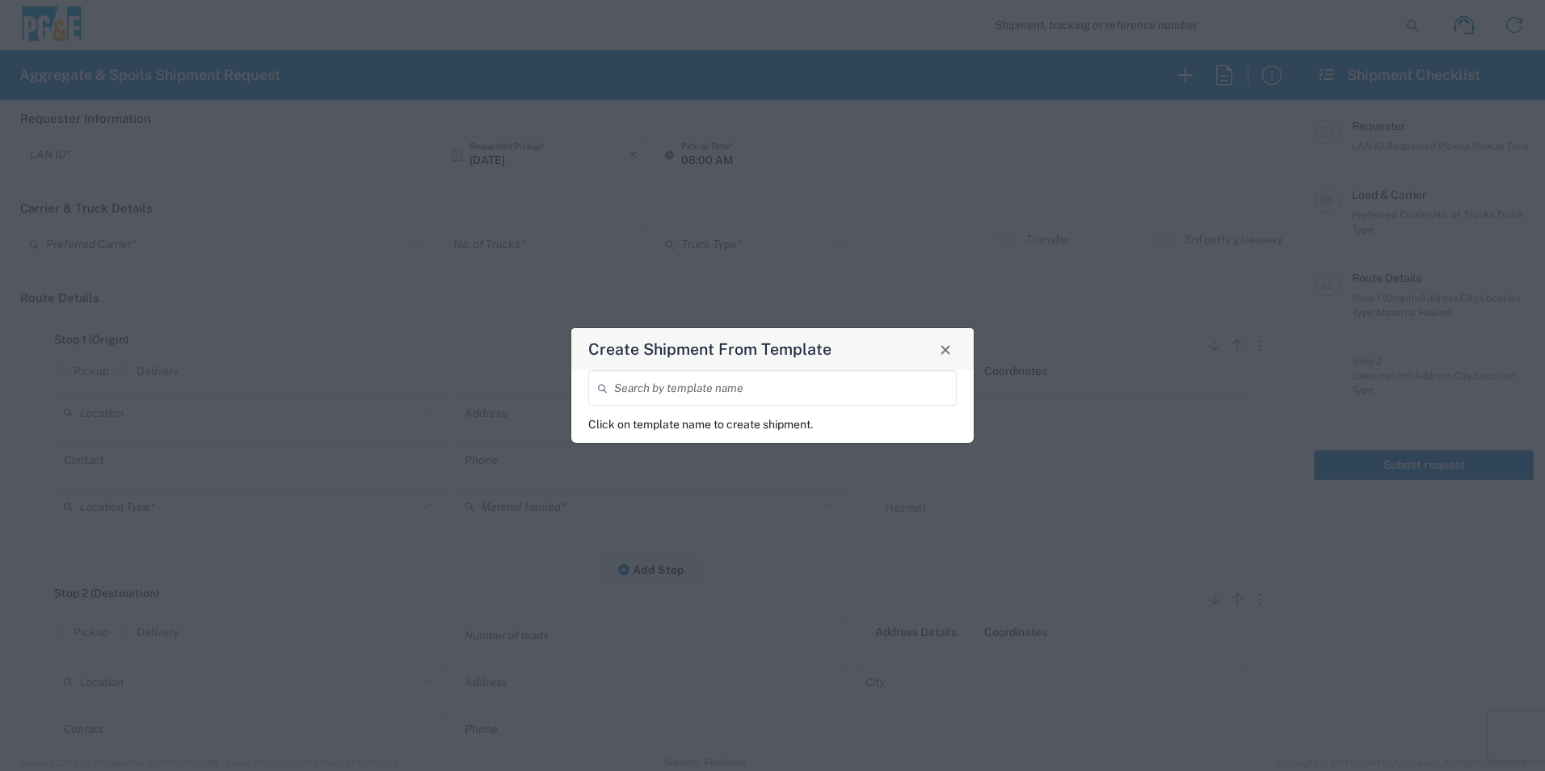
click at [841, 393] on input "search" at bounding box center [780, 388] width 333 height 28
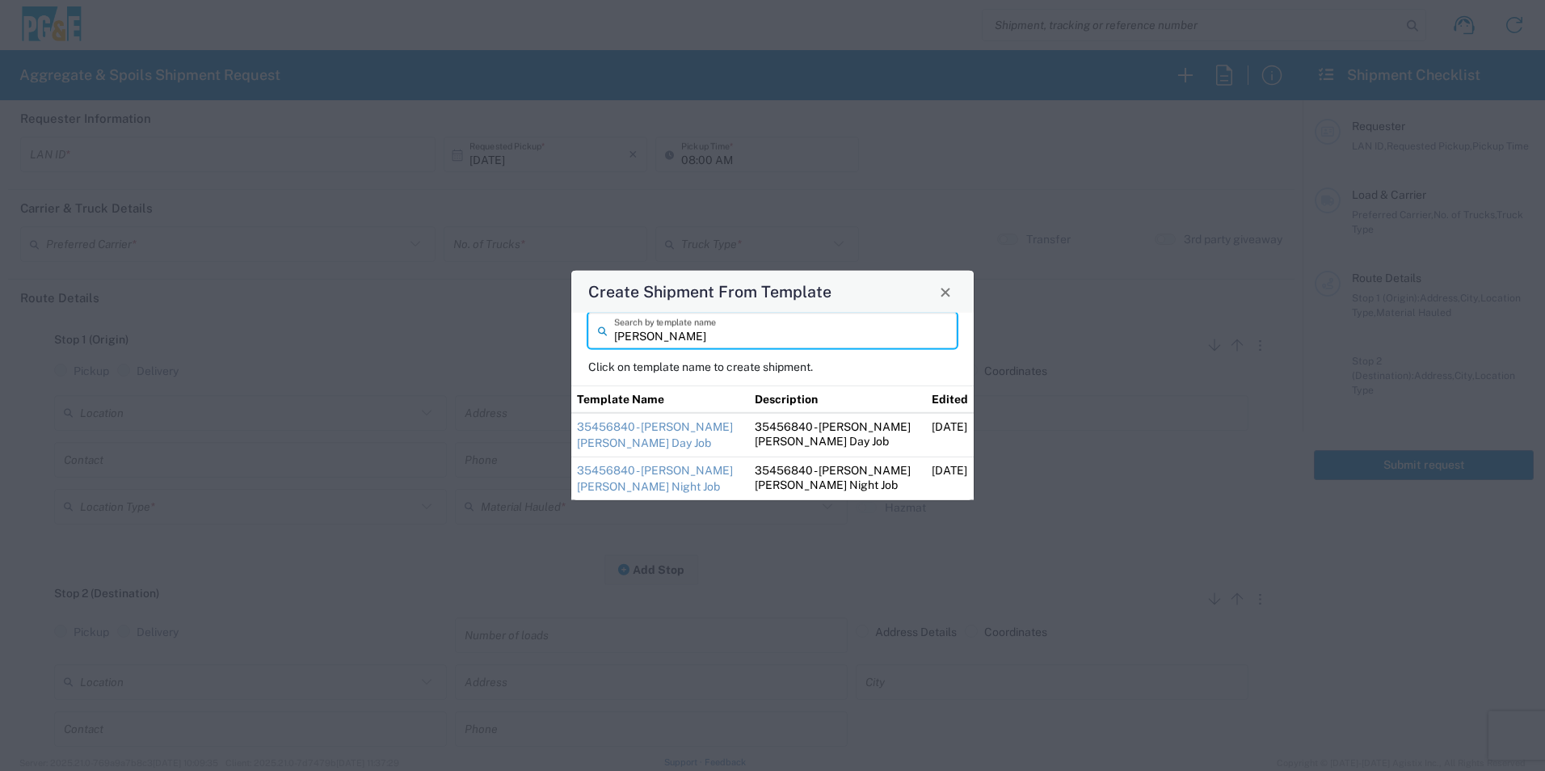
drag, startPoint x: 688, startPoint y: 343, endPoint x: 539, endPoint y: 335, distance: 148.9
click at [539, 335] on div "Create Shipment From Template jim Search by template name Click on template nam…" at bounding box center [772, 385] width 1545 height 771
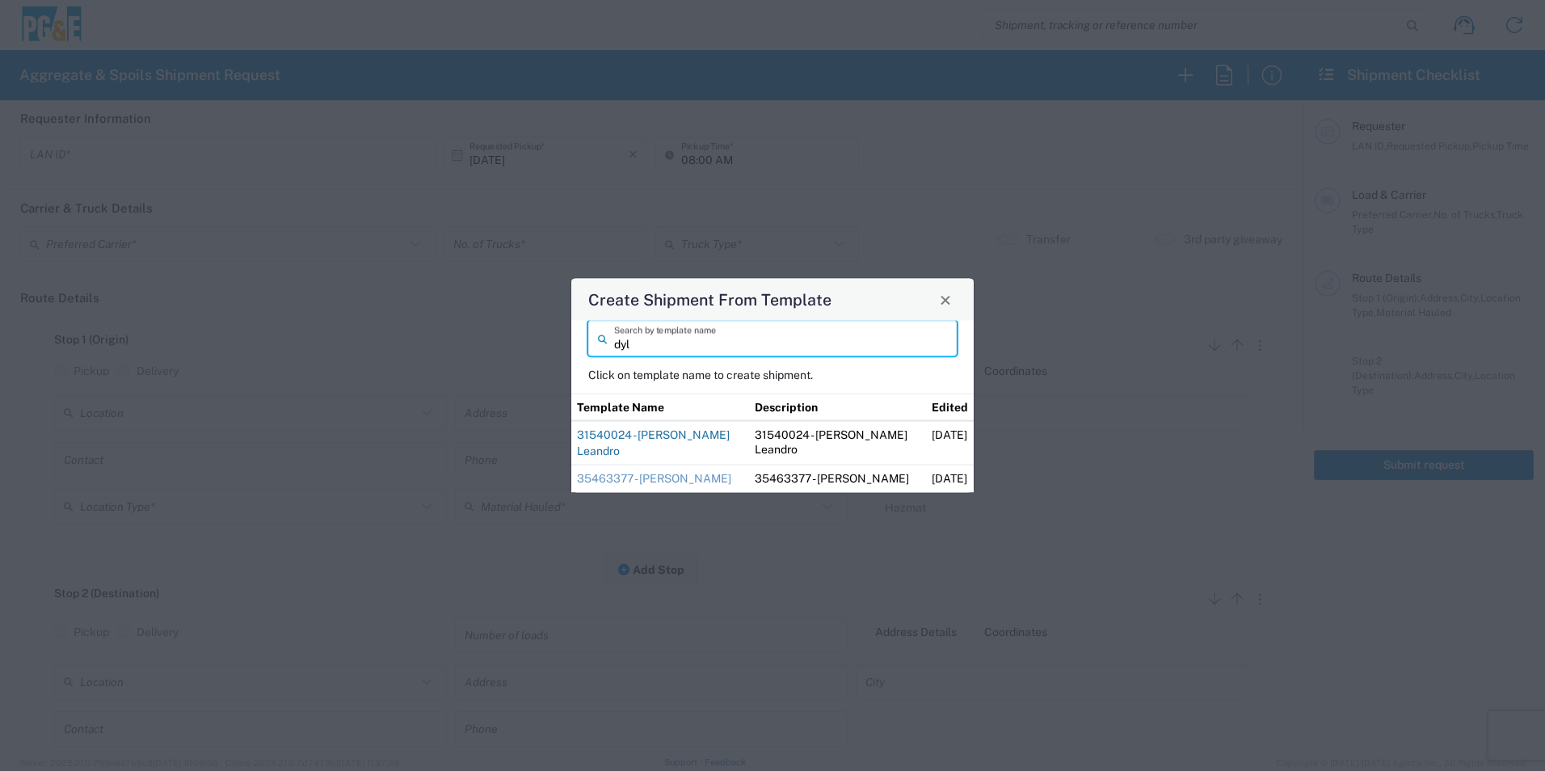
type input "dyl"
click at [657, 431] on link "31540024 - Dylan San Leandro" at bounding box center [653, 442] width 153 height 29
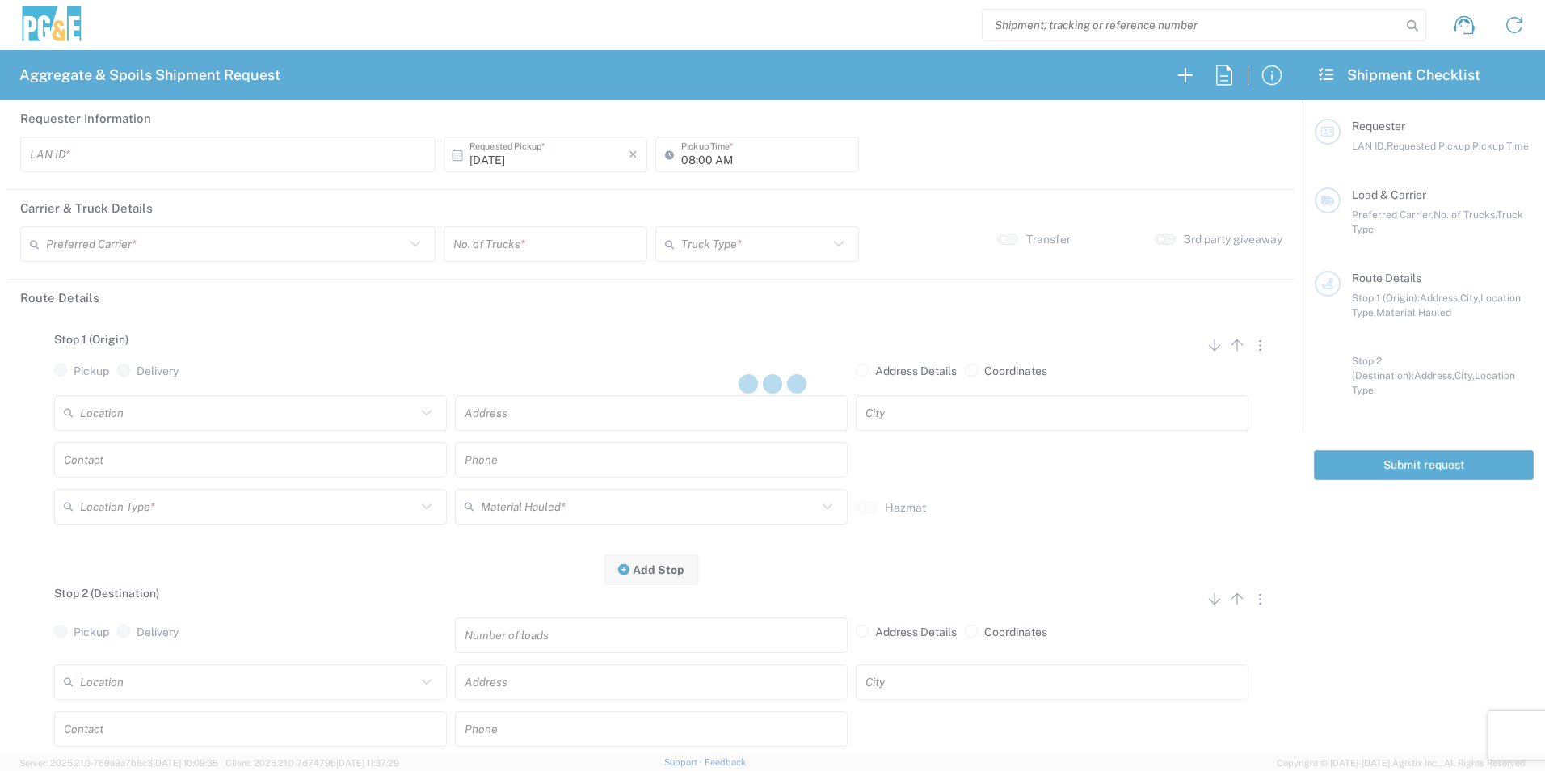
type input "VNL5"
type input "09:00 AM"
type input "MAG Trucking"
type input "Super Dump"
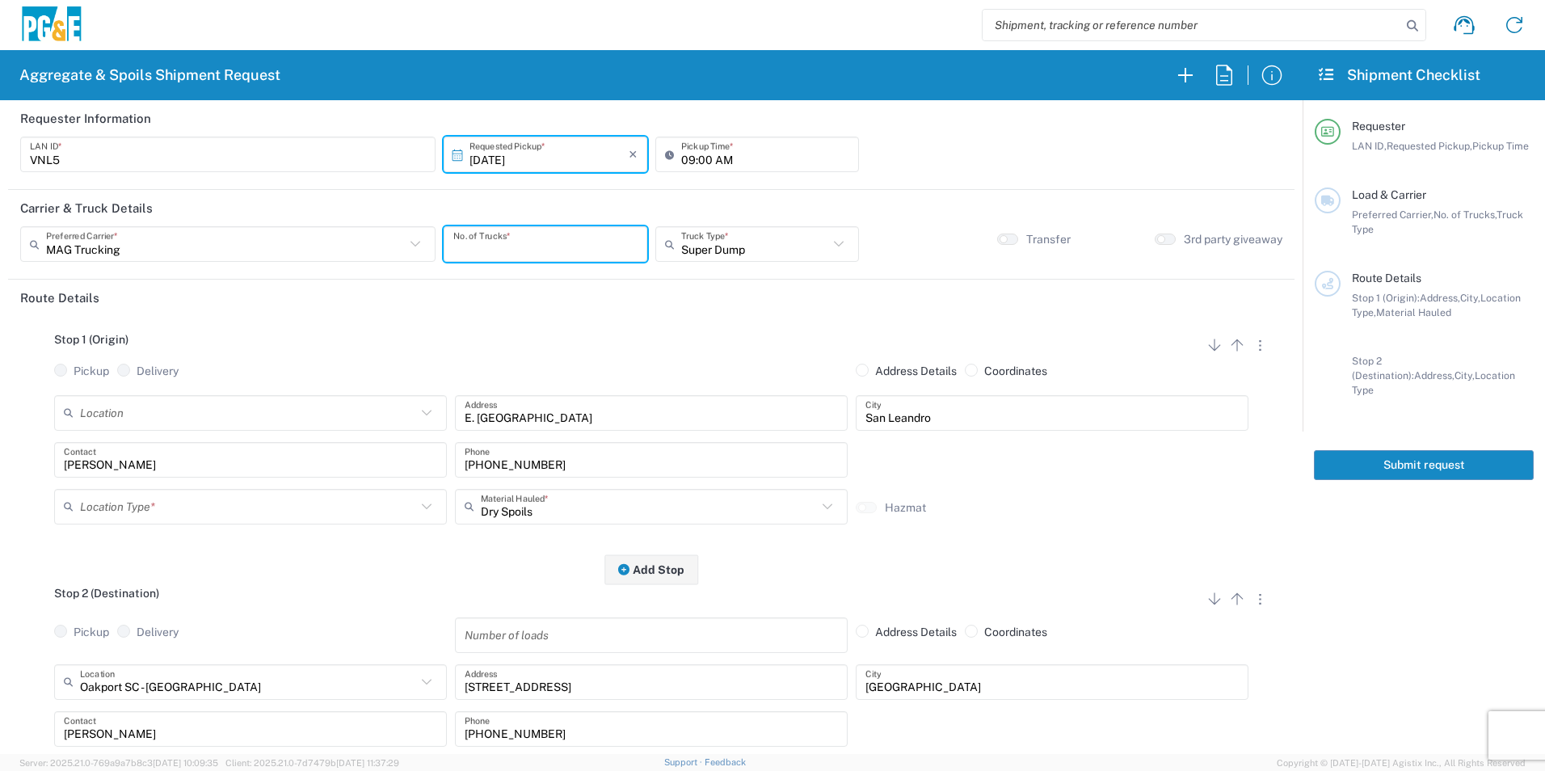
click at [533, 246] on input "number" at bounding box center [545, 244] width 184 height 28
type input "2"
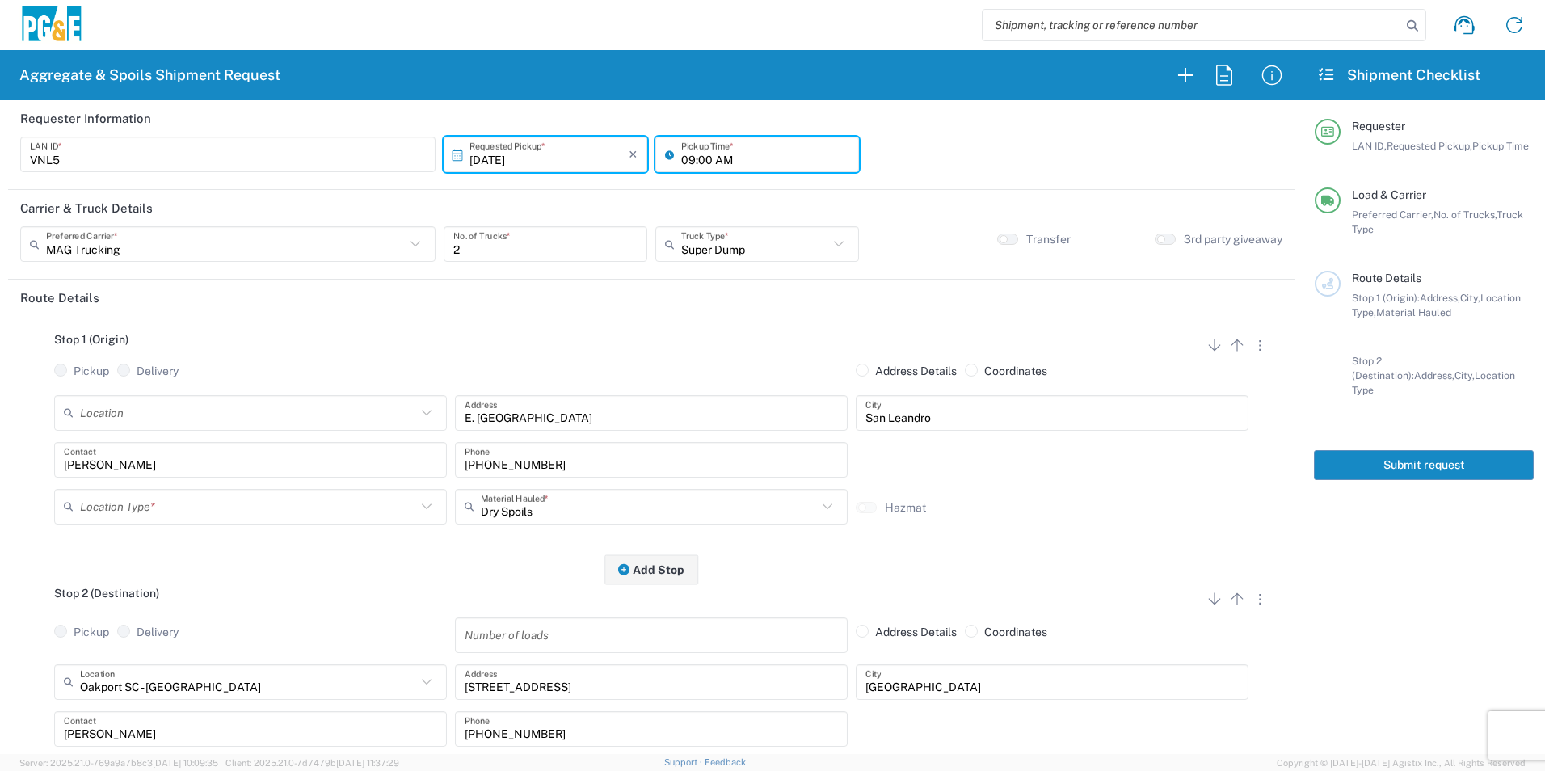
click at [688, 151] on input "09:00 AM" at bounding box center [765, 155] width 168 height 28
type input "08:00 AM"
drag, startPoint x: 116, startPoint y: 504, endPoint x: 129, endPoint y: 507, distance: 12.5
click at [116, 504] on input "text" at bounding box center [248, 506] width 336 height 28
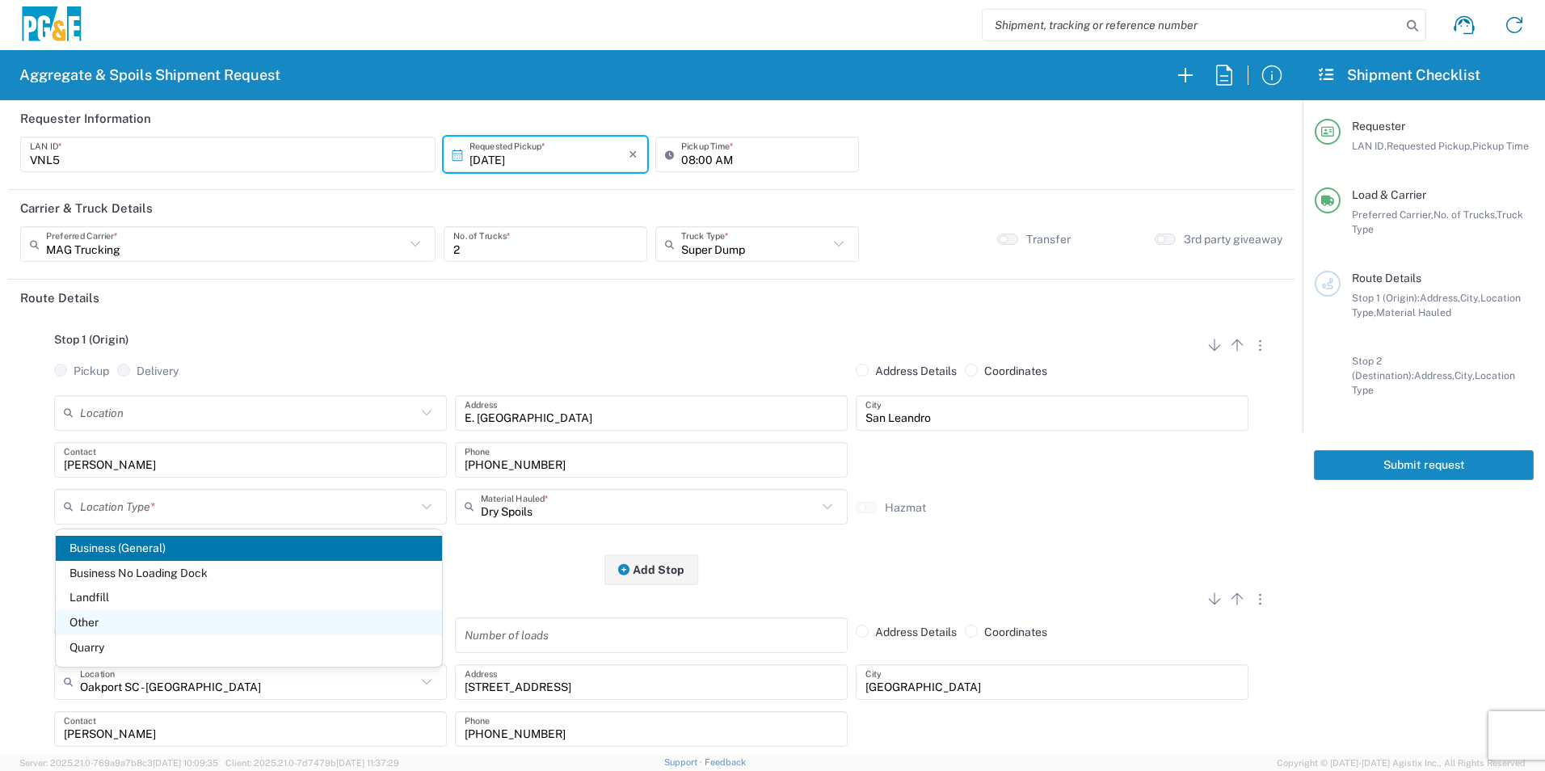
click at [93, 619] on span "Other" at bounding box center [249, 622] width 386 height 25
type input "Other"
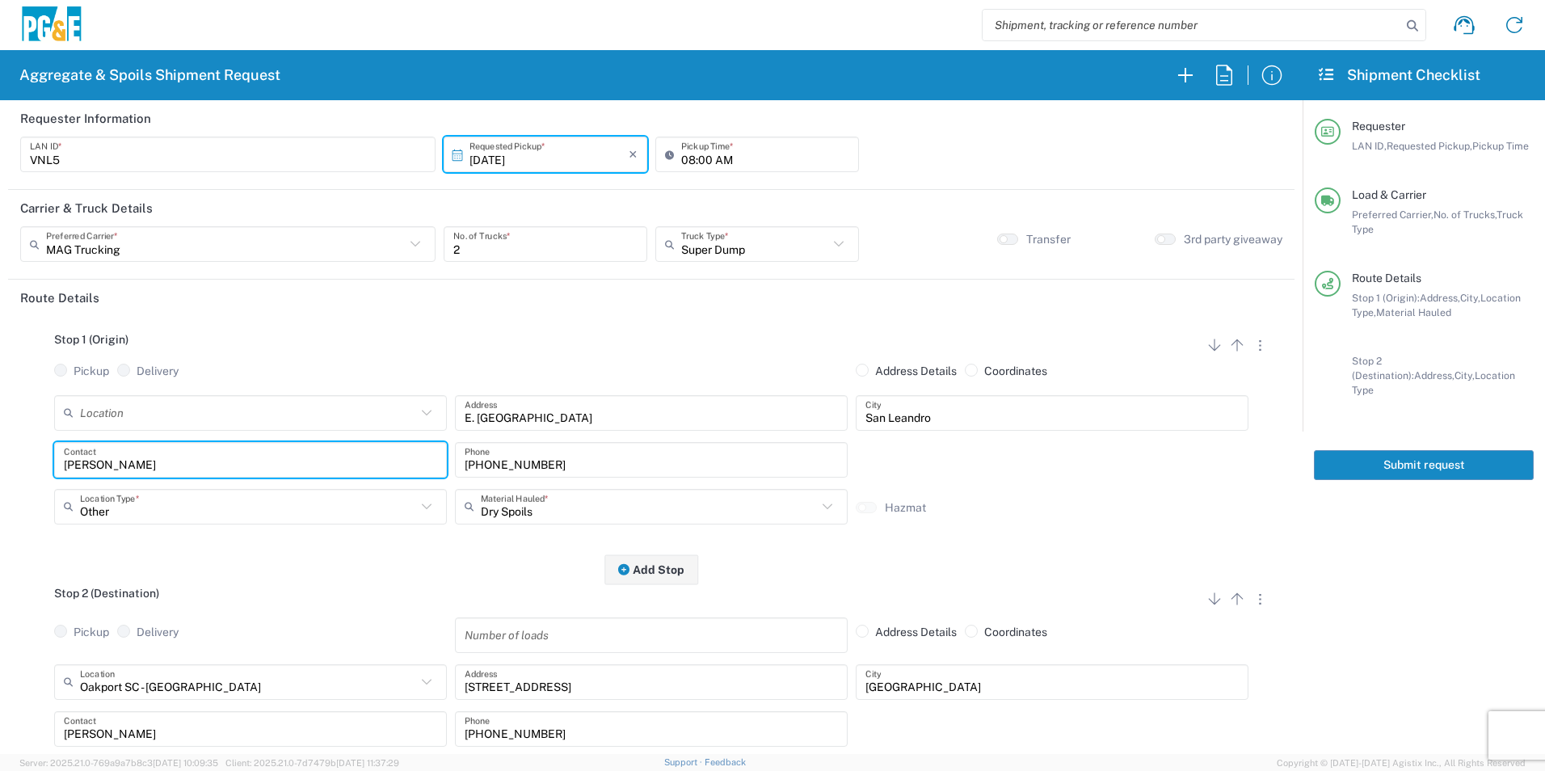
drag, startPoint x: 180, startPoint y: 453, endPoint x: 0, endPoint y: 439, distance: 180.8
click at [0, 444] on html "Aggregate & Spoils Shipment Request Requester Information VNL5 LAN ID * 10/15/2…" at bounding box center [772, 385] width 1545 height 771
type input "Jim"
click at [536, 445] on div "Phone" at bounding box center [651, 460] width 393 height 36
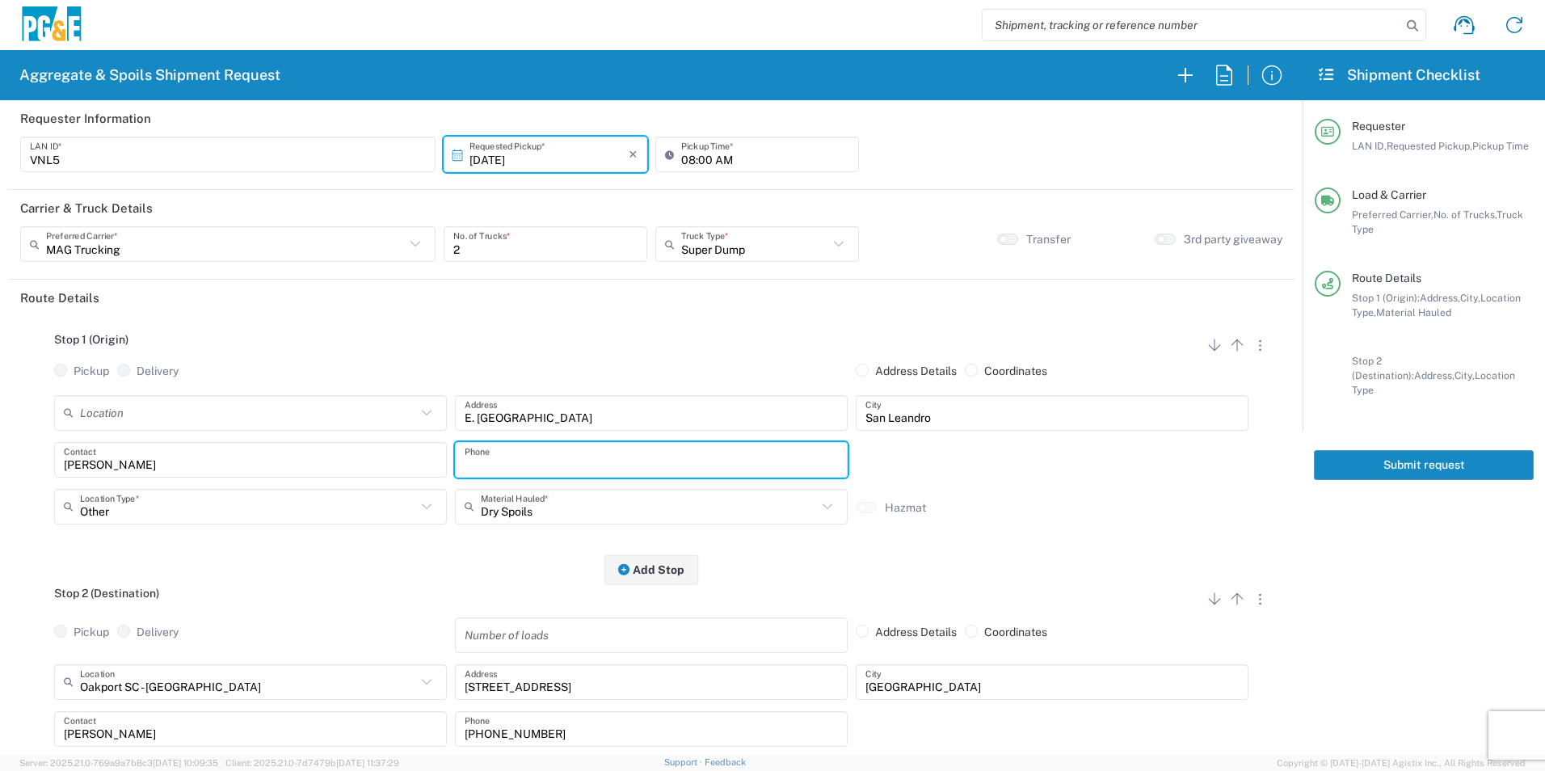
paste input "530-575-1556"
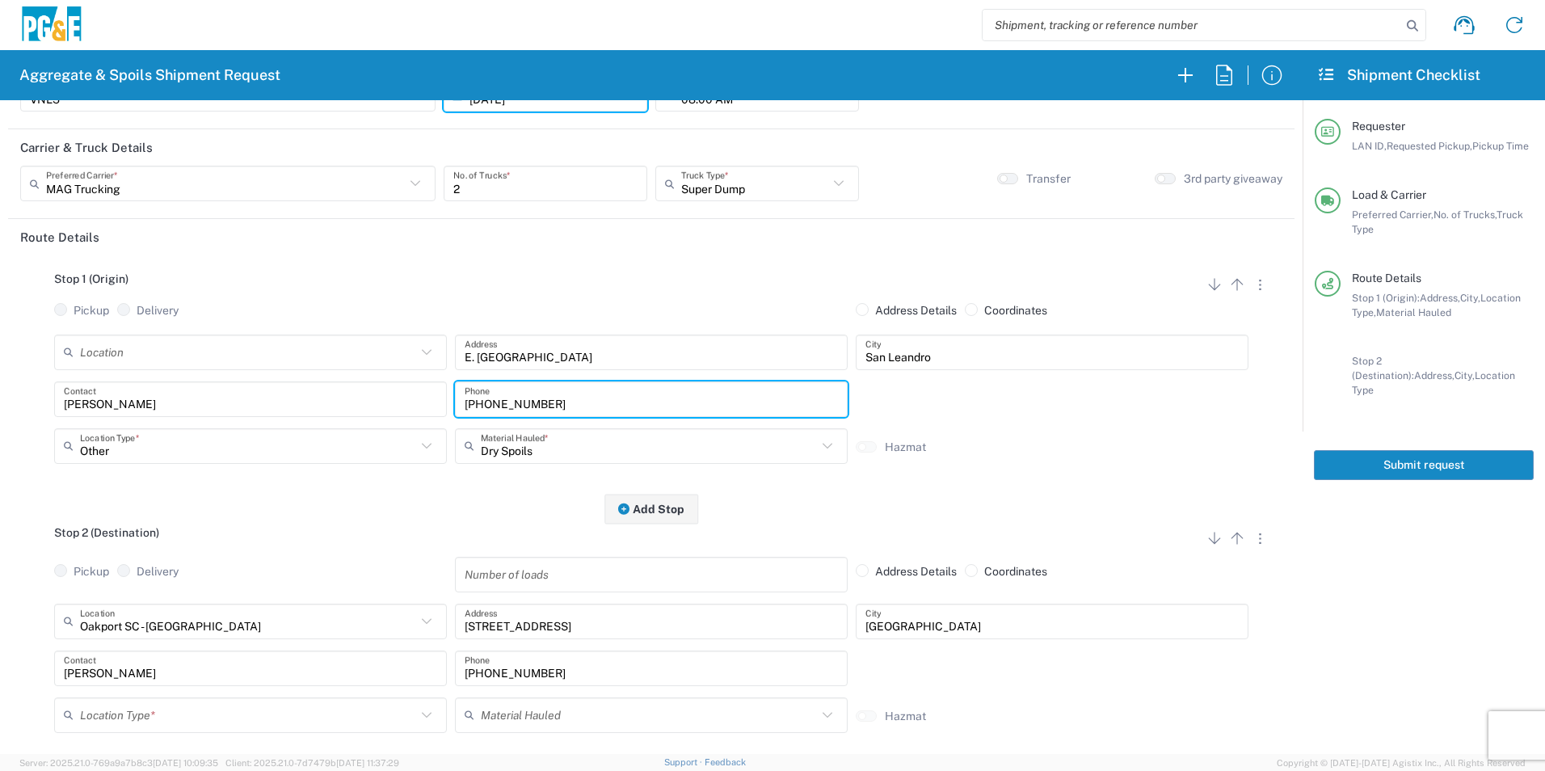
scroll to position [162, 0]
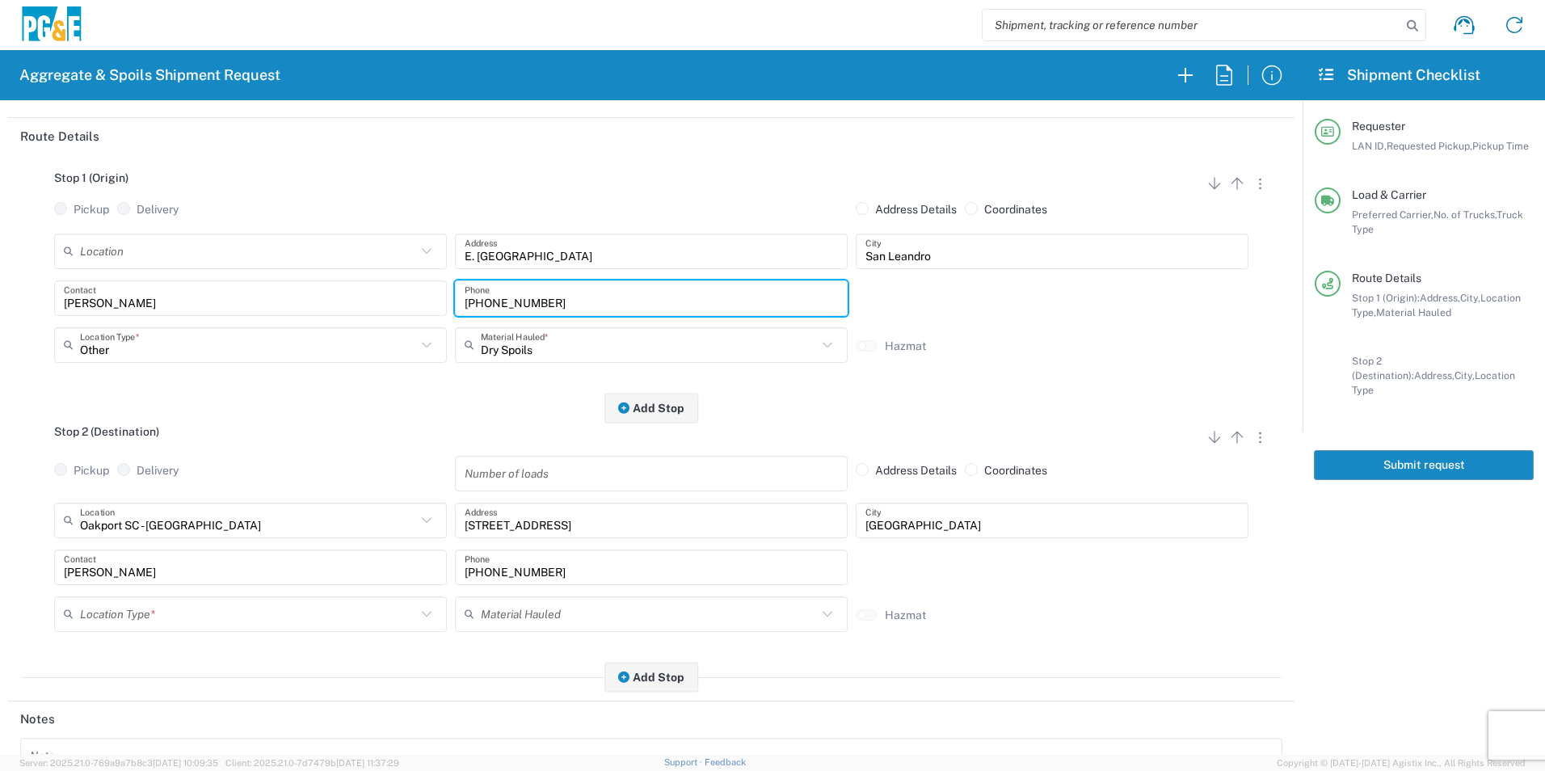
type input "530-575-1556"
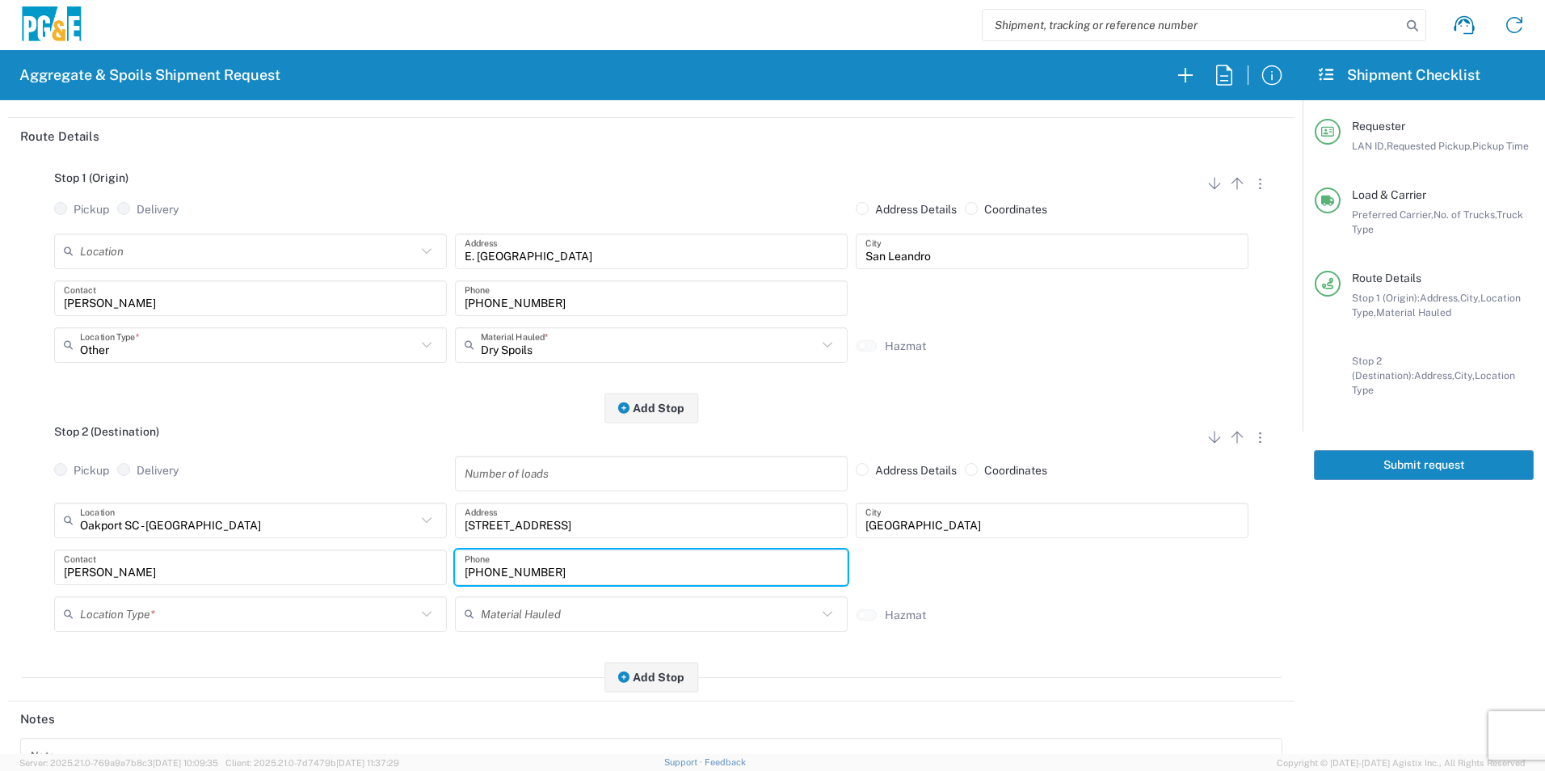
drag, startPoint x: 576, startPoint y: 568, endPoint x: 153, endPoint y: 547, distance: 423.3
click at [153, 546] on div "Oakport SC - Oakland Location Oakport SC - Oakland 17300 East Jahant Rd - Quarr…" at bounding box center [651, 573] width 1263 height 141
paste input "575-1556"
type input "530-575-1556"
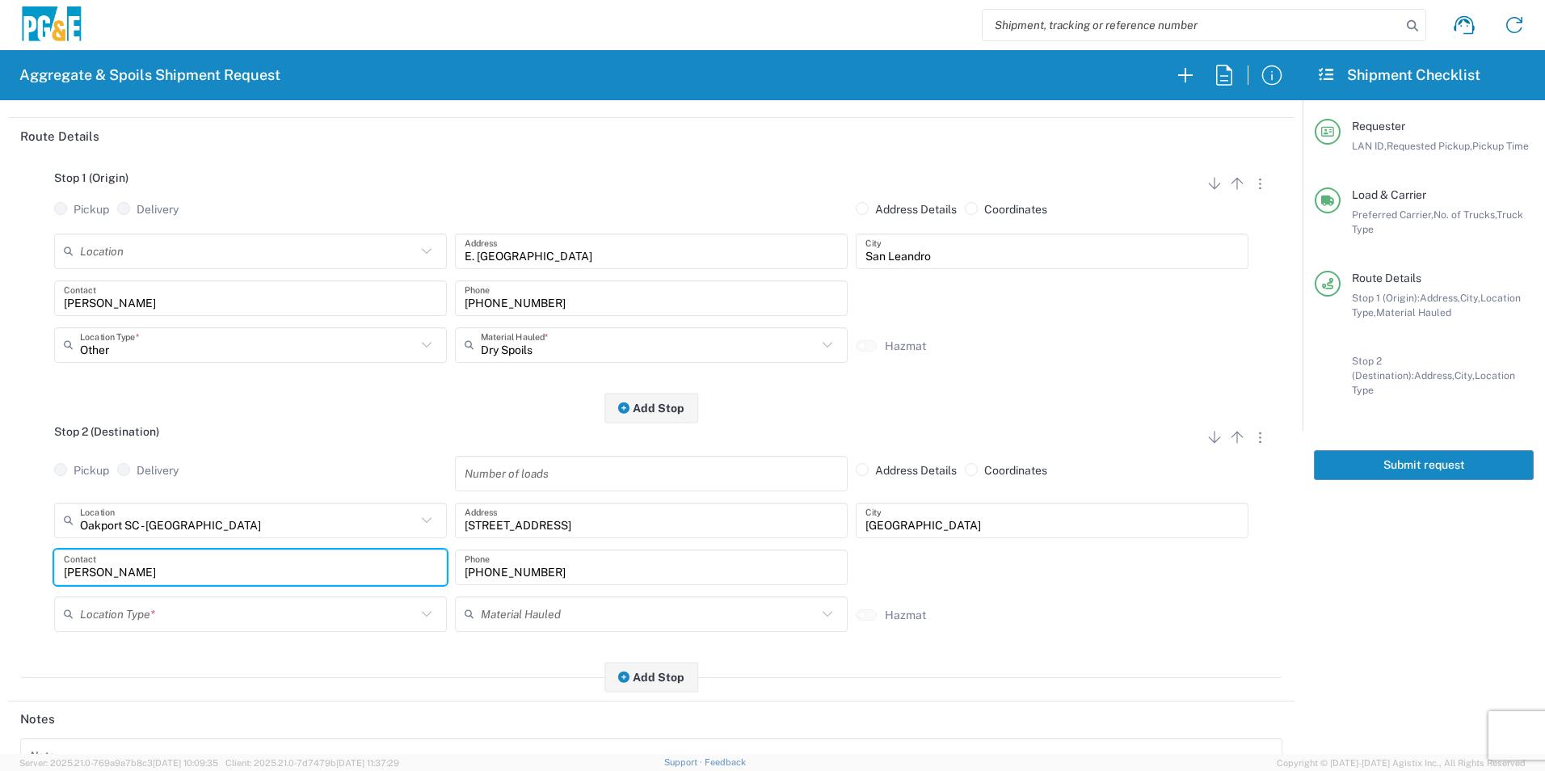
drag, startPoint x: 125, startPoint y: 565, endPoint x: -3, endPoint y: 567, distance: 128.5
click at [0, 567] on html "Aggregate & Spoils Shipment Request Requester Information VNL5 LAN ID * 10/15/2…" at bounding box center [772, 385] width 1545 height 771
type input "Jim"
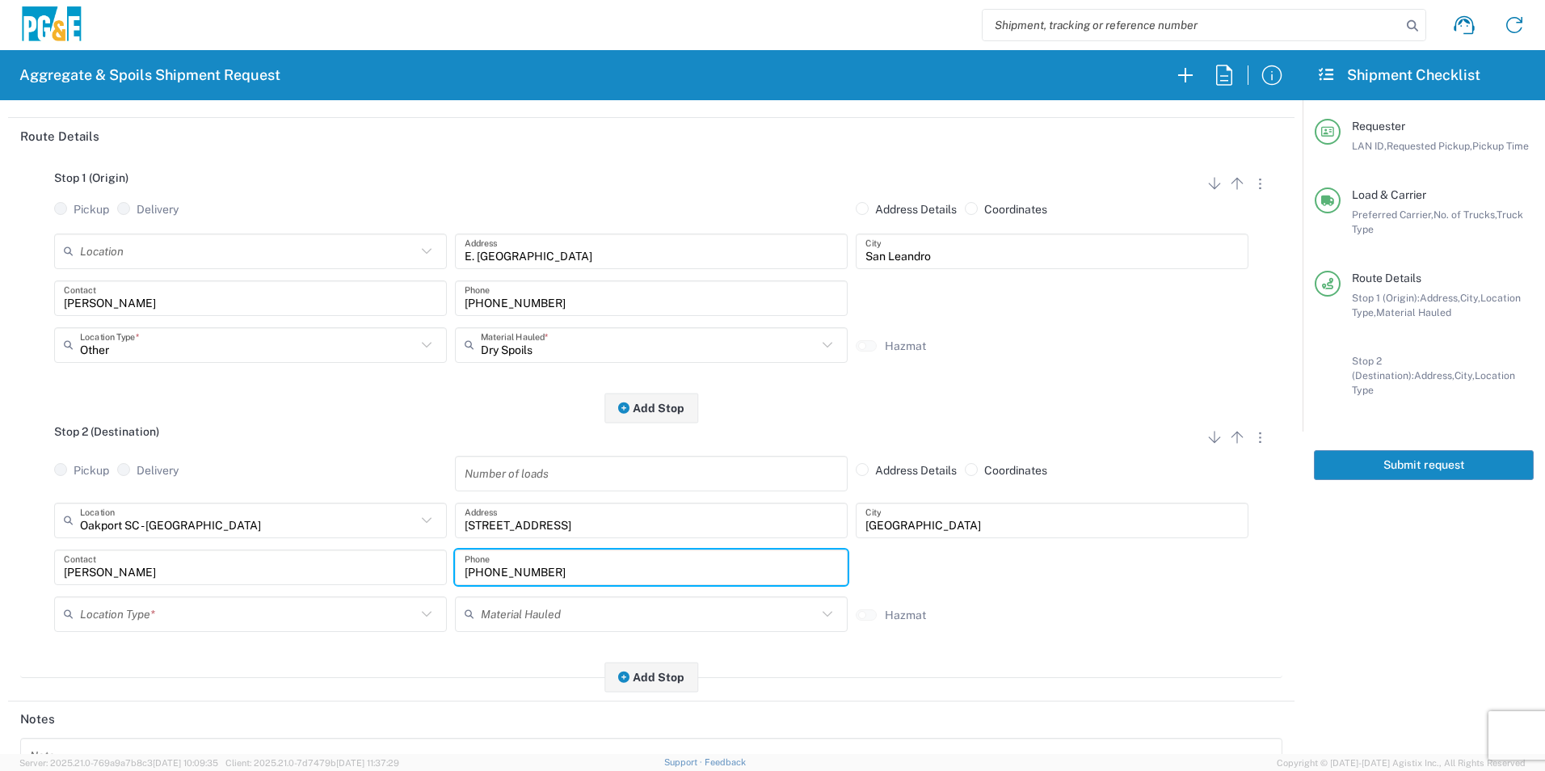
click at [100, 609] on input "text" at bounding box center [248, 614] width 336 height 28
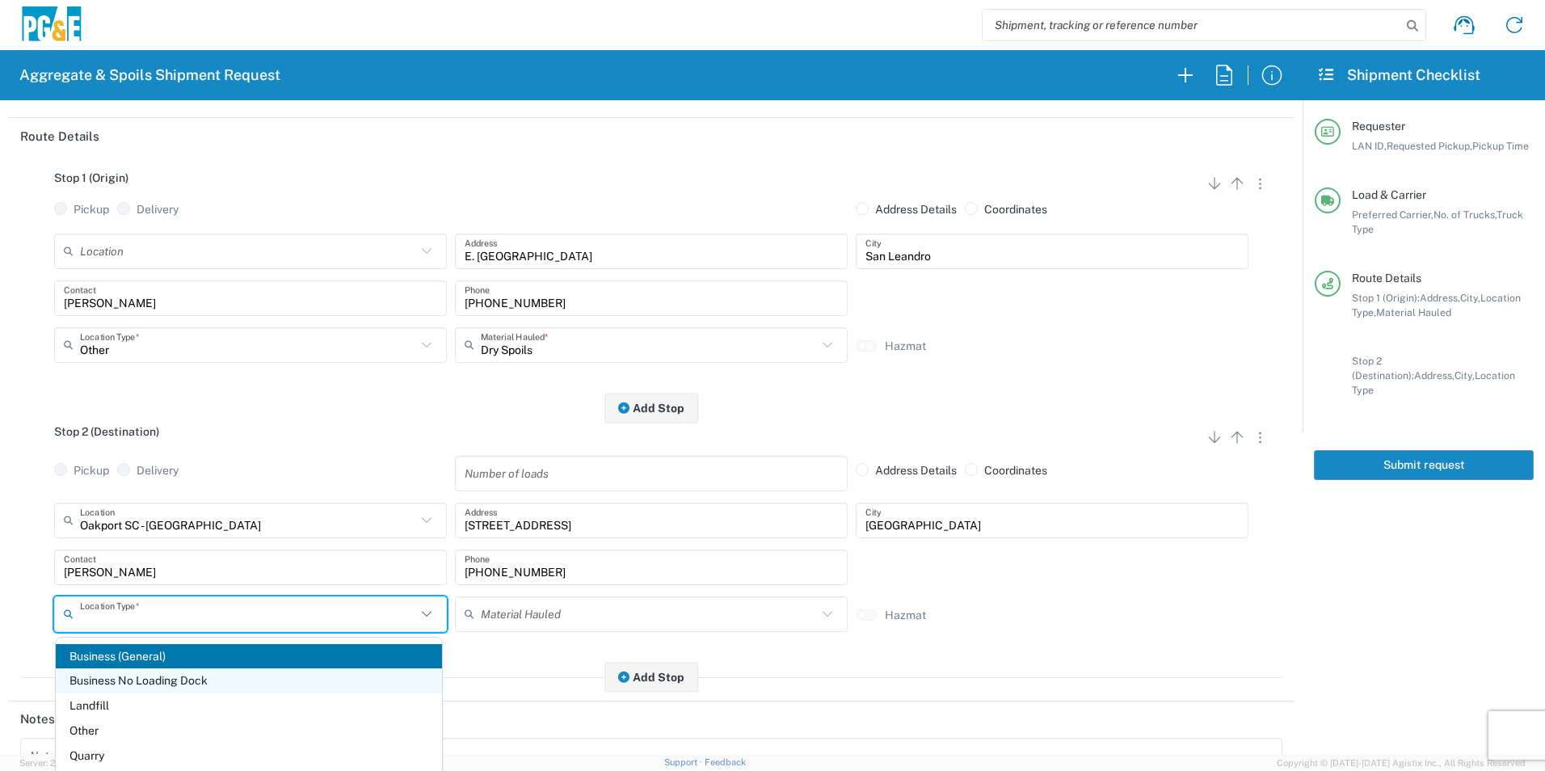
click at [127, 682] on span "Business No Loading Dock" at bounding box center [249, 680] width 386 height 25
type input "Business No Loading Dock"
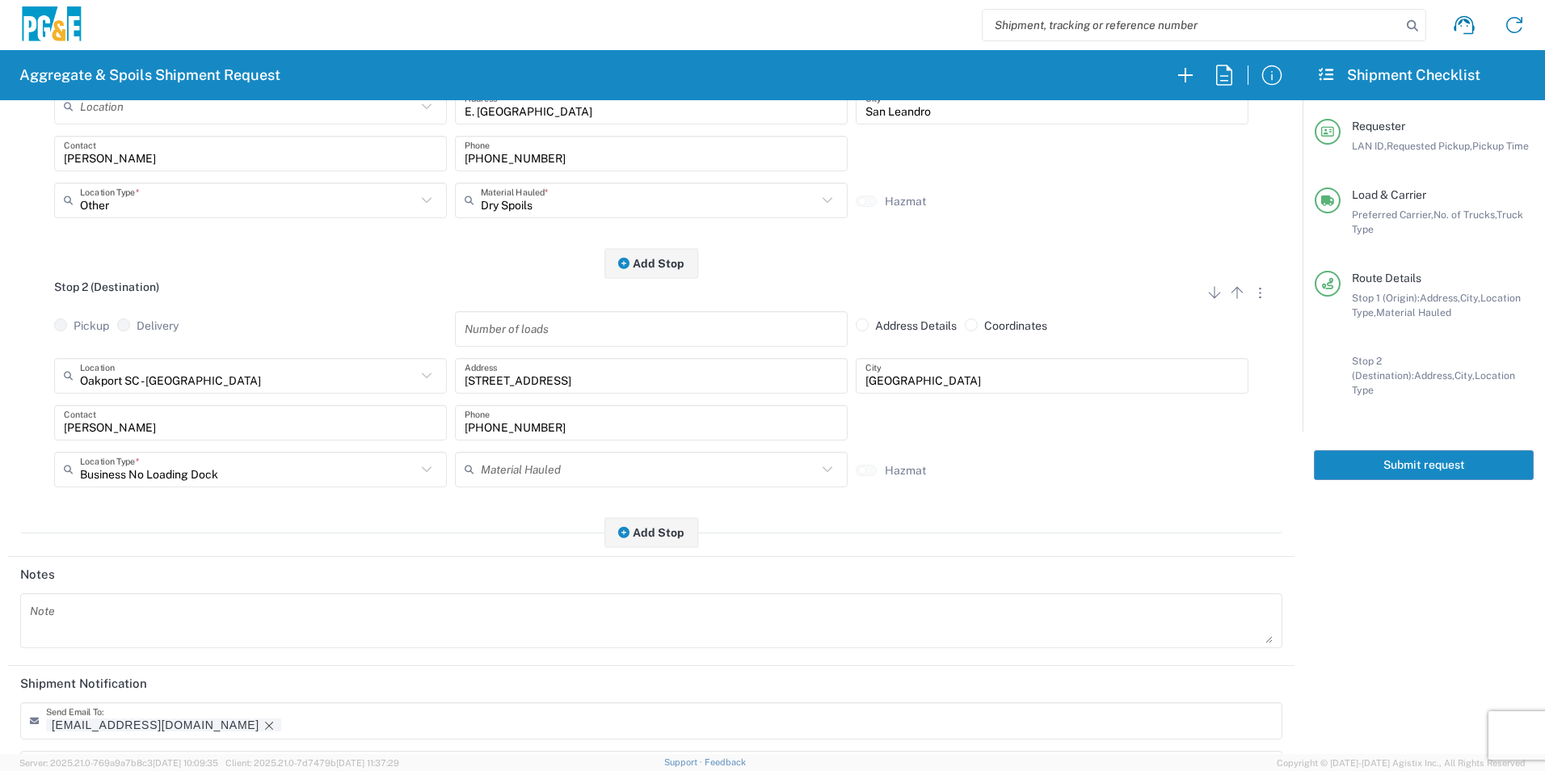
scroll to position [467, 0]
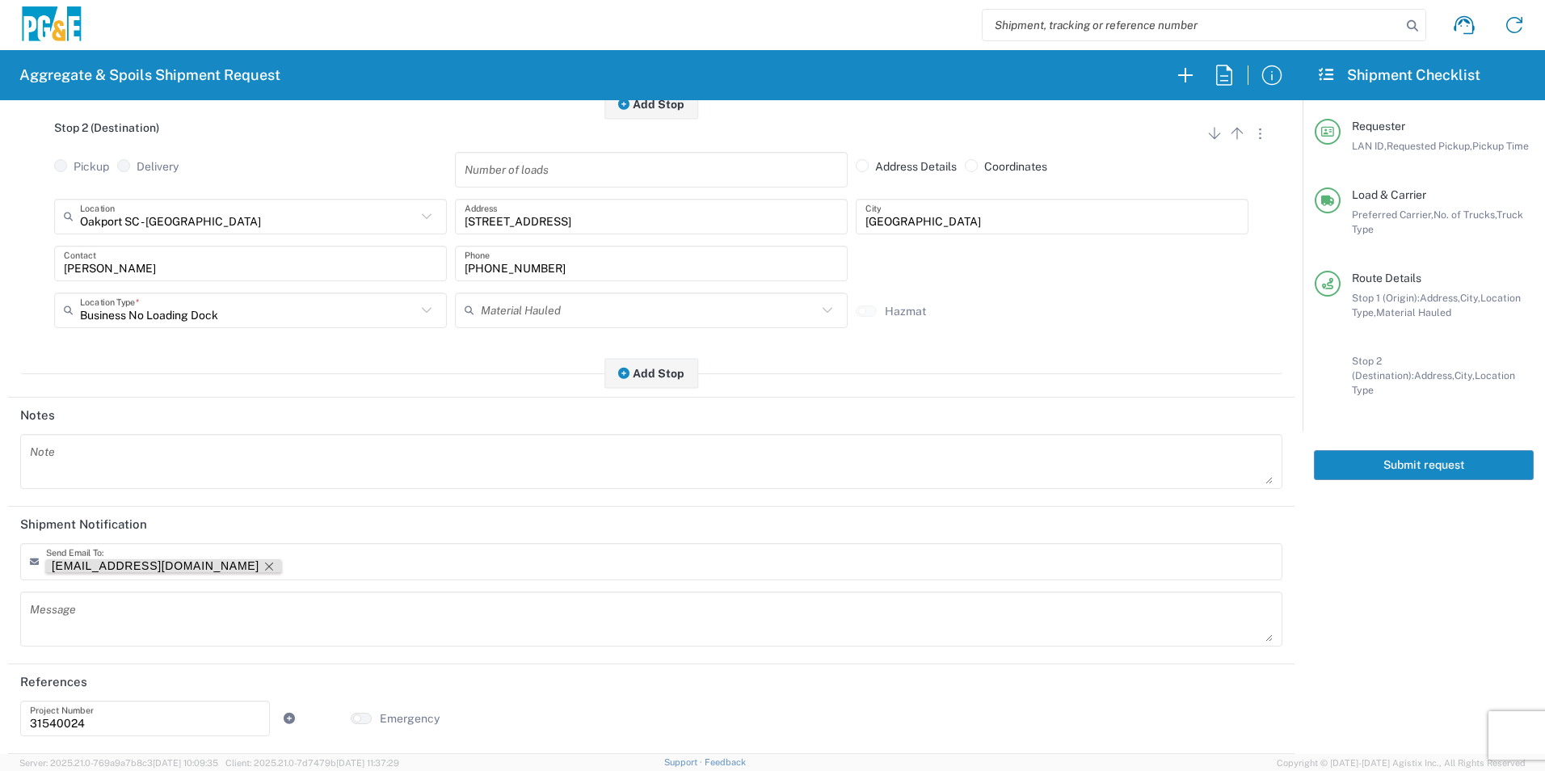
click at [263, 568] on icon "Remove tag" at bounding box center [269, 566] width 13 height 13
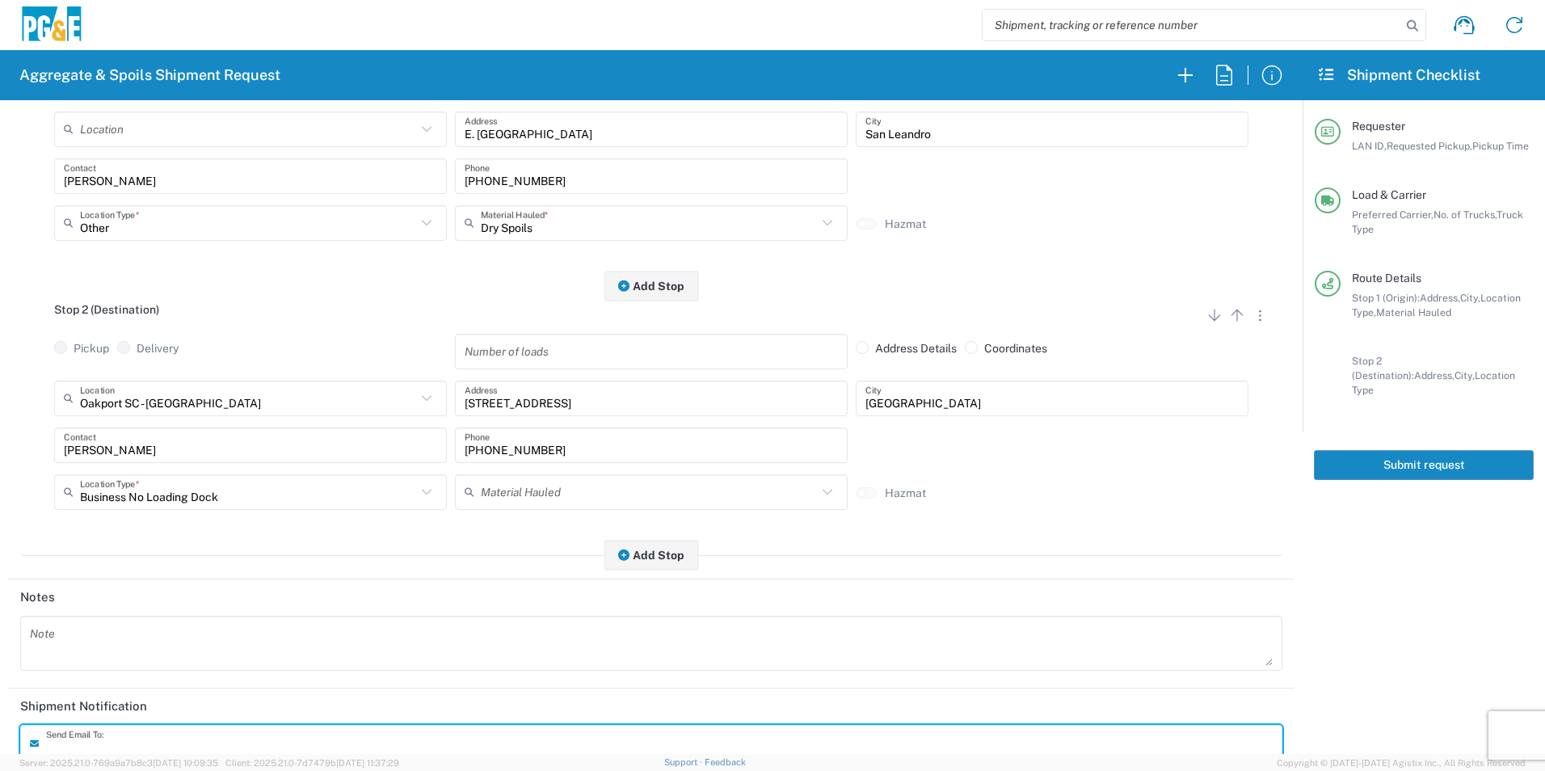
scroll to position [0, 0]
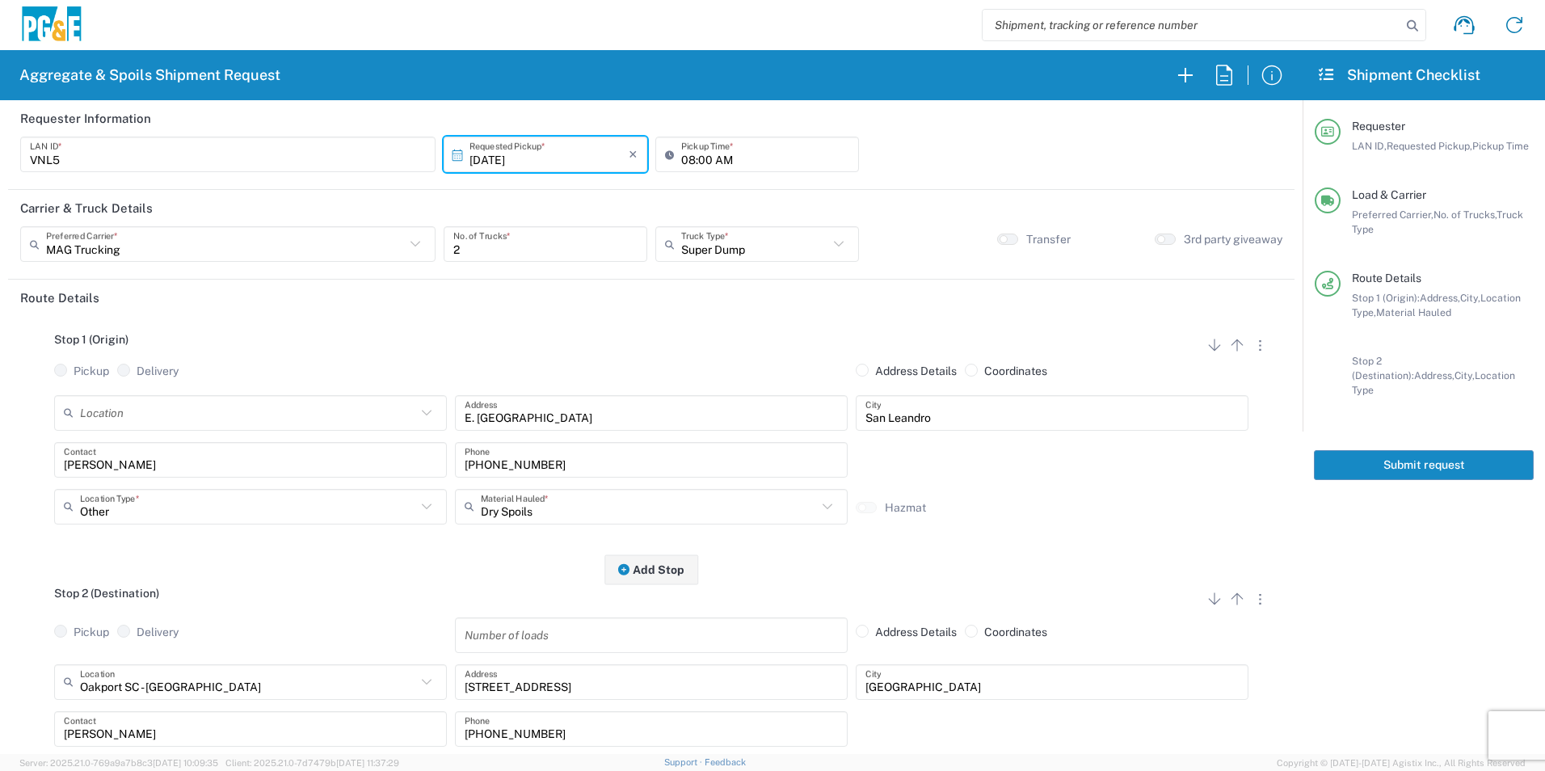
click at [1381, 453] on button "Submit request" at bounding box center [1424, 465] width 220 height 30
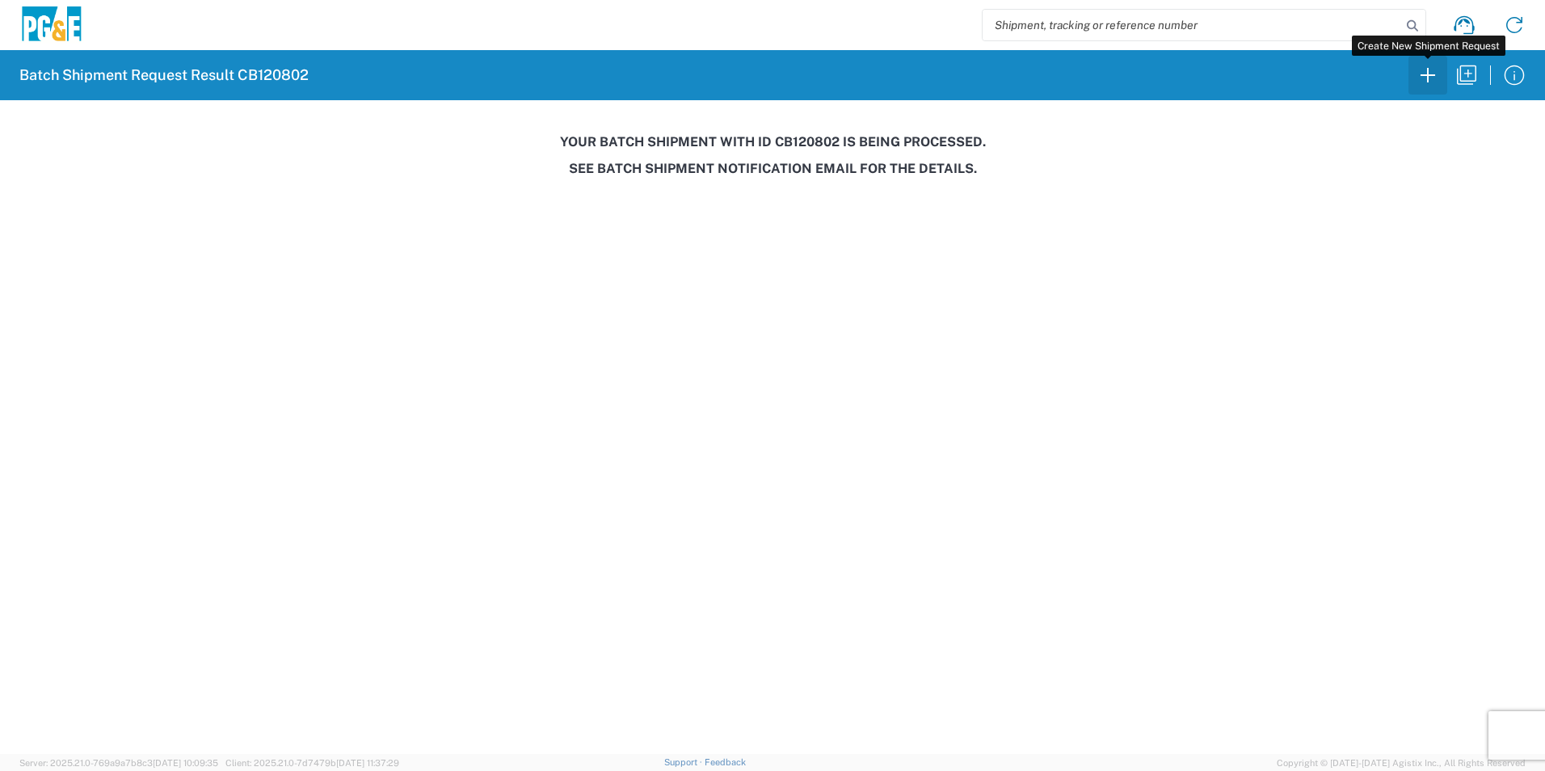
click at [1426, 74] on icon "button" at bounding box center [1428, 75] width 26 height 26
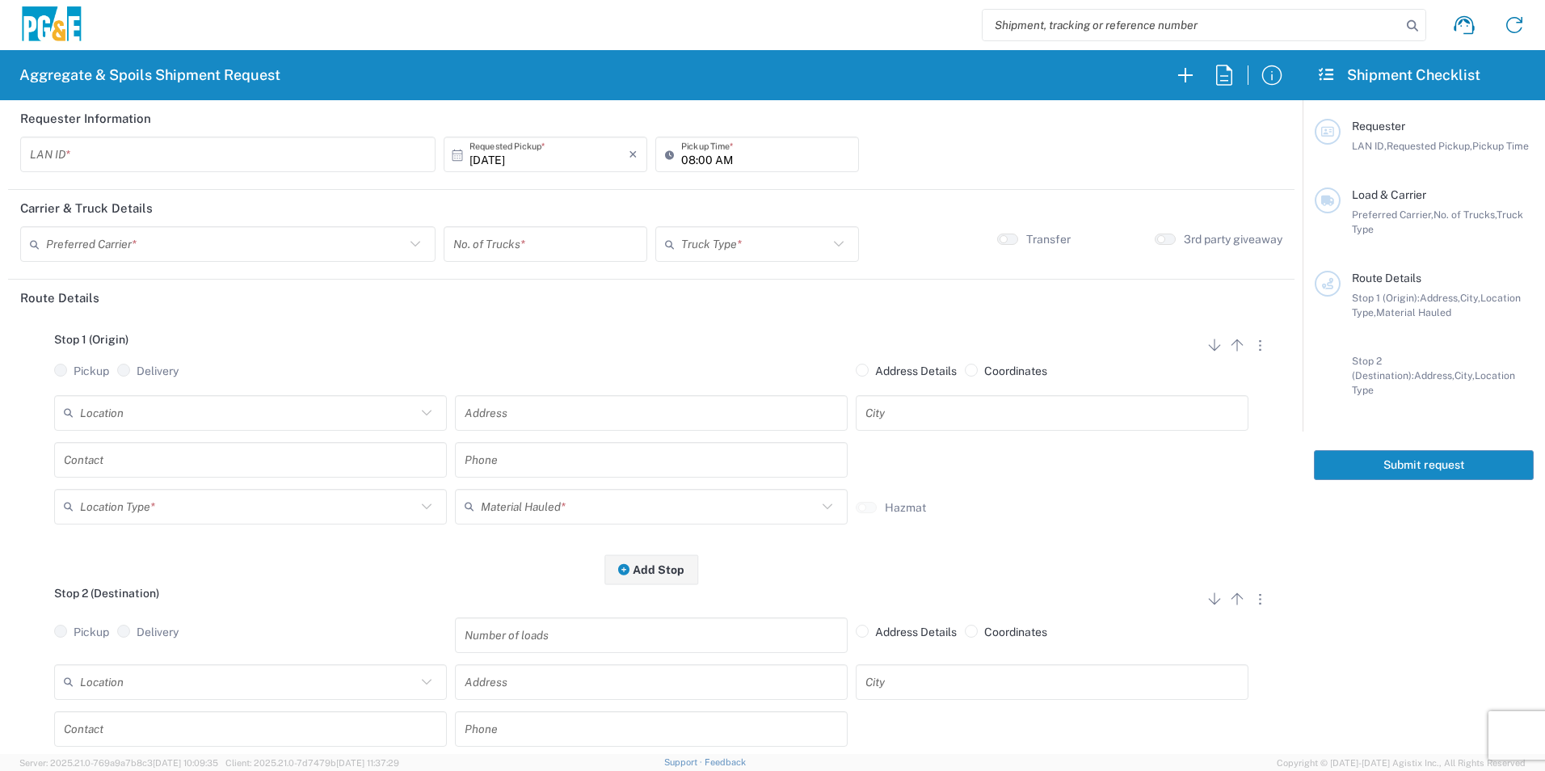
click at [136, 157] on input "text" at bounding box center [228, 155] width 396 height 28
type input "MXPV"
click at [682, 158] on input "08:00 AM" at bounding box center [765, 155] width 168 height 28
type input "06:00 AM"
click at [242, 249] on input "text" at bounding box center [225, 244] width 359 height 28
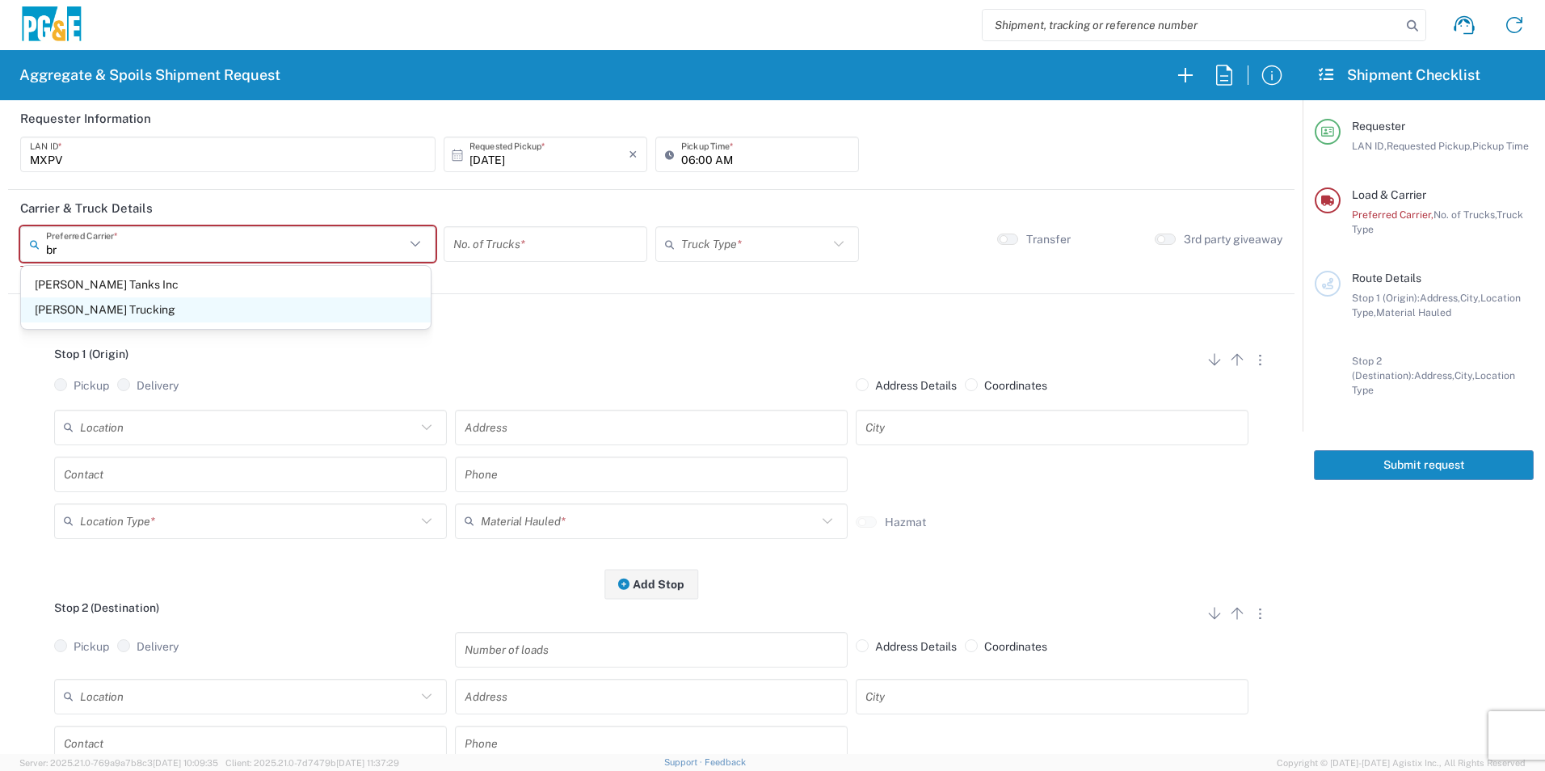
click at [84, 302] on span "Bray Trucking" at bounding box center [226, 309] width 410 height 25
type input "Bray Trucking"
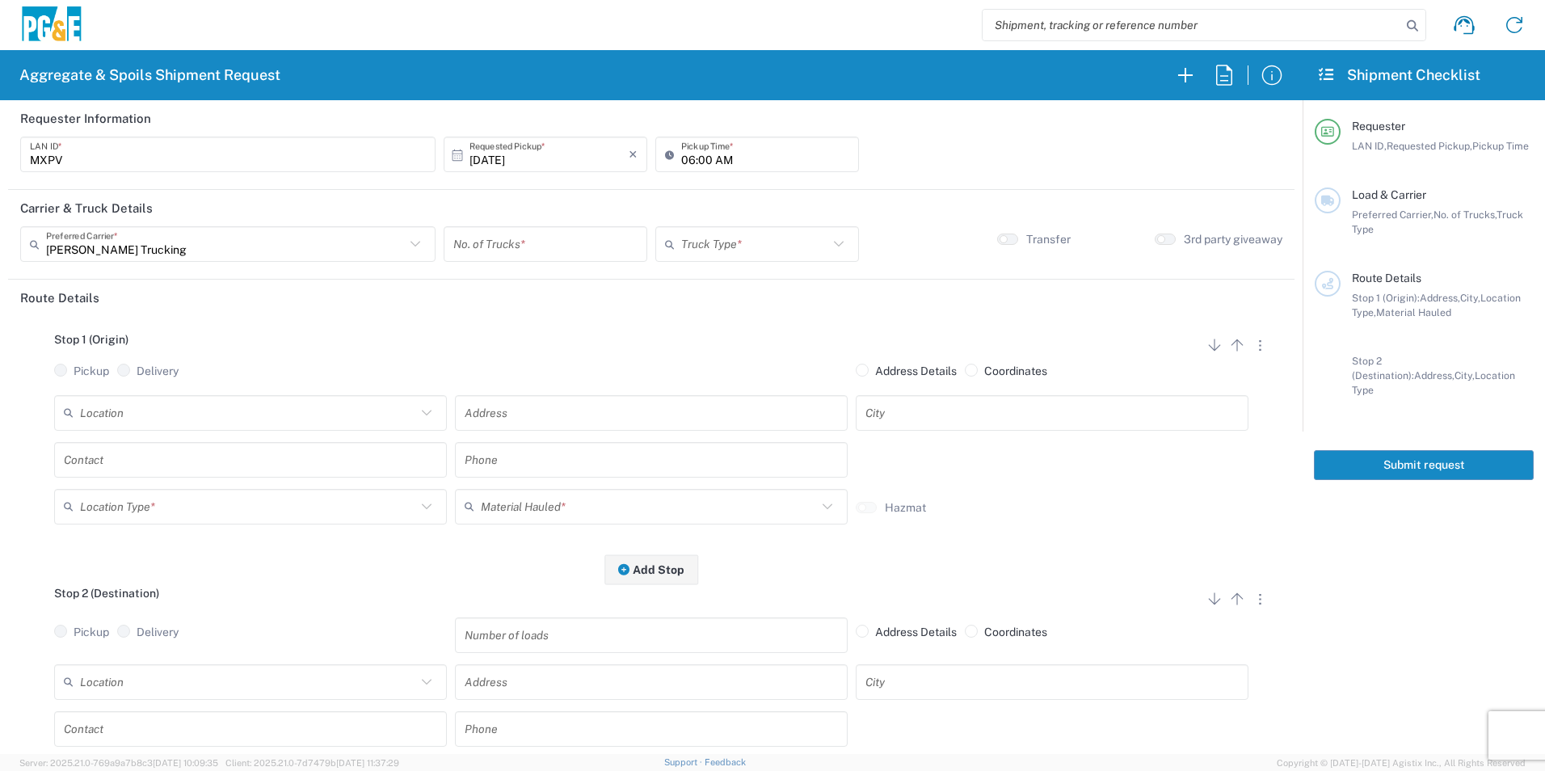
click at [518, 246] on input "number" at bounding box center [545, 244] width 184 height 28
type input "4"
click at [687, 239] on input "text" at bounding box center [754, 244] width 147 height 28
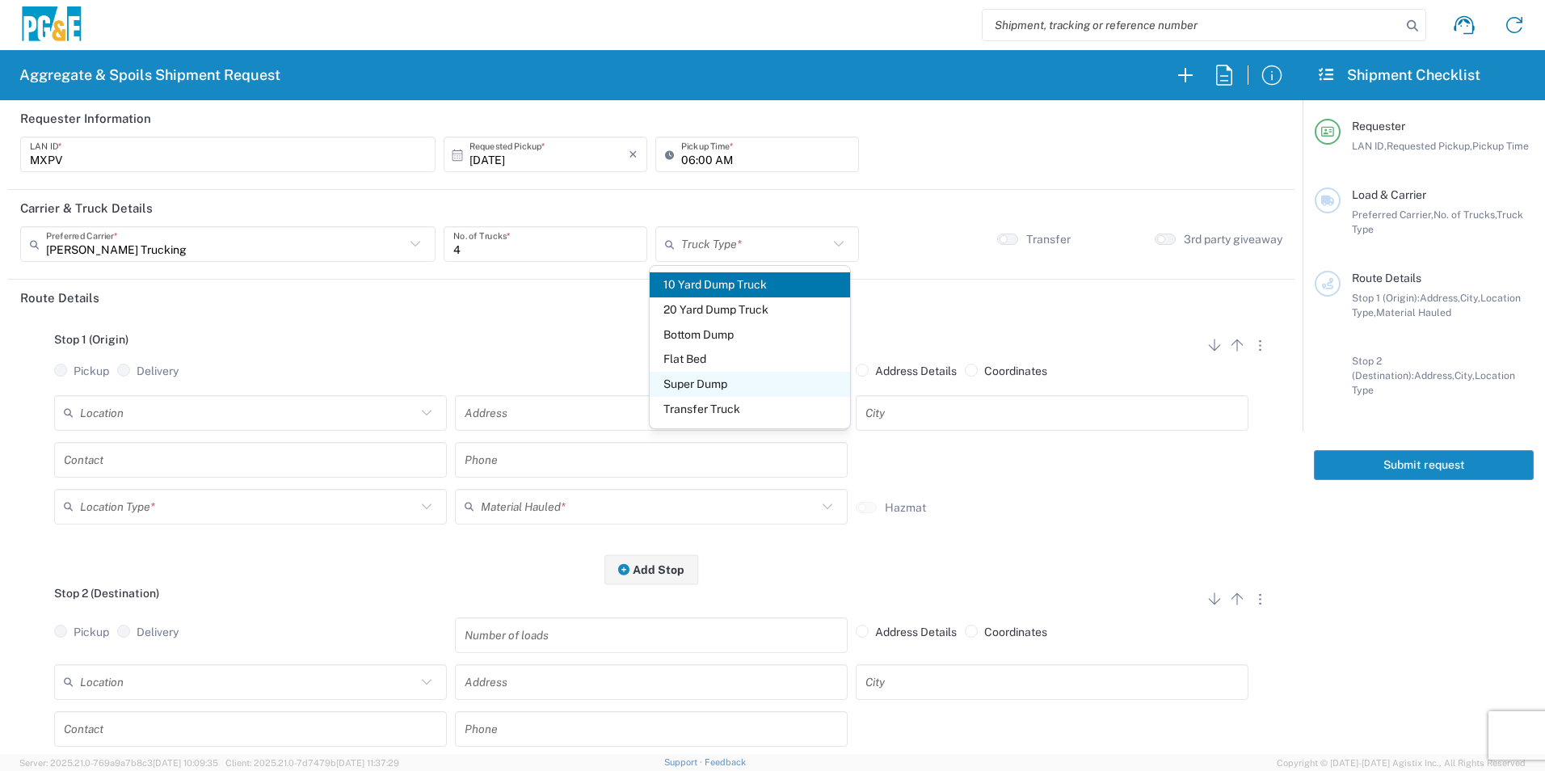
click at [684, 377] on span "Super Dump" at bounding box center [750, 384] width 200 height 25
type input "Super Dump"
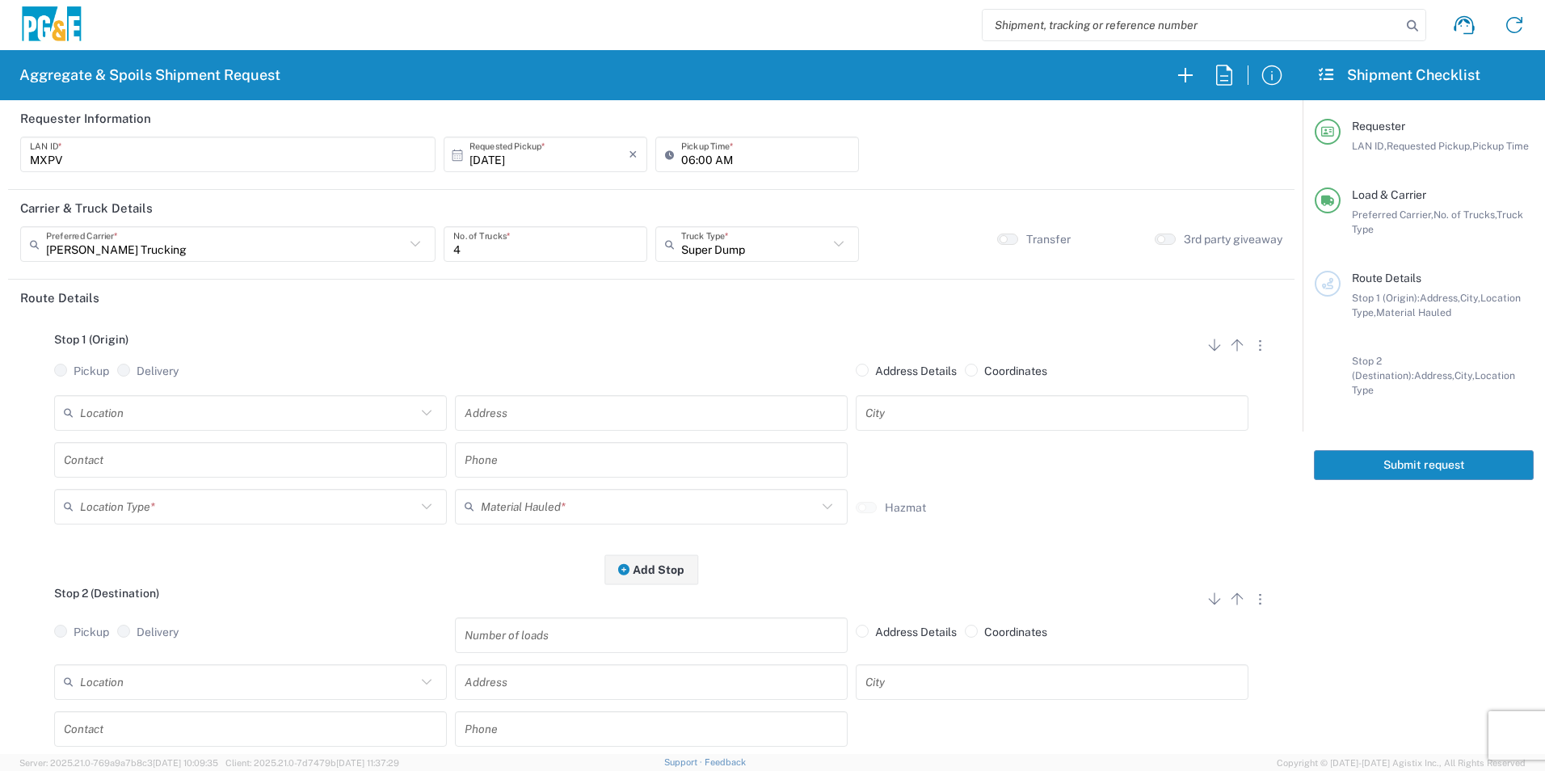
click at [115, 405] on input "text" at bounding box center [248, 412] width 336 height 28
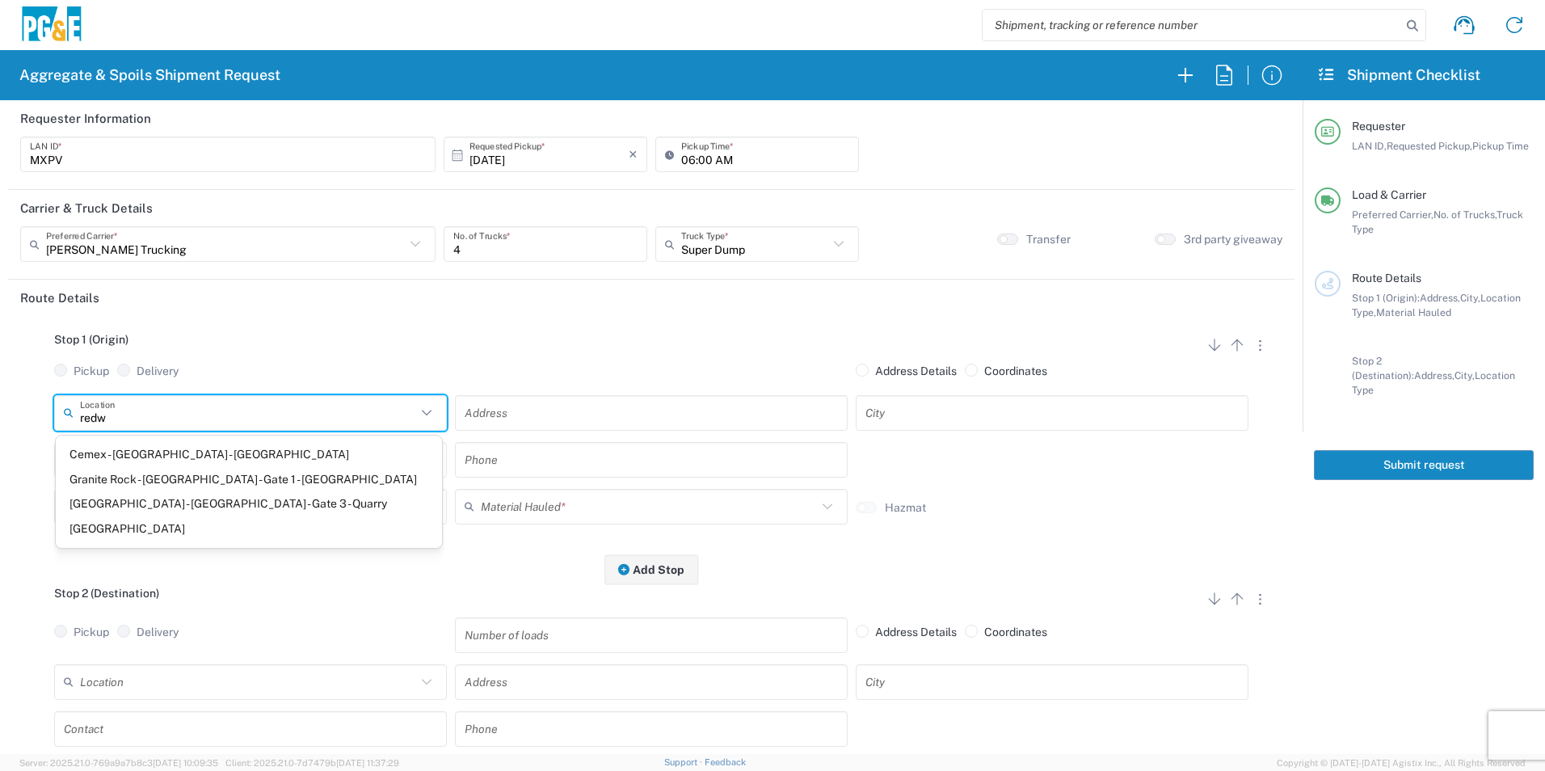
drag, startPoint x: 117, startPoint y: 526, endPoint x: 116, endPoint y: 508, distance: 18.6
click at [116, 526] on span "Redwood City Sub" at bounding box center [249, 529] width 386 height 25
type input "Redwood City Sub"
type input "10 Seaport Blvd"
type input "Redwood City"
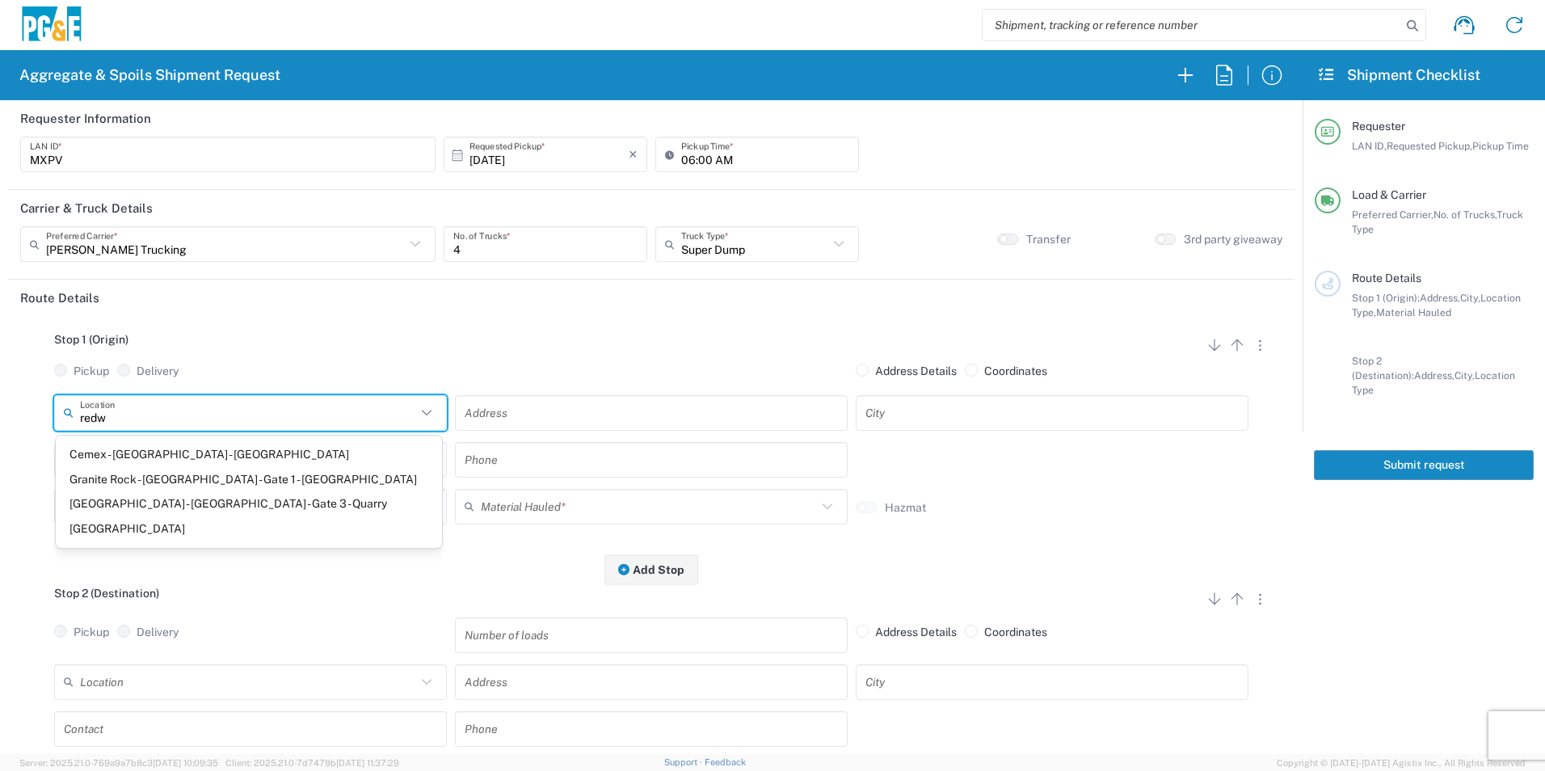
type input "Business No Loading Dock"
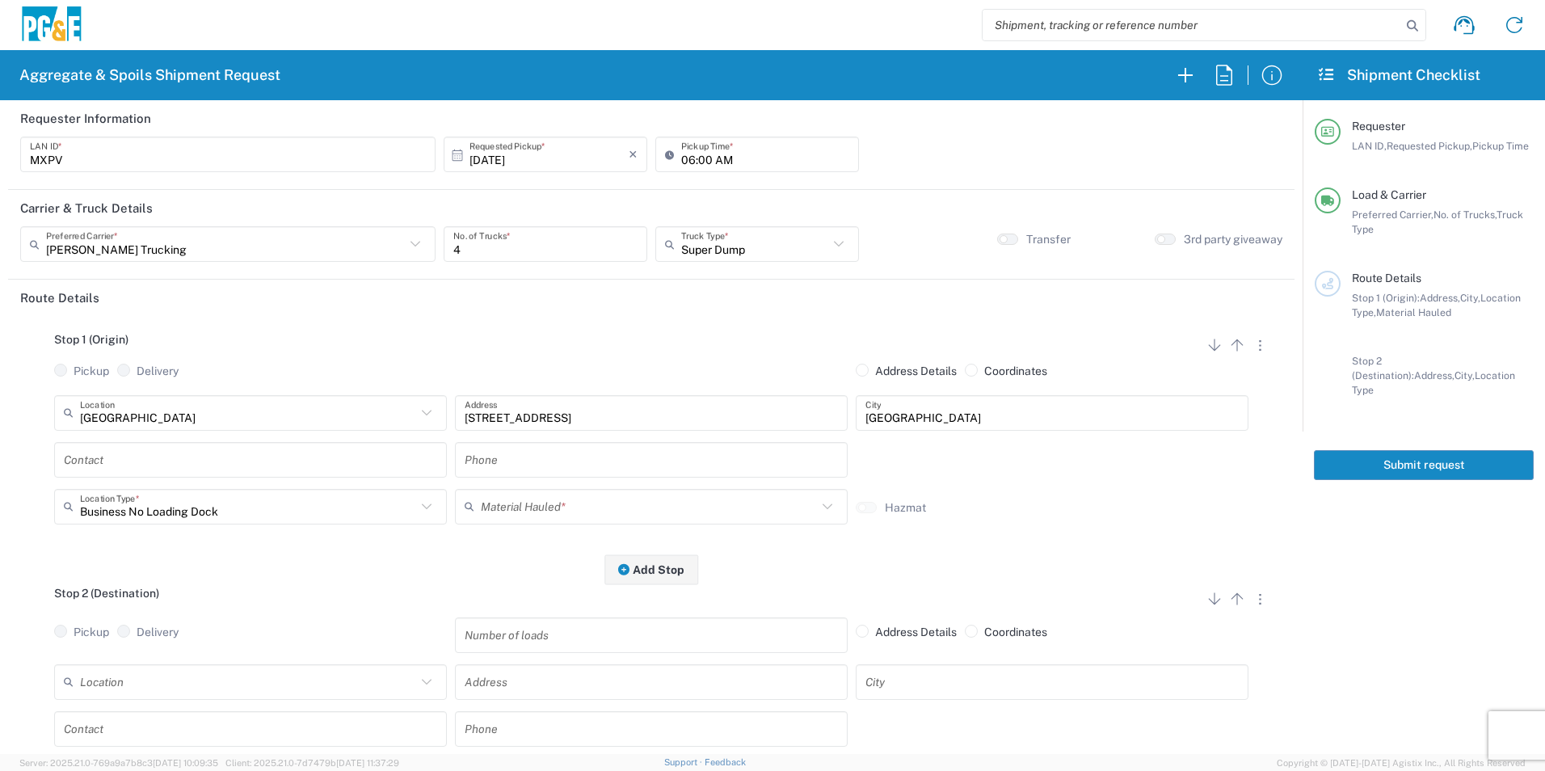
click at [115, 464] on input "text" at bounding box center [250, 459] width 373 height 28
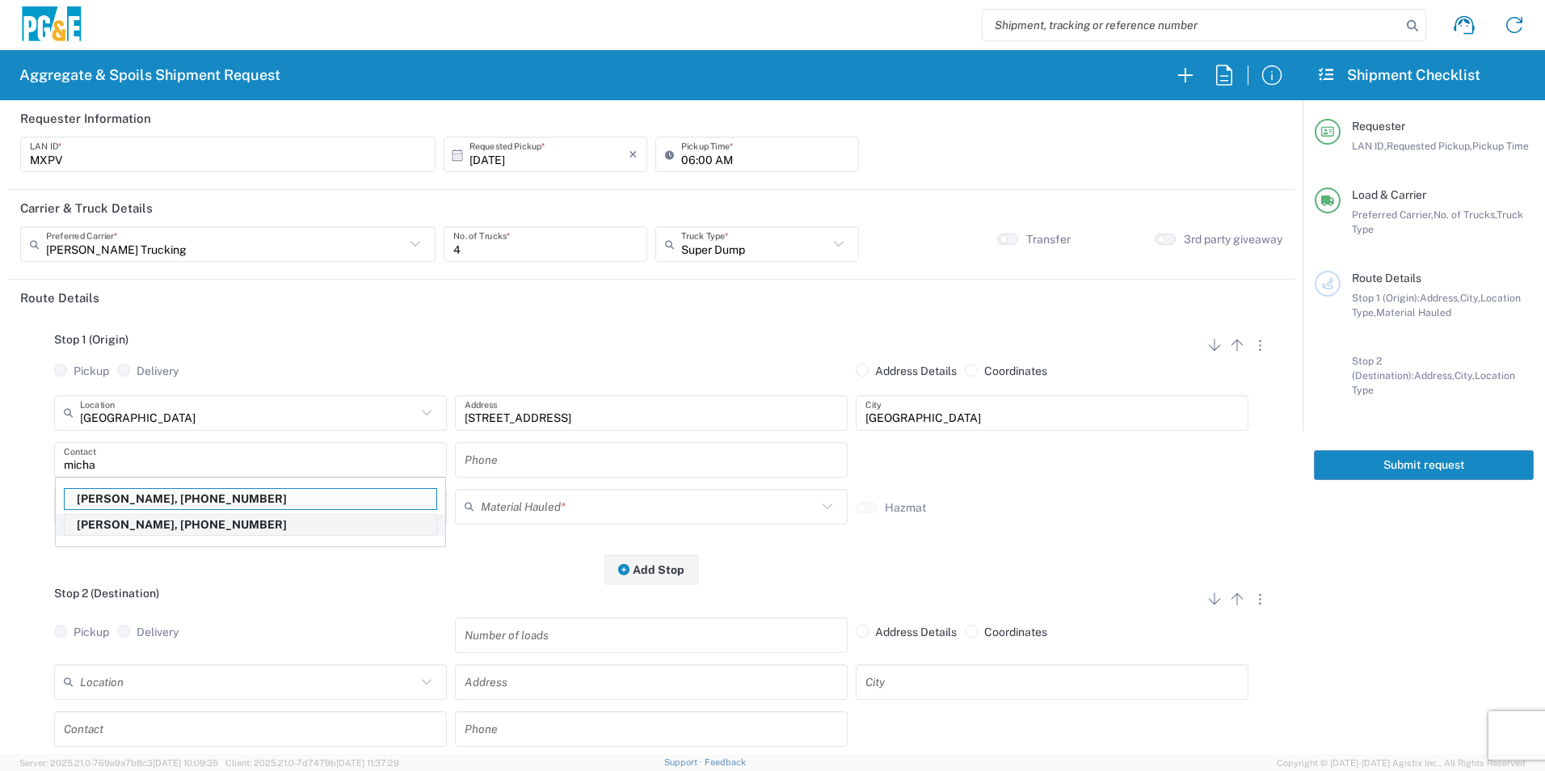
click at [154, 522] on p "Michael Padilla, 925-595-6468" at bounding box center [251, 525] width 372 height 20
type input "Michael Padilla"
type input "925-595-6468"
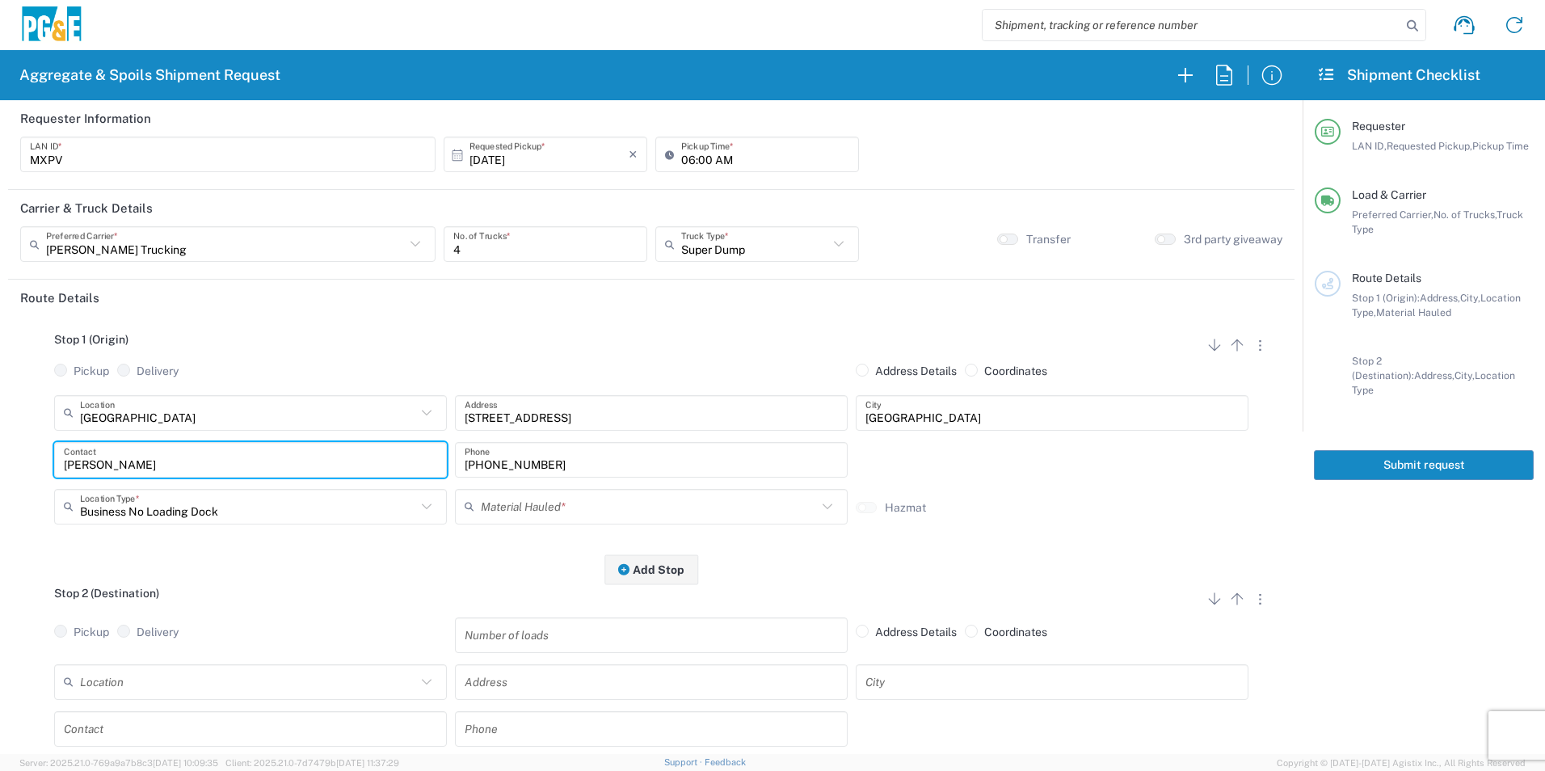
click at [550, 516] on input "text" at bounding box center [649, 506] width 336 height 28
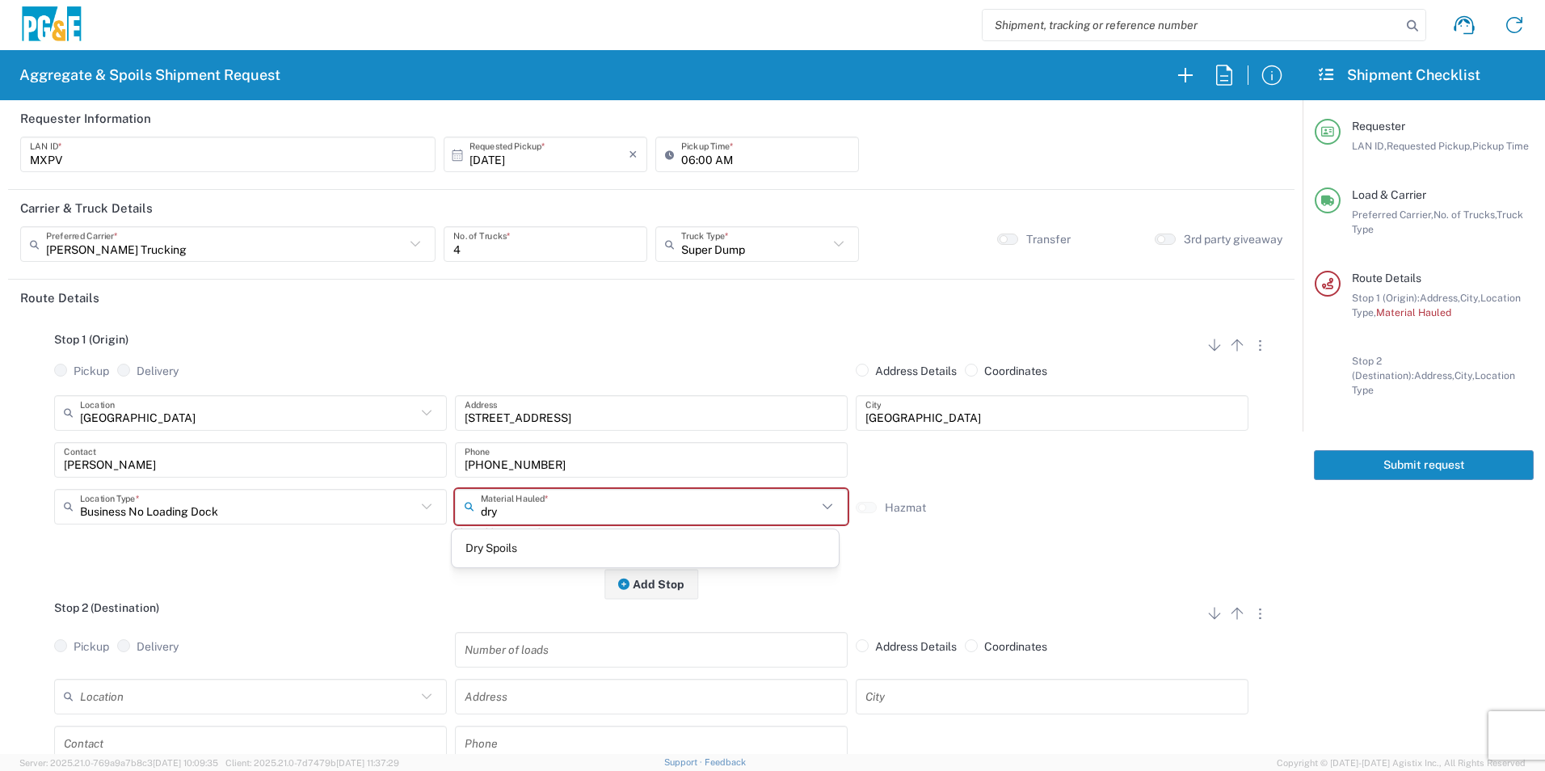
click at [501, 542] on span "Dry Spoils" at bounding box center [645, 548] width 386 height 25
type input "Dry Spoils"
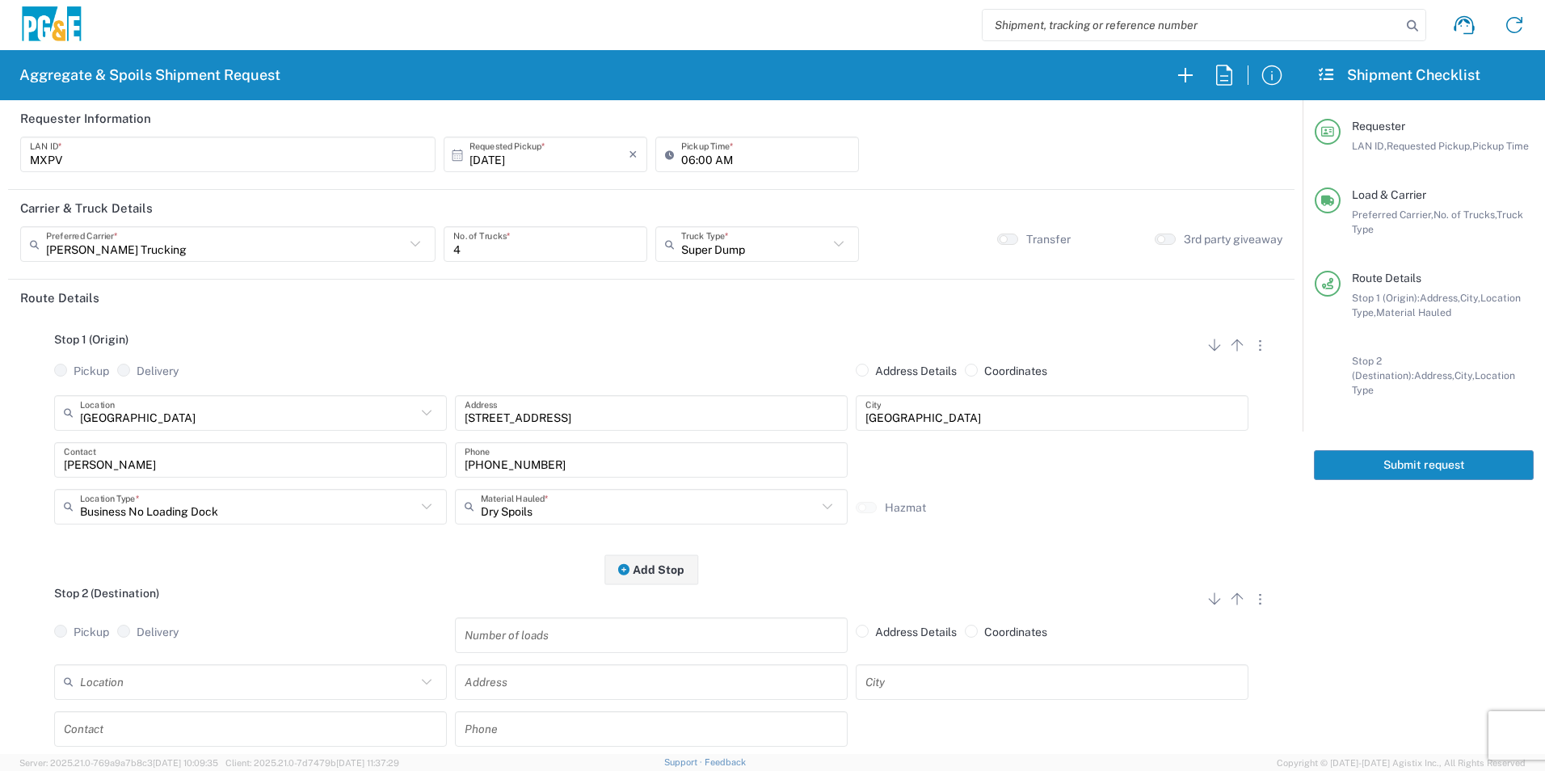
click at [259, 676] on input "text" at bounding box center [248, 682] width 336 height 28
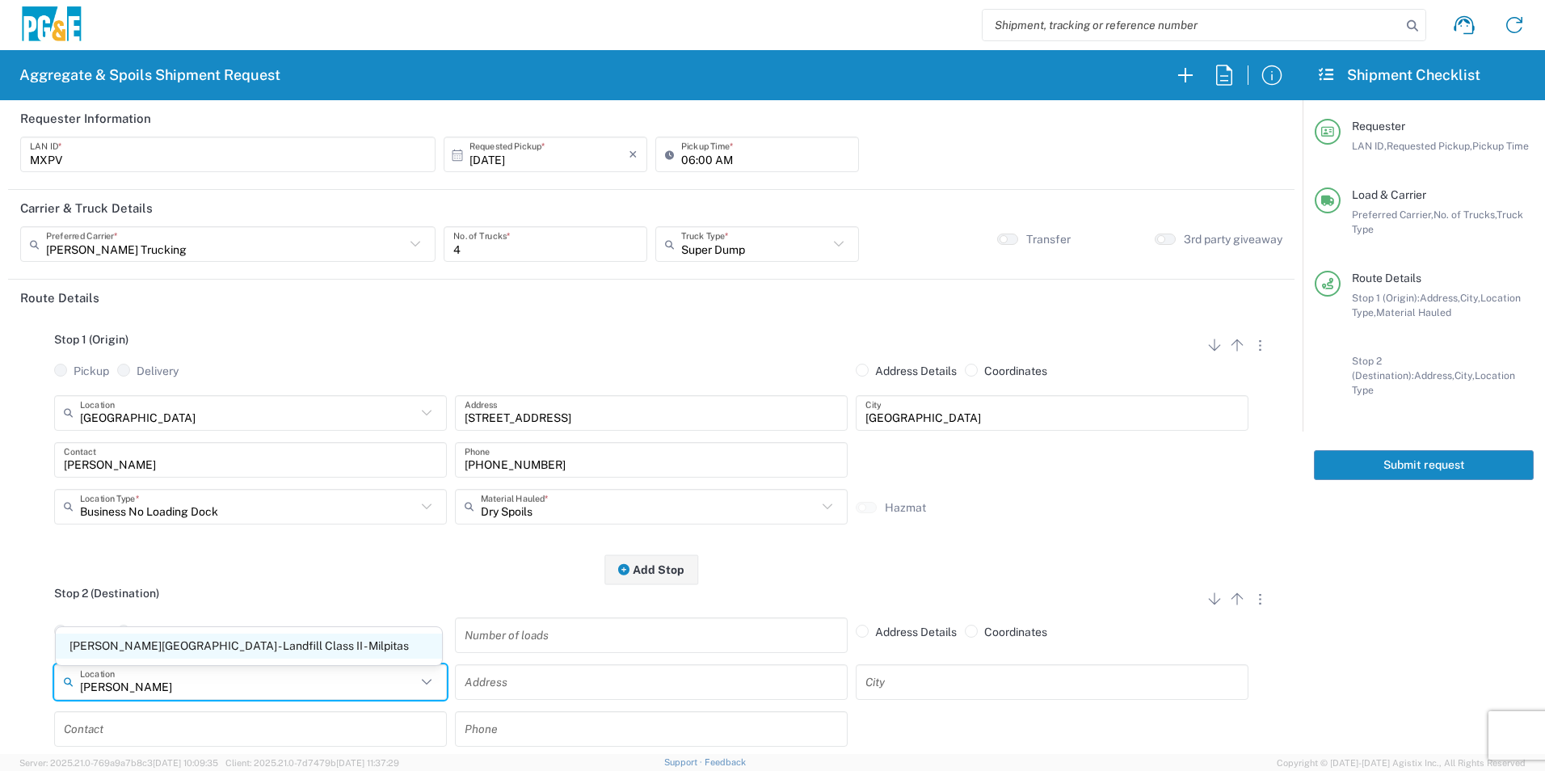
click at [245, 639] on span "Newby Island - Landfill Class II - Milpitas" at bounding box center [249, 646] width 386 height 25
type input "Newby Island - Landfill Class II - Milpitas"
type input "1601 Dixon Landing Rd"
type input "Milpitas"
type input "Landfill"
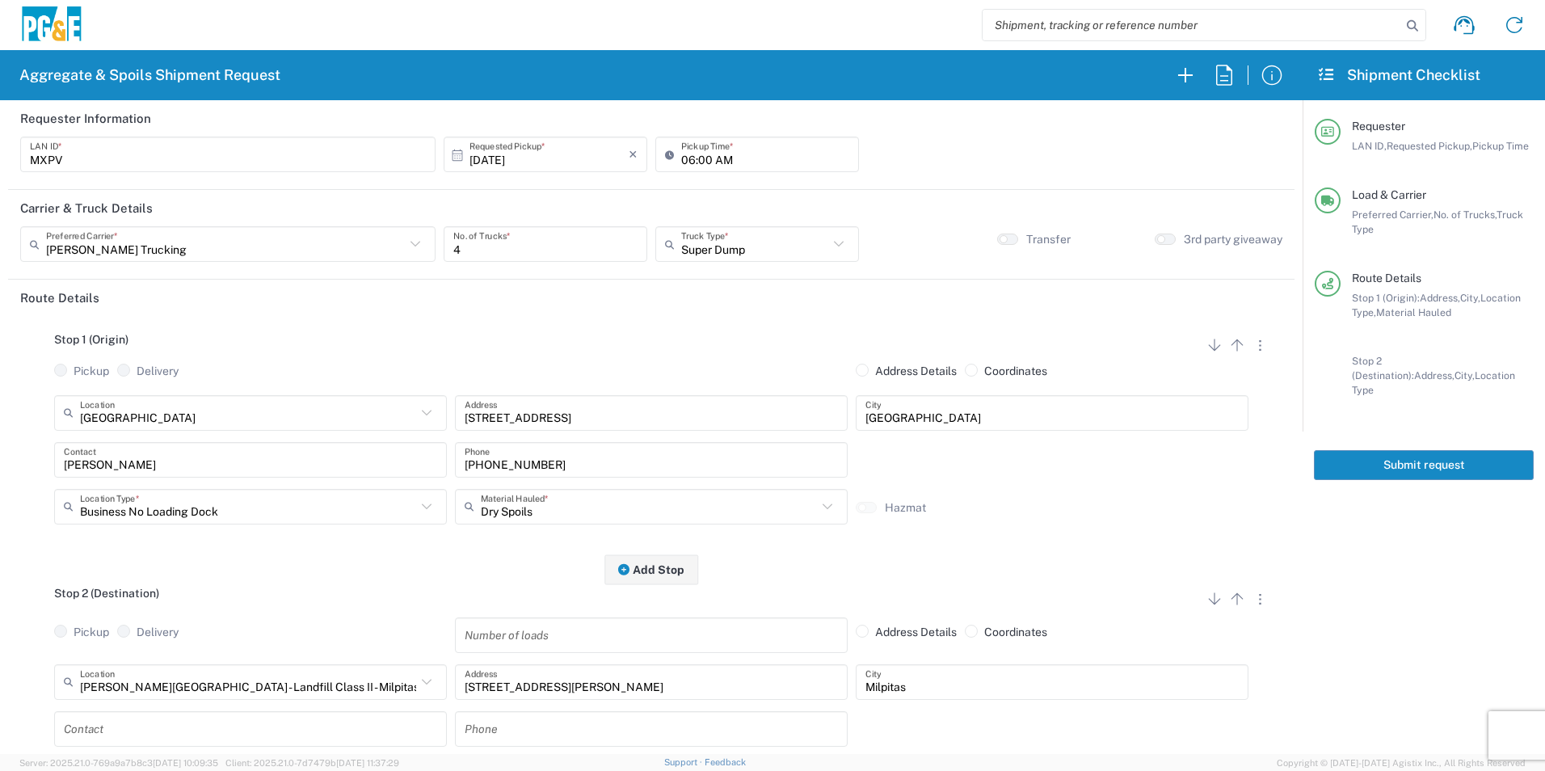
scroll to position [162, 0]
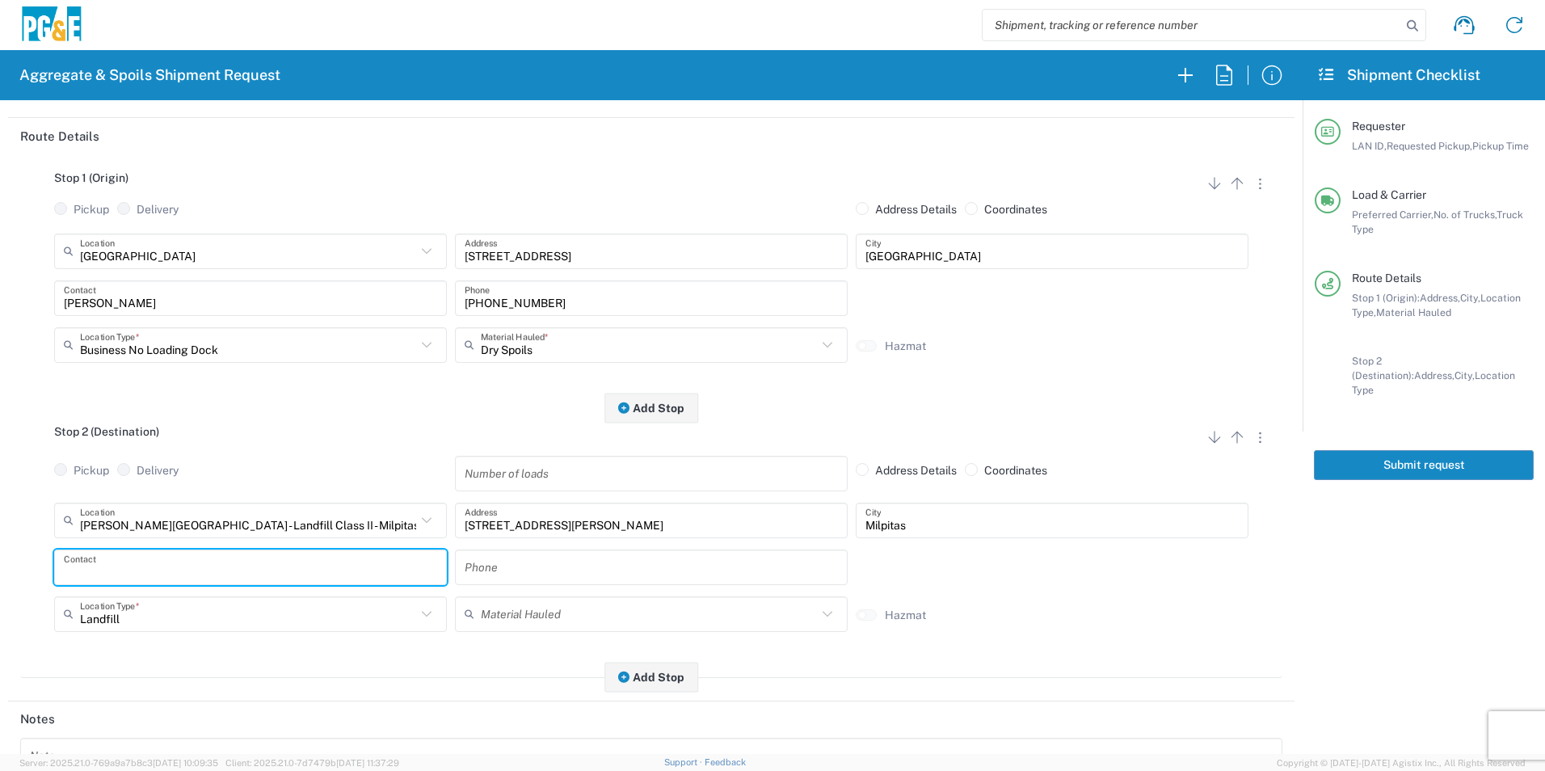
click at [114, 567] on input "text" at bounding box center [250, 567] width 373 height 28
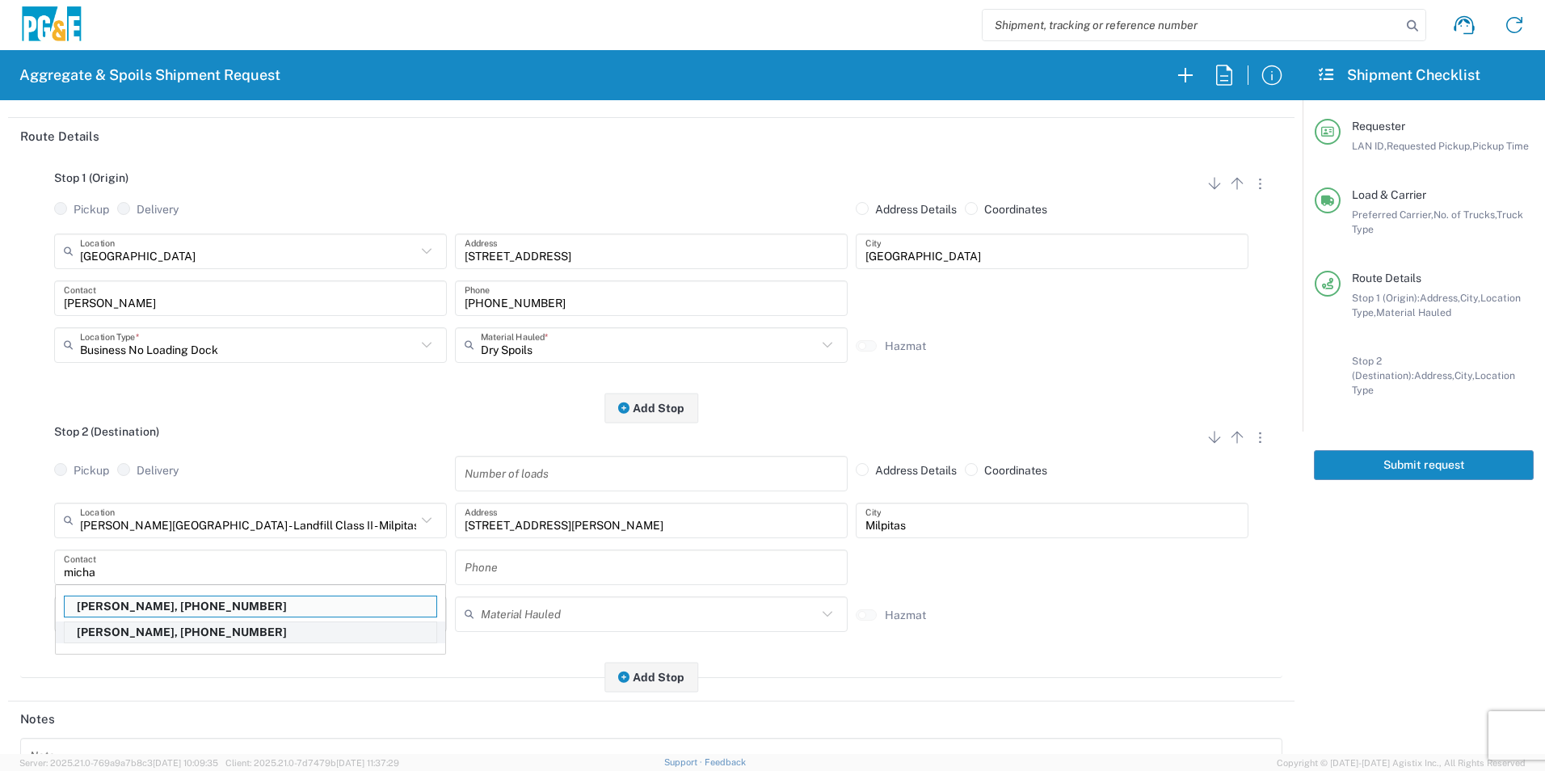
click at [104, 634] on p "Michael Padilla, 925-595-6468" at bounding box center [251, 632] width 372 height 20
type input "Michael Padilla"
type input "925-595-6468"
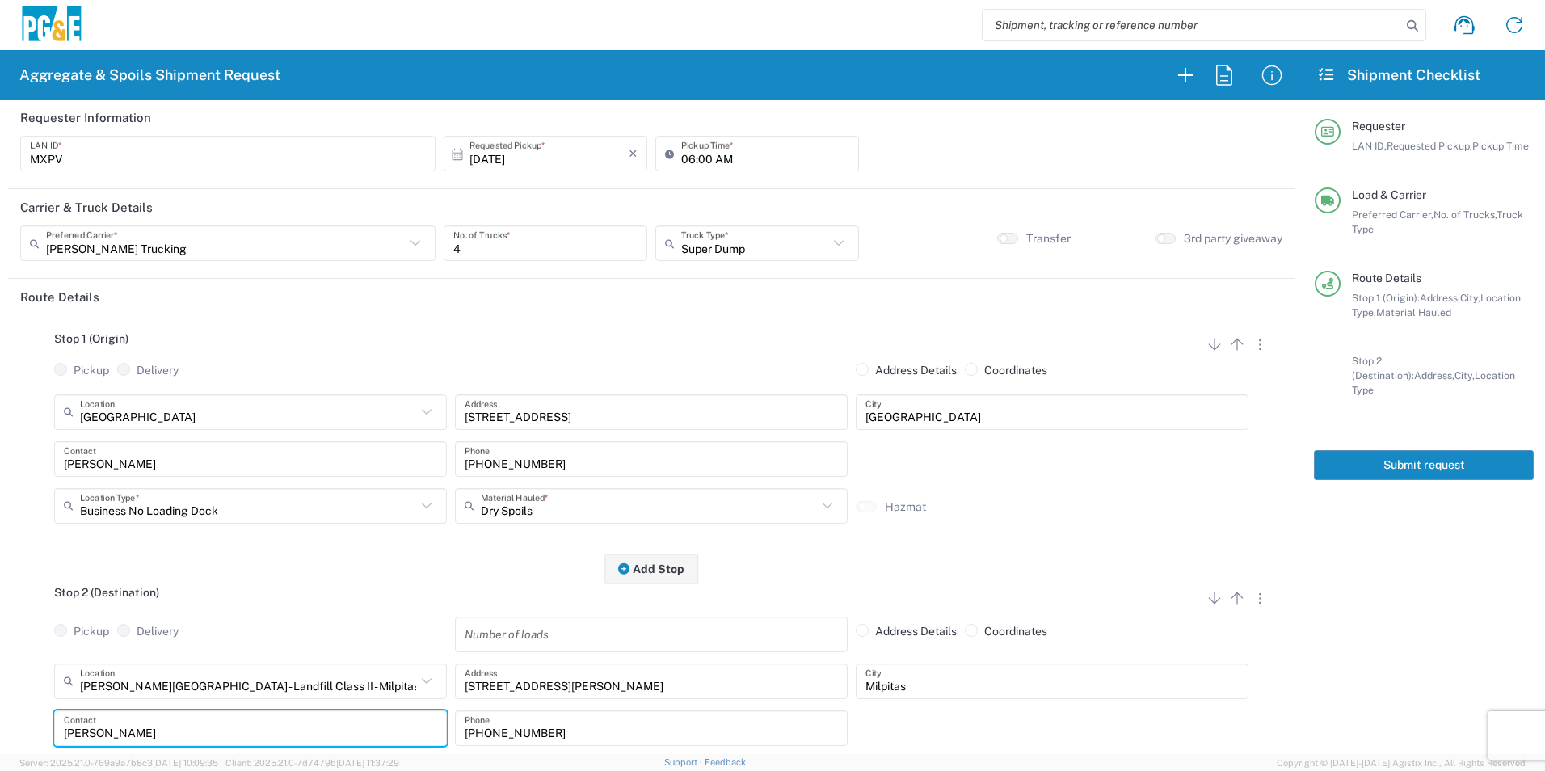
scroll to position [0, 0]
click at [1412, 450] on button "Submit request" at bounding box center [1424, 465] width 220 height 30
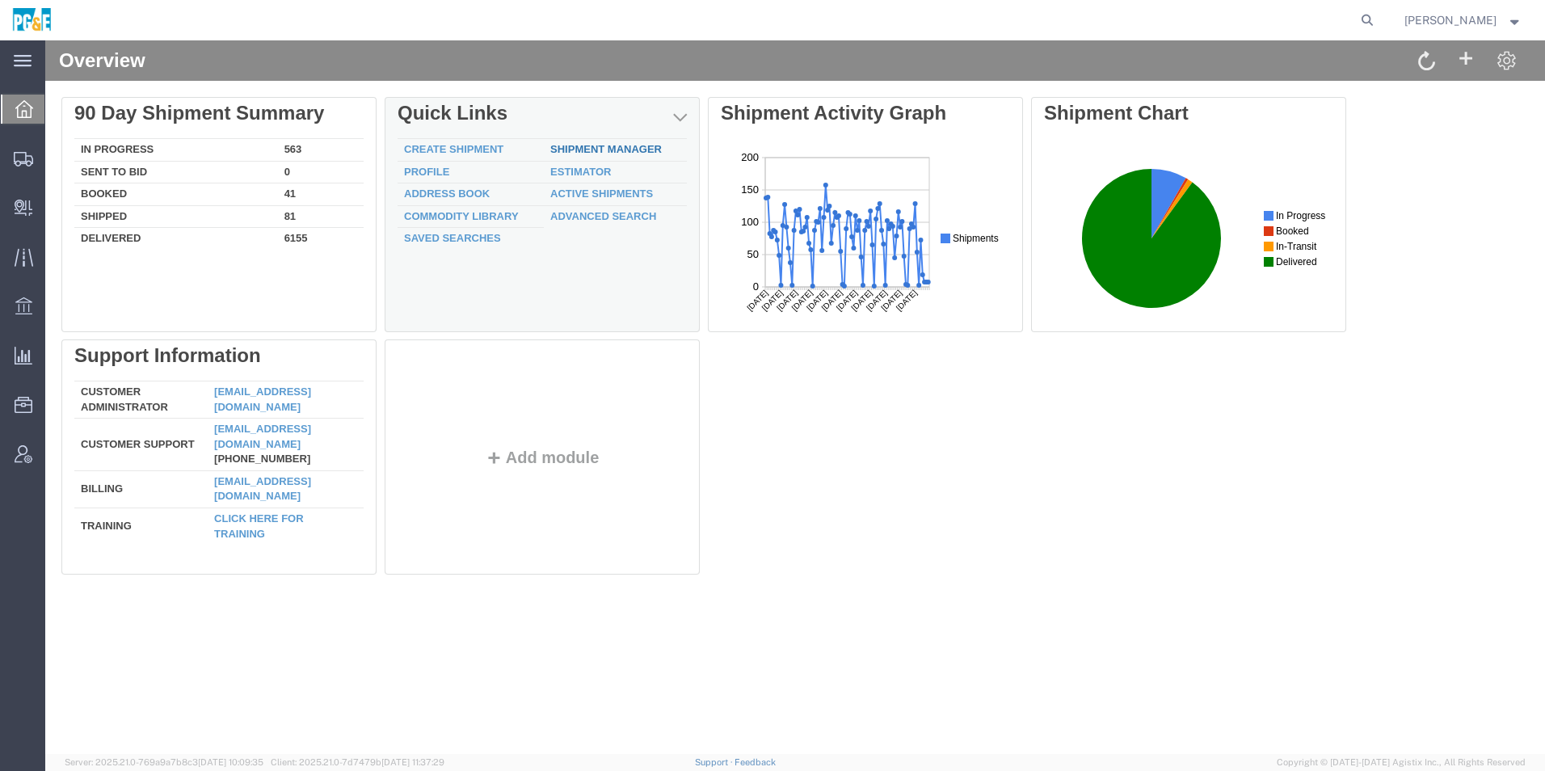
click at [592, 150] on link "Shipment Manager" at bounding box center [606, 149] width 112 height 12
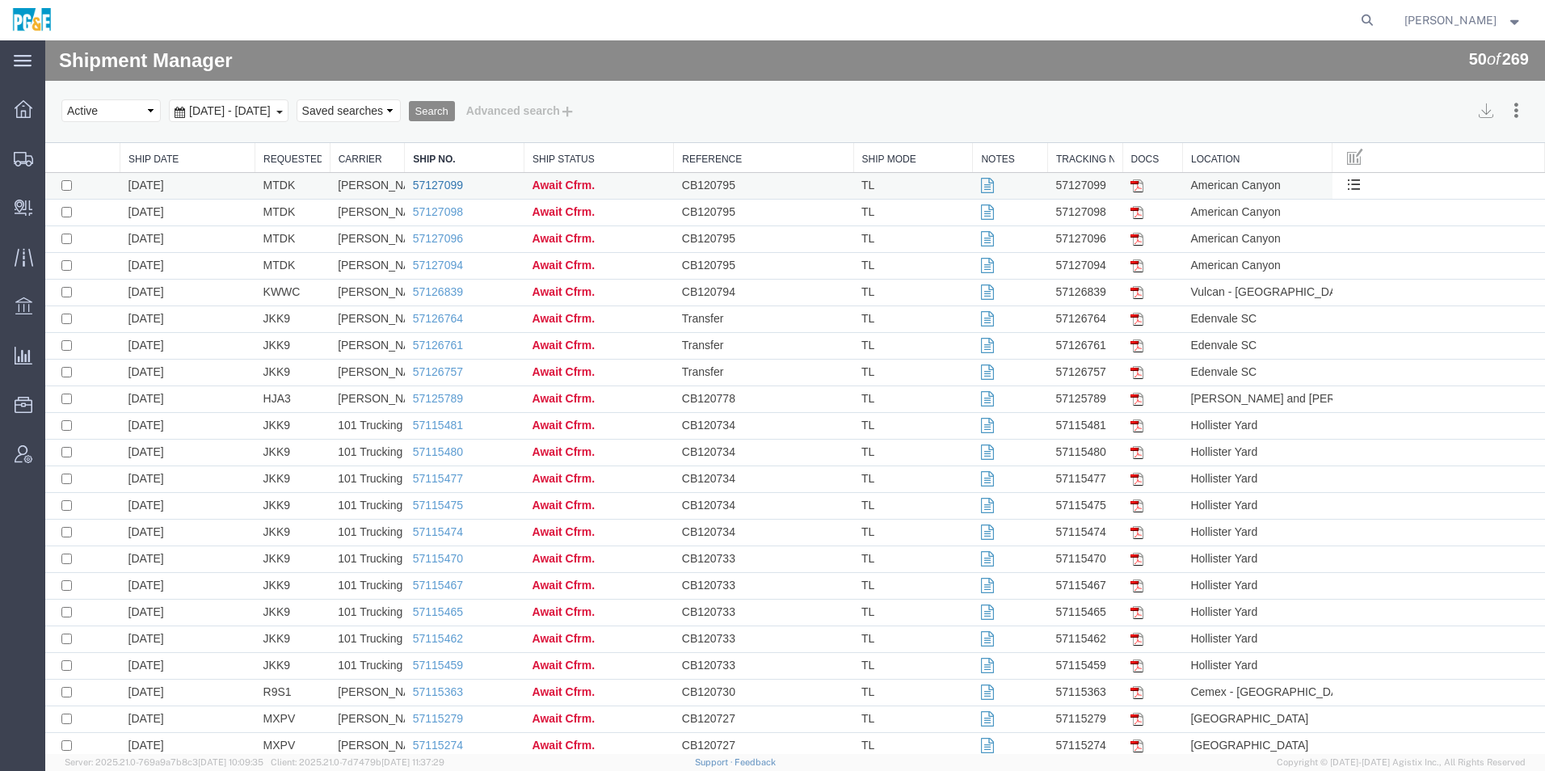
click at [448, 183] on link "57127099" at bounding box center [438, 185] width 50 height 13
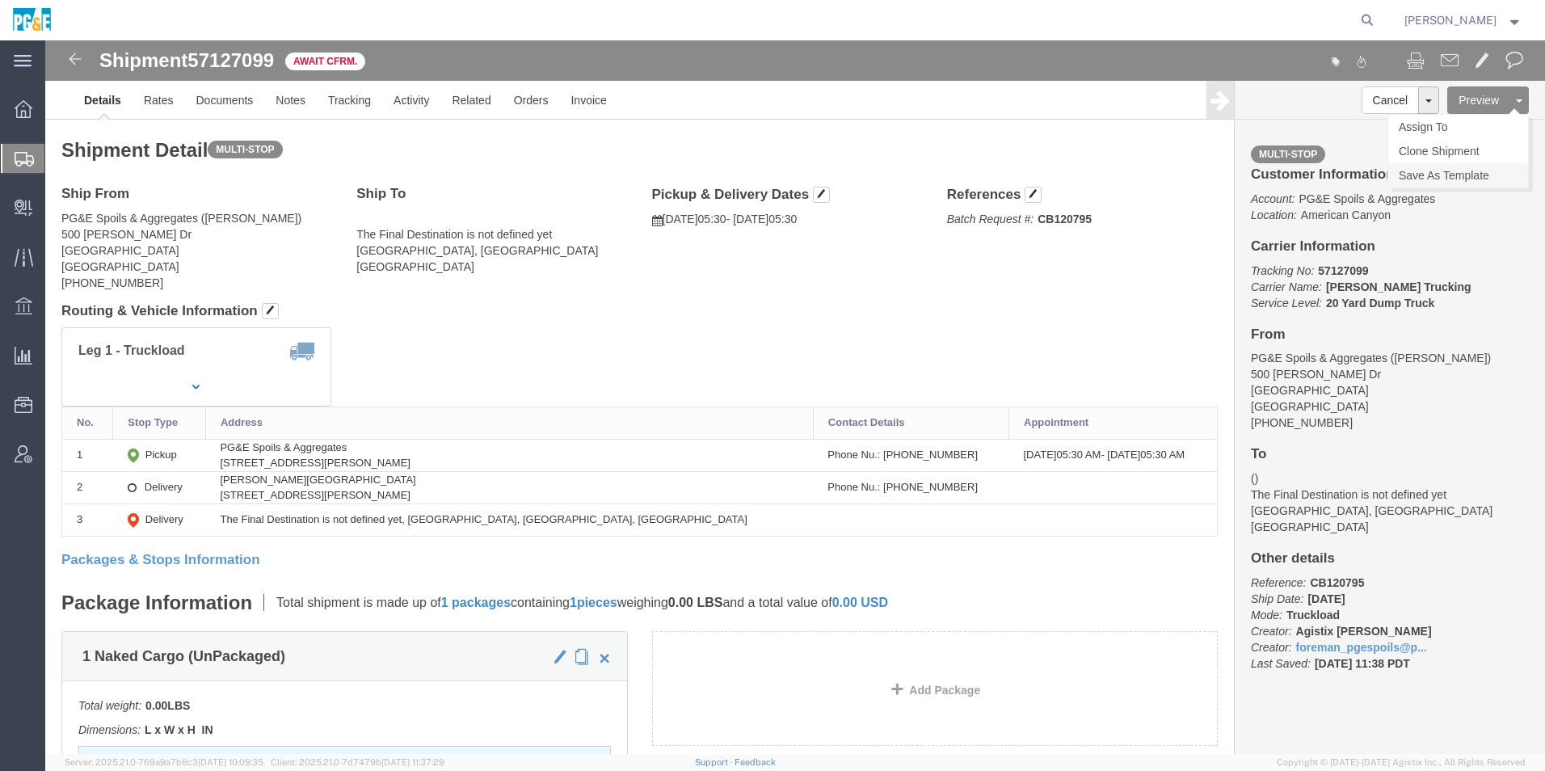
click link "Save As Template"
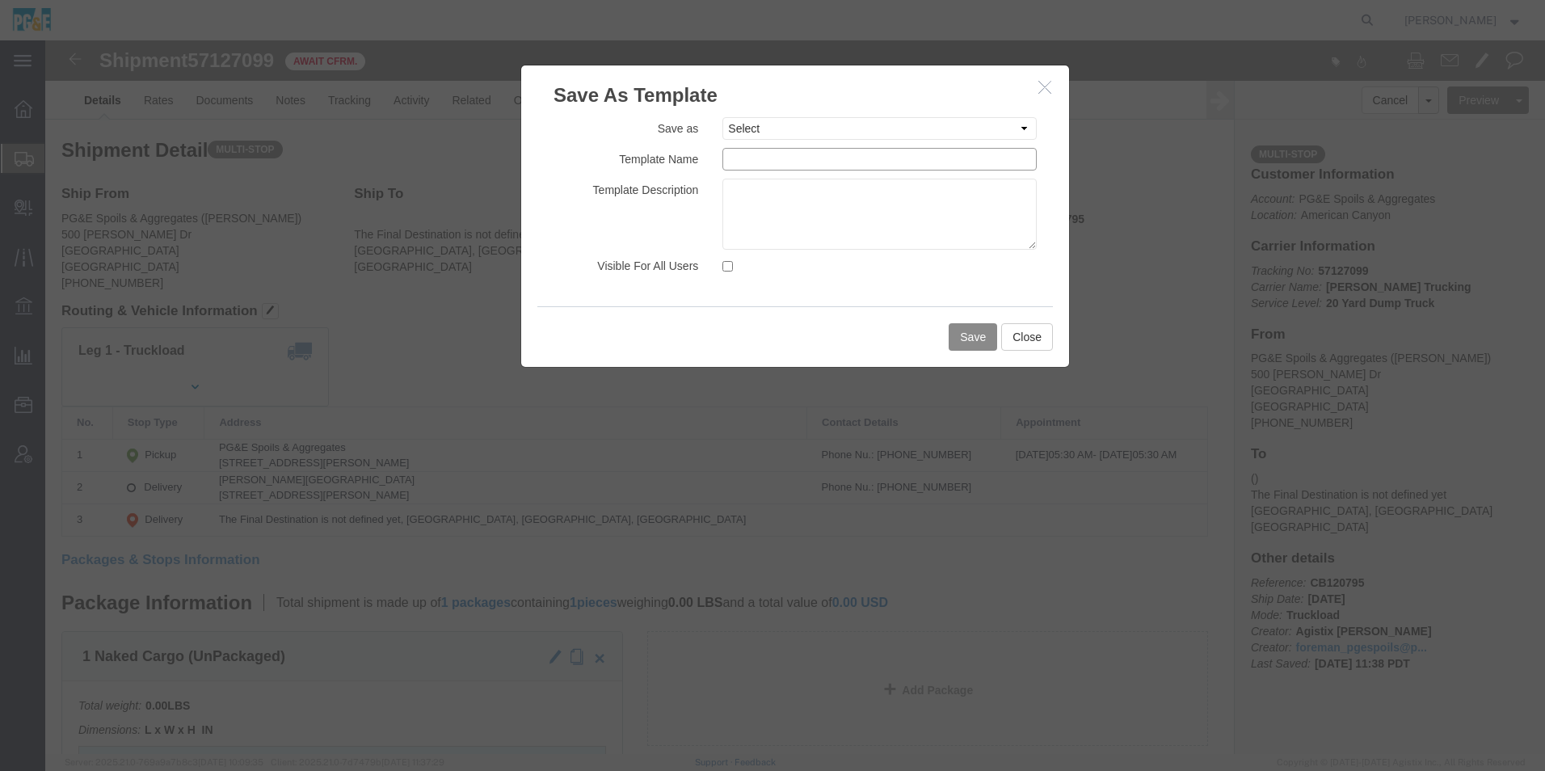
click input "text"
drag, startPoint x: 884, startPoint y: 119, endPoint x: 428, endPoint y: 90, distance: 456.8
click div "Save As Template Save as Select 31540024 - Dylan San Leandro 35030381 - Daniel …"
type input "Mike D - Off haul Amcan to landfill"
click textarea
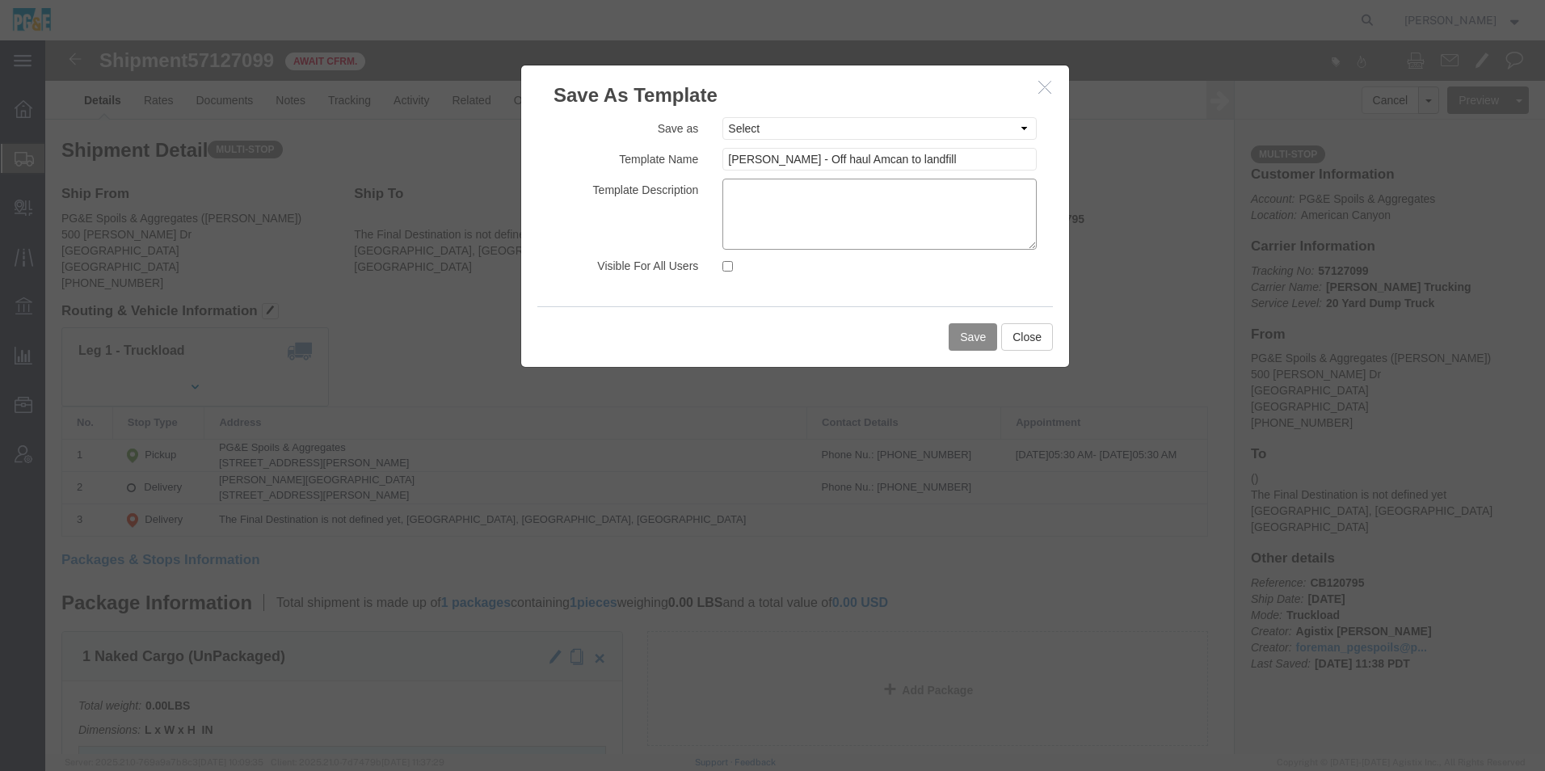
paste textarea "Mike D - Off haul Amcan to landfill"
type textarea "Mike D - Off haul Amcan to landfill"
click input "Visible For All Users"
checkbox input "true"
click button "Save"
